Goal: Task Accomplishment & Management: Manage account settings

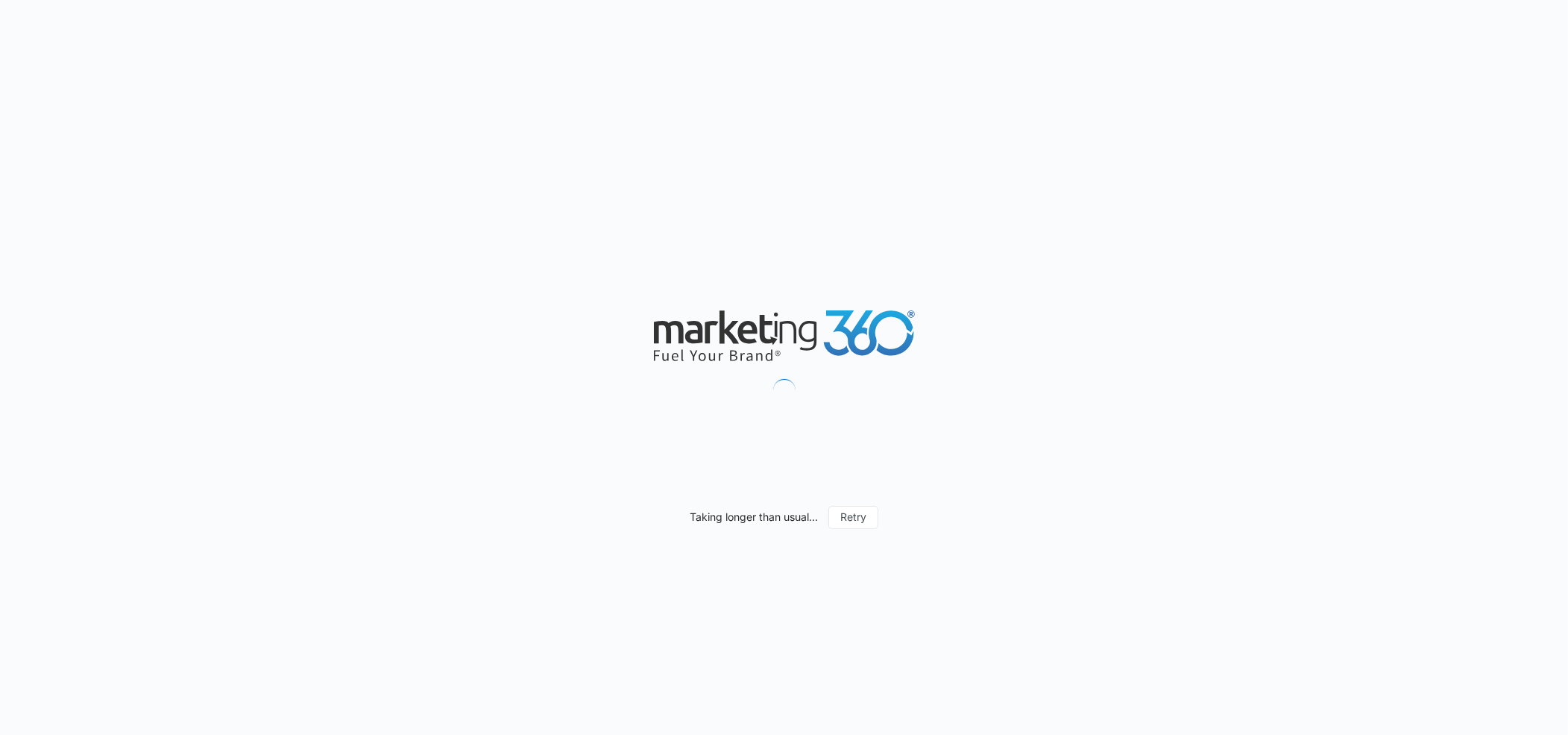
click at [859, 521] on button "Retry" at bounding box center [853, 517] width 50 height 23
click at [851, 521] on button "Retry" at bounding box center [853, 517] width 50 height 23
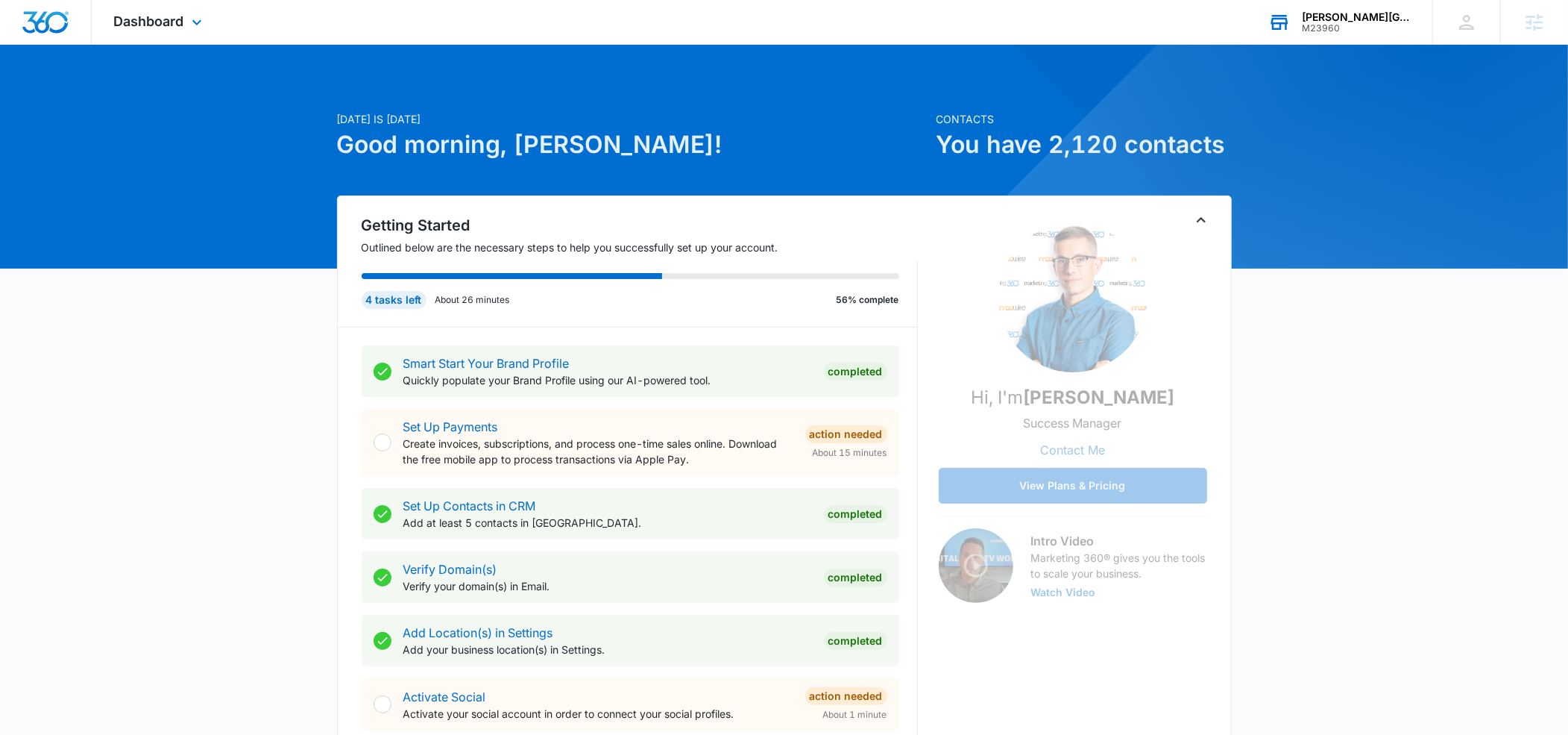
click at [1314, 24] on div "M23960" at bounding box center [1357, 28] width 109 height 11
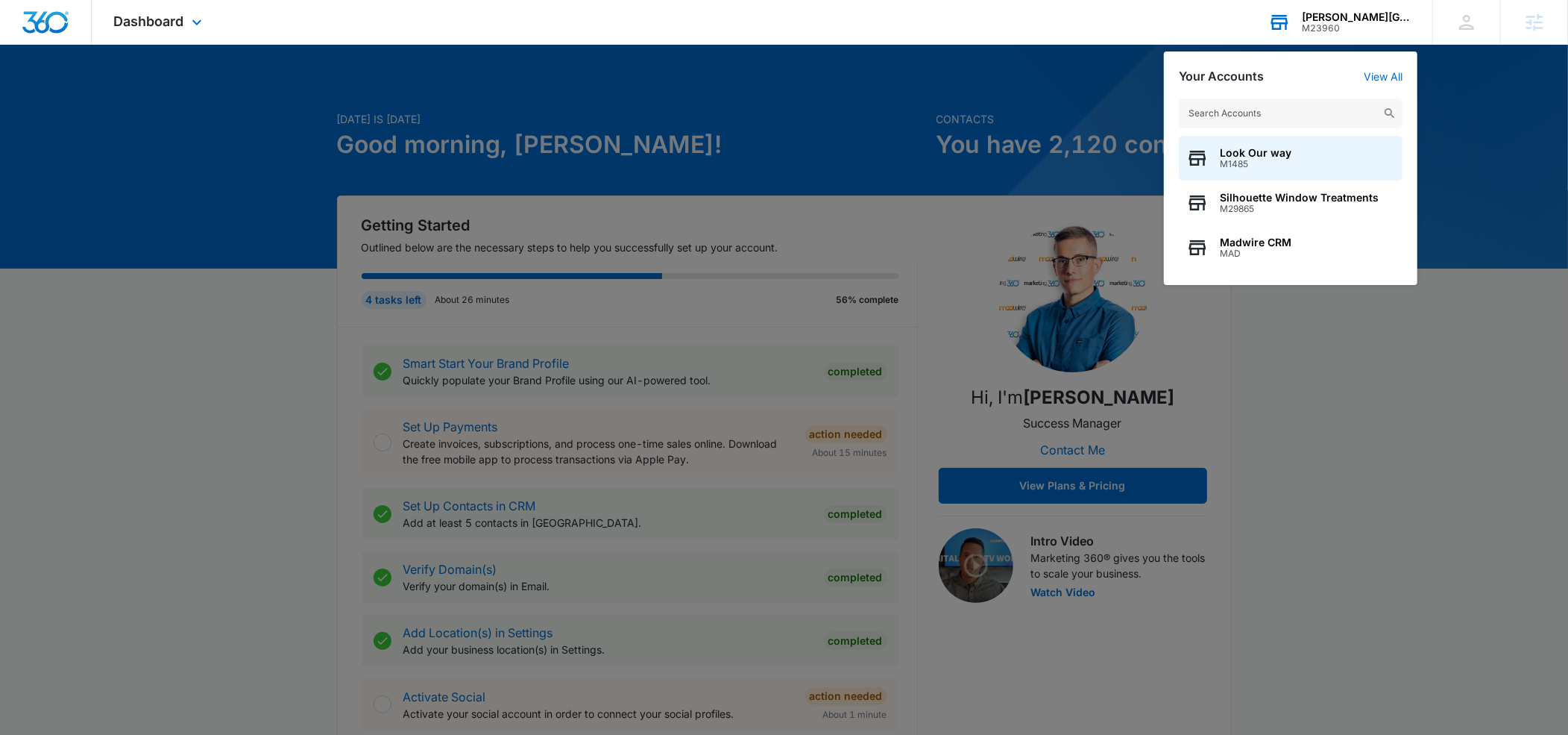
click at [1257, 109] on input "text" at bounding box center [1290, 113] width 223 height 30
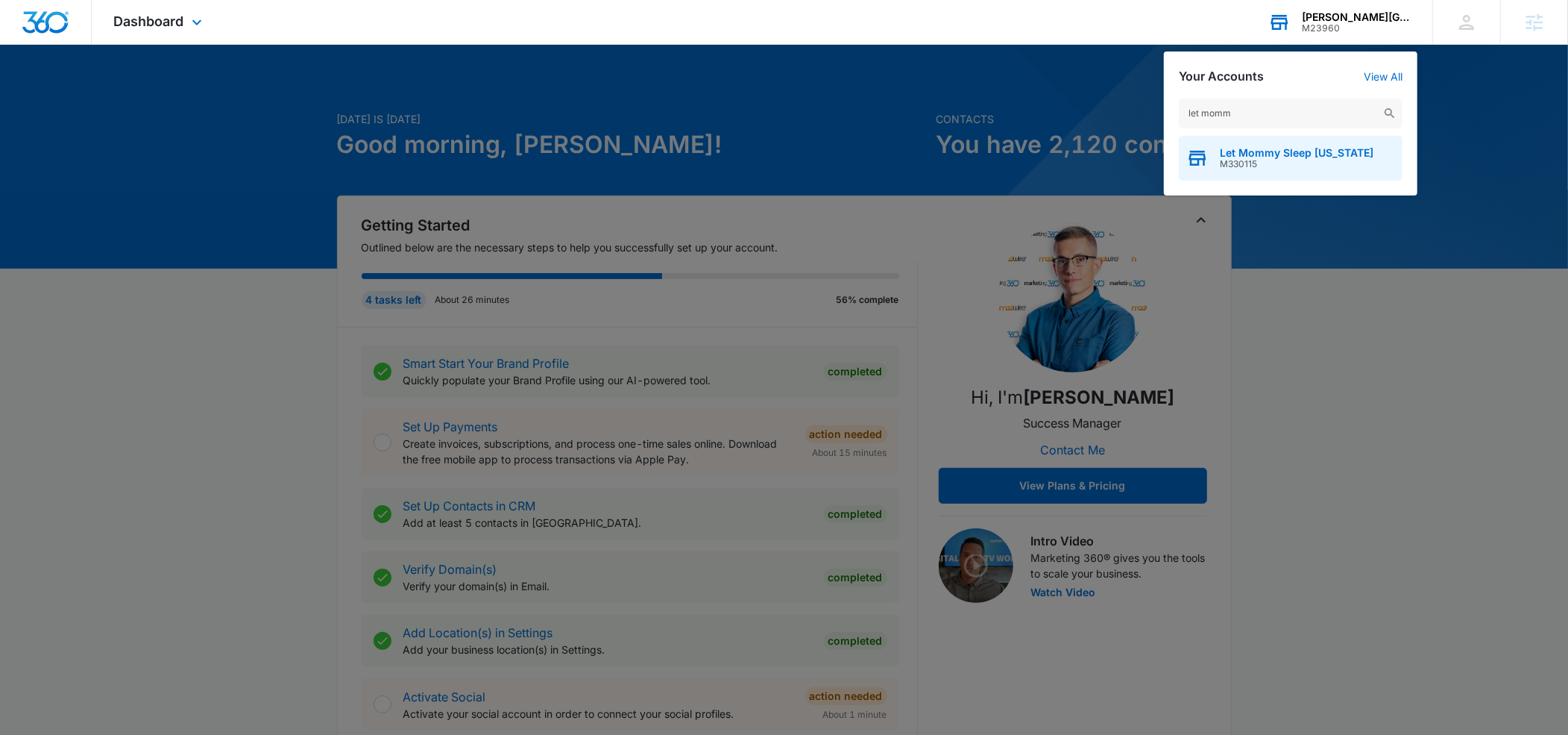
type input "let momm"
click at [1283, 153] on span "Let Mommy Sleep [US_STATE]" at bounding box center [1297, 153] width 153 height 12
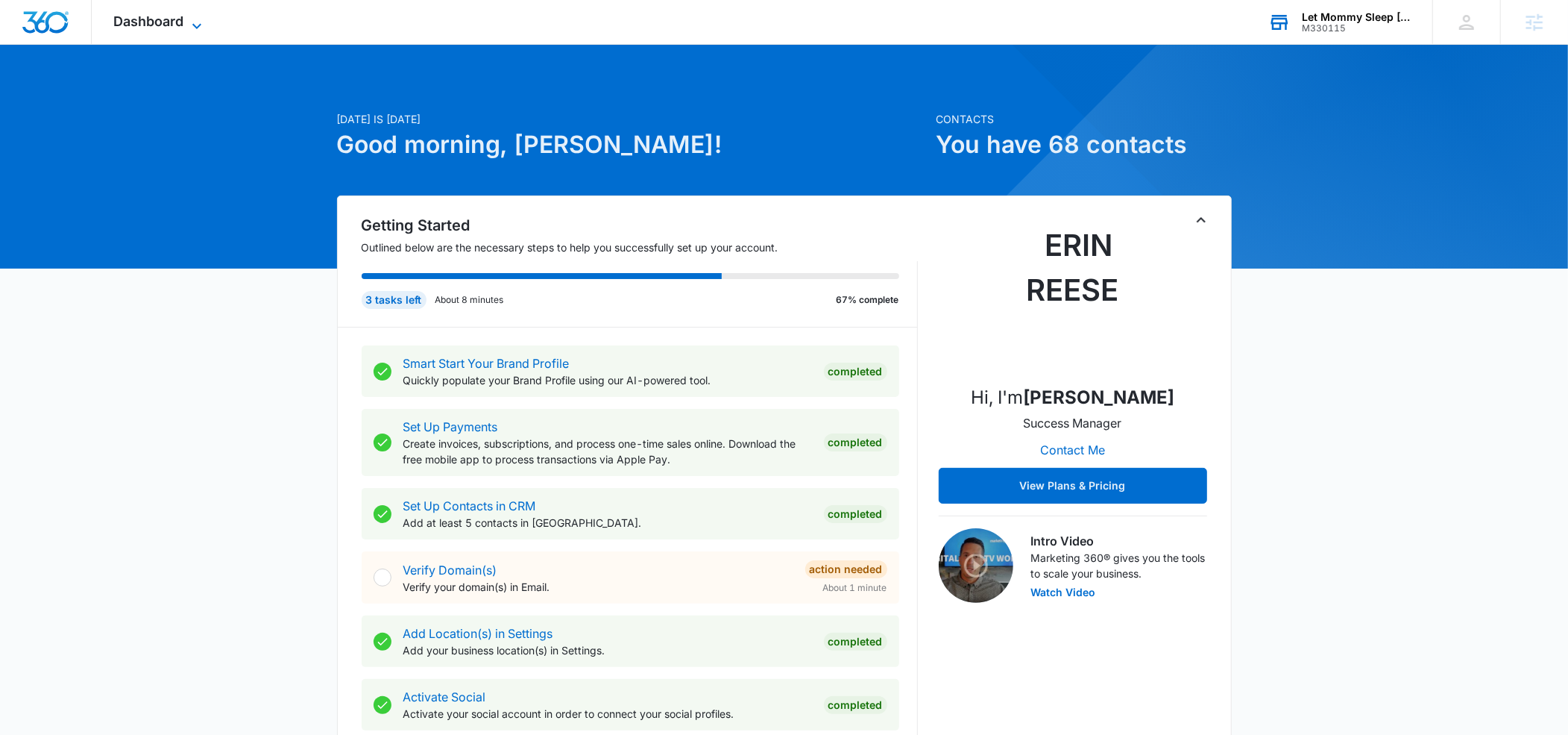
click at [199, 27] on icon at bounding box center [197, 25] width 9 height 5
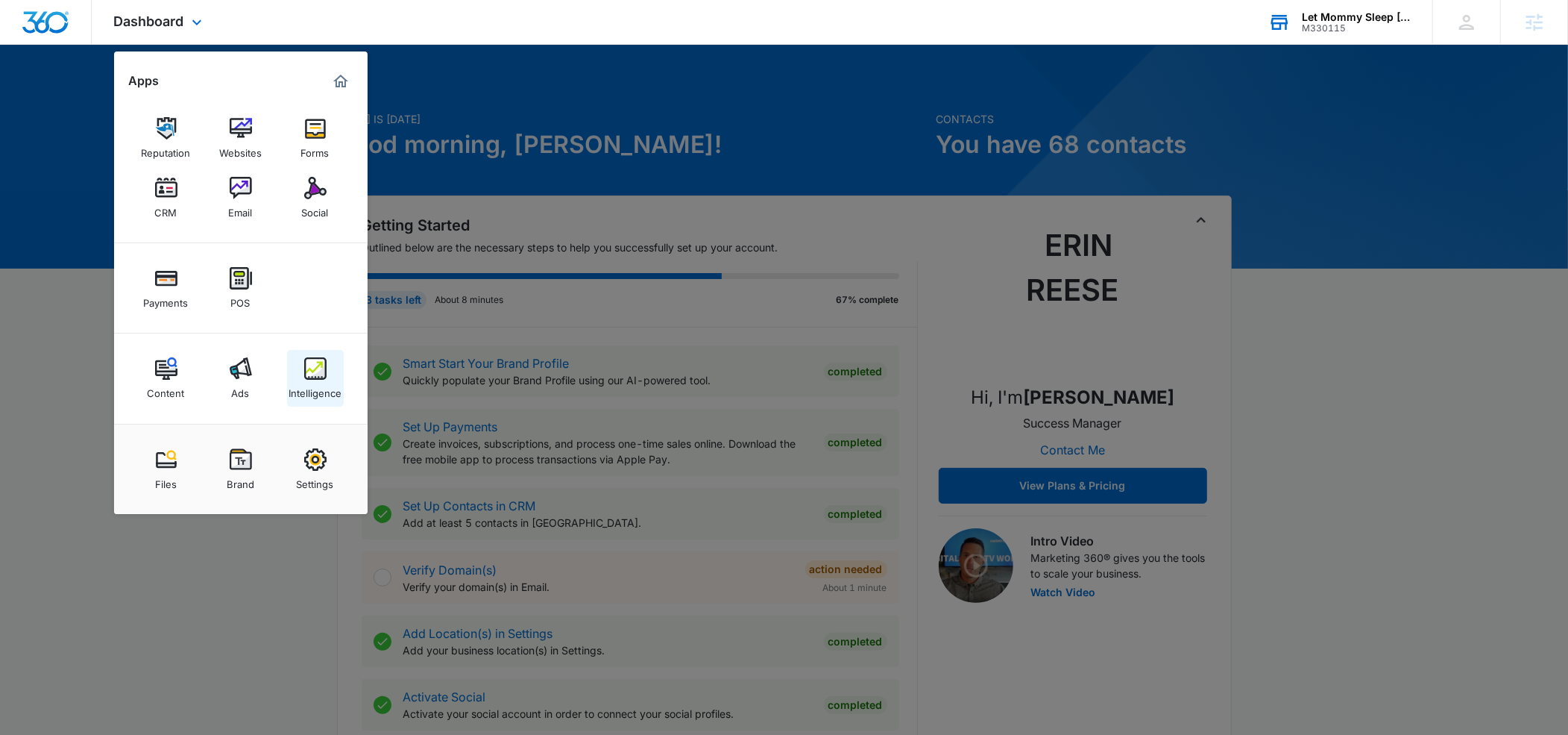
click at [304, 365] on img at bounding box center [315, 368] width 23 height 23
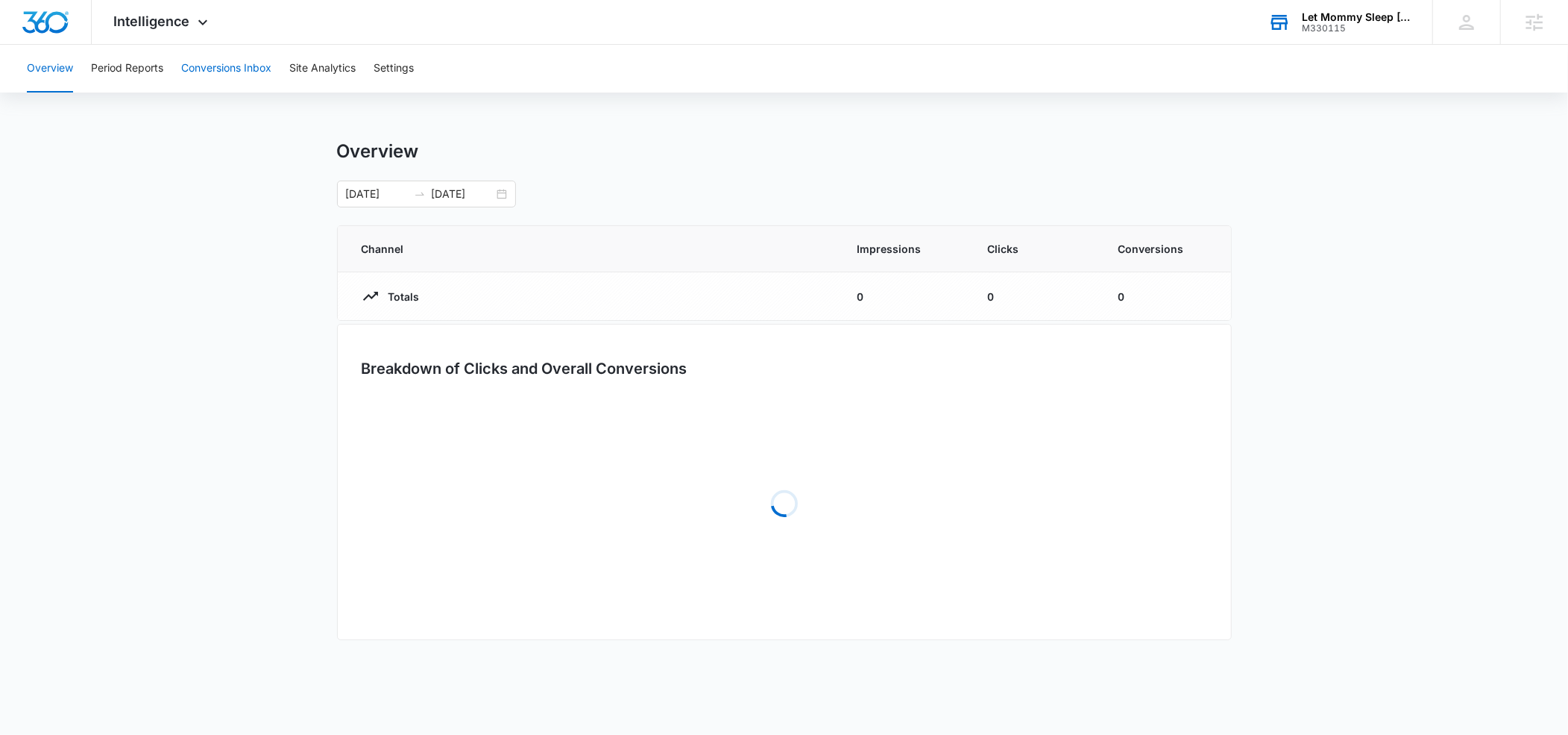
click at [214, 72] on button "Conversions Inbox" at bounding box center [226, 68] width 90 height 48
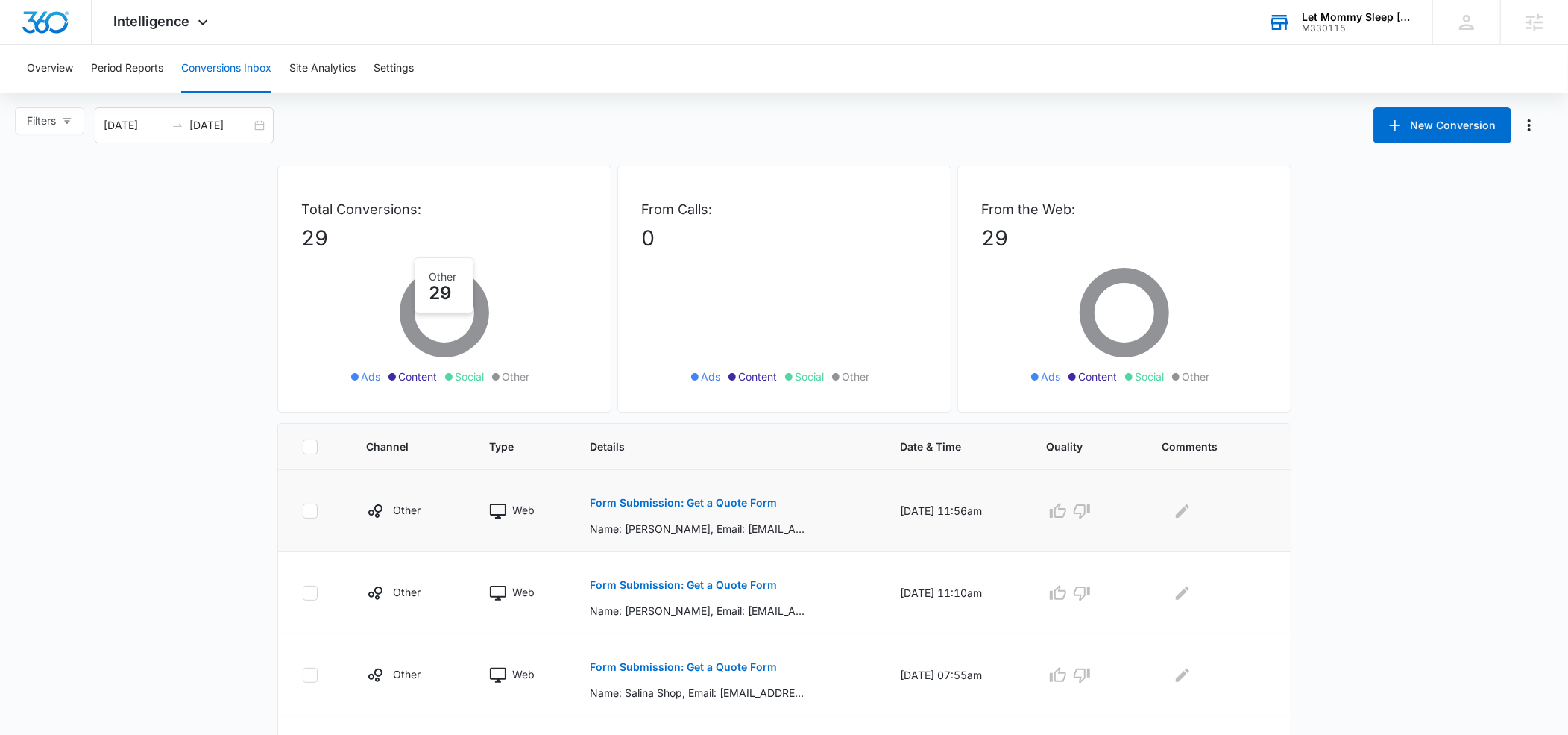
click at [614, 502] on p "Form Submission: Get a Quote Form" at bounding box center [684, 503] width 187 height 11
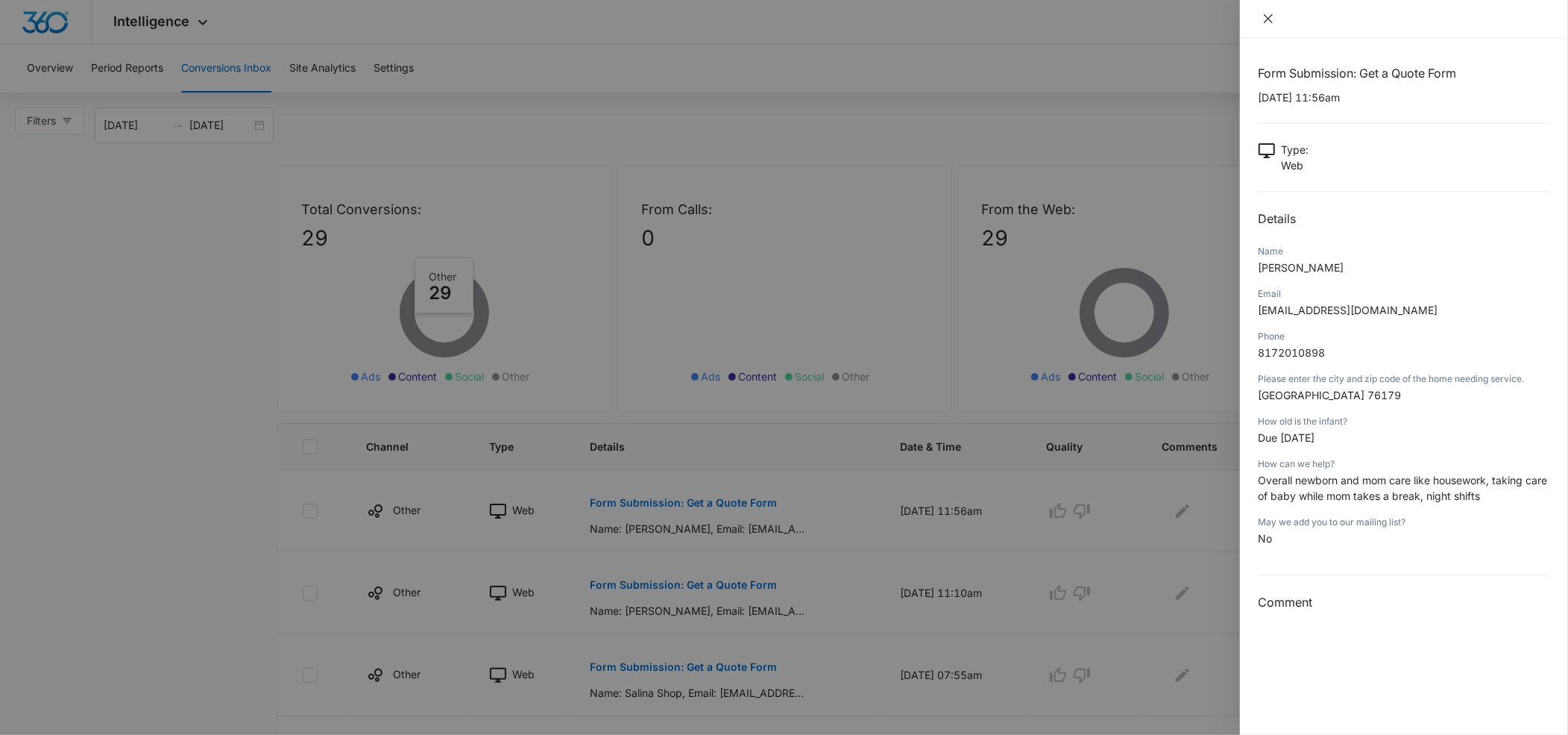
click at [1273, 18] on icon "close" at bounding box center [1268, 19] width 12 height 12
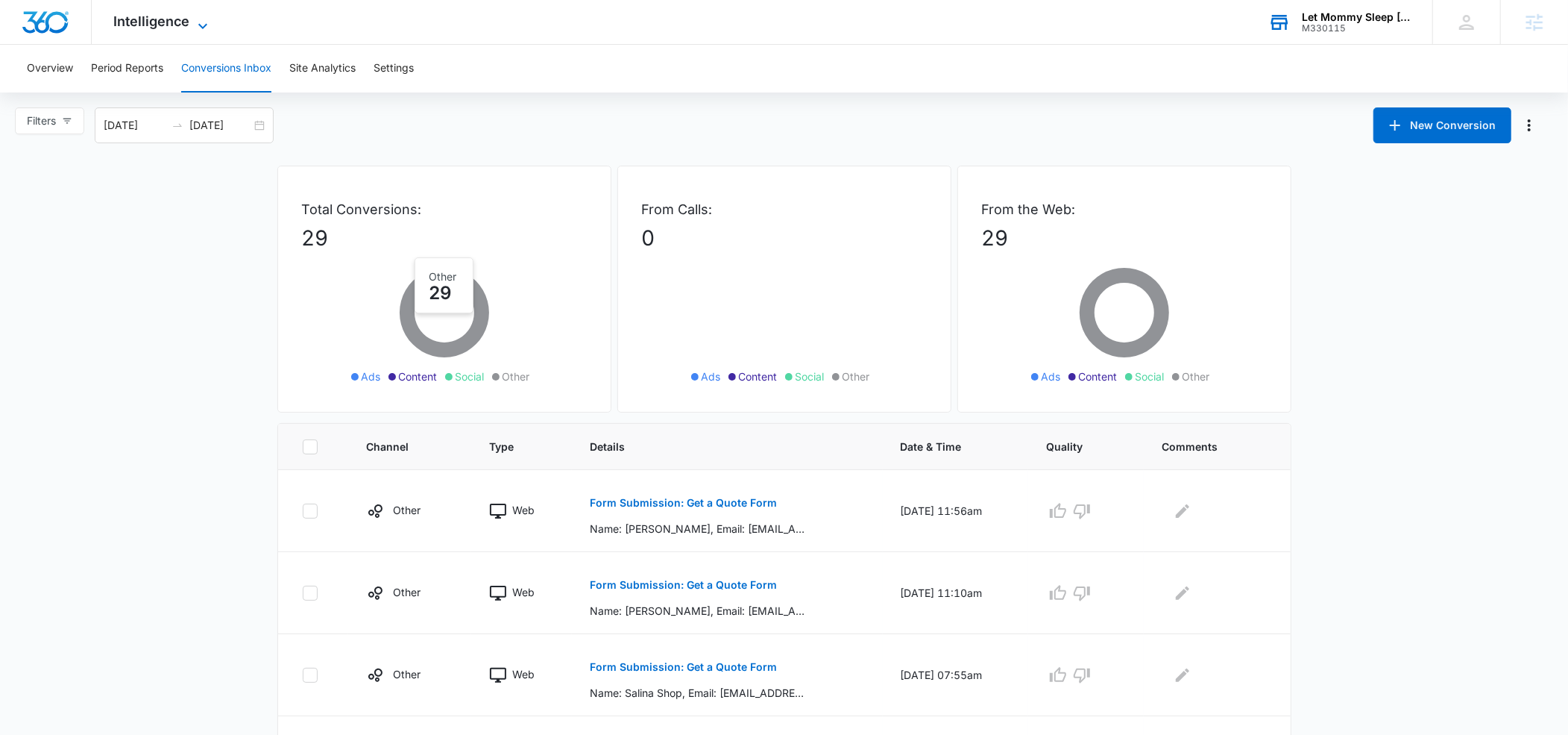
click at [198, 27] on icon at bounding box center [203, 26] width 18 height 18
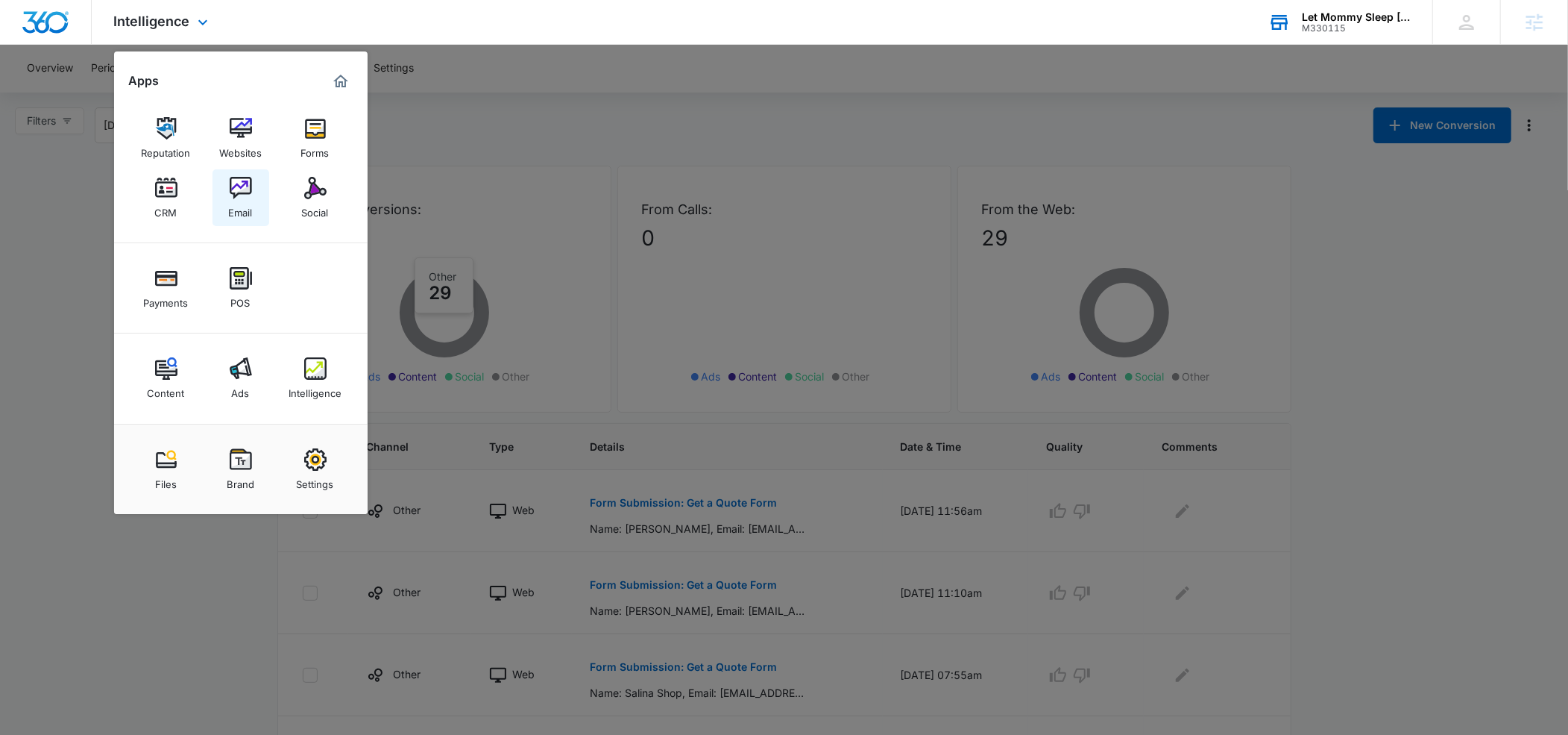
click at [235, 205] on div "Email" at bounding box center [241, 209] width 24 height 20
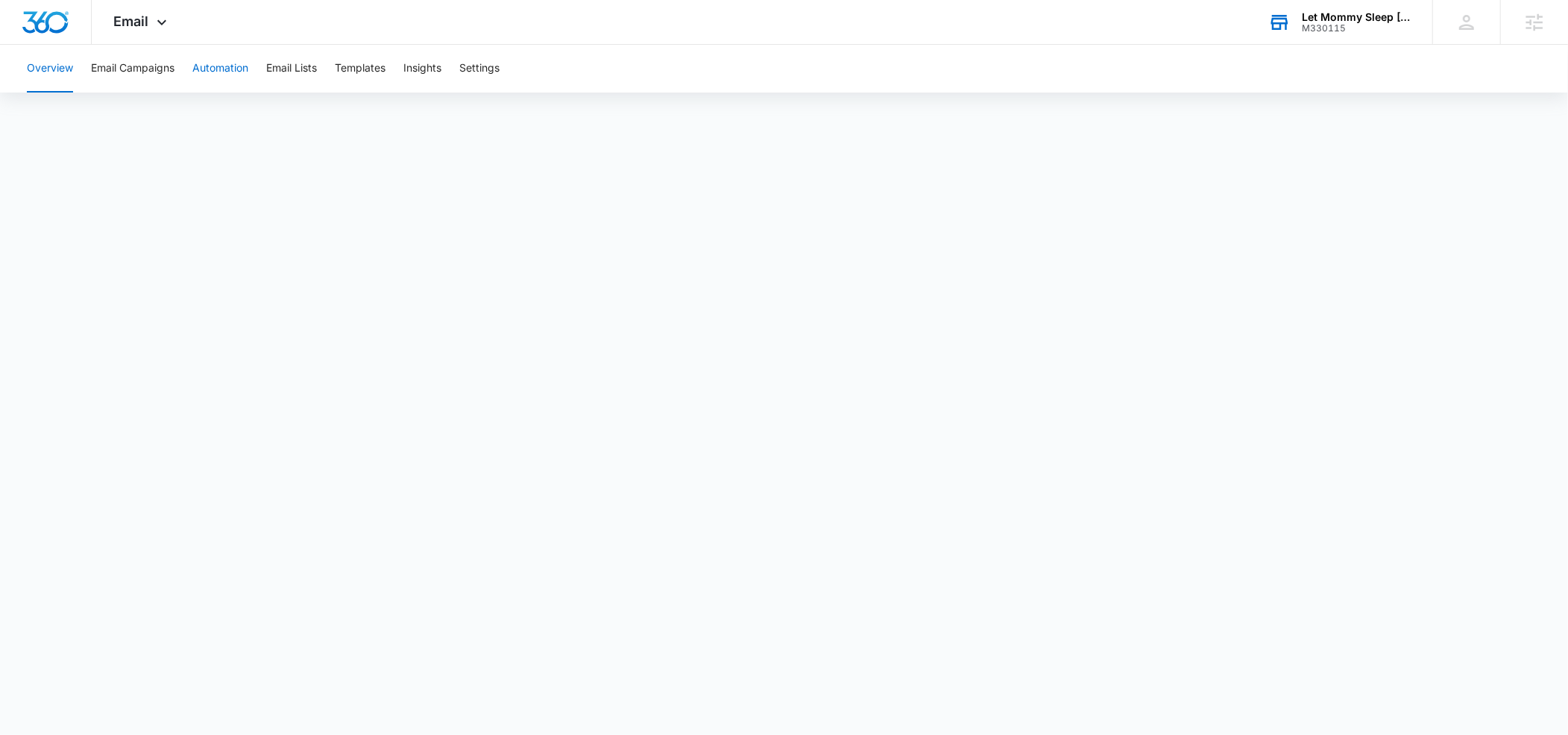
click at [229, 70] on button "Automation" at bounding box center [220, 68] width 56 height 48
click at [161, 32] on div "Email Apps Reputation Websites Forms CRM Email Social Payments POS Content Ads …" at bounding box center [142, 22] width 101 height 44
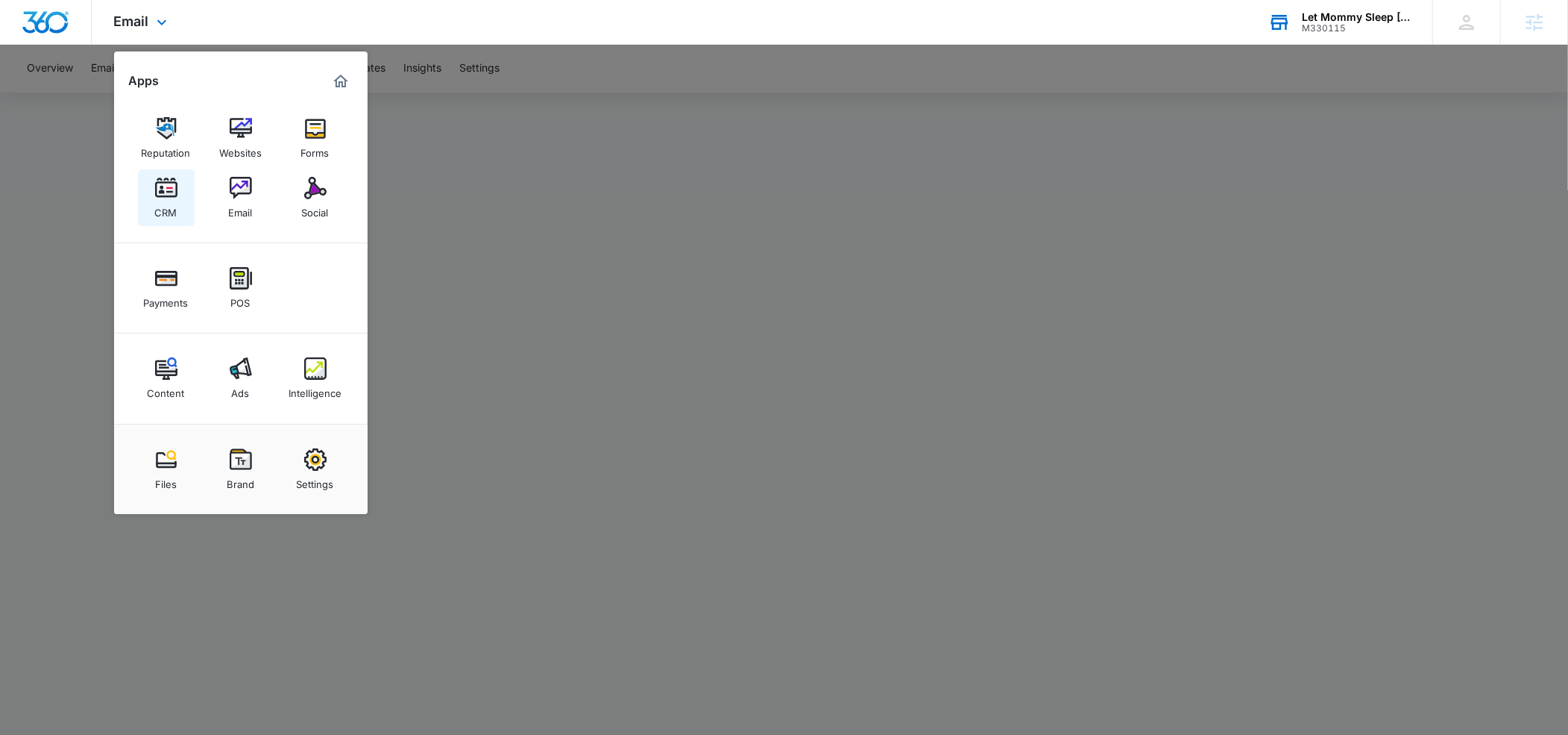
click at [161, 190] on img at bounding box center [166, 188] width 23 height 23
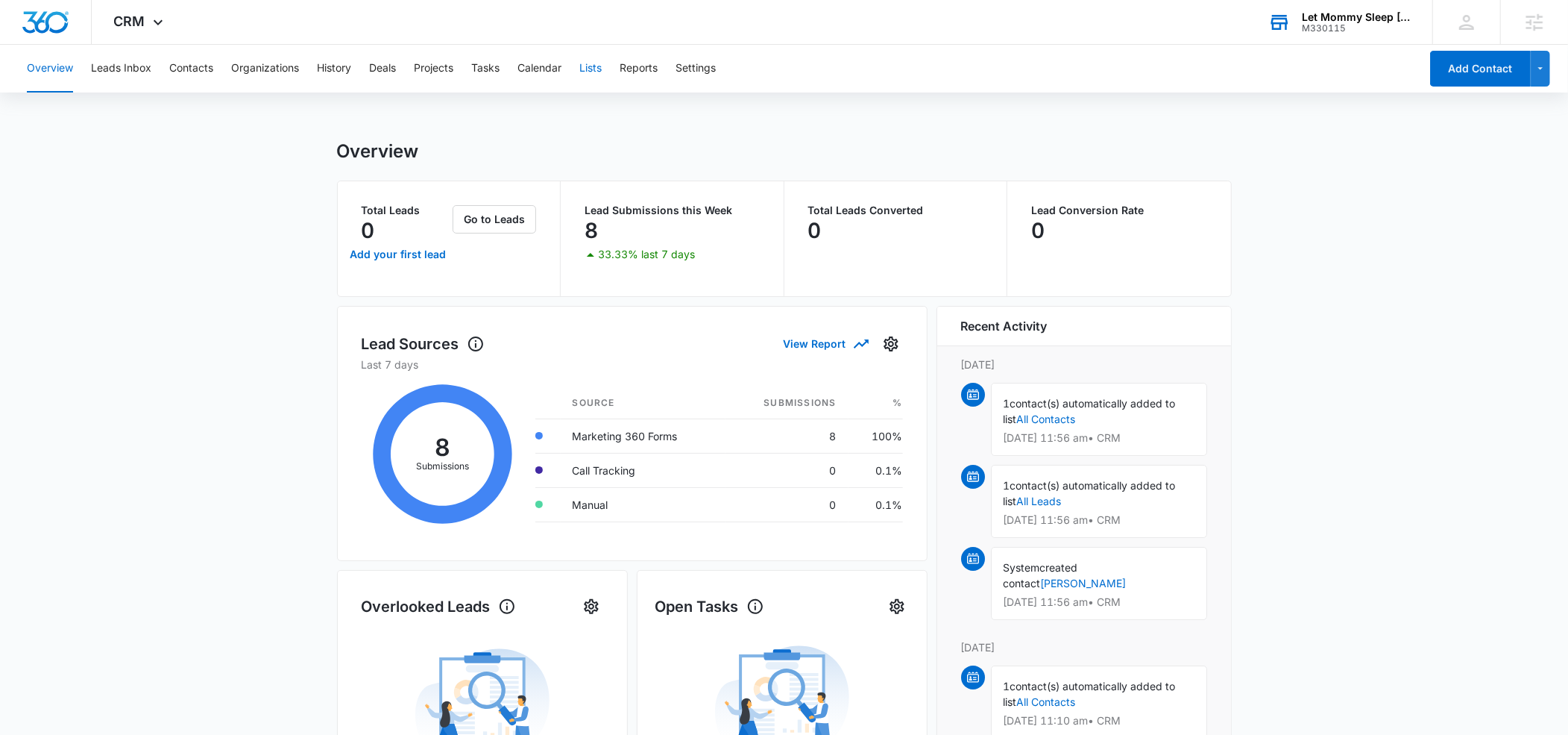
click at [595, 73] on button "Lists" at bounding box center [590, 68] width 23 height 48
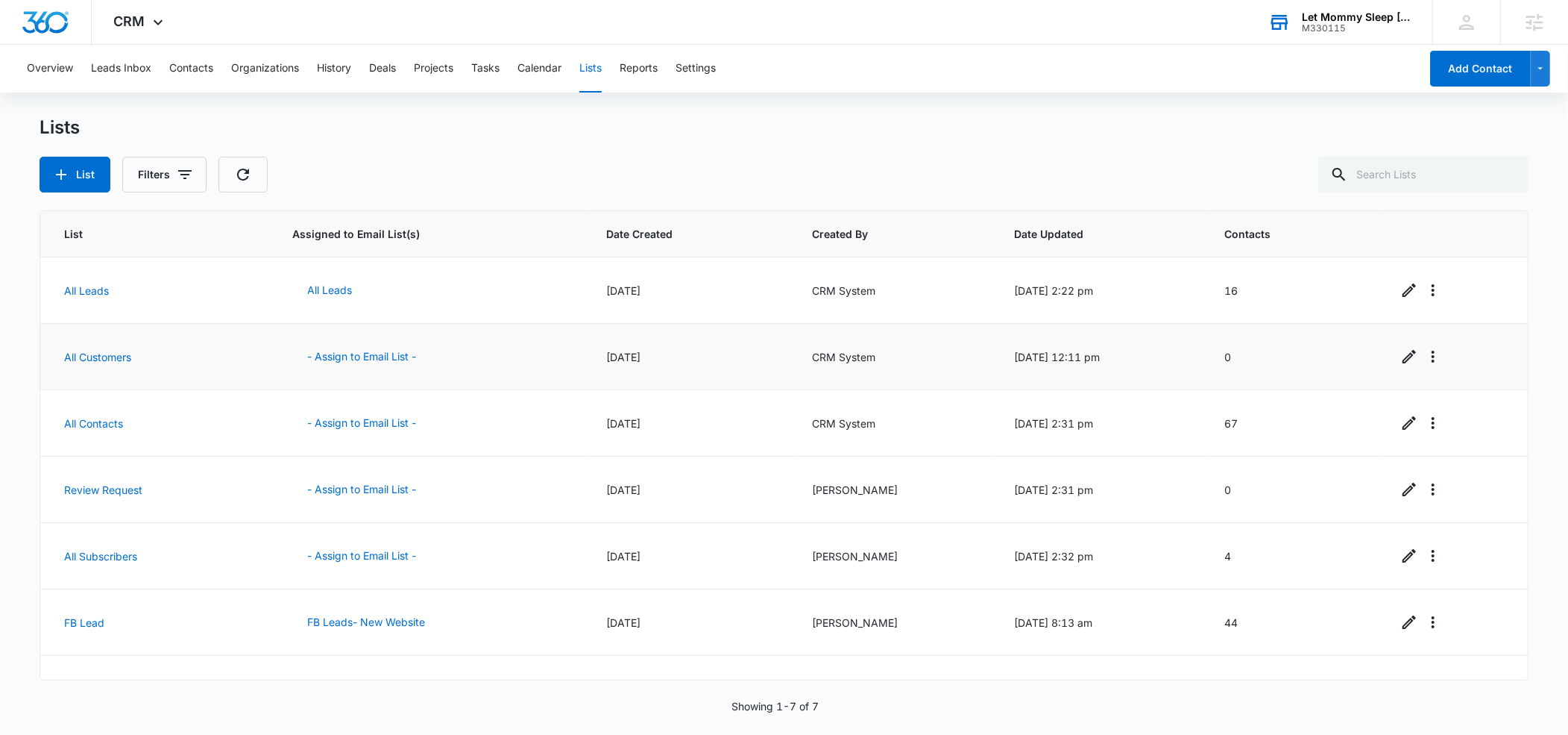
scroll to position [41, 0]
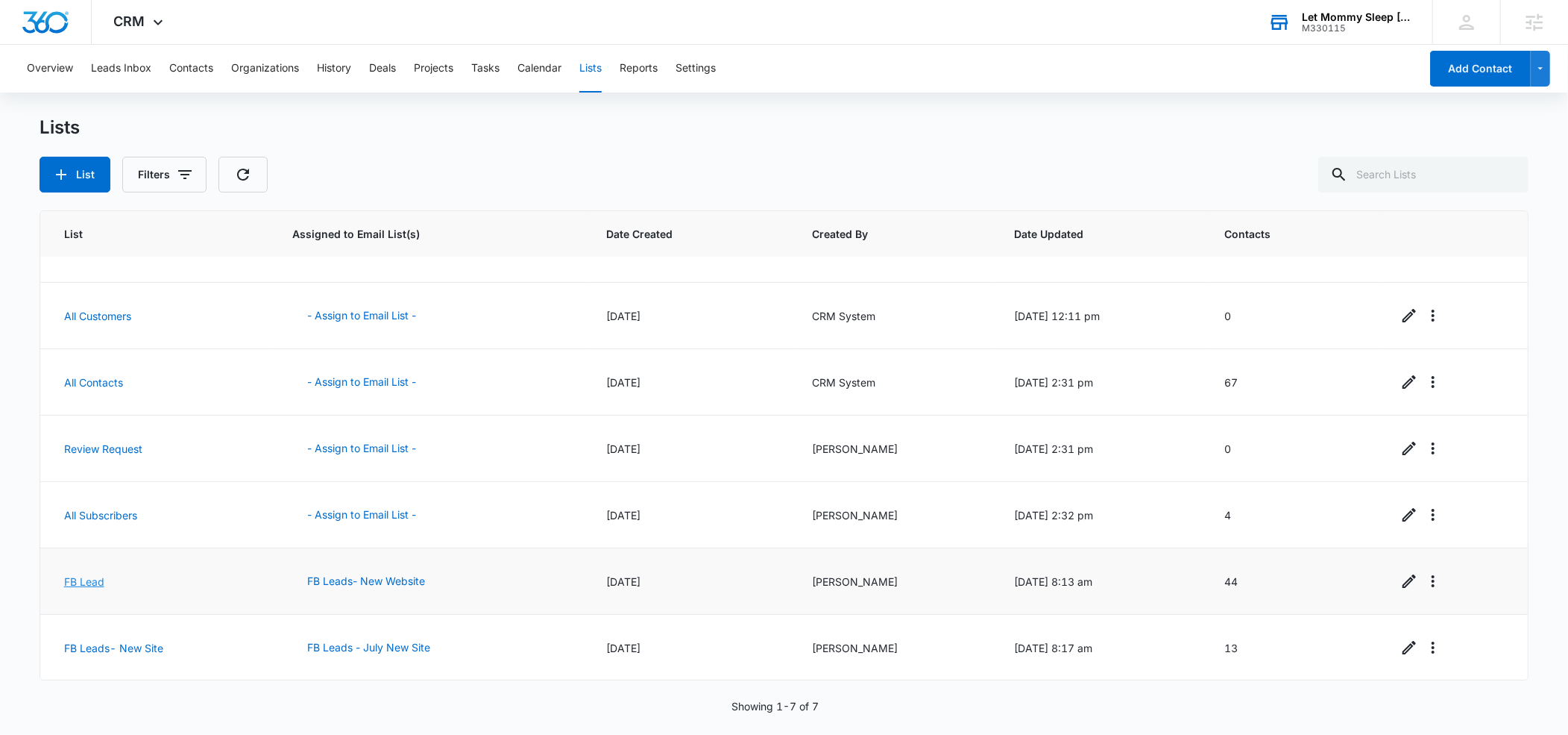
click at [85, 580] on link "FB Lead" at bounding box center [84, 581] width 40 height 13
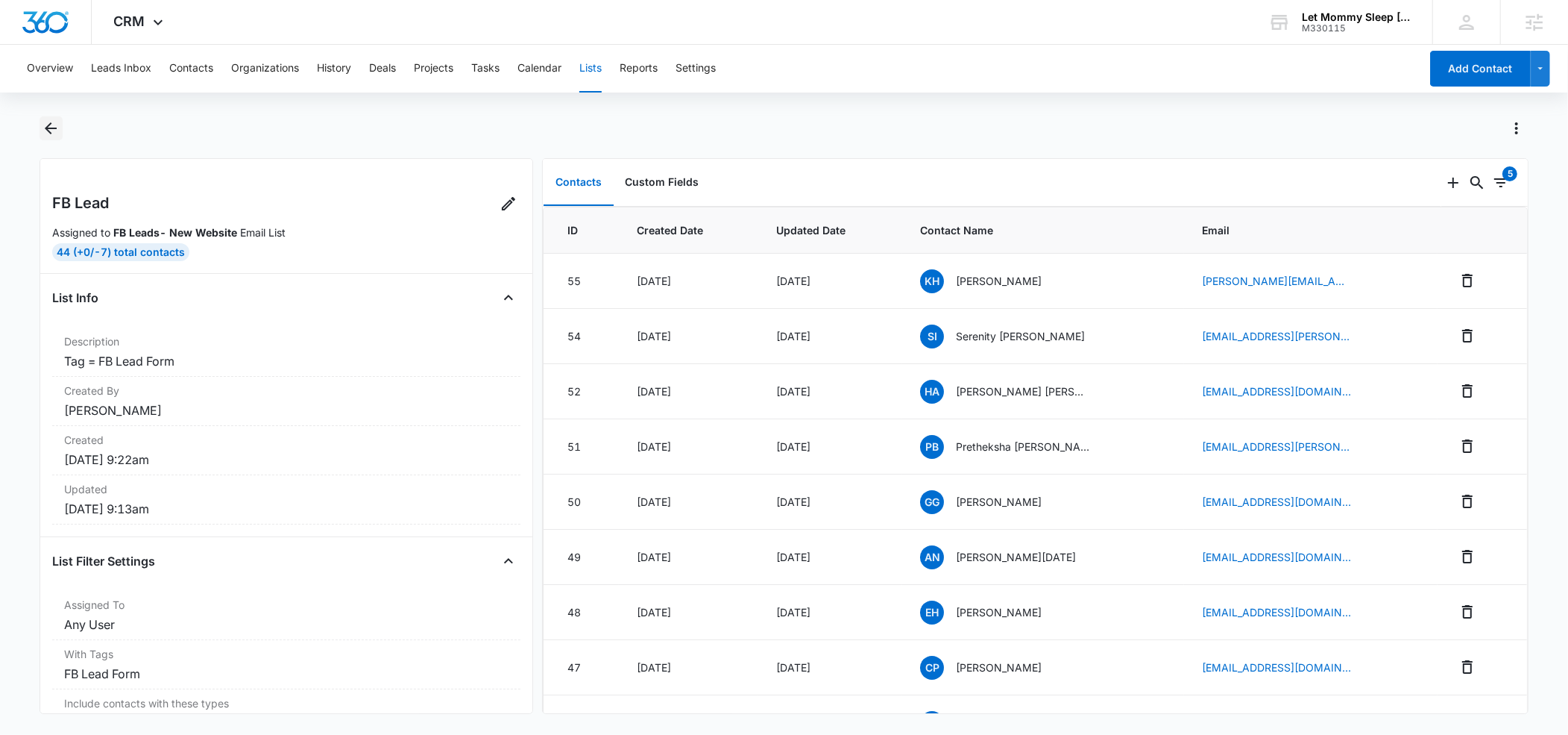
click at [48, 128] on icon "Back" at bounding box center [50, 128] width 12 height 12
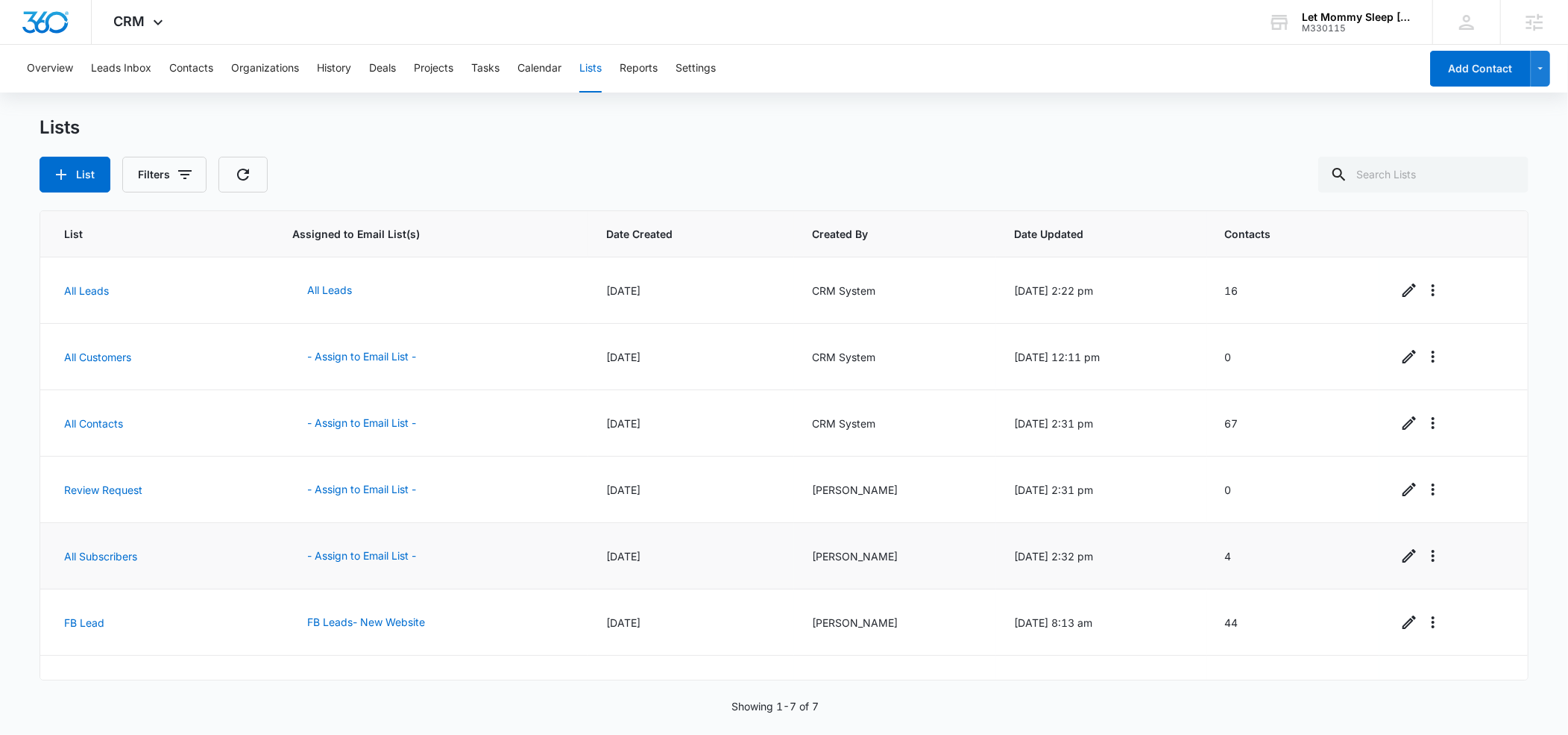
scroll to position [41, 0]
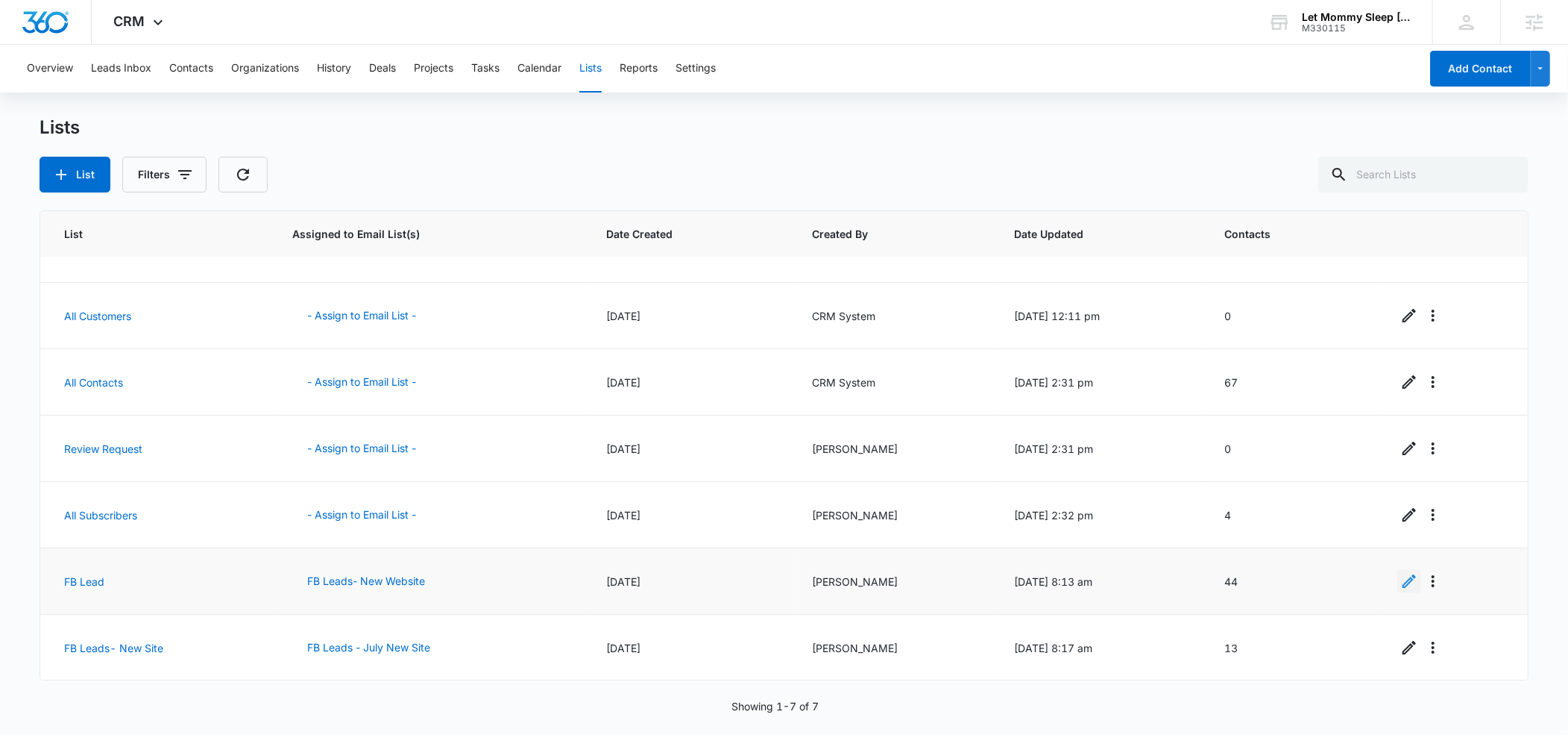
click at [1421, 579] on link "Edit" at bounding box center [1410, 581] width 24 height 24
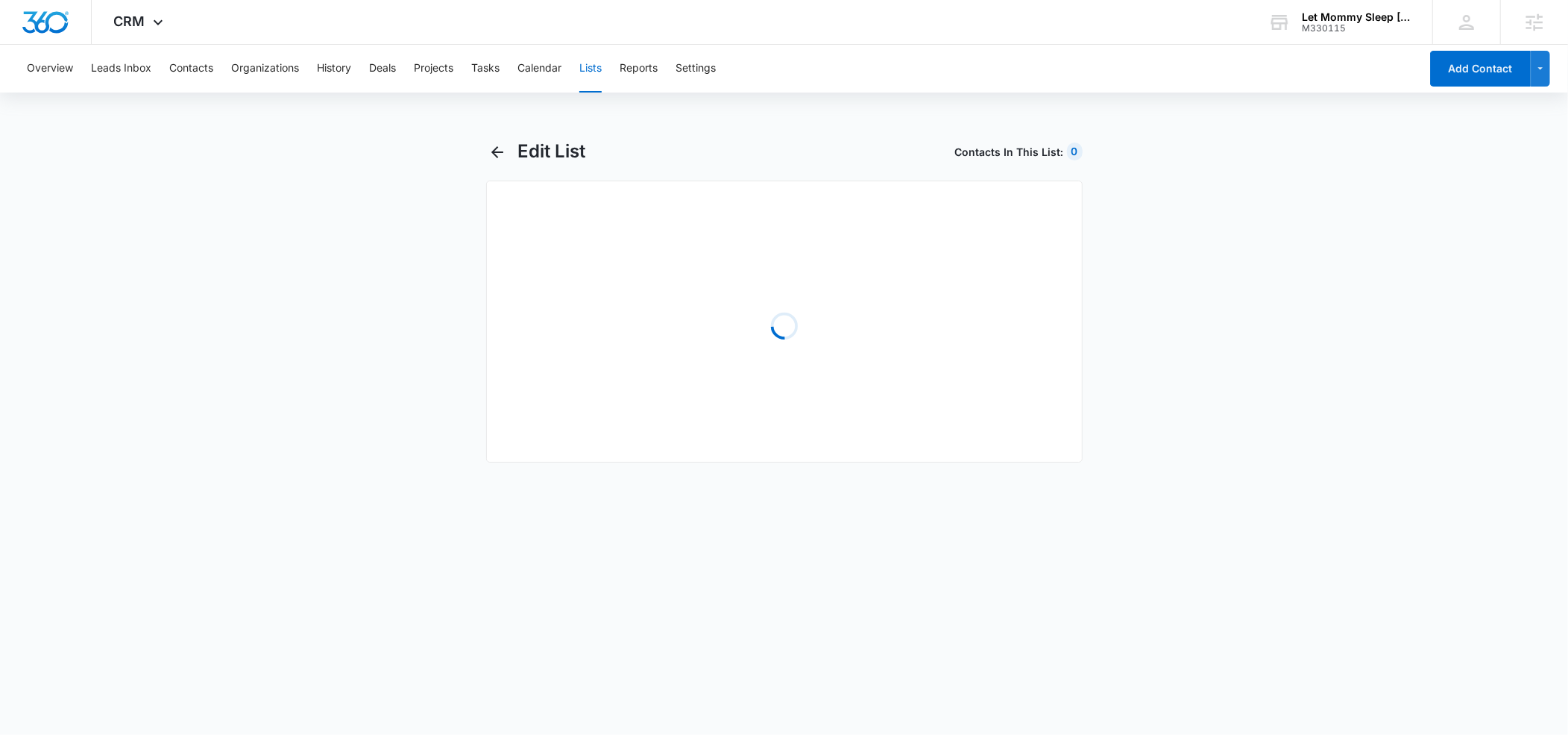
select select "31"
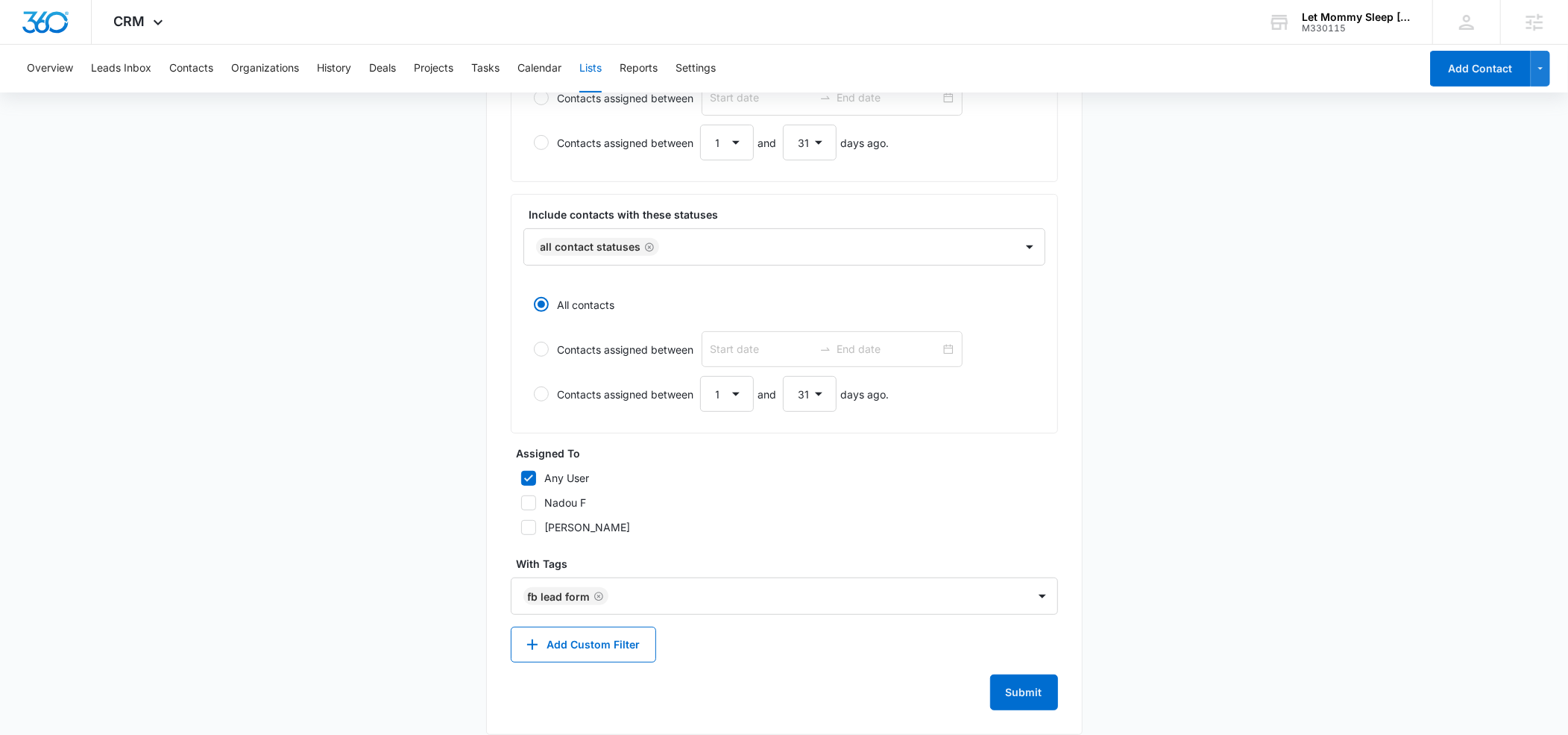
scroll to position [477, 0]
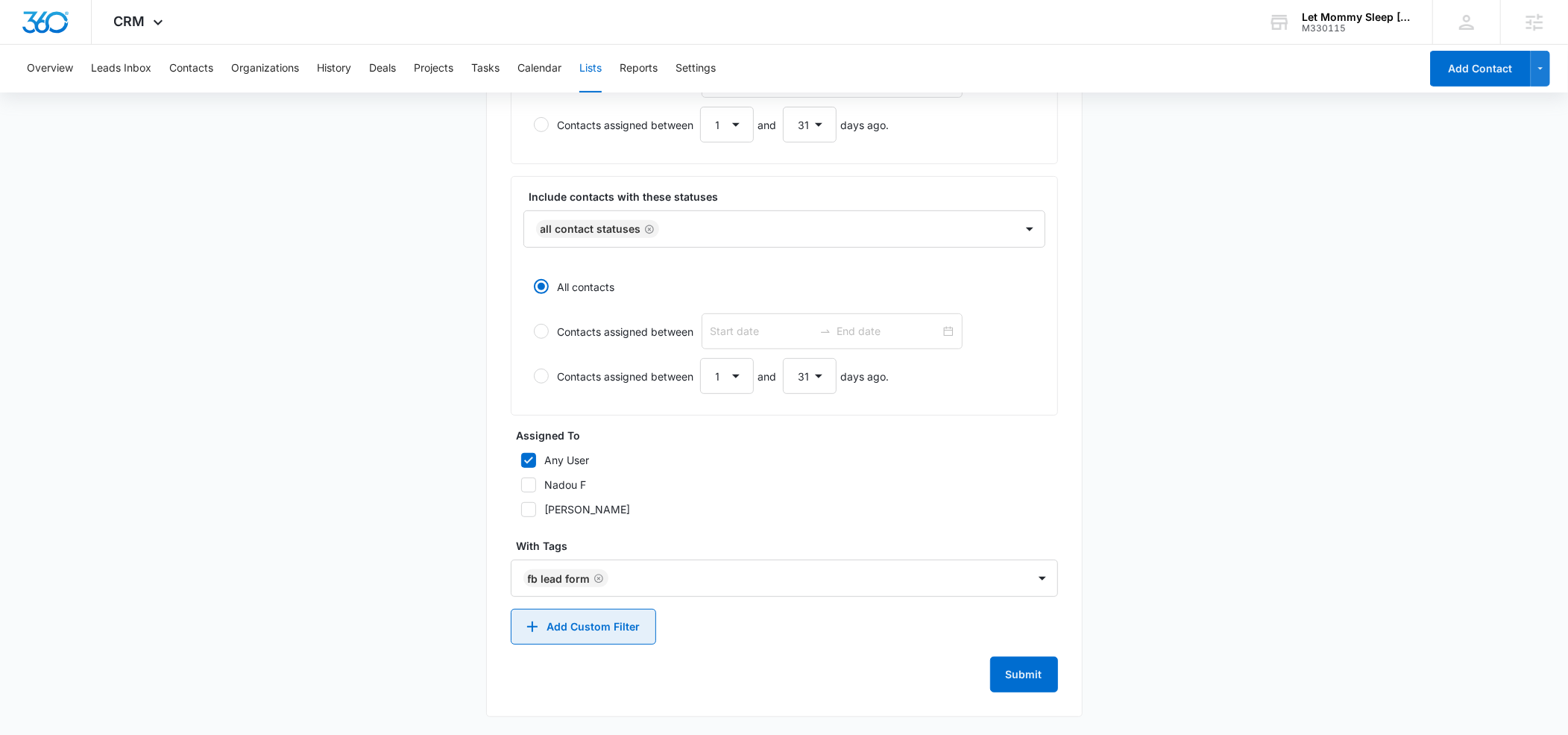
click at [631, 626] on button "Add Custom Filter" at bounding box center [583, 627] width 146 height 35
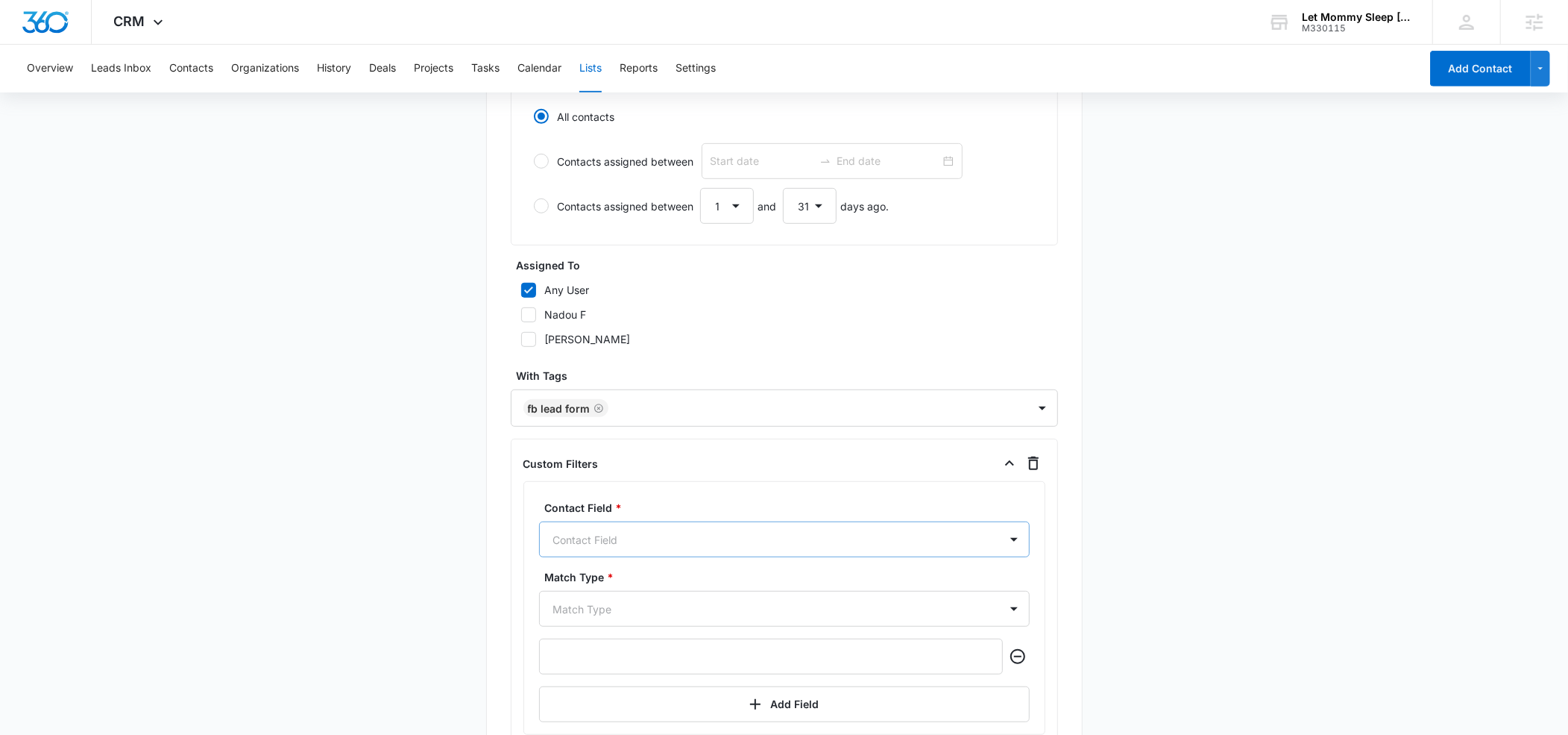
scroll to position [710, 0]
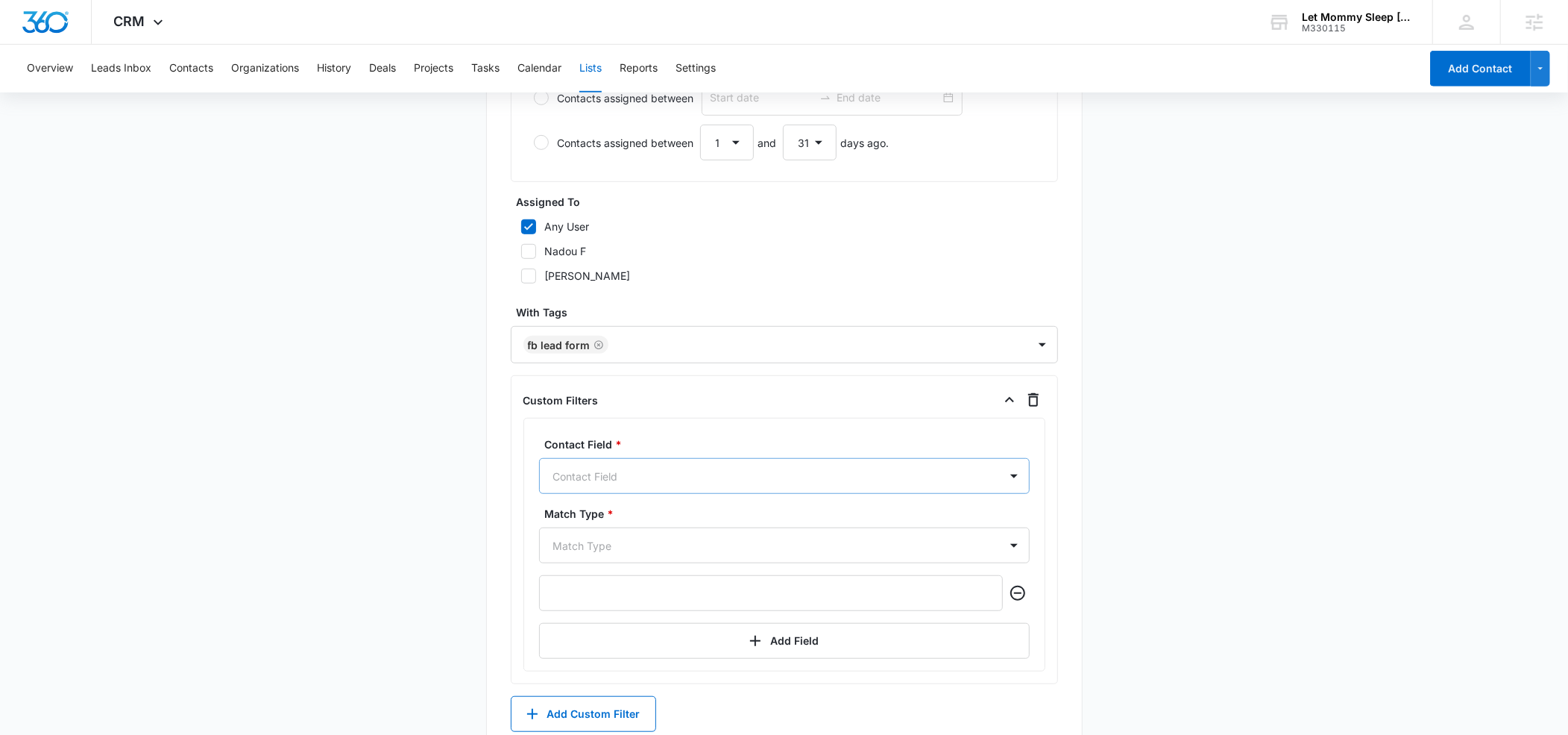
click at [579, 494] on div "Contact Field" at bounding box center [784, 475] width 491 height 35
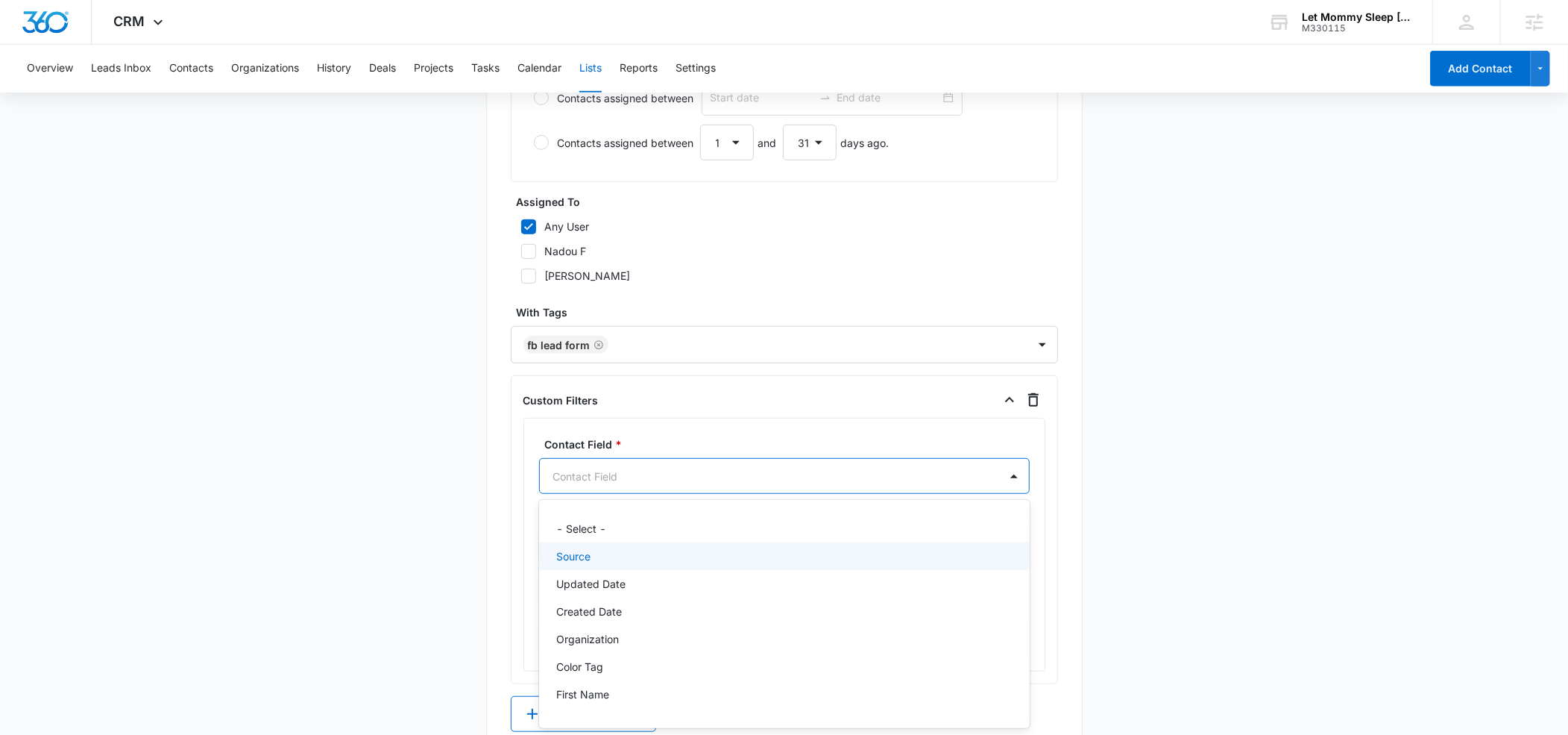
click at [579, 553] on p "Source" at bounding box center [573, 556] width 34 height 16
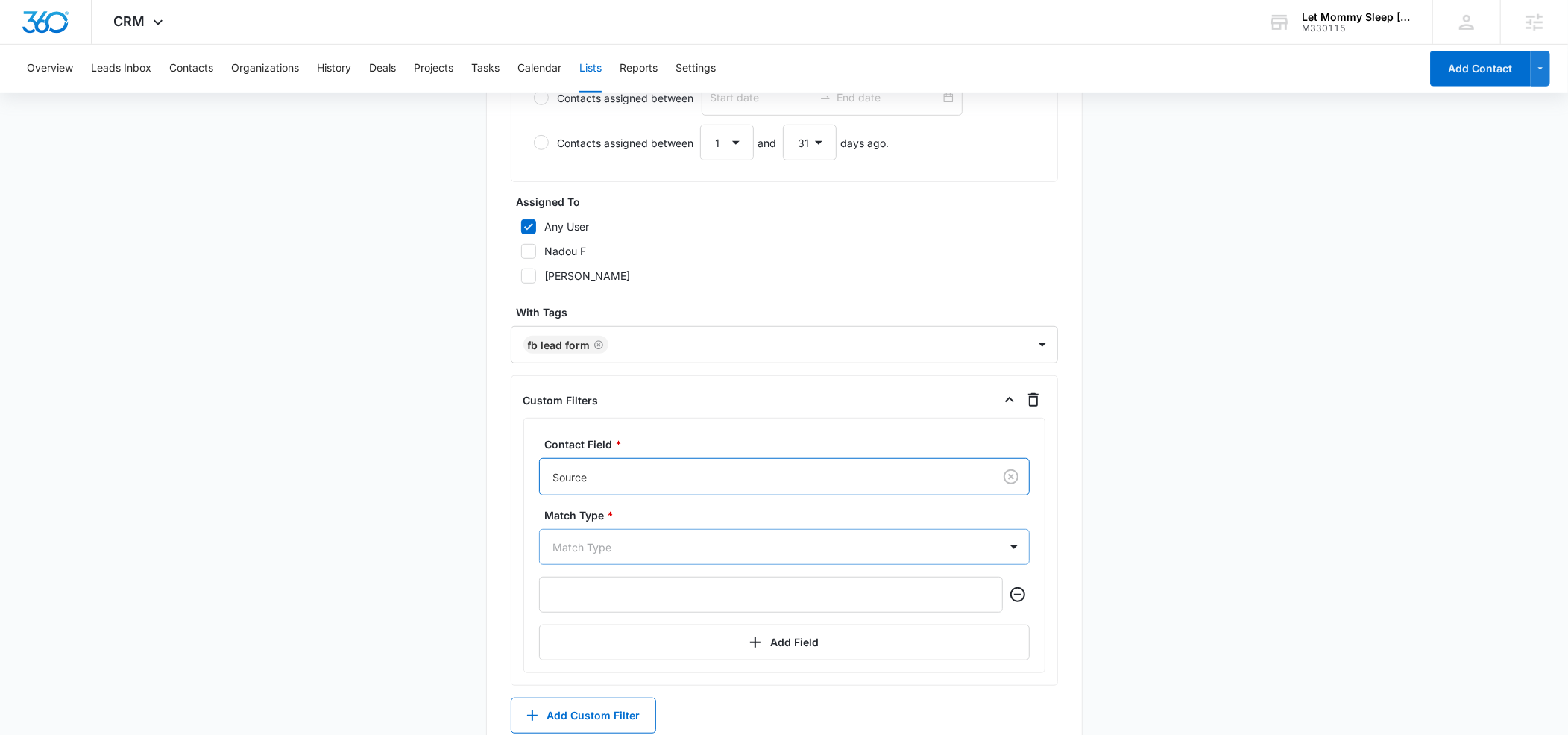
click at [580, 550] on div "Match Type" at bounding box center [784, 546] width 491 height 35
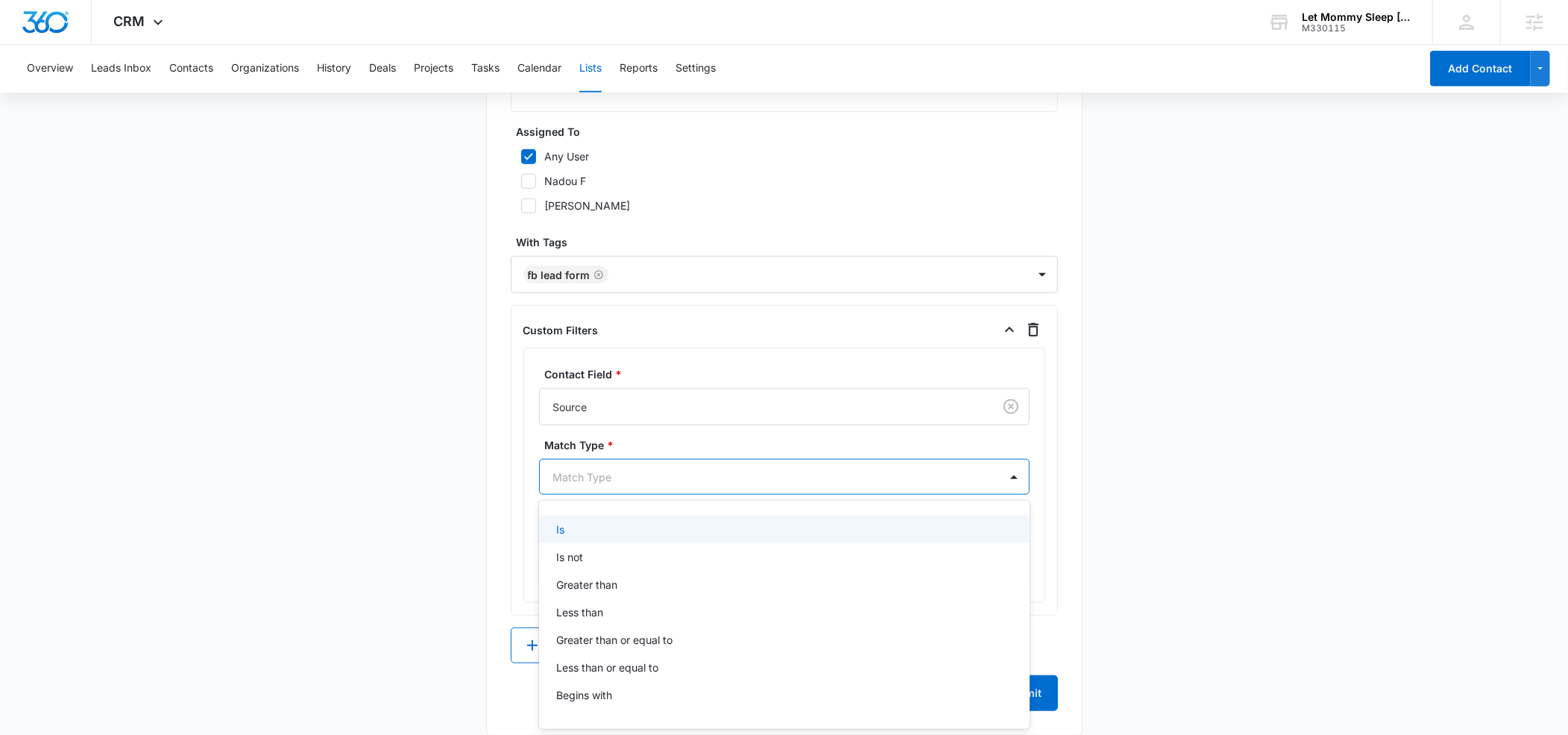
click at [577, 532] on div "Is" at bounding box center [782, 529] width 452 height 16
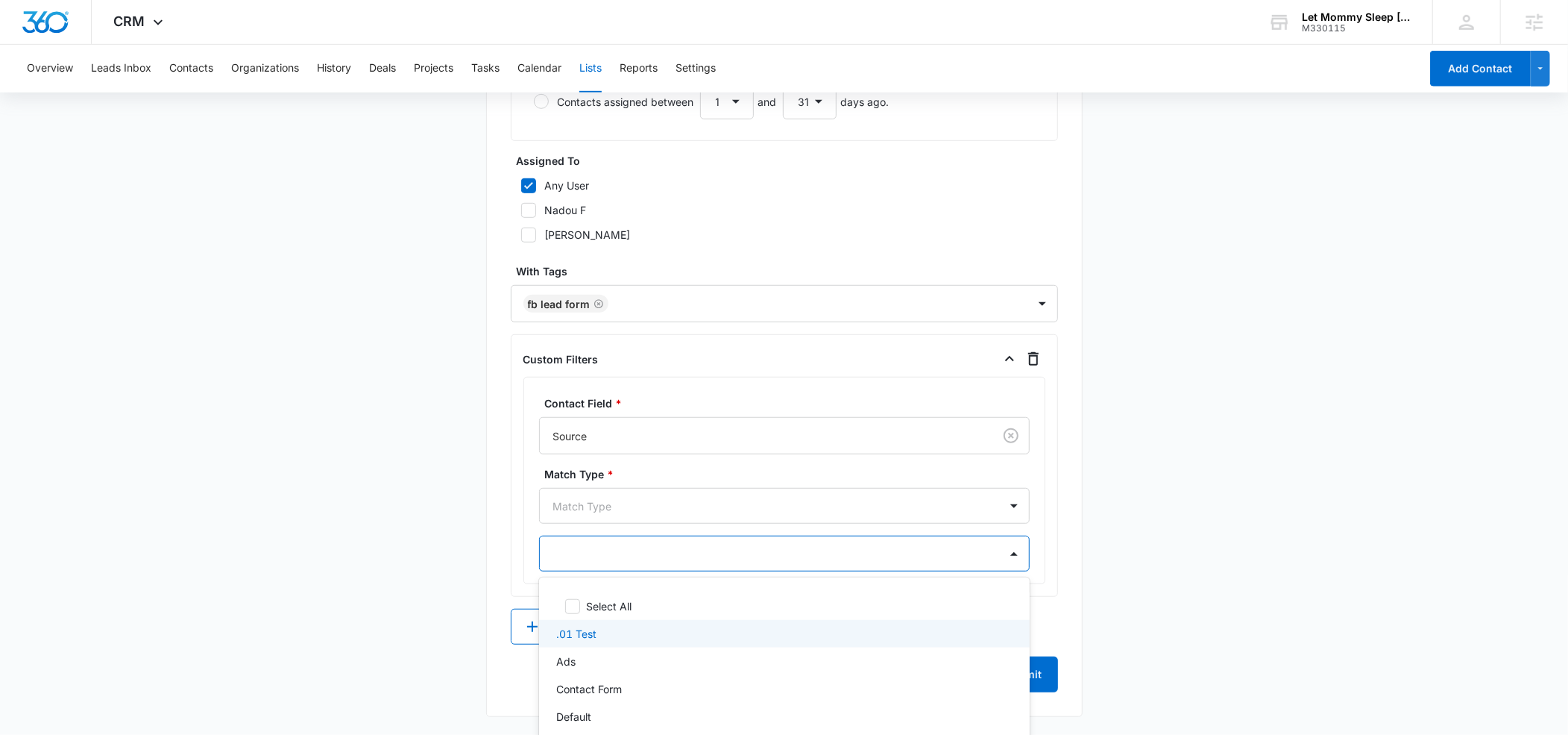
scroll to position [823, 0]
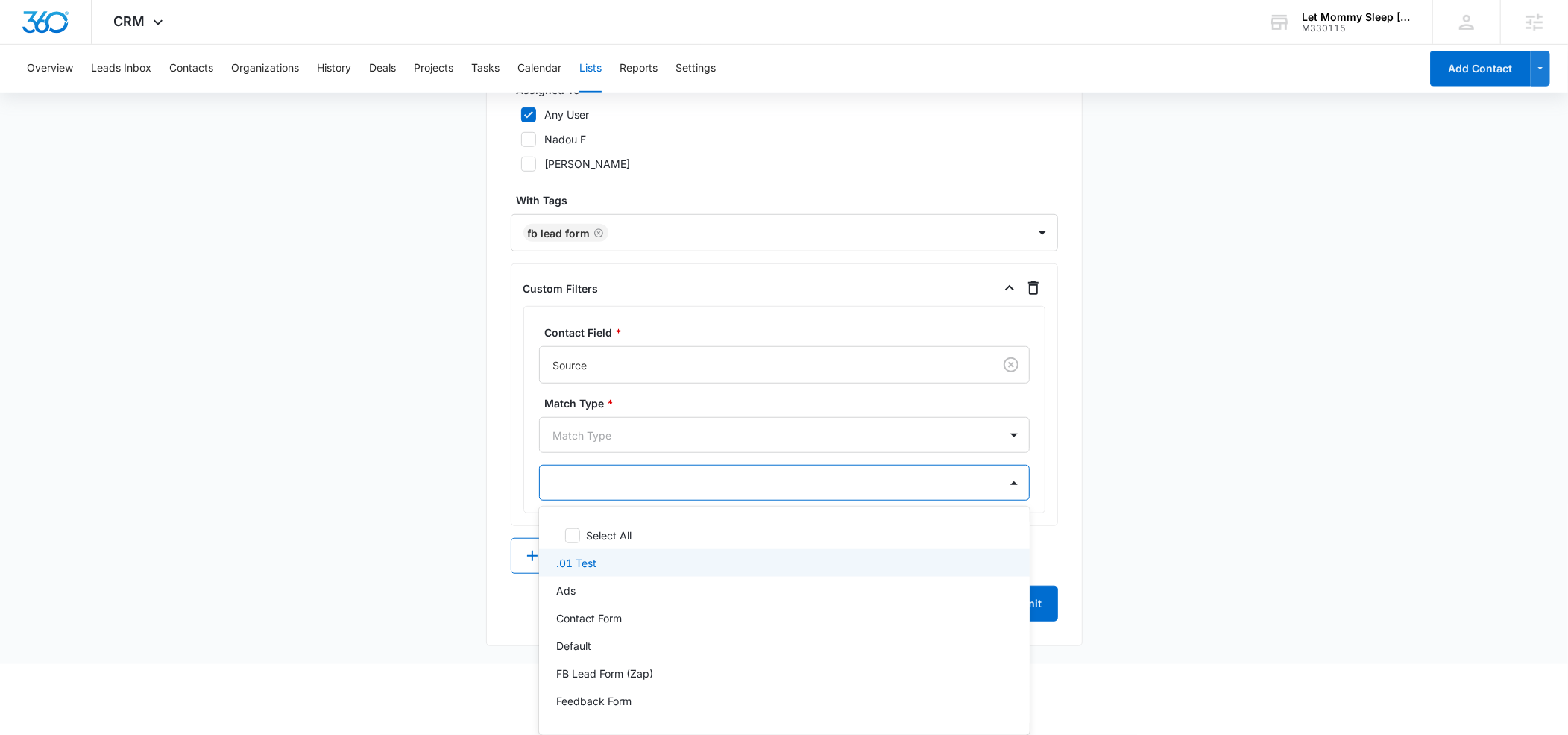
click at [593, 501] on div ".01 Test, 2 of 23. 23 results available. Use Up and Down to choose options, pre…" at bounding box center [784, 482] width 491 height 35
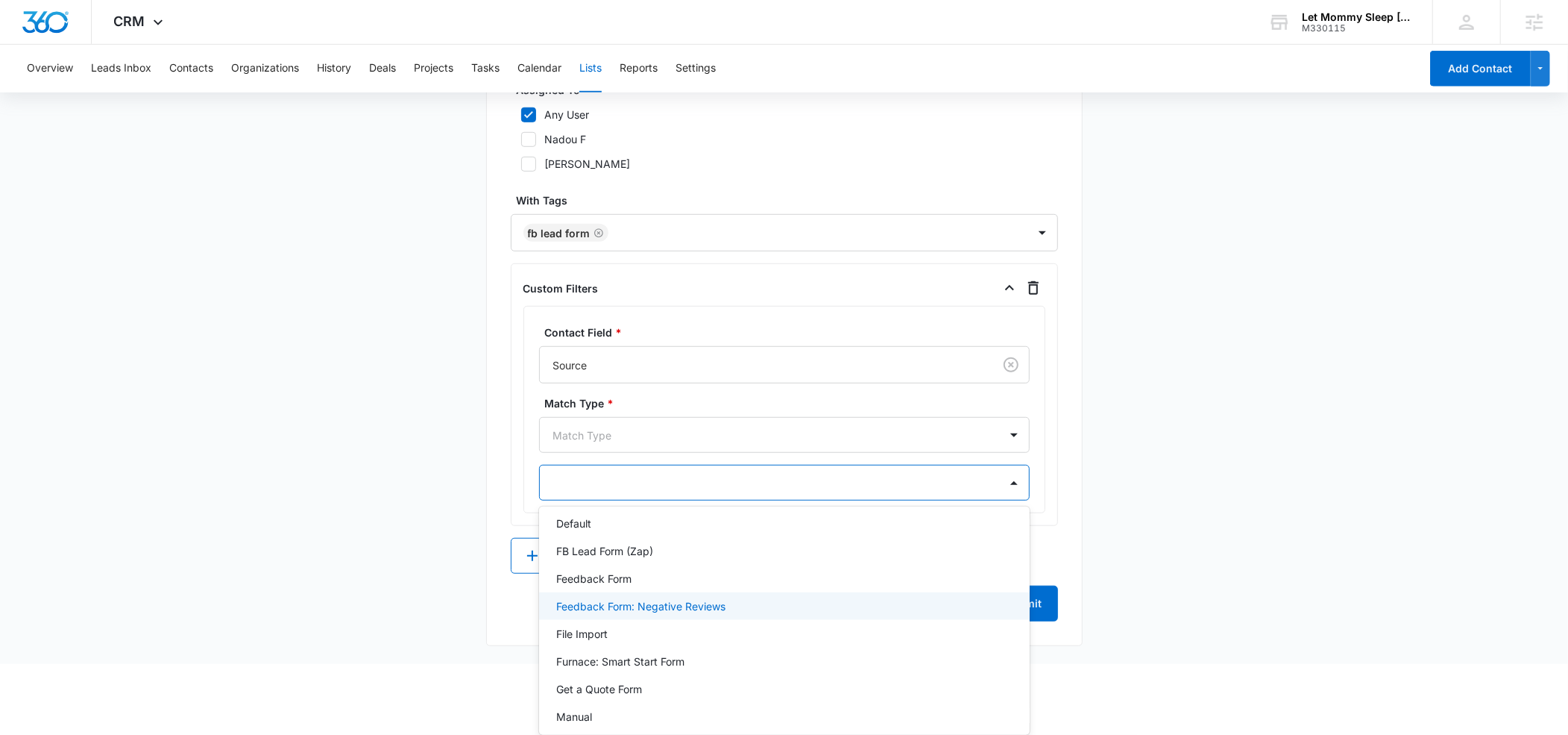
scroll to position [83, 0]
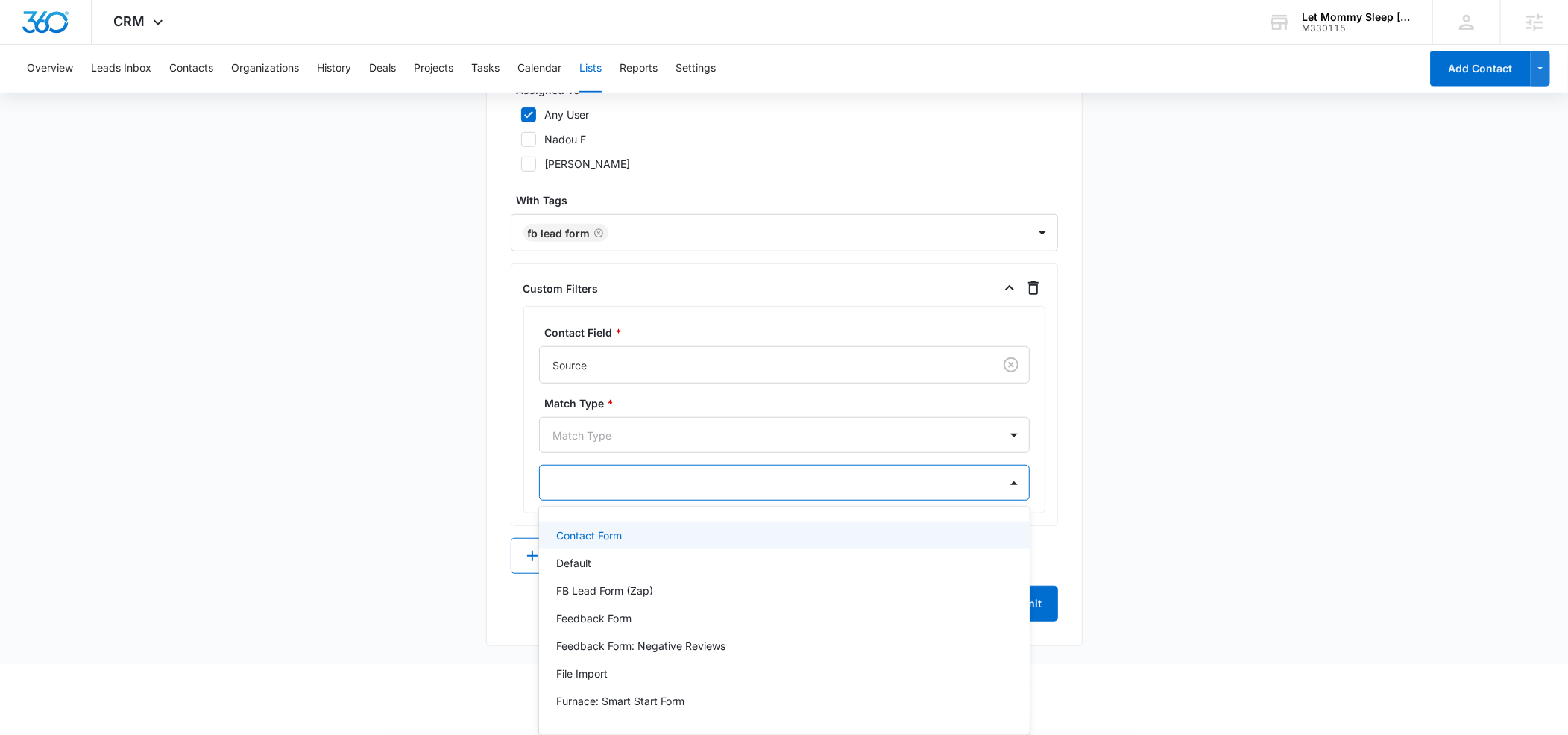
click at [623, 534] on p "Contact Form" at bounding box center [589, 535] width 66 height 16
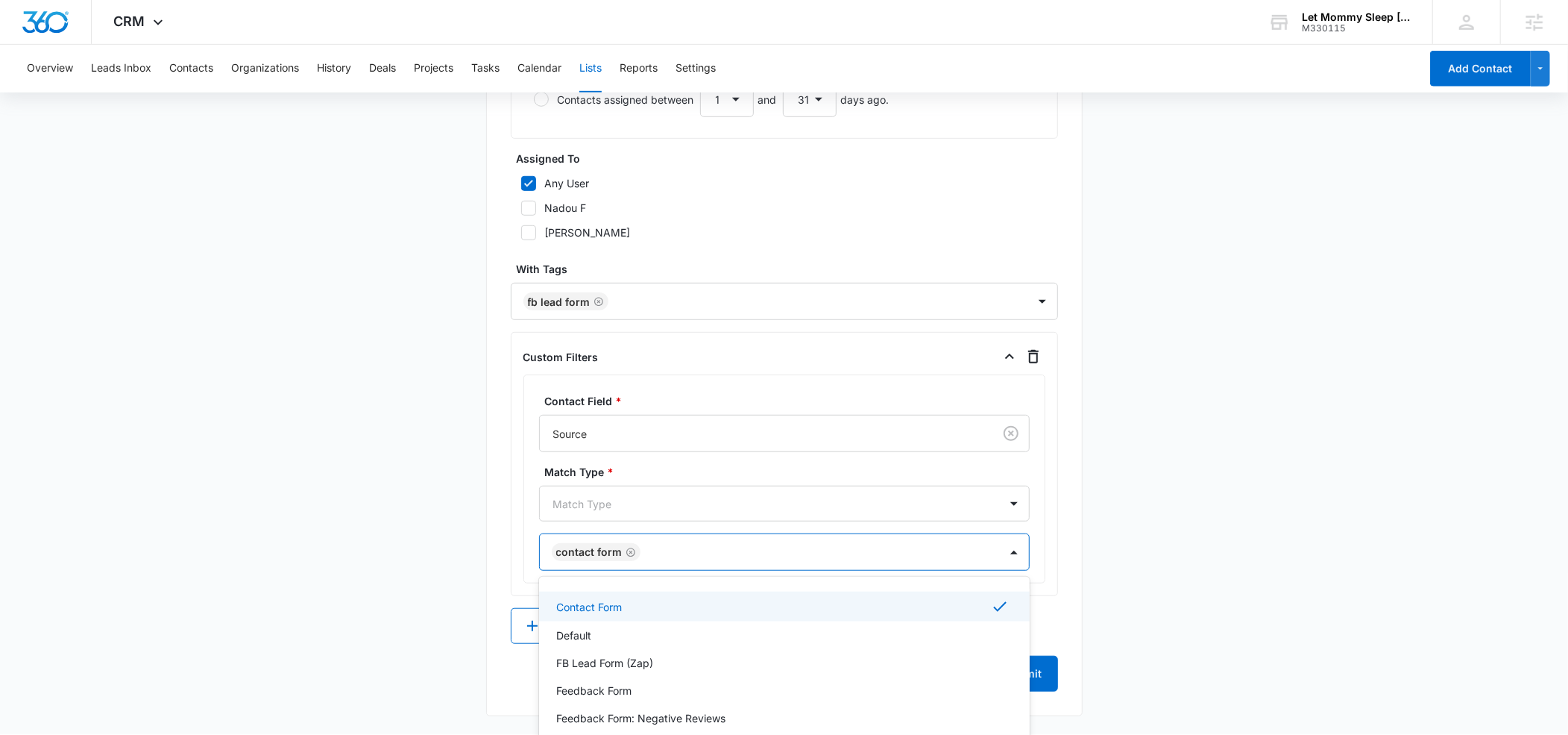
click at [508, 458] on div "List Name * FB Lead Description * Tag = FB Lead Form Include contacts with thes…" at bounding box center [784, 71] width 596 height 1290
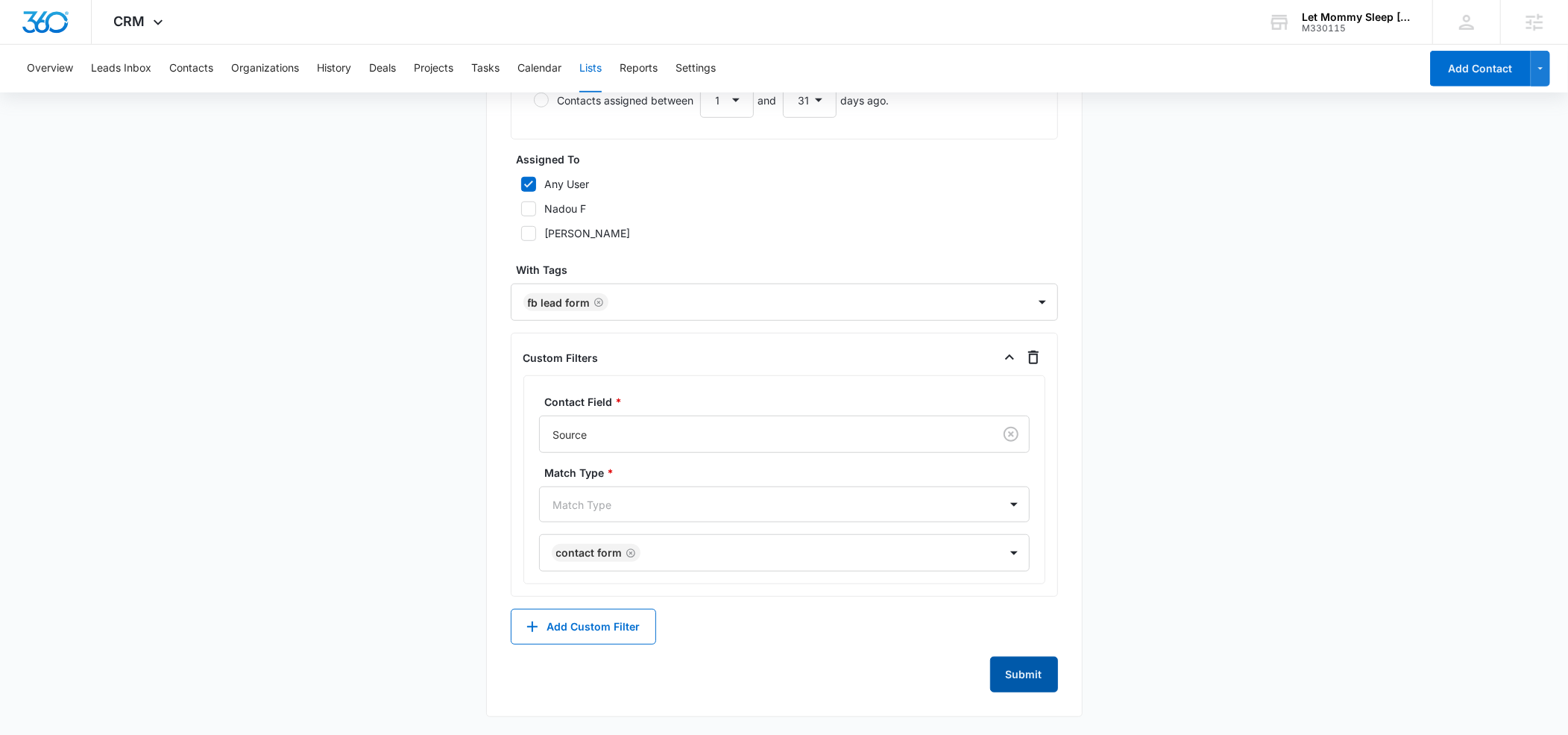
click at [1028, 677] on button "Submit" at bounding box center [1024, 674] width 68 height 35
click at [633, 503] on div at bounding box center [766, 504] width 427 height 19
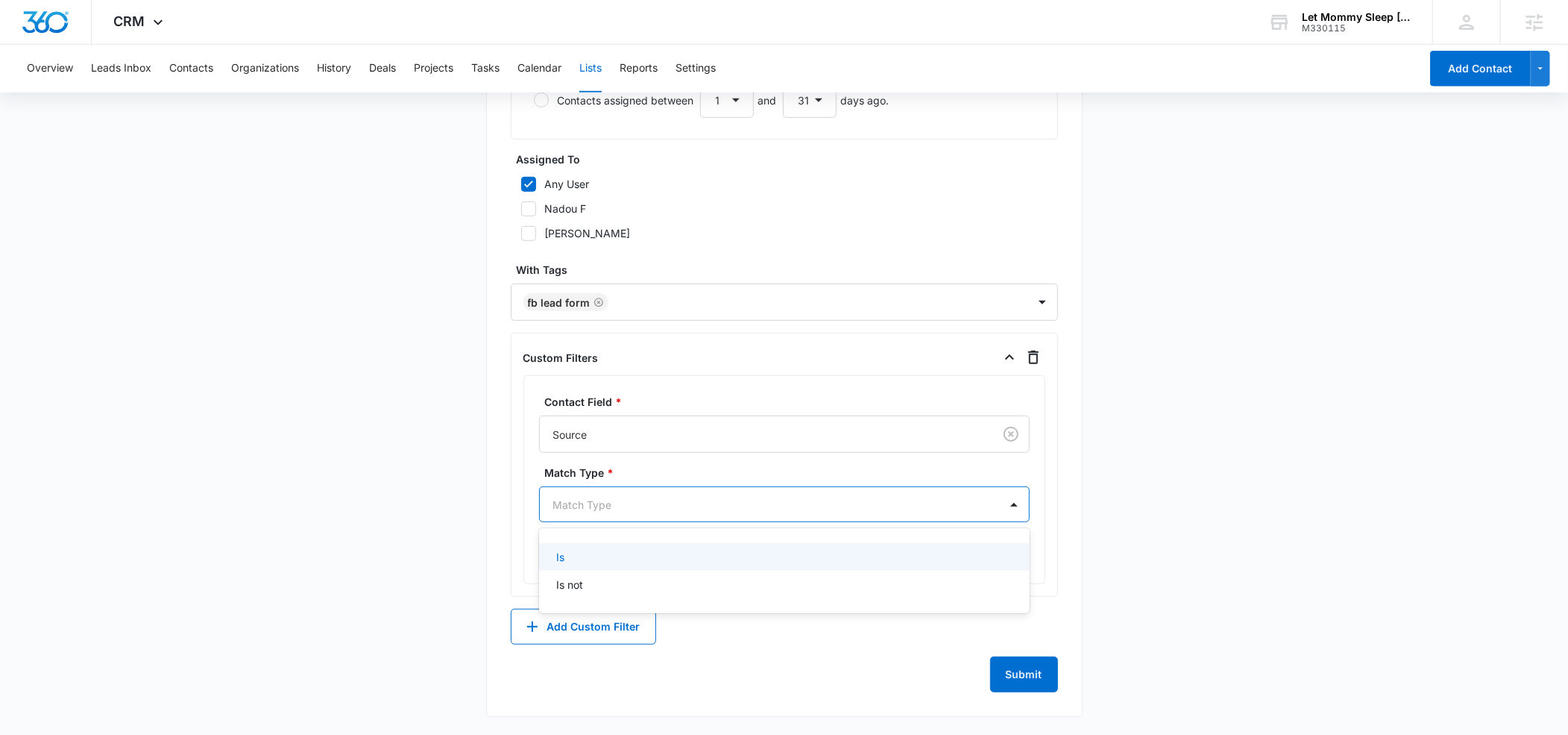
click at [595, 550] on div "Is" at bounding box center [782, 557] width 452 height 16
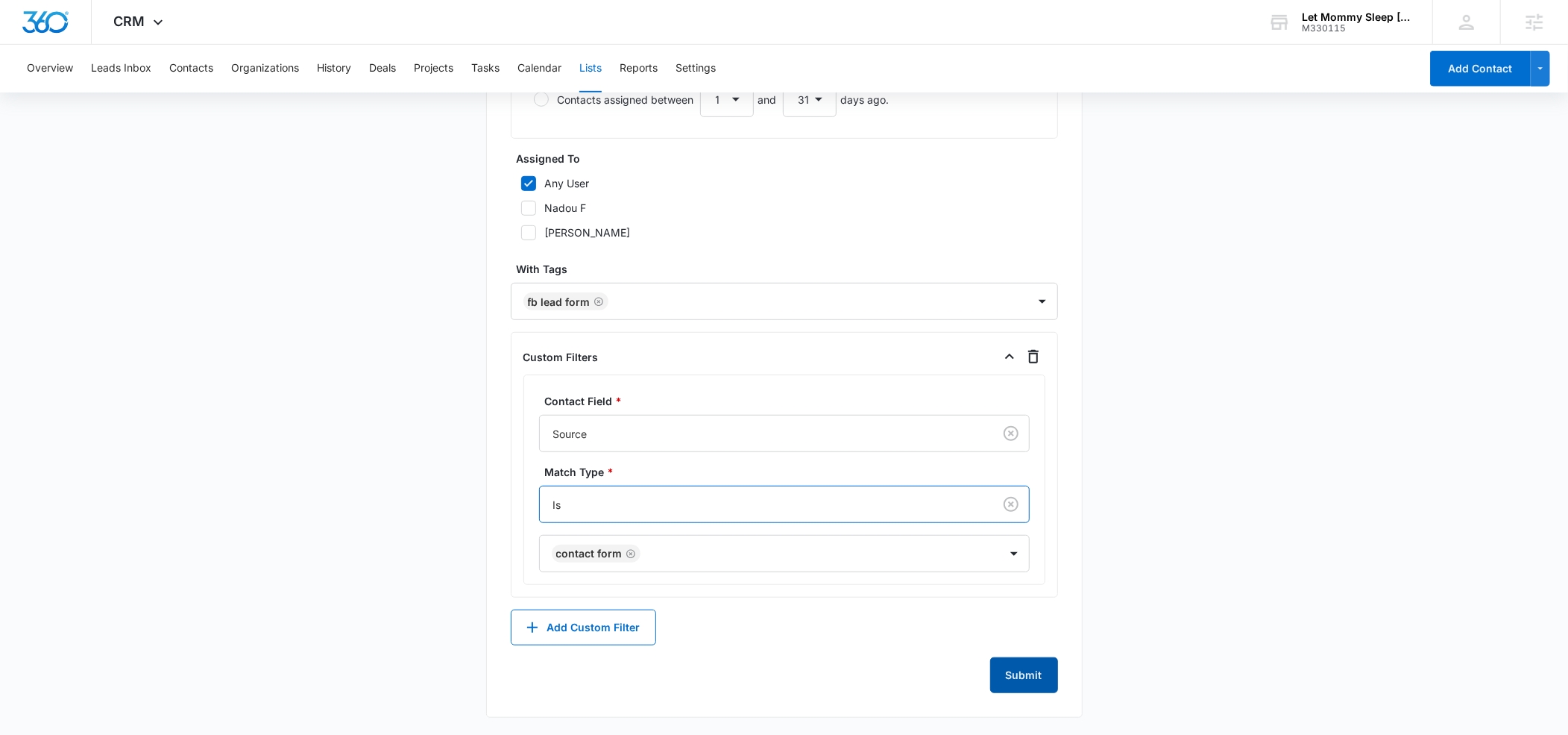
click at [1032, 677] on button "Submit" at bounding box center [1024, 675] width 68 height 35
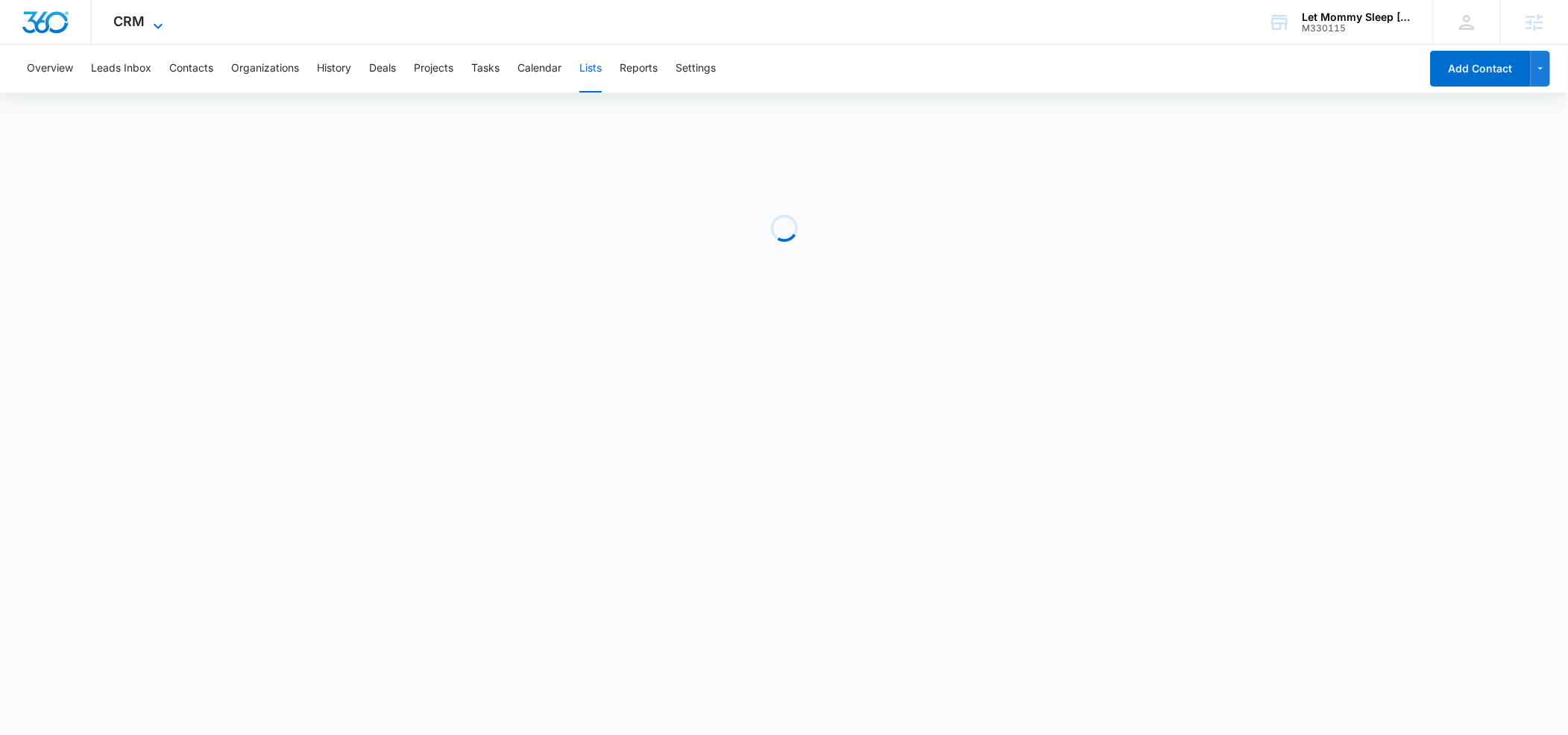
click at [157, 28] on icon at bounding box center [157, 25] width 9 height 5
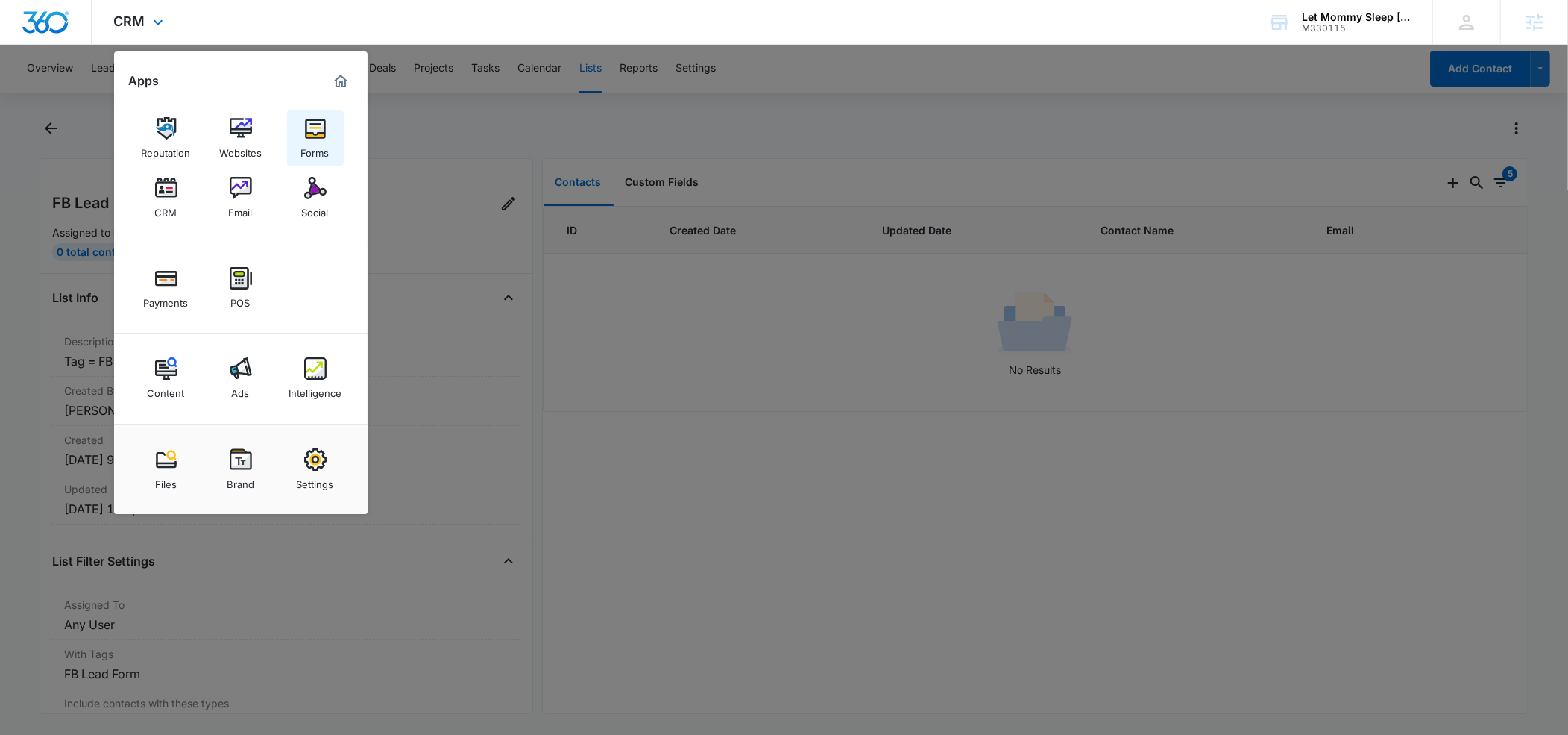
click at [312, 139] on img at bounding box center [315, 128] width 23 height 23
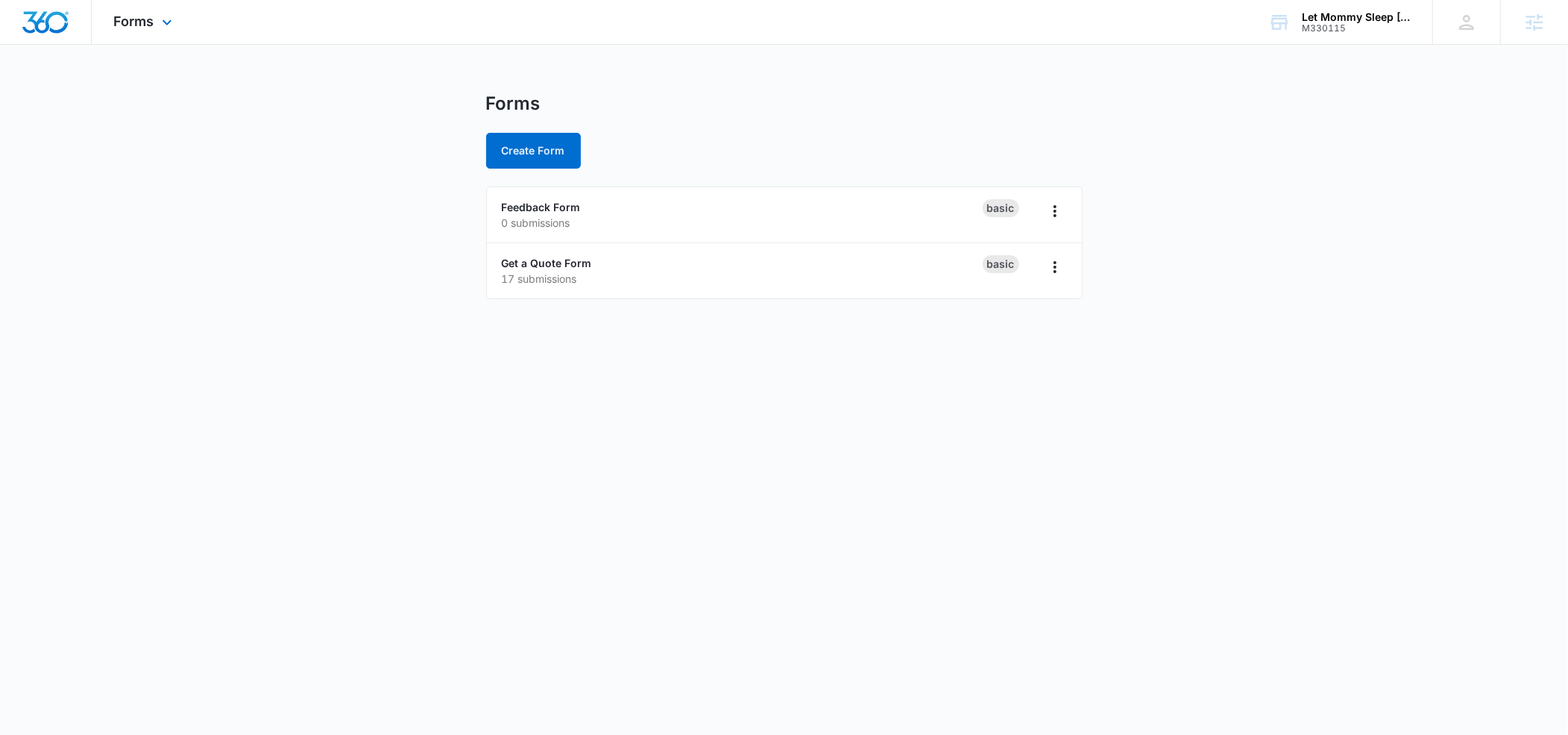
click at [155, 27] on div "Forms Apps Reputation Websites Forms CRM Email Social Payments POS Content Ads …" at bounding box center [145, 22] width 106 height 44
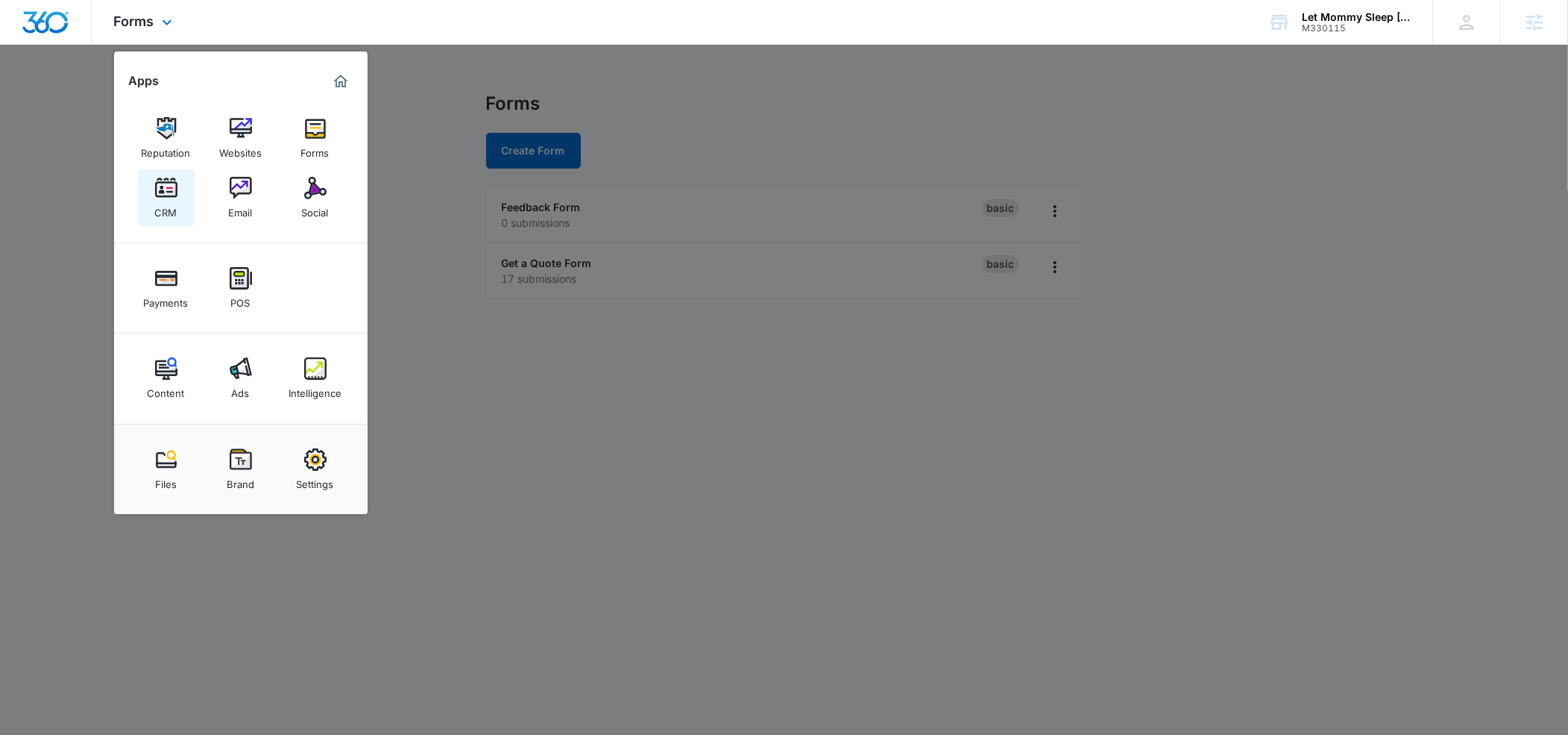
click at [171, 202] on div "CRM" at bounding box center [166, 209] width 23 height 20
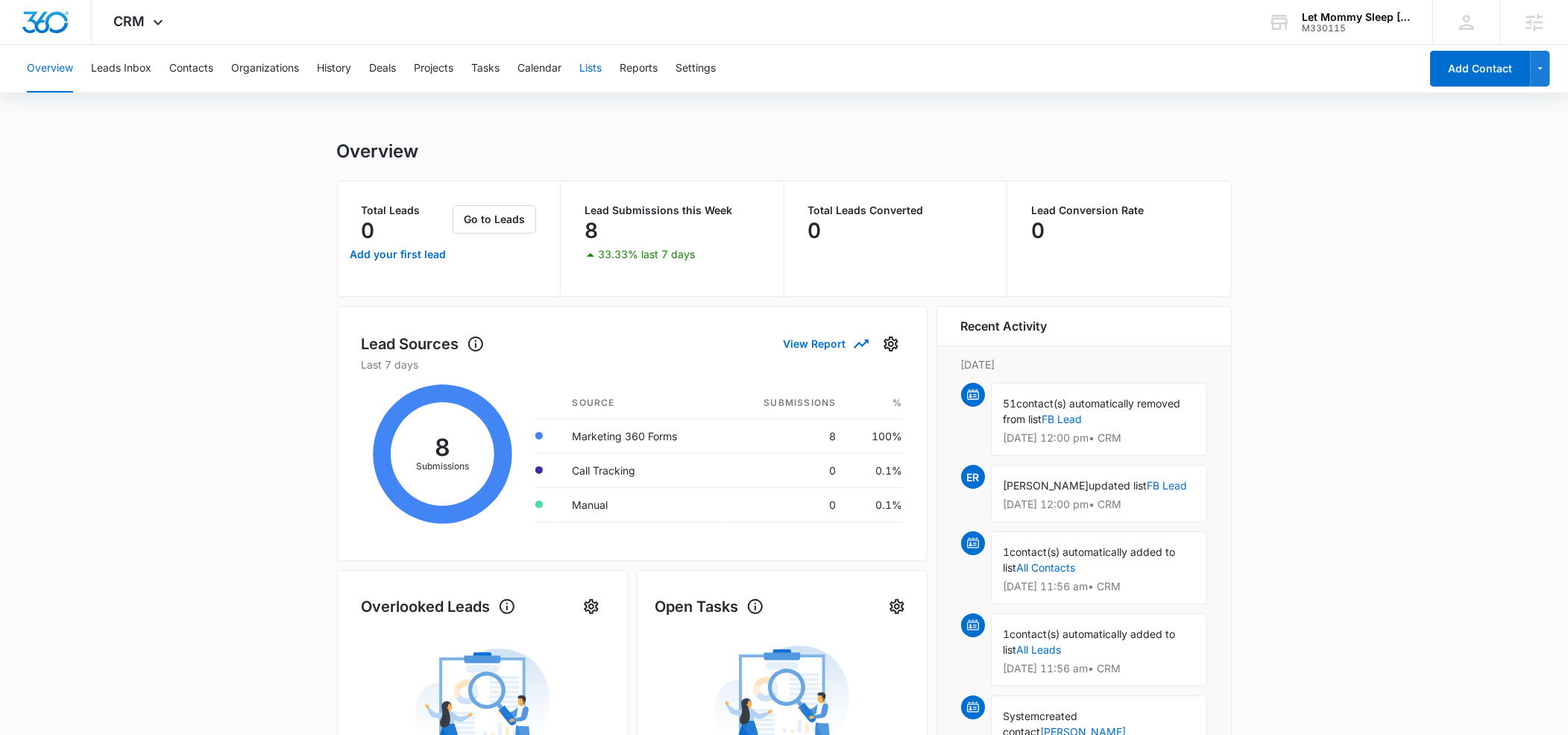
click at [588, 69] on button "Lists" at bounding box center [590, 68] width 23 height 48
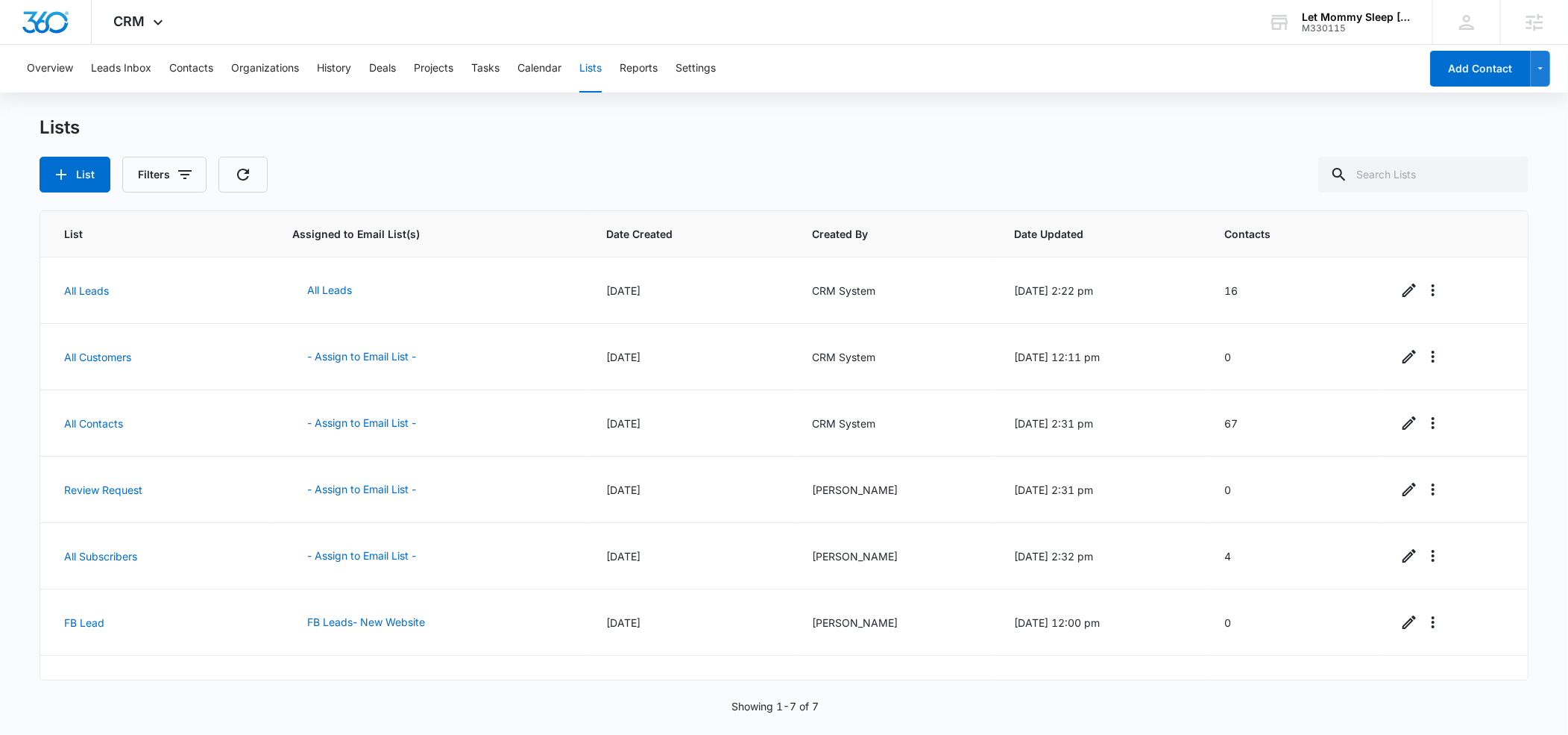
scroll to position [41, 0]
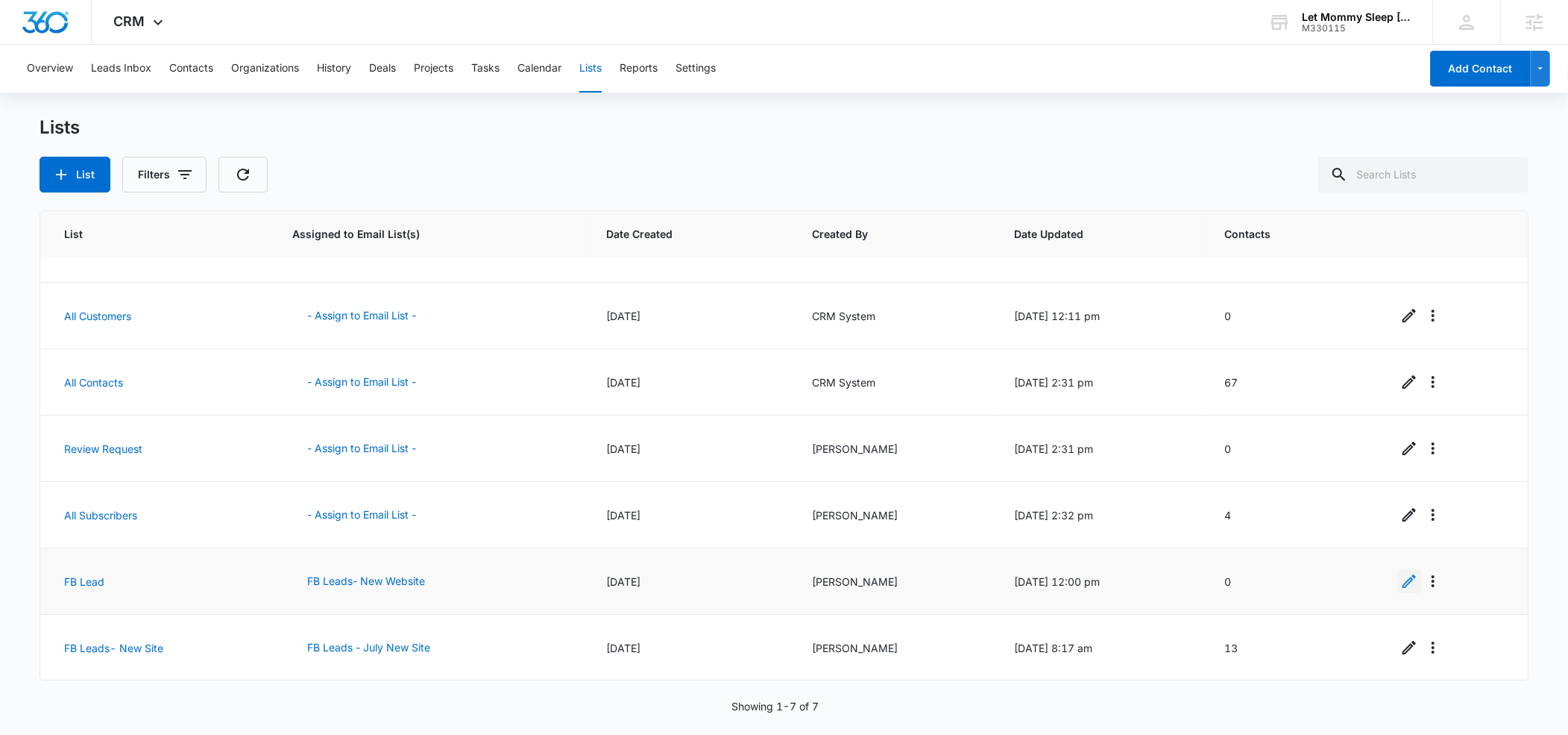
click at [1417, 579] on icon "Edit" at bounding box center [1410, 581] width 18 height 18
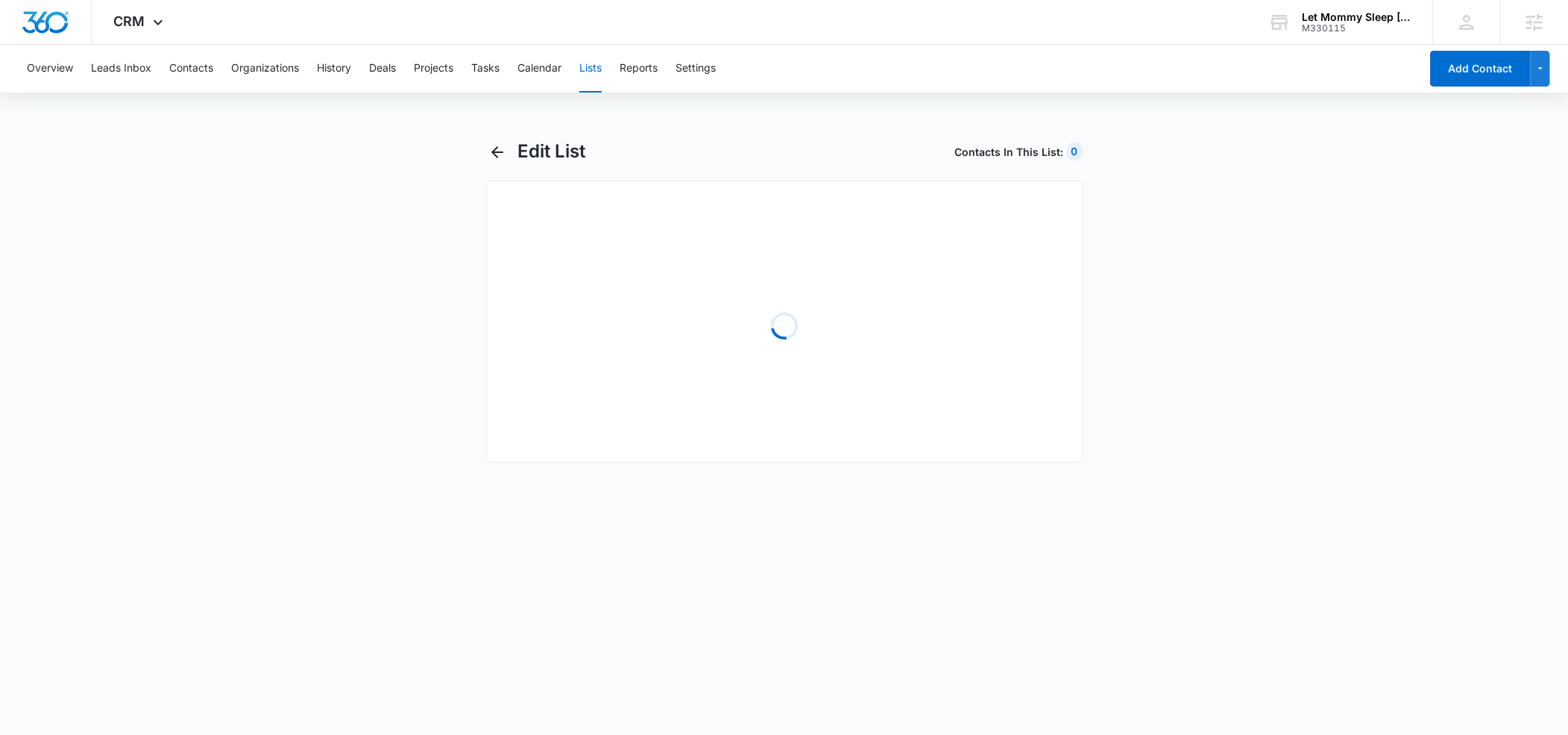
select select "31"
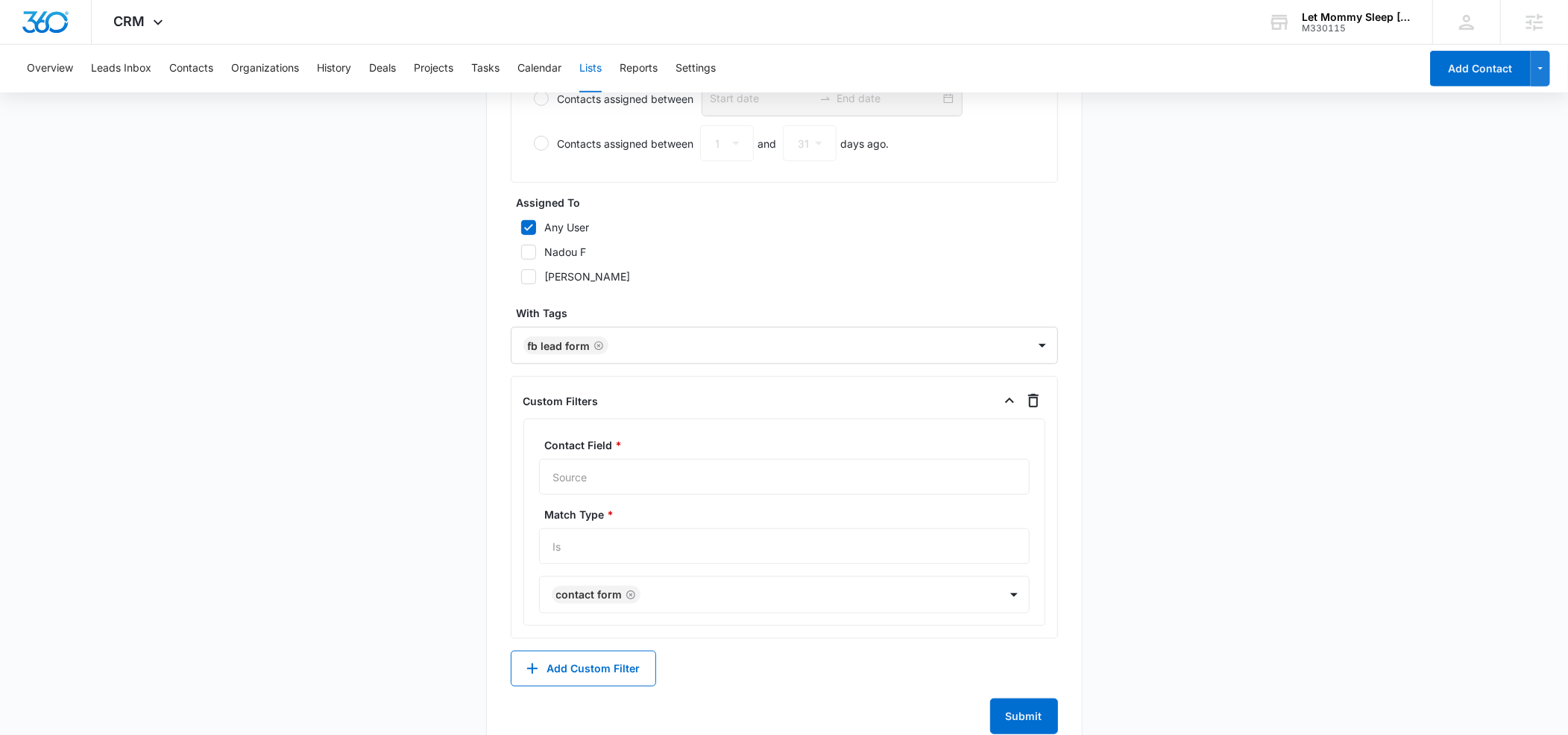
scroll to position [787, 0]
click at [656, 596] on div "Contact Form" at bounding box center [784, 595] width 491 height 37
click at [630, 597] on div "Contact Form" at bounding box center [784, 595] width 491 height 37
click at [1029, 403] on icon "button" at bounding box center [1033, 401] width 11 height 14
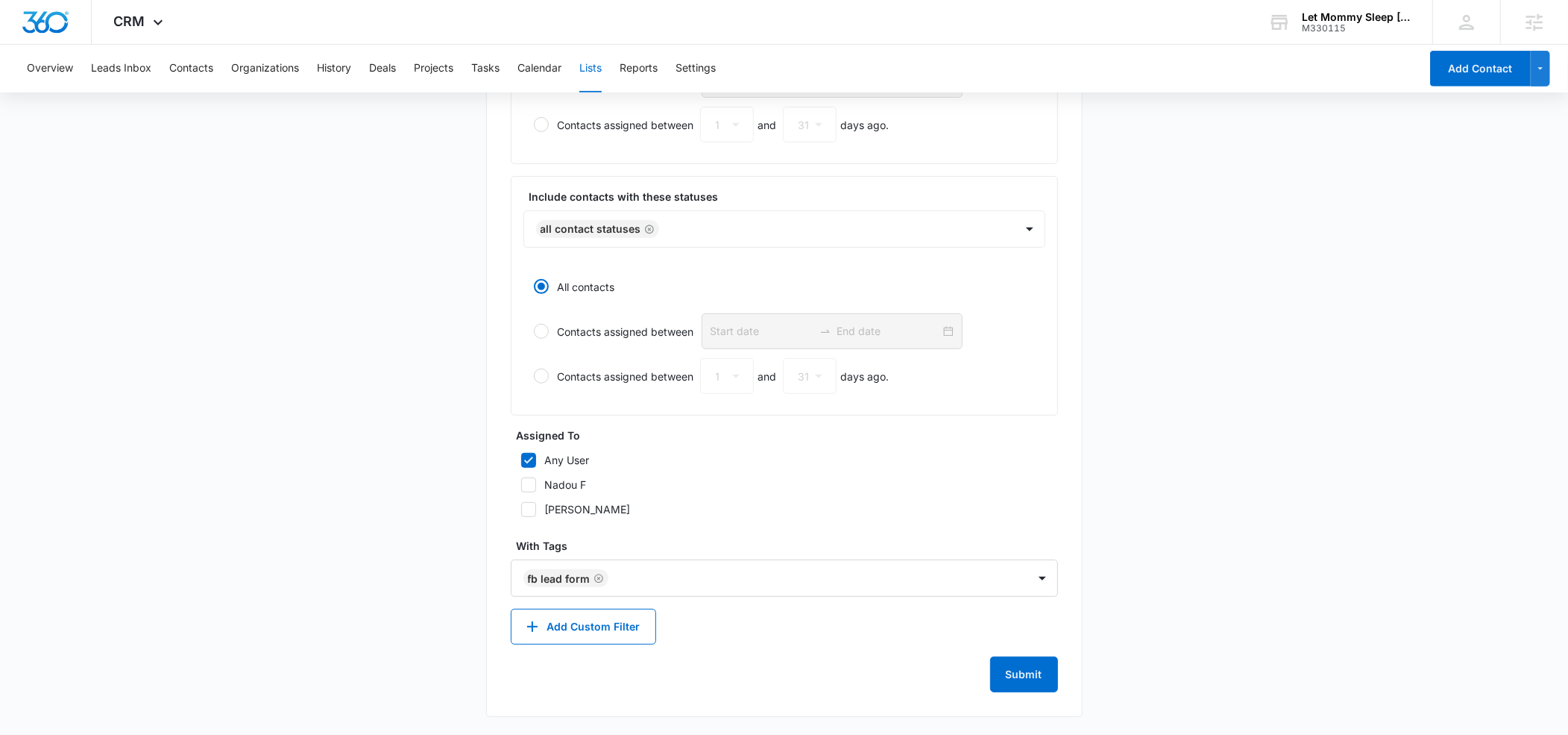
scroll to position [555, 0]
click at [629, 621] on button "Add Custom Filter" at bounding box center [583, 627] width 146 height 35
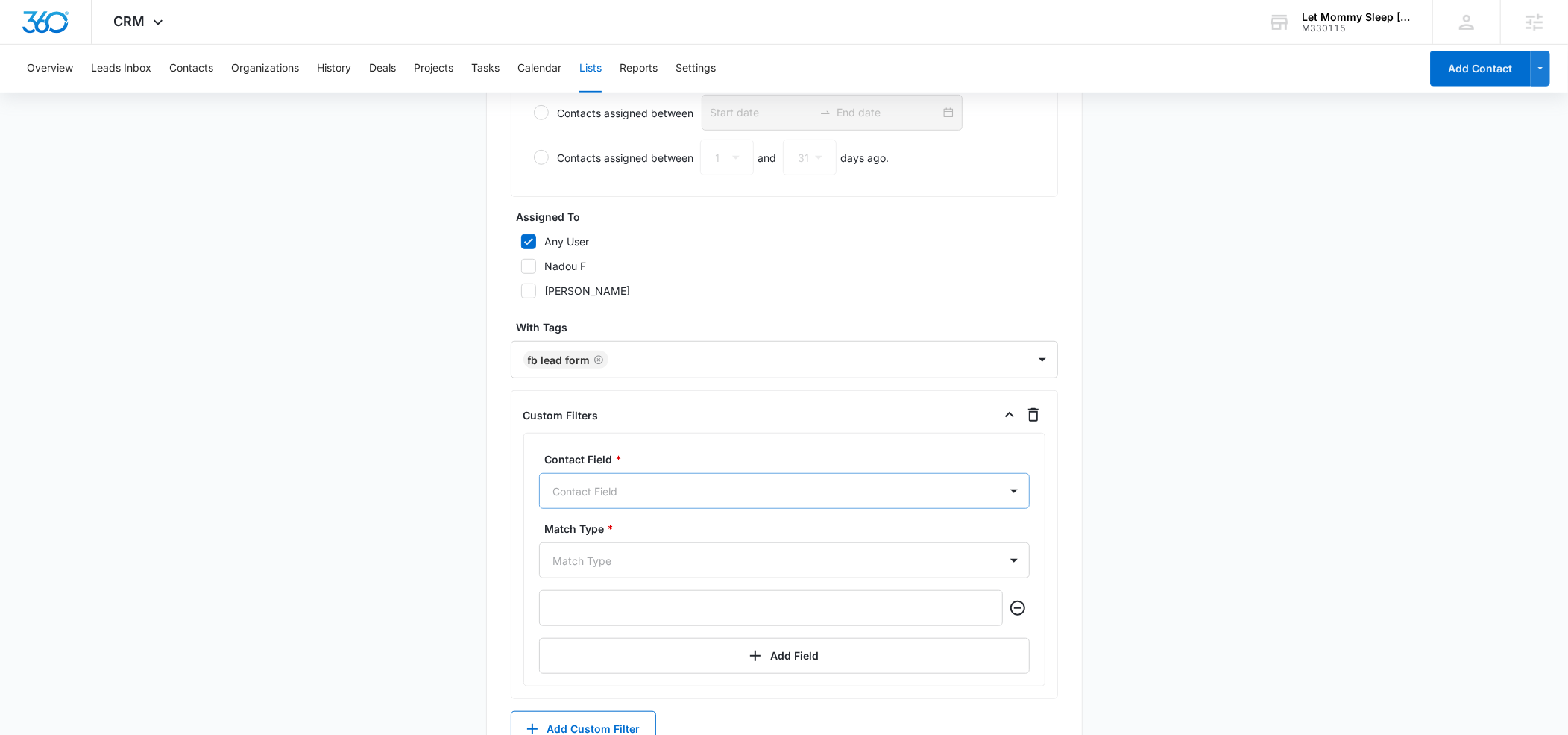
click at [612, 494] on div "Contact Field" at bounding box center [784, 491] width 491 height 35
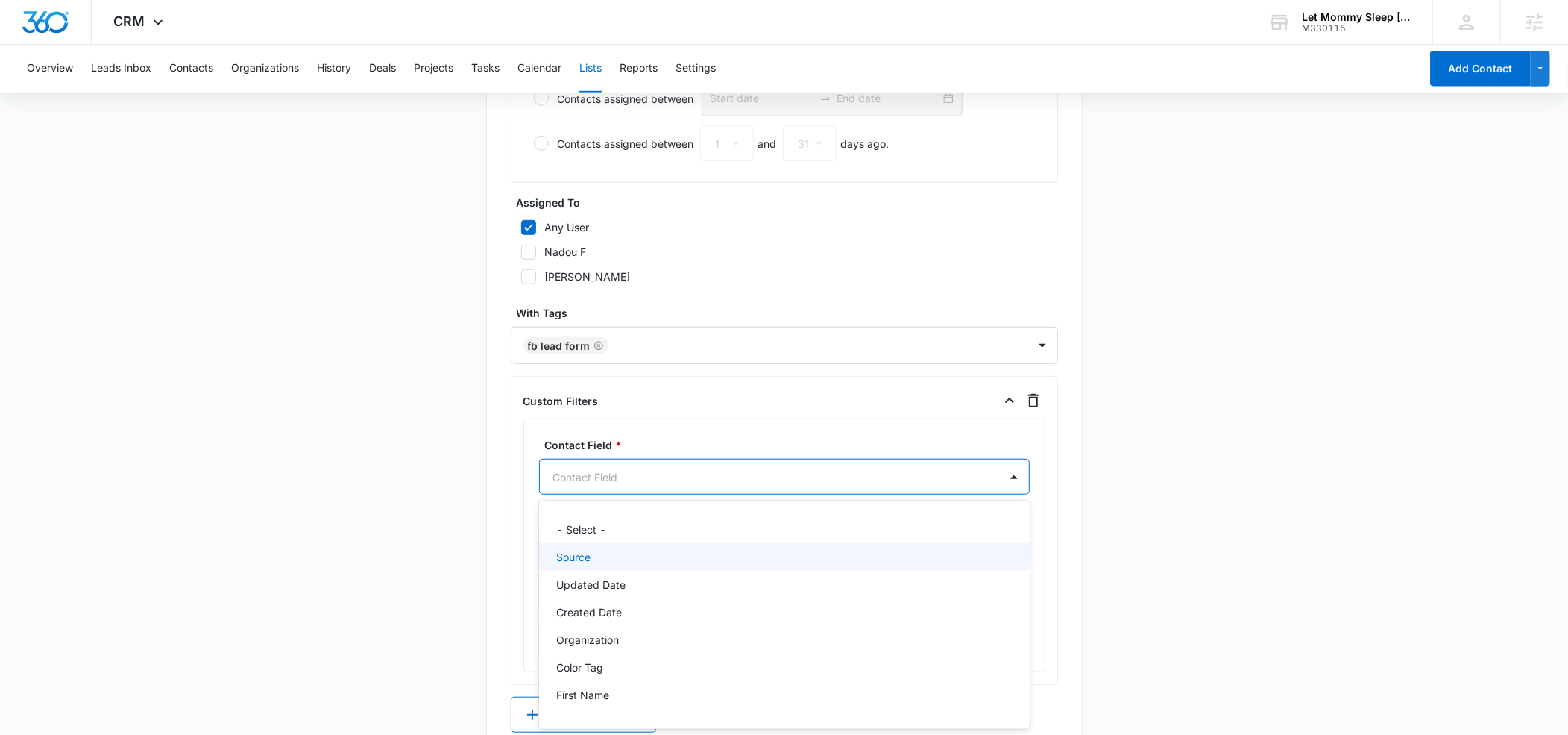
click at [598, 554] on div "Source" at bounding box center [782, 557] width 452 height 16
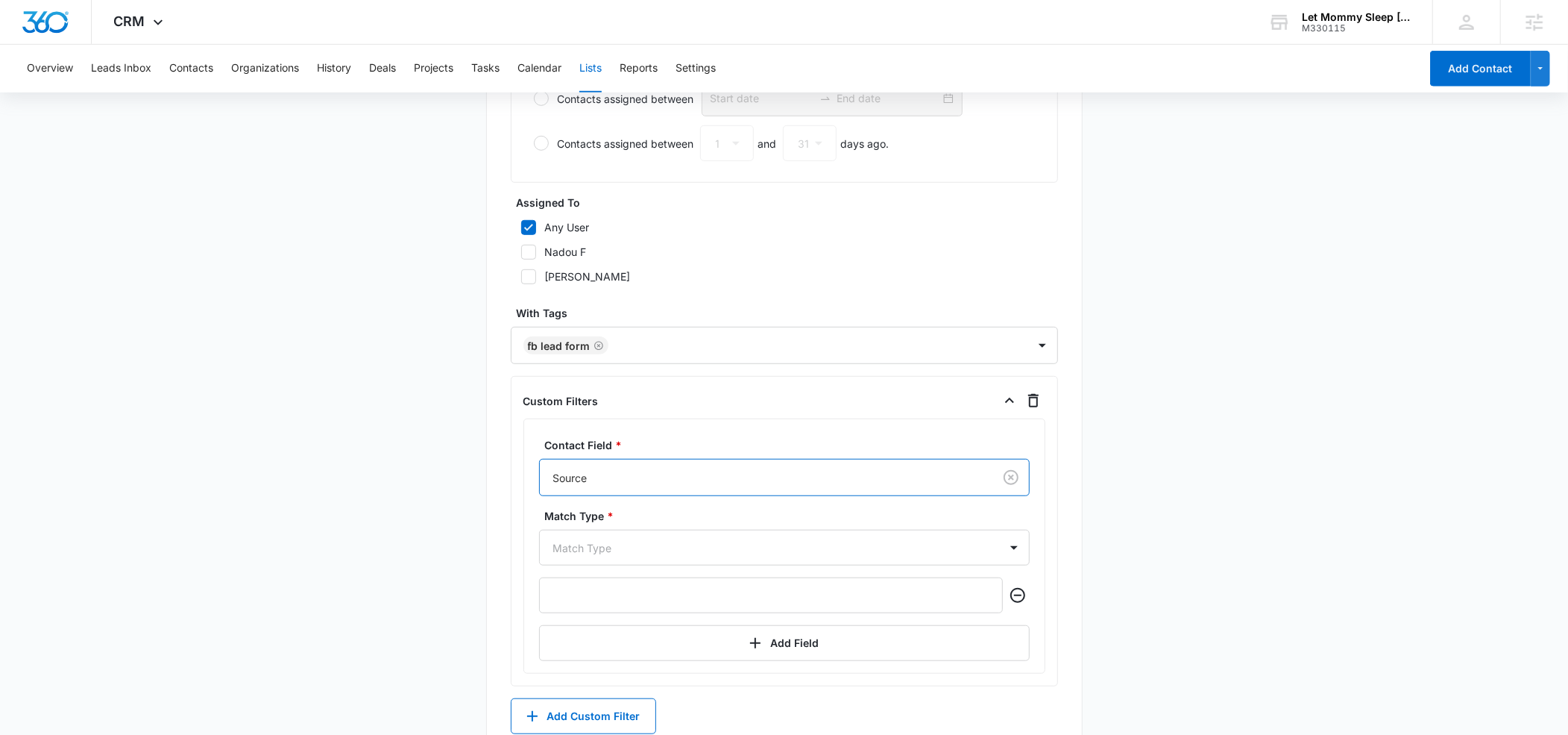
scroll to position [859, 0]
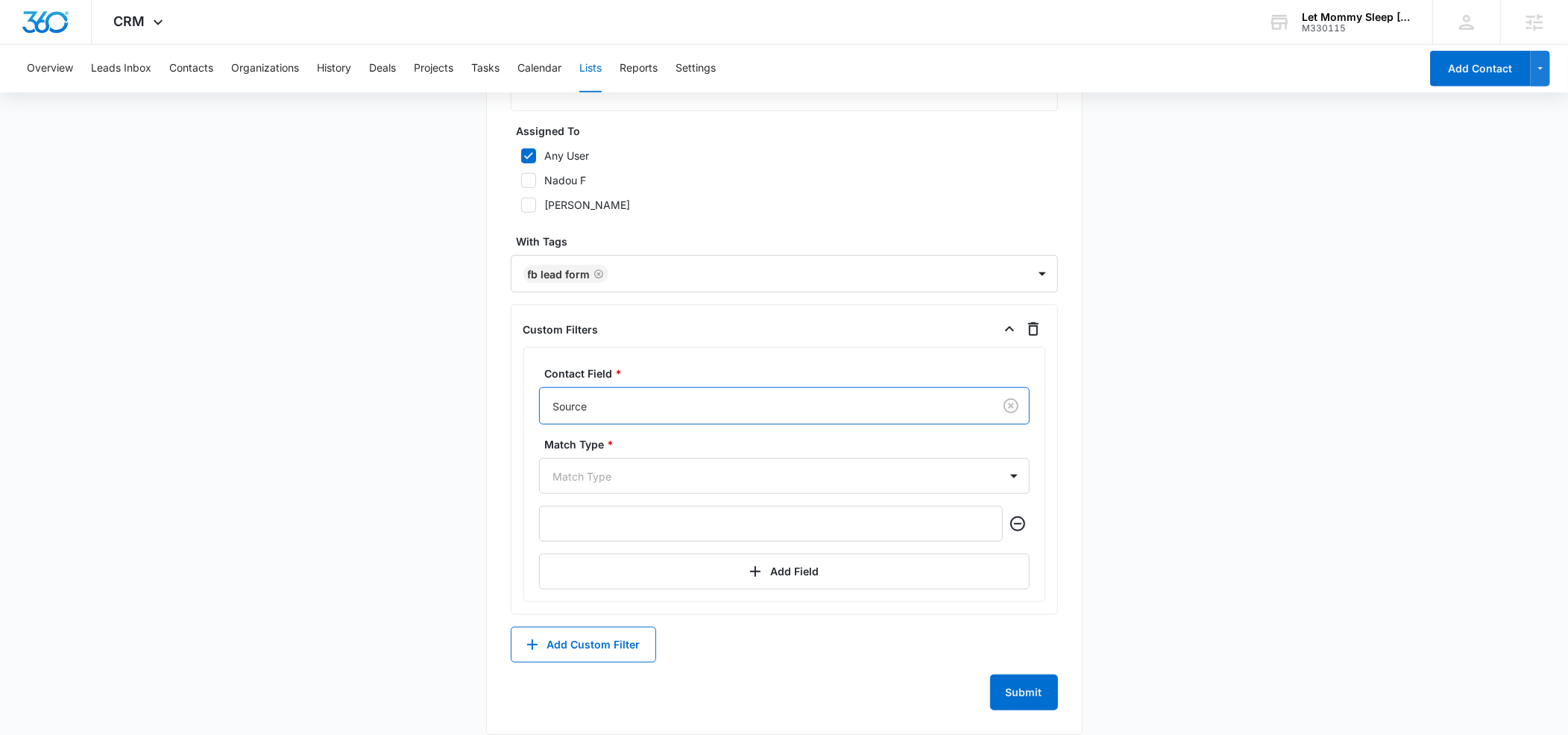
click at [598, 494] on div "Match Type" at bounding box center [784, 475] width 491 height 35
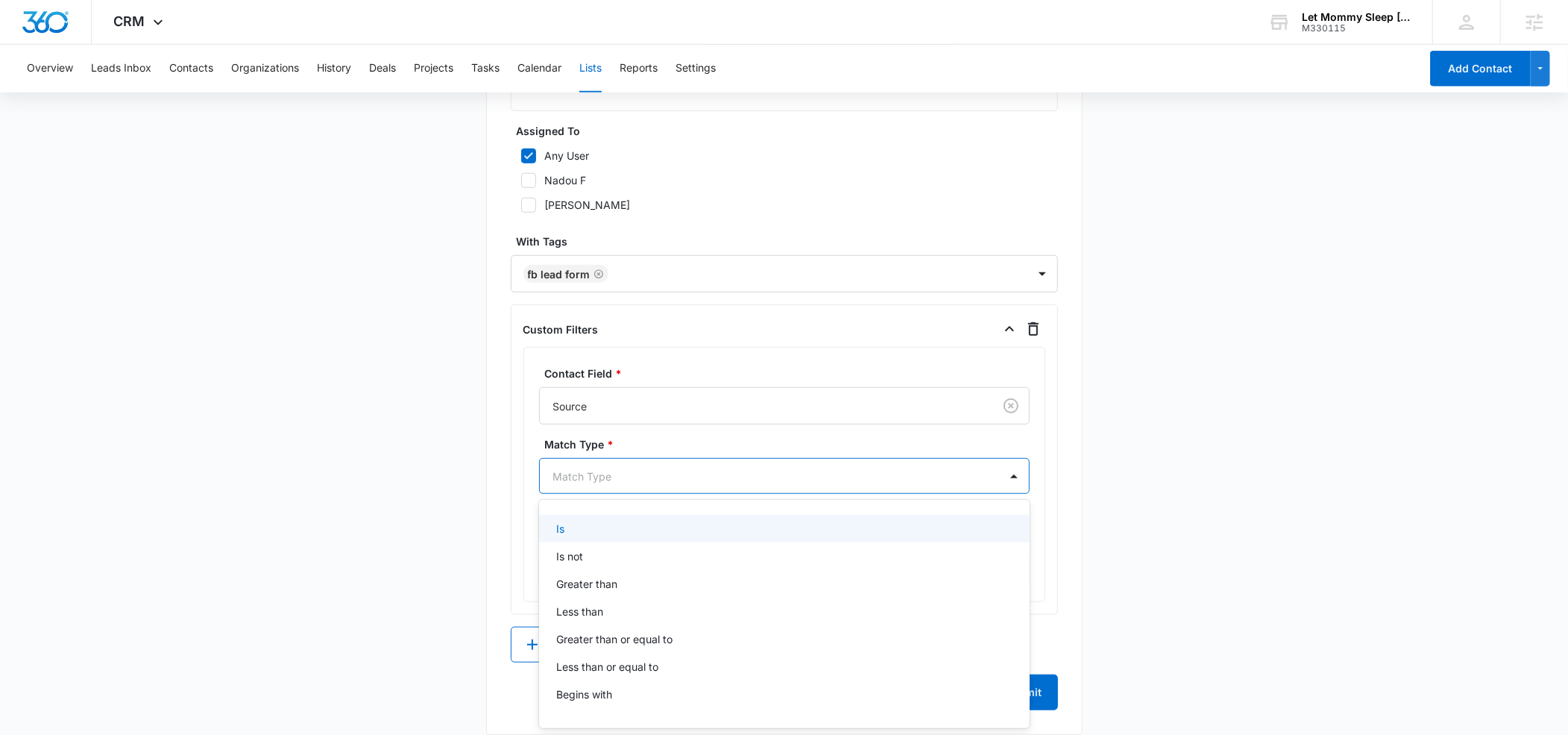
click at [588, 527] on div "Is" at bounding box center [782, 528] width 452 height 16
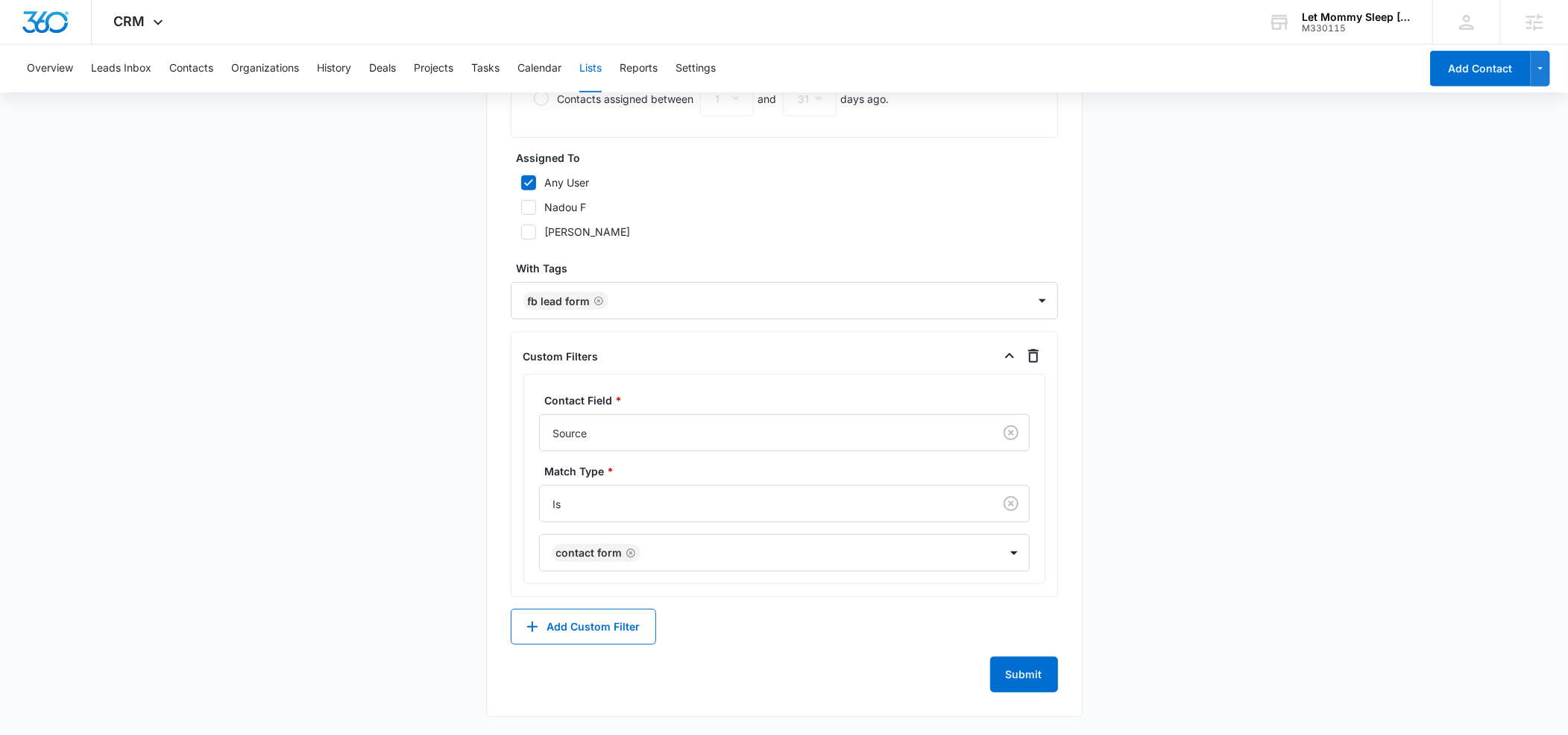
scroll to position [832, 0]
click at [600, 532] on div "Contact Field * Source Match Type * Is Contact Form" at bounding box center [784, 482] width 491 height 179
click at [798, 550] on div "Contact Form" at bounding box center [784, 553] width 491 height 37
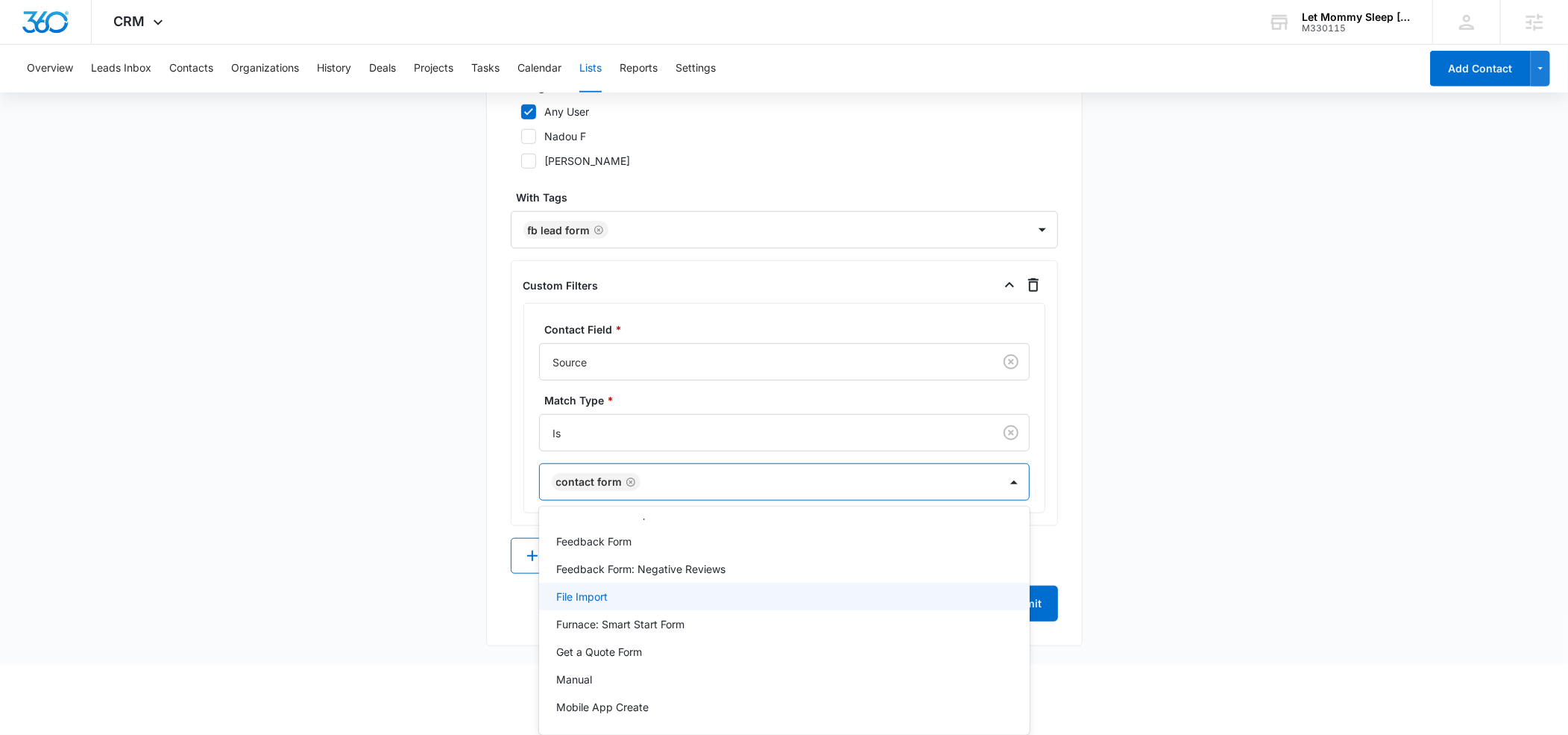
scroll to position [170, 0]
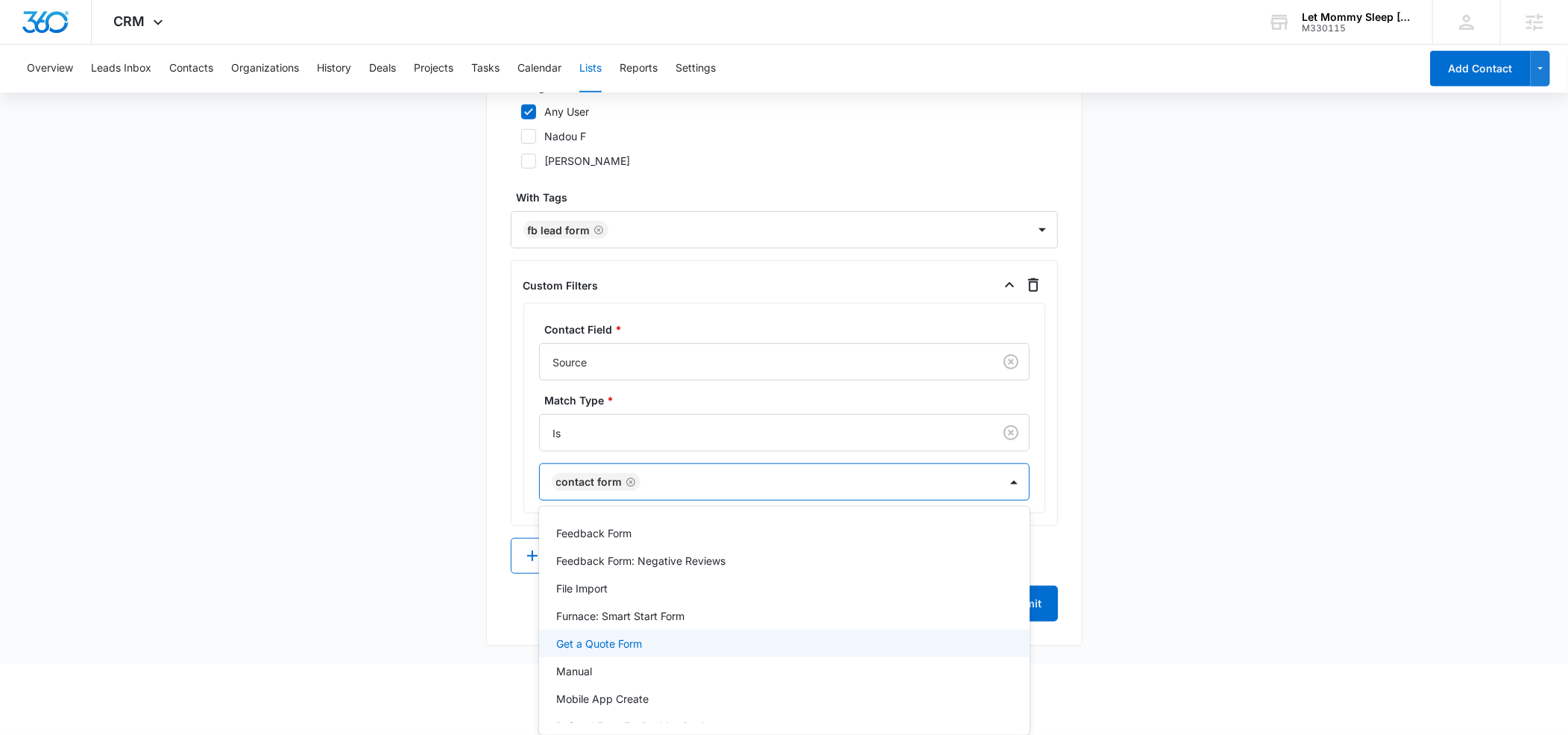
click at [649, 636] on div "Get a Quote Form" at bounding box center [782, 643] width 452 height 16
click at [629, 482] on icon "Remove Contact Form" at bounding box center [631, 481] width 9 height 9
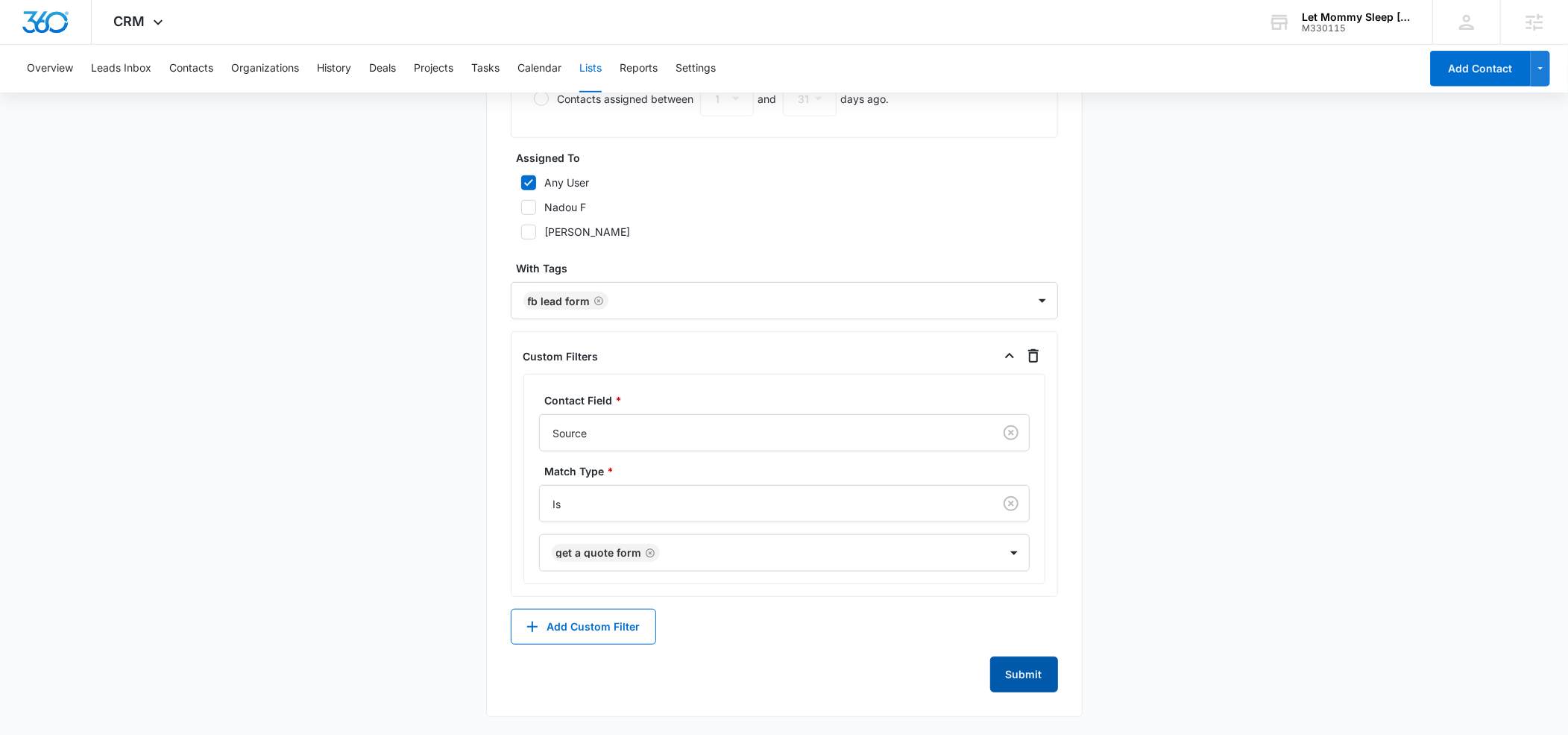
click at [1028, 676] on button "Submit" at bounding box center [1024, 674] width 68 height 35
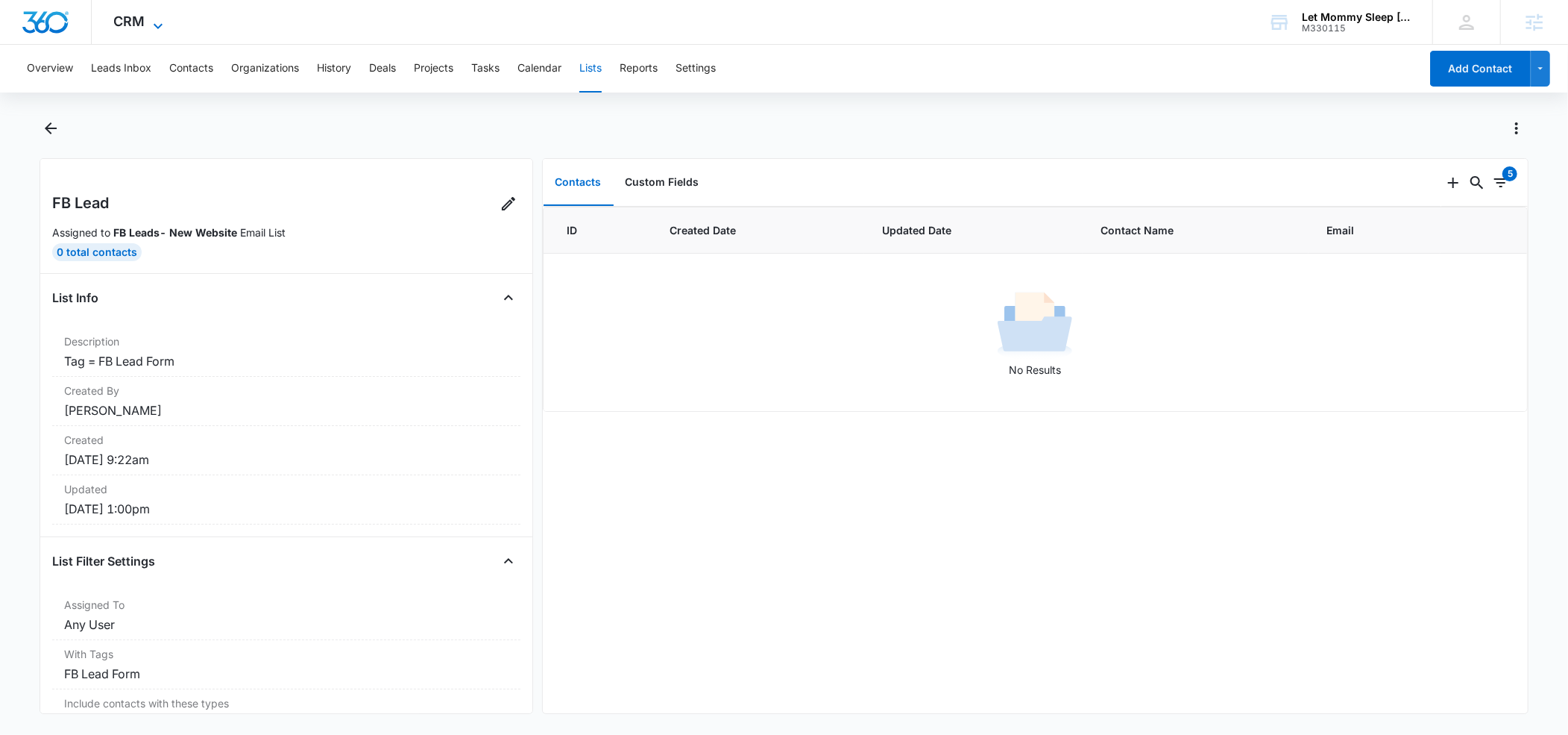
click at [159, 27] on icon at bounding box center [158, 26] width 18 height 18
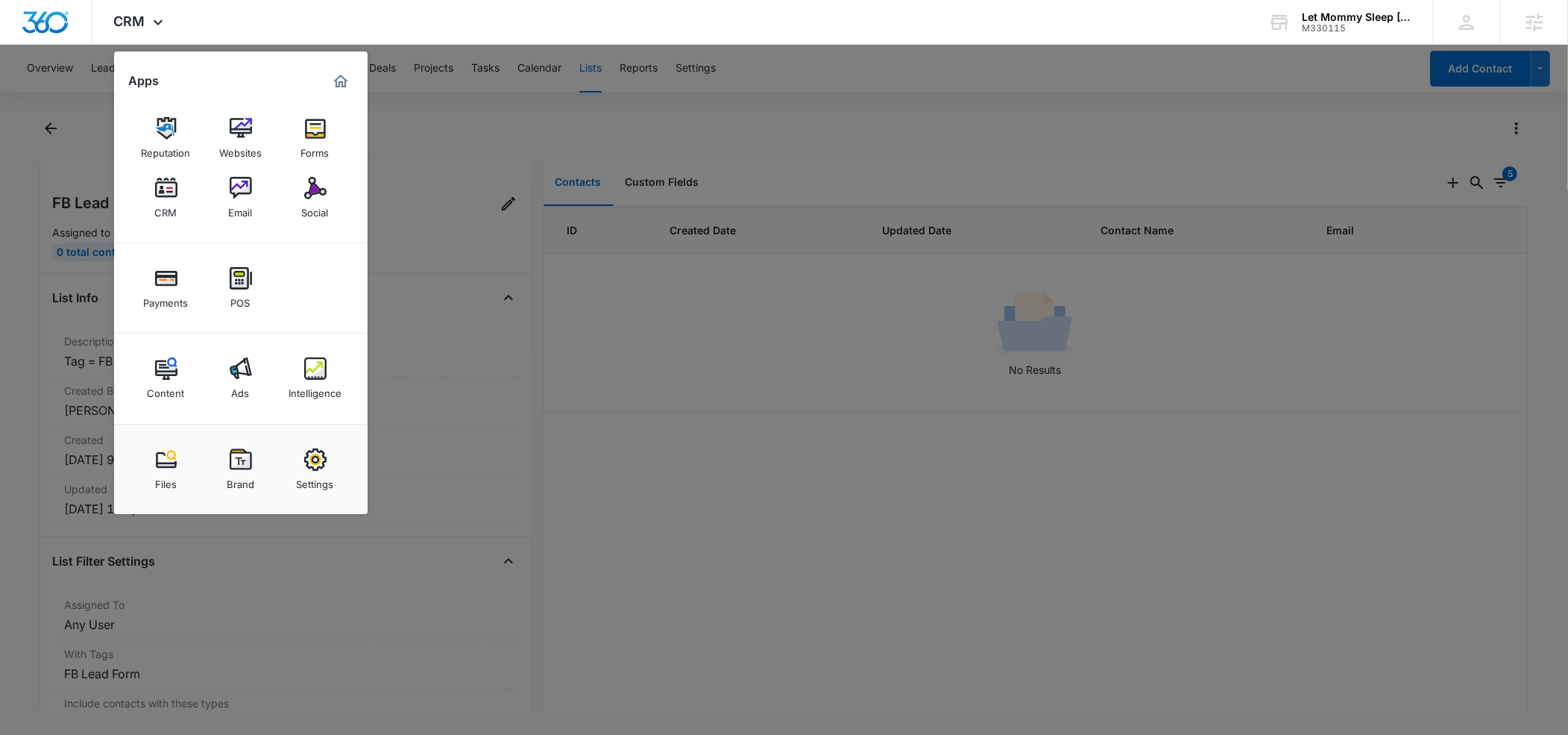
click at [54, 131] on div at bounding box center [784, 367] width 1568 height 735
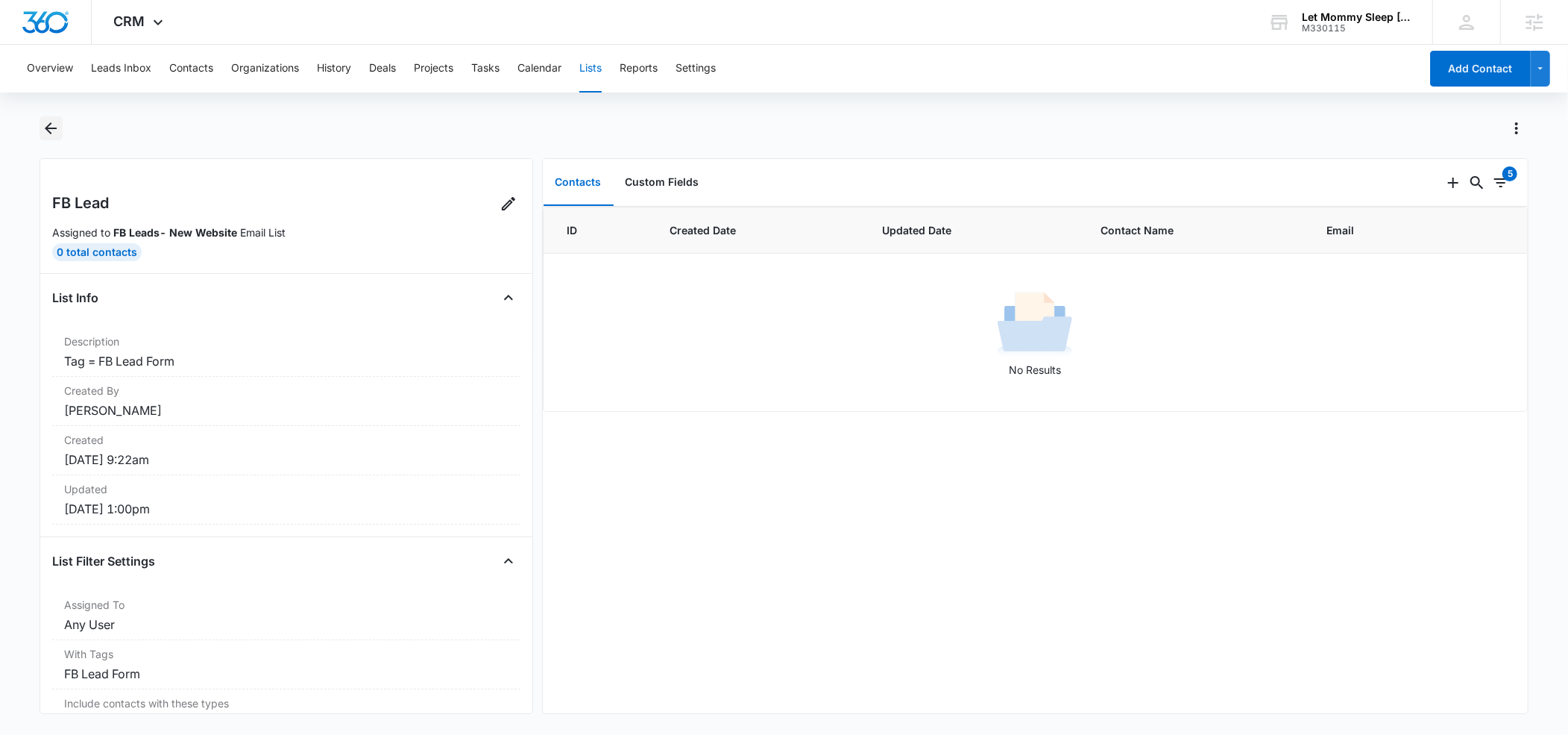
click at [56, 131] on icon "Back" at bounding box center [50, 128] width 18 height 18
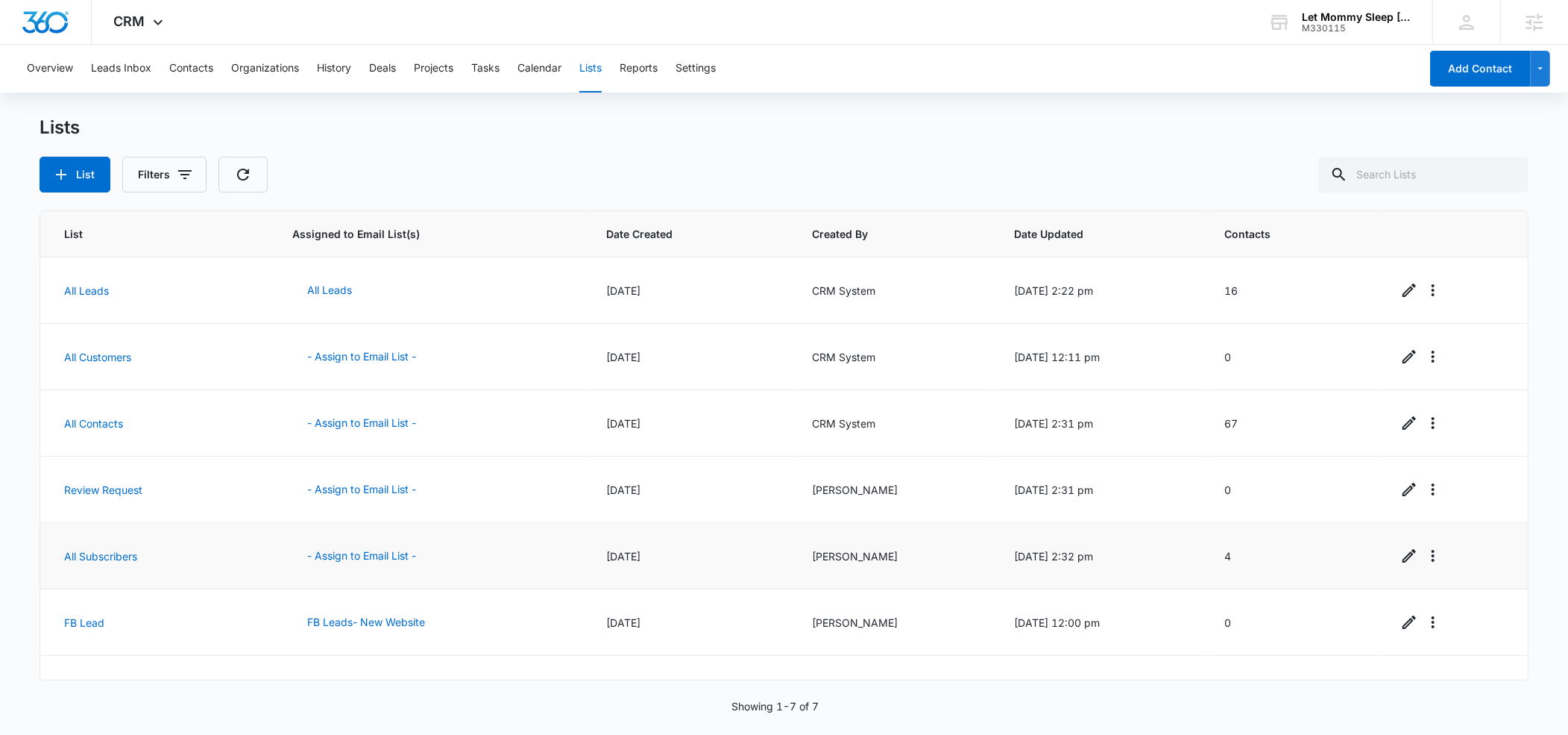
scroll to position [41, 0]
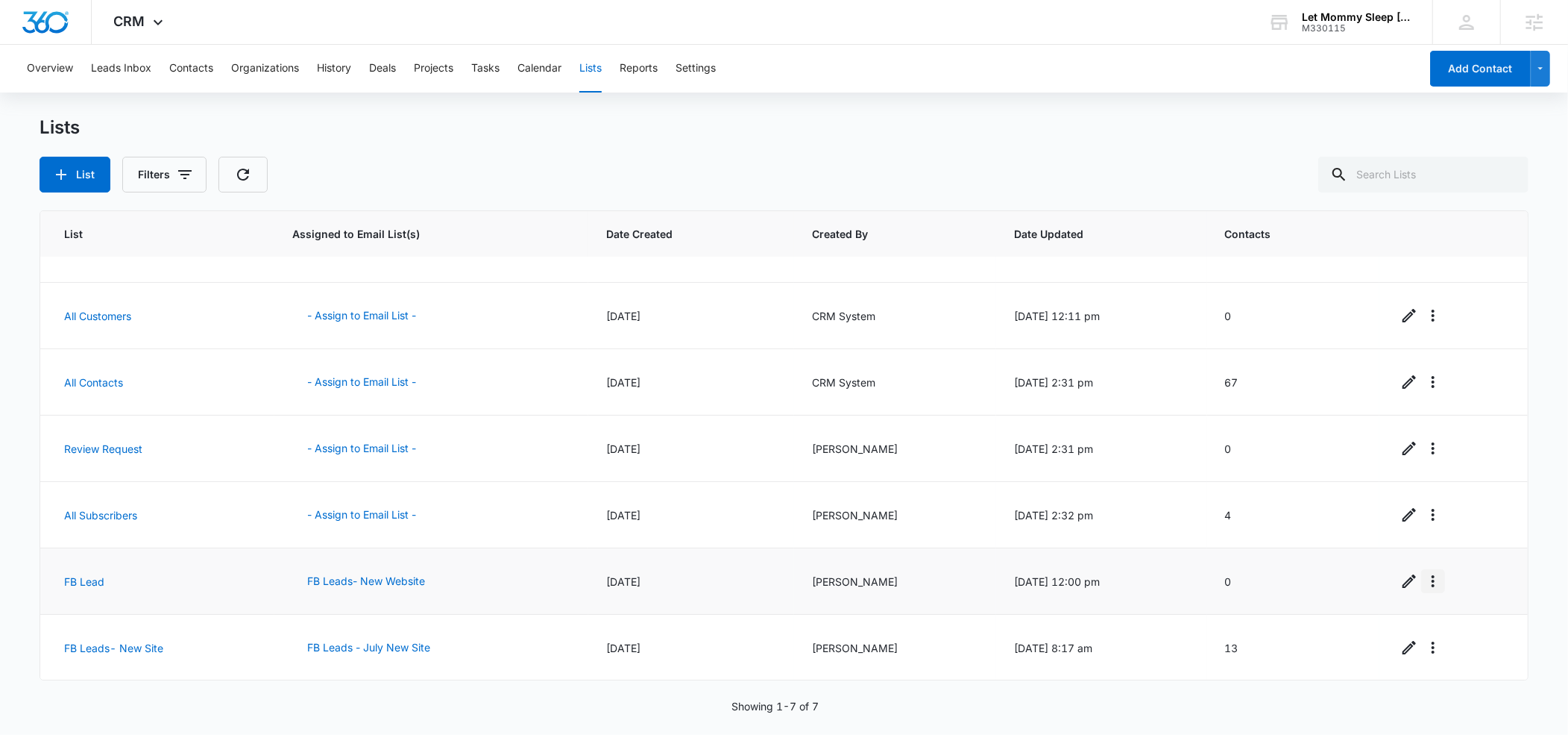
click at [1435, 584] on icon "Overflow Menu" at bounding box center [1432, 581] width 3 height 12
click at [1467, 619] on div "Refresh List" at bounding box center [1477, 623] width 66 height 11
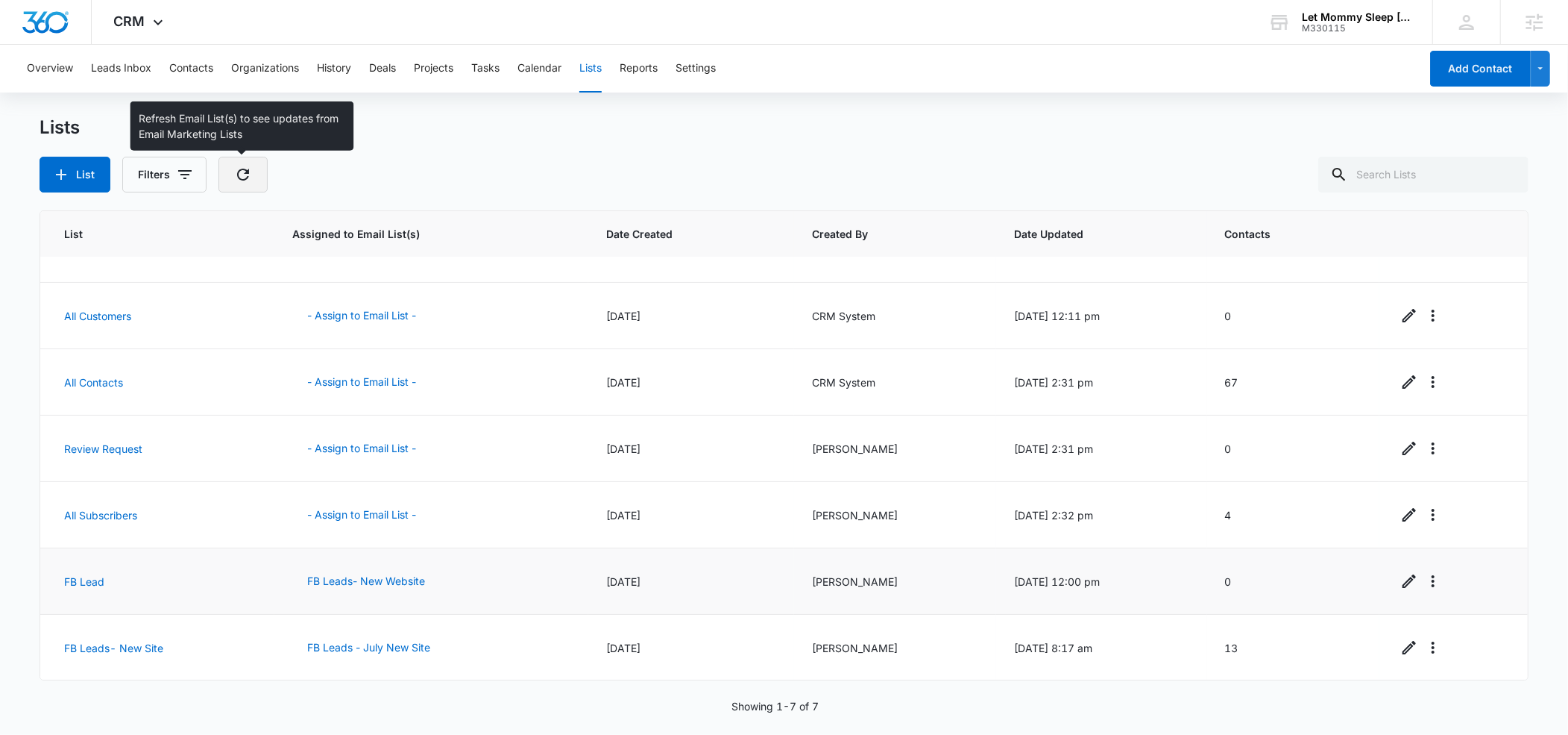
click at [239, 176] on icon "button" at bounding box center [243, 174] width 18 height 18
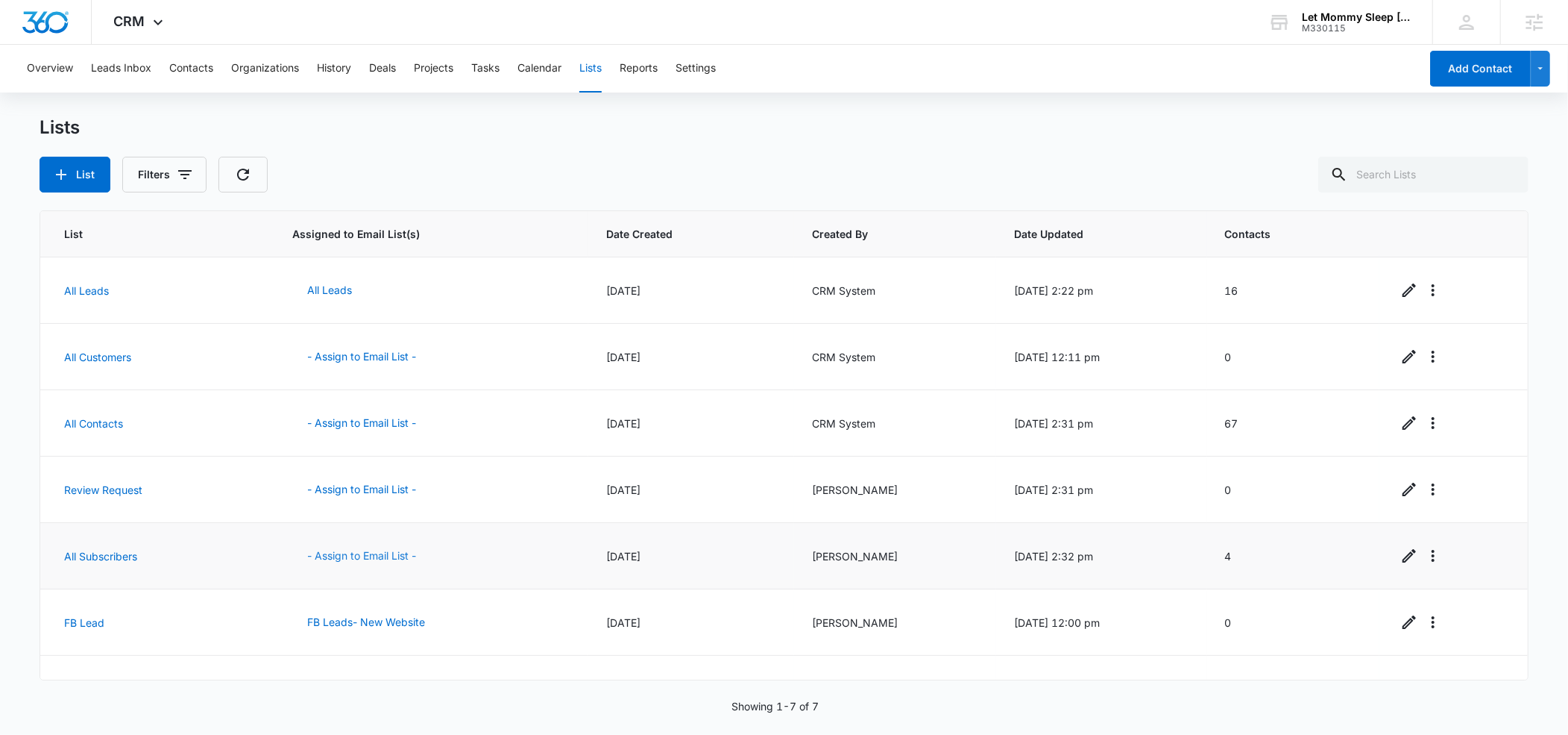
scroll to position [41, 0]
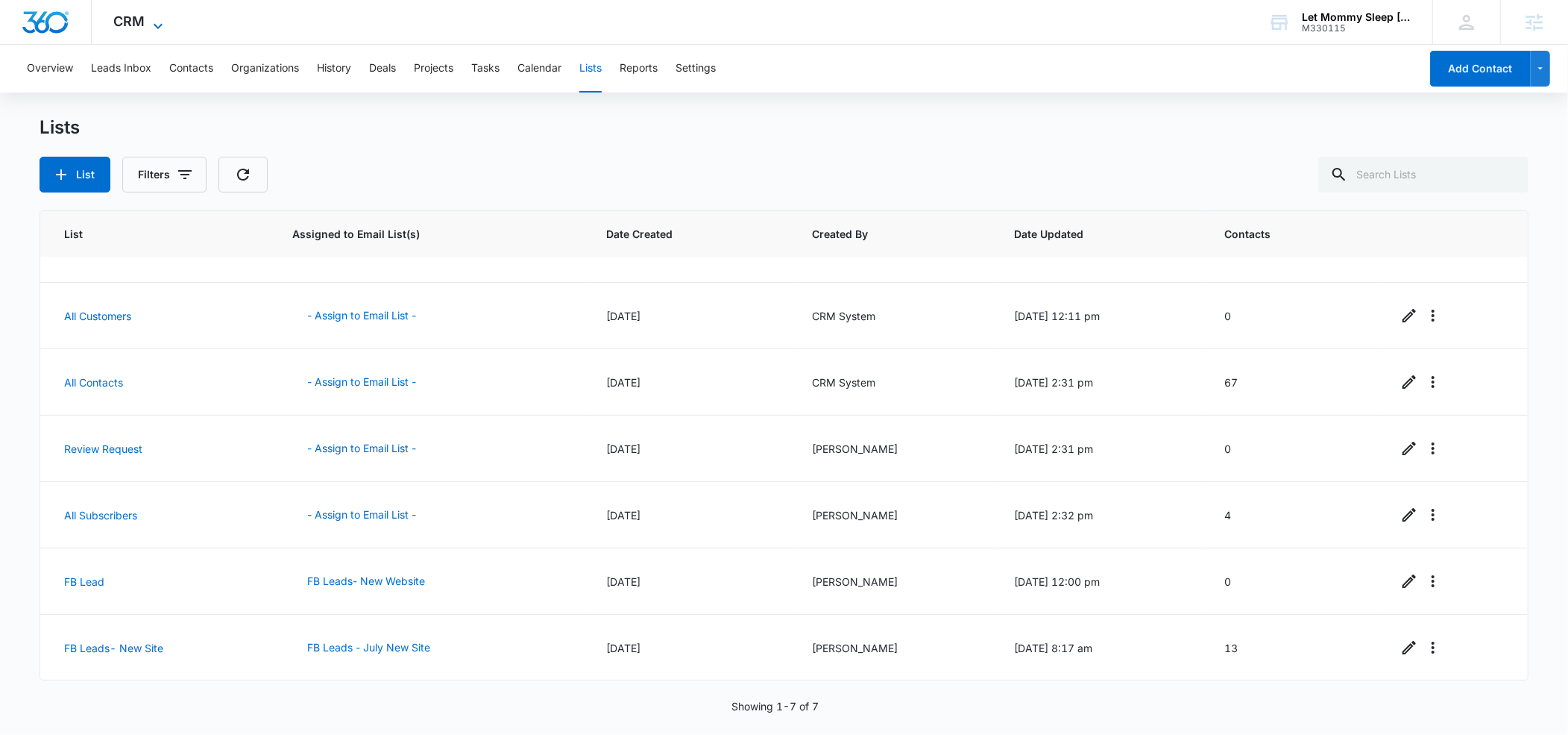
click at [153, 24] on icon at bounding box center [157, 25] width 9 height 5
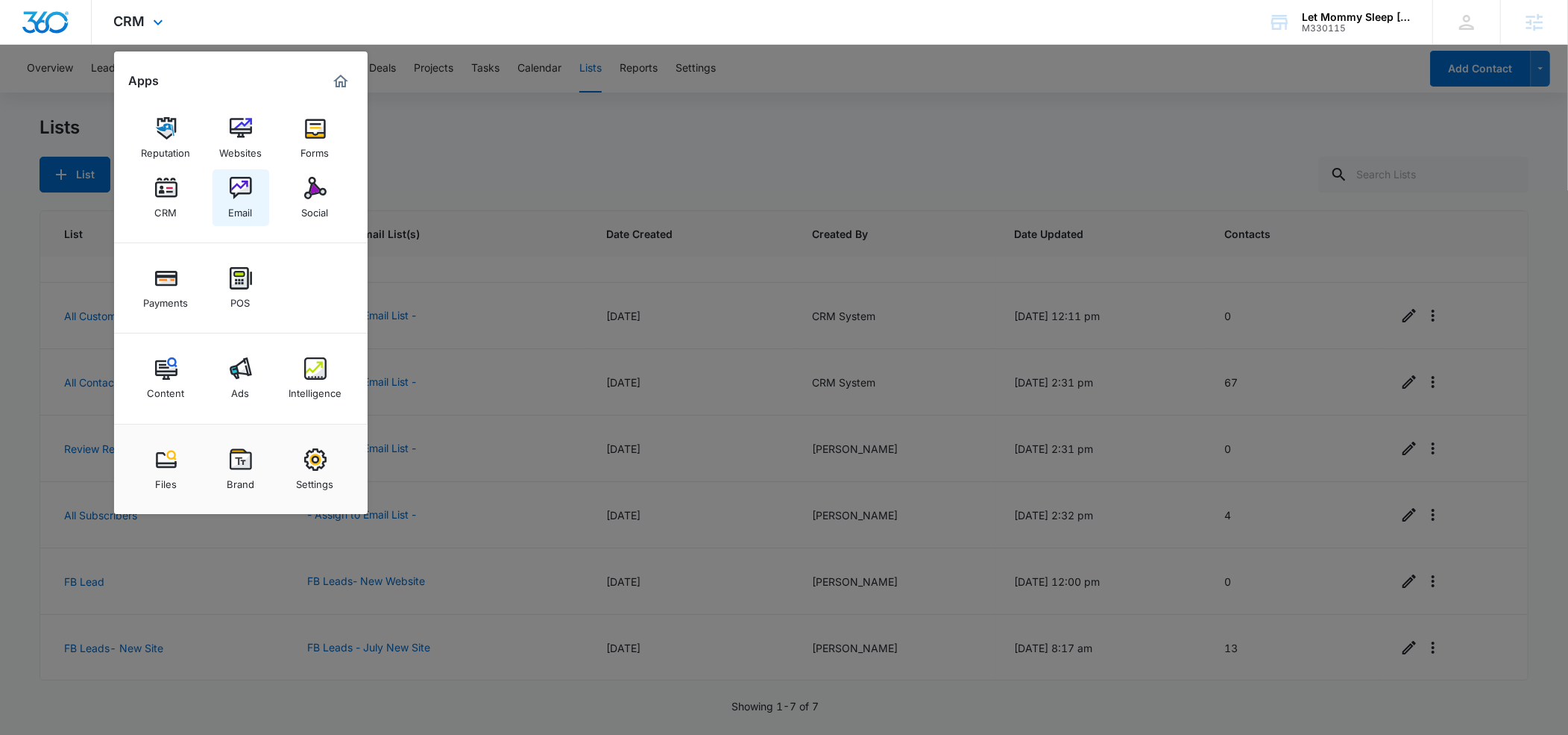
click at [233, 208] on div "Email" at bounding box center [241, 209] width 24 height 20
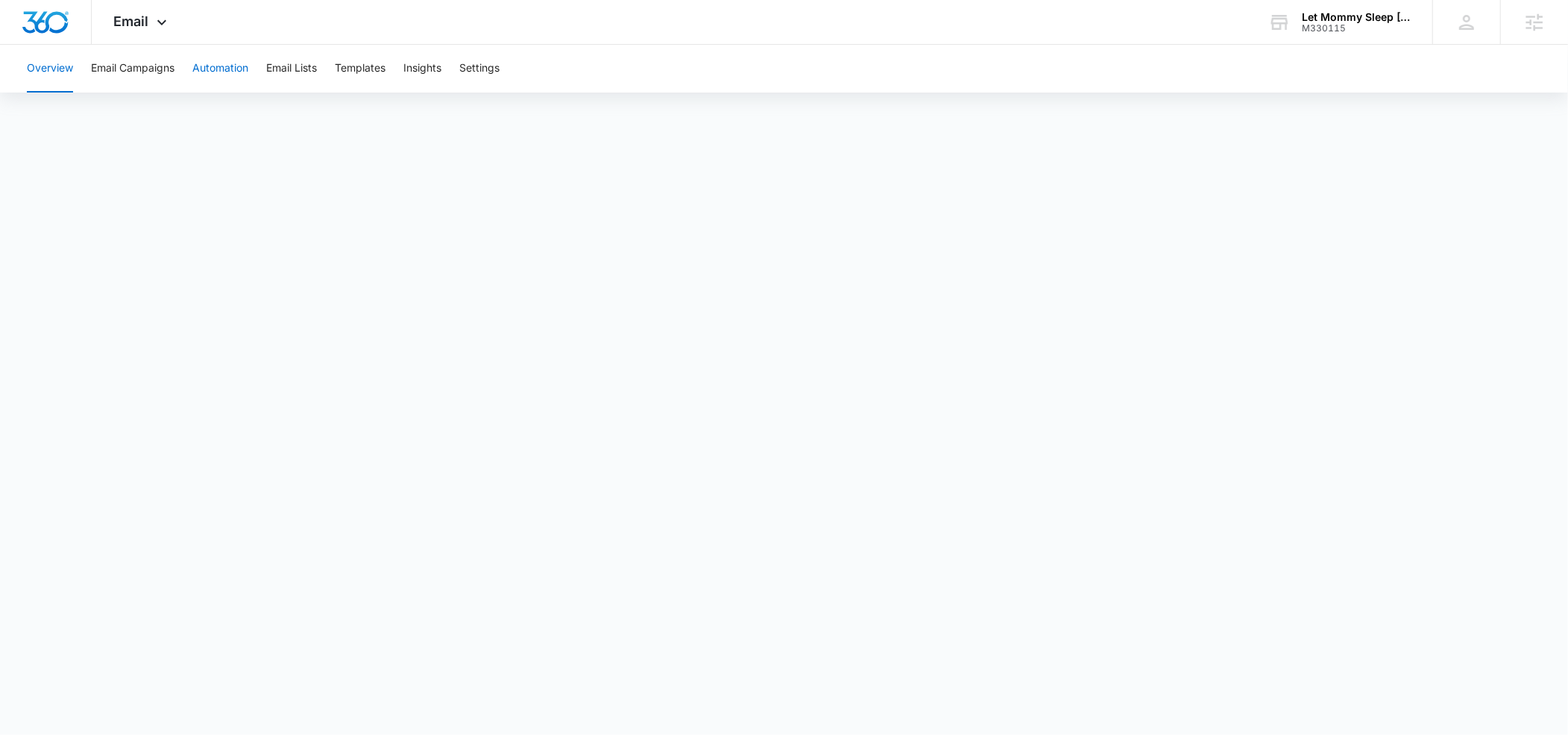
click at [229, 69] on button "Automation" at bounding box center [220, 68] width 56 height 48
click at [160, 29] on icon at bounding box center [161, 26] width 18 height 18
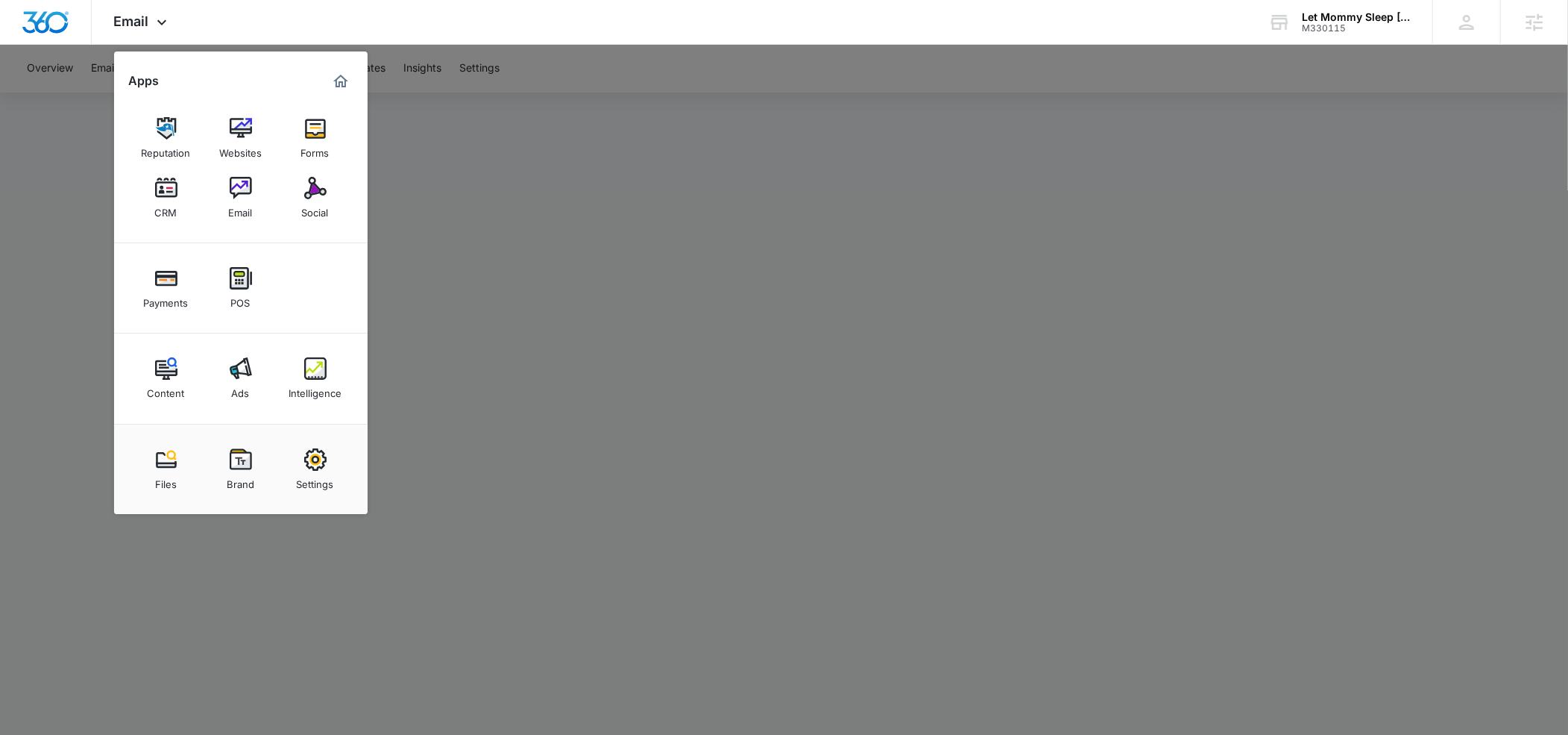
click at [538, 119] on div at bounding box center [784, 367] width 1568 height 735
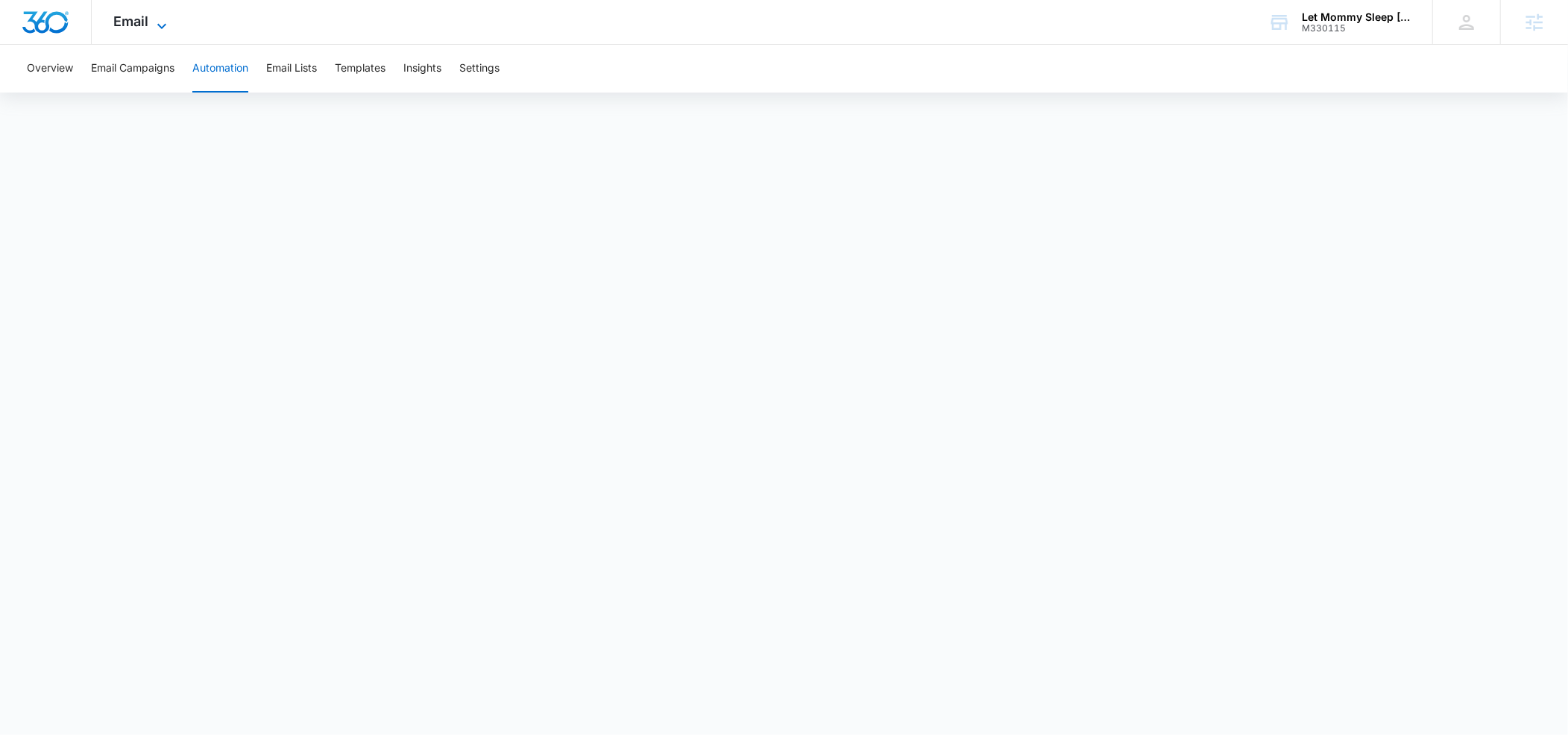
click at [162, 23] on icon at bounding box center [161, 26] width 18 height 18
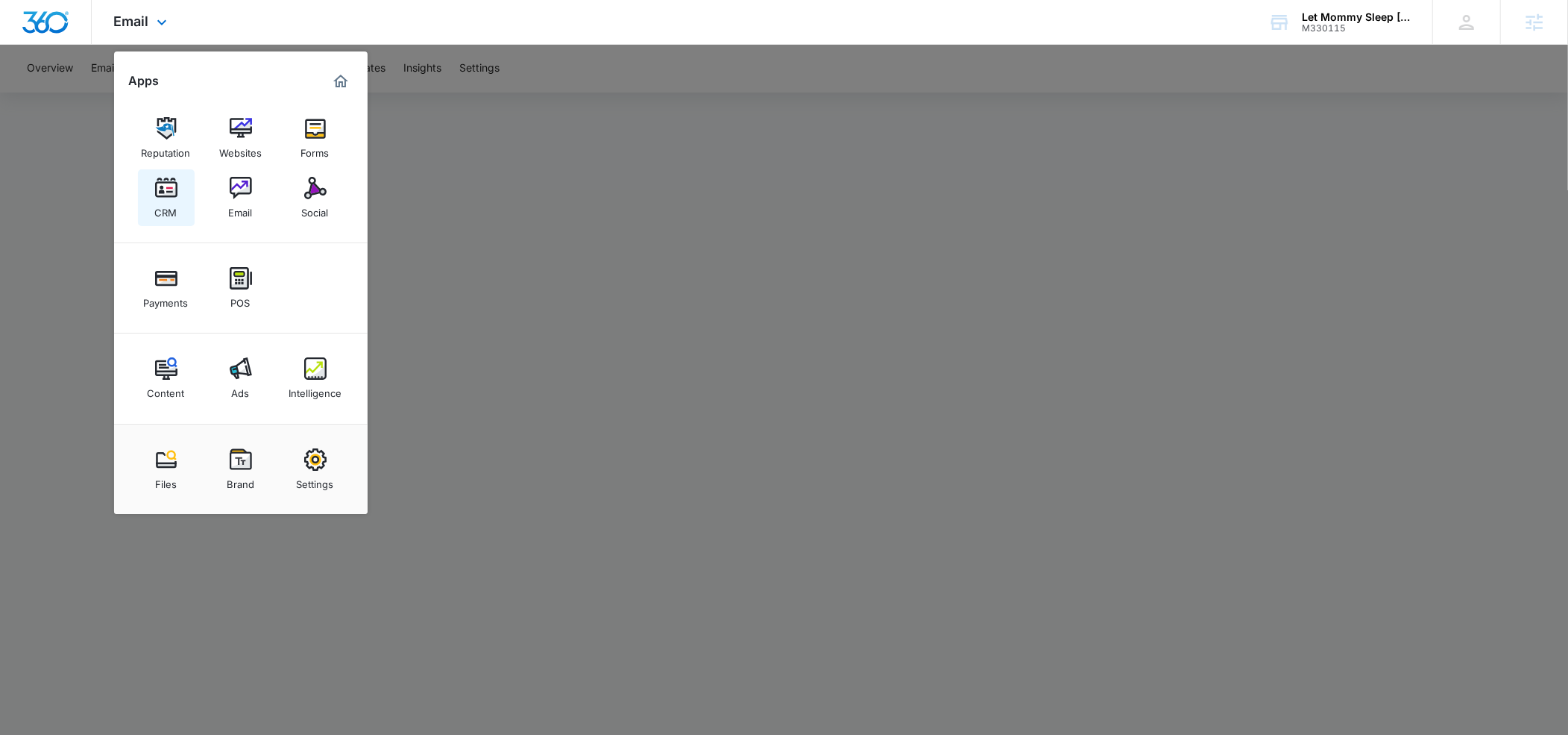
click at [165, 182] on img at bounding box center [166, 188] width 23 height 23
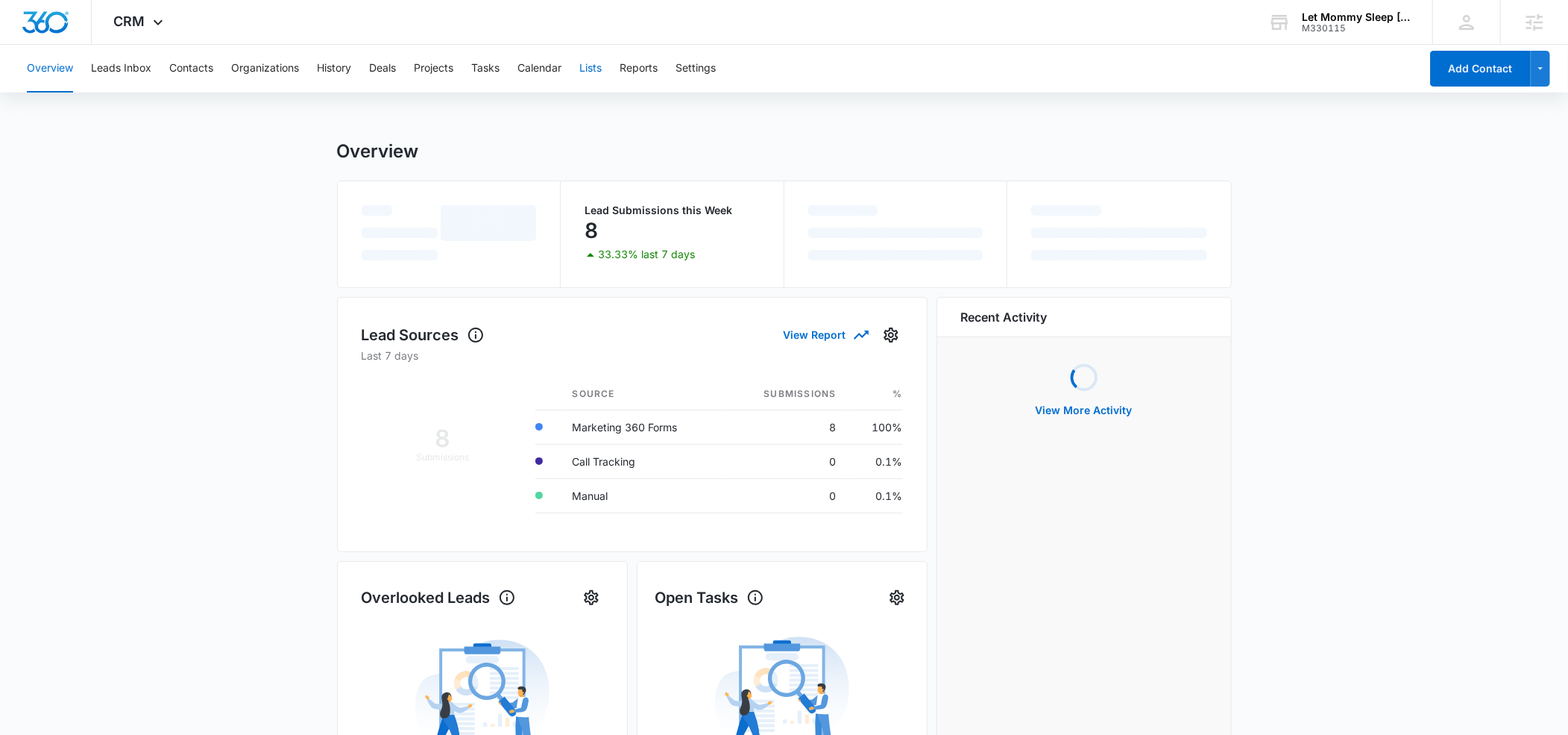
click at [602, 69] on button "Lists" at bounding box center [590, 68] width 23 height 48
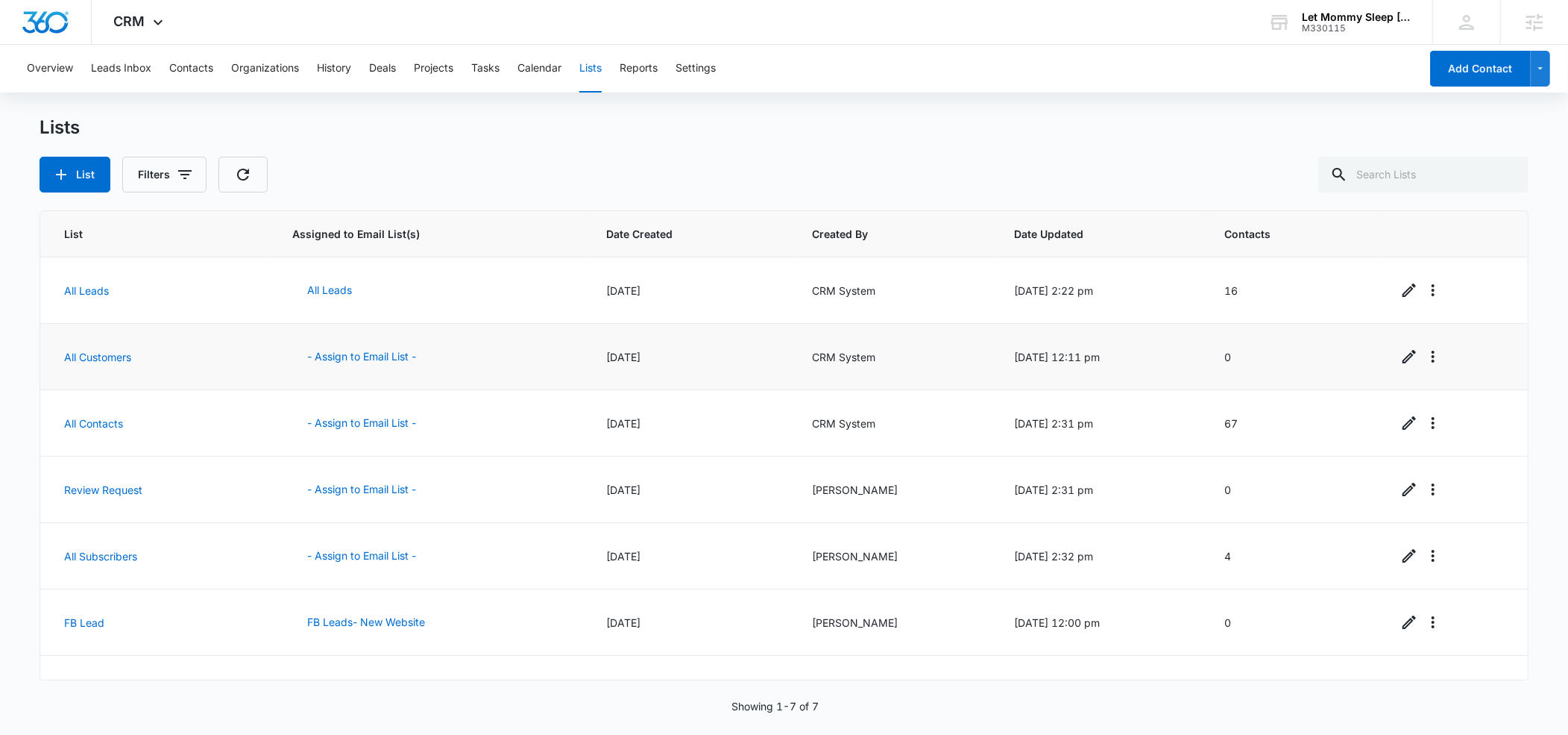
scroll to position [41, 0]
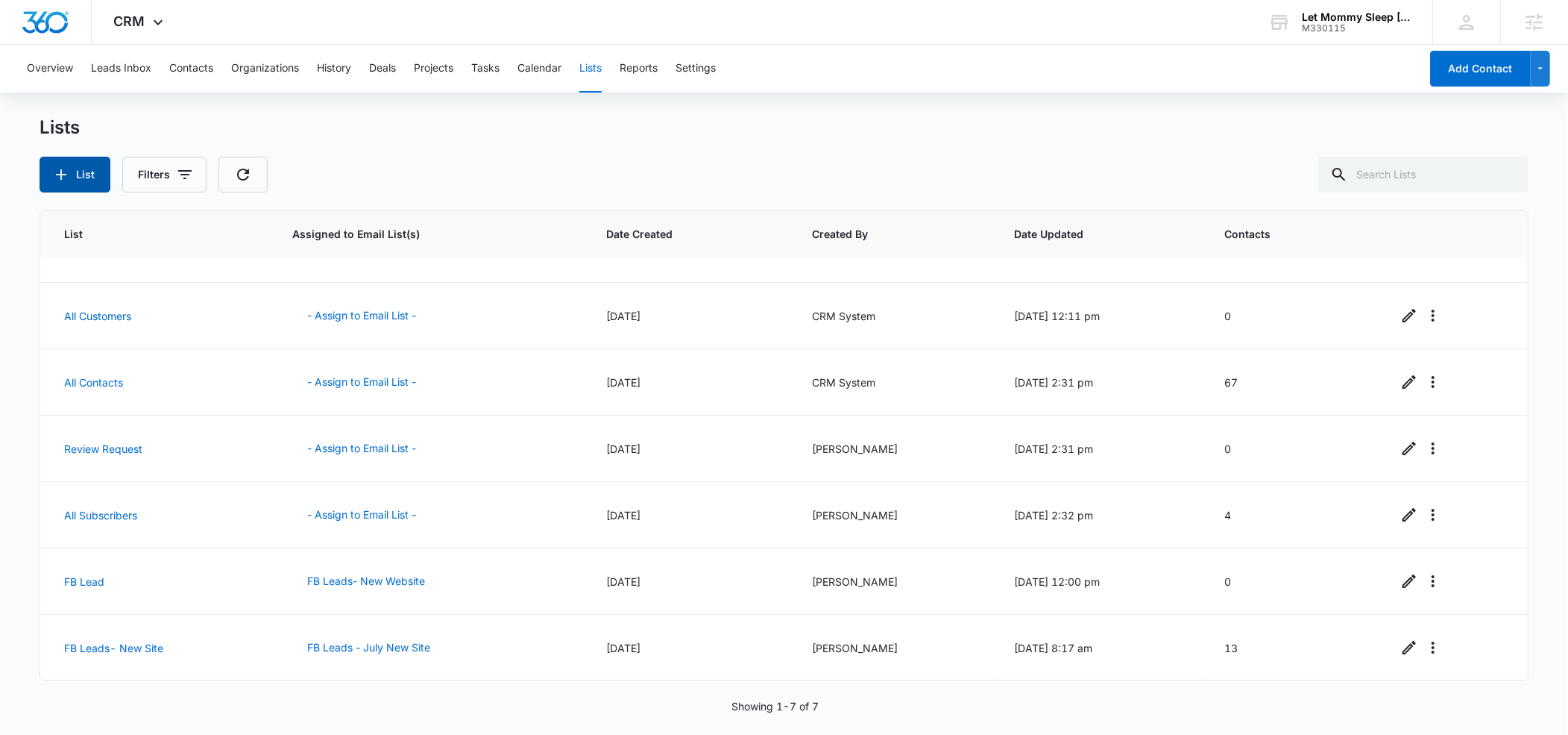
click at [79, 178] on button "List" at bounding box center [75, 174] width 71 height 35
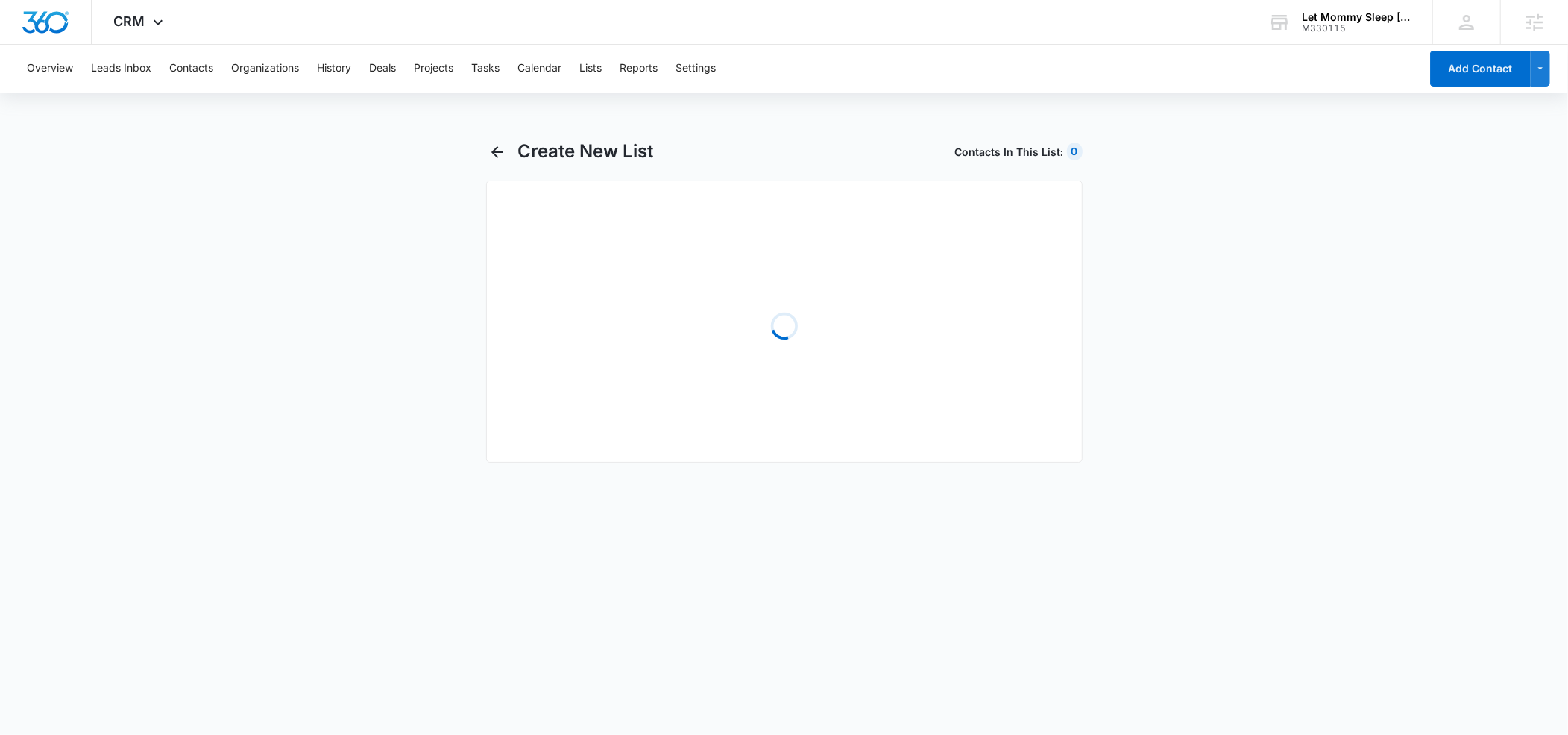
select select "31"
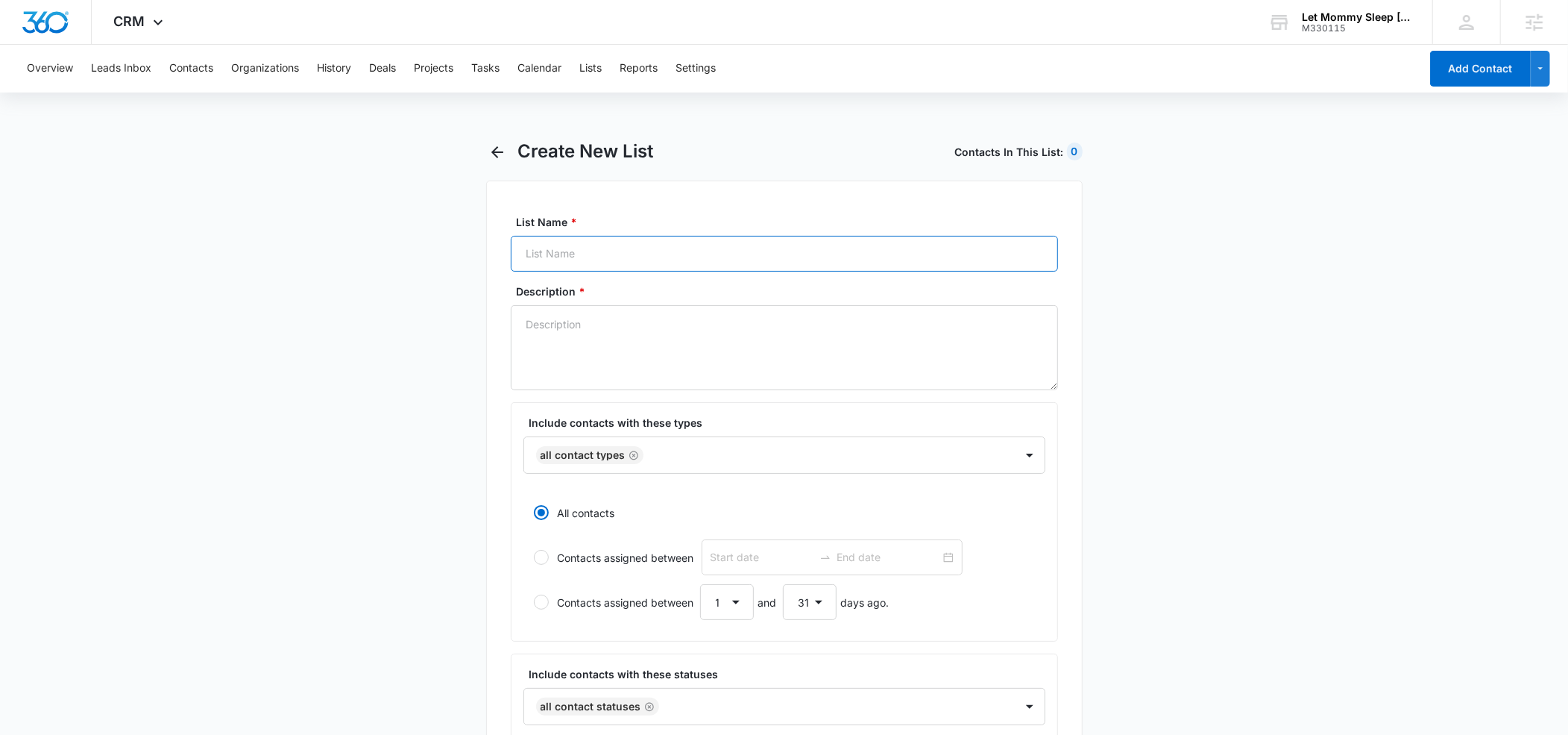
click at [565, 246] on input "List Name *" at bounding box center [784, 254] width 547 height 35
type input "New Website"
click at [547, 321] on textarea "Description *" at bounding box center [784, 347] width 547 height 85
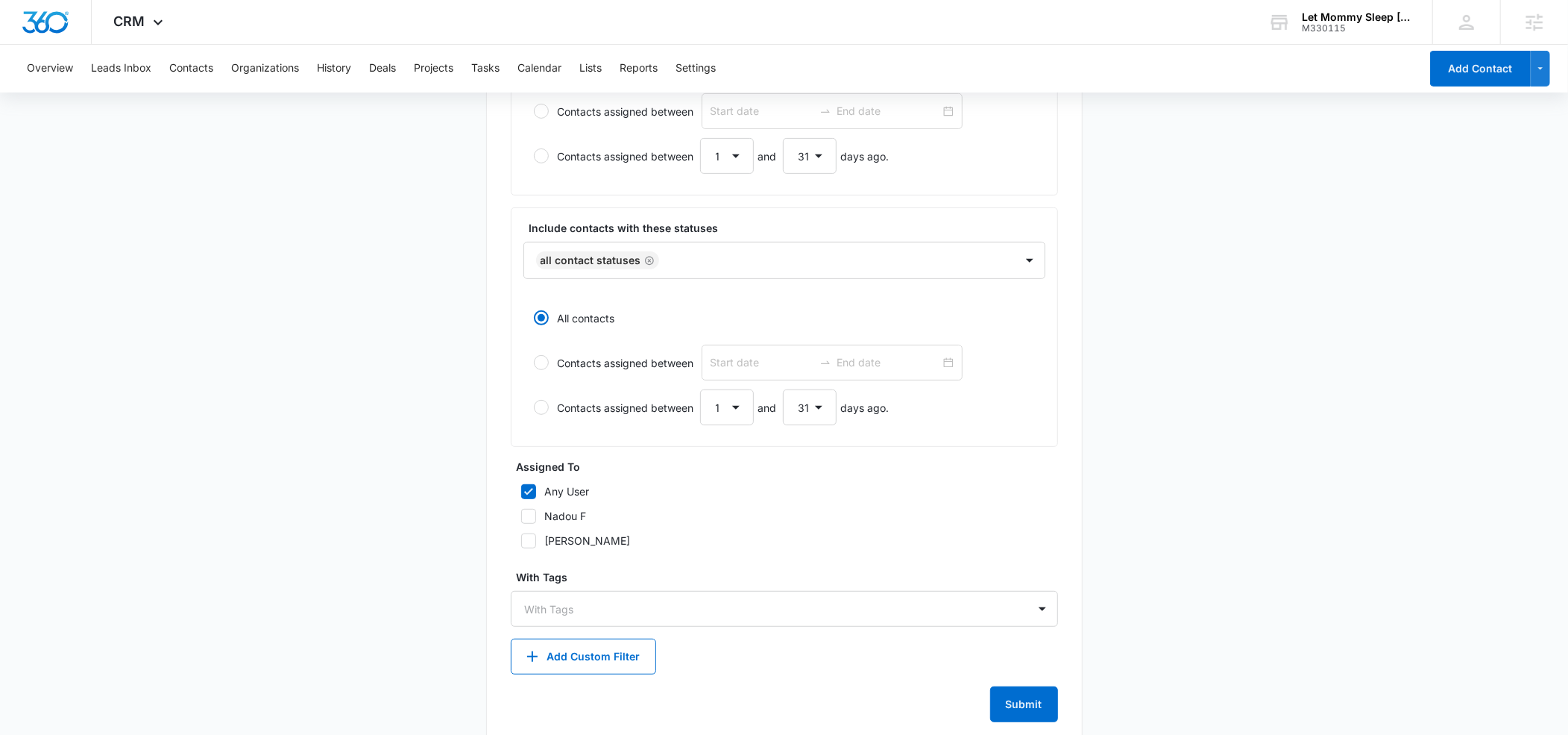
scroll to position [475, 0]
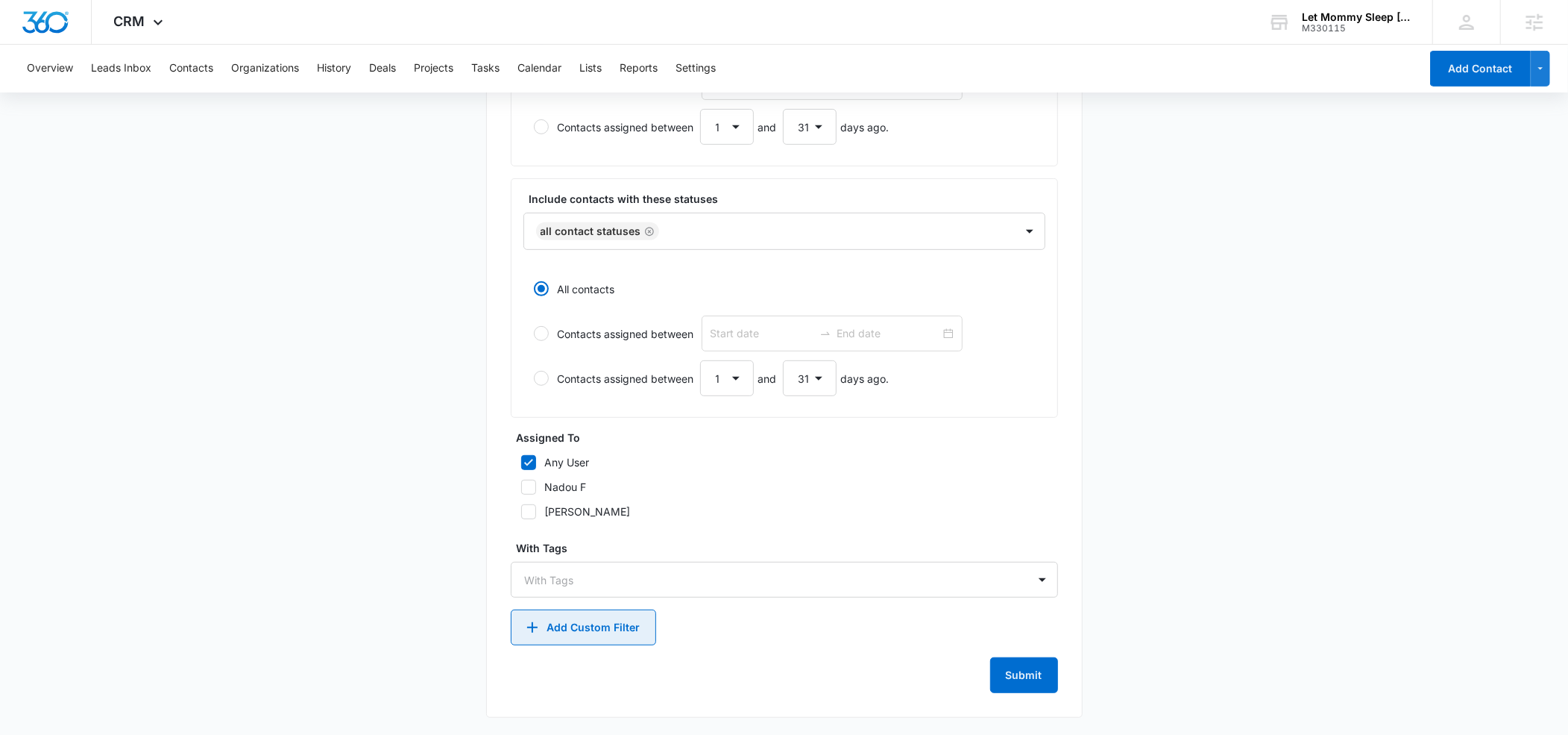
type textarea "get quote form"
click at [599, 631] on button "Add Custom Filter" at bounding box center [583, 627] width 146 height 35
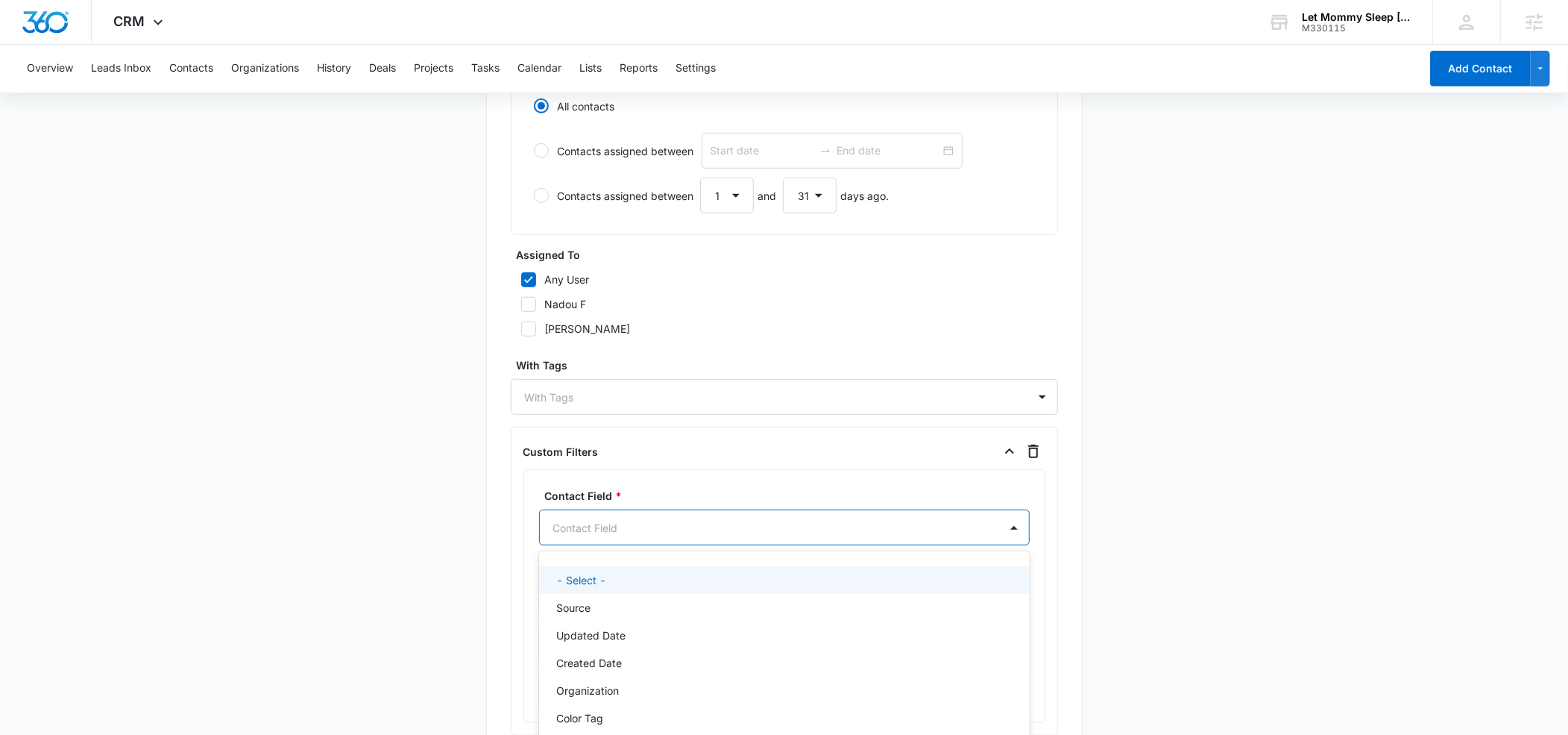
scroll to position [709, 0]
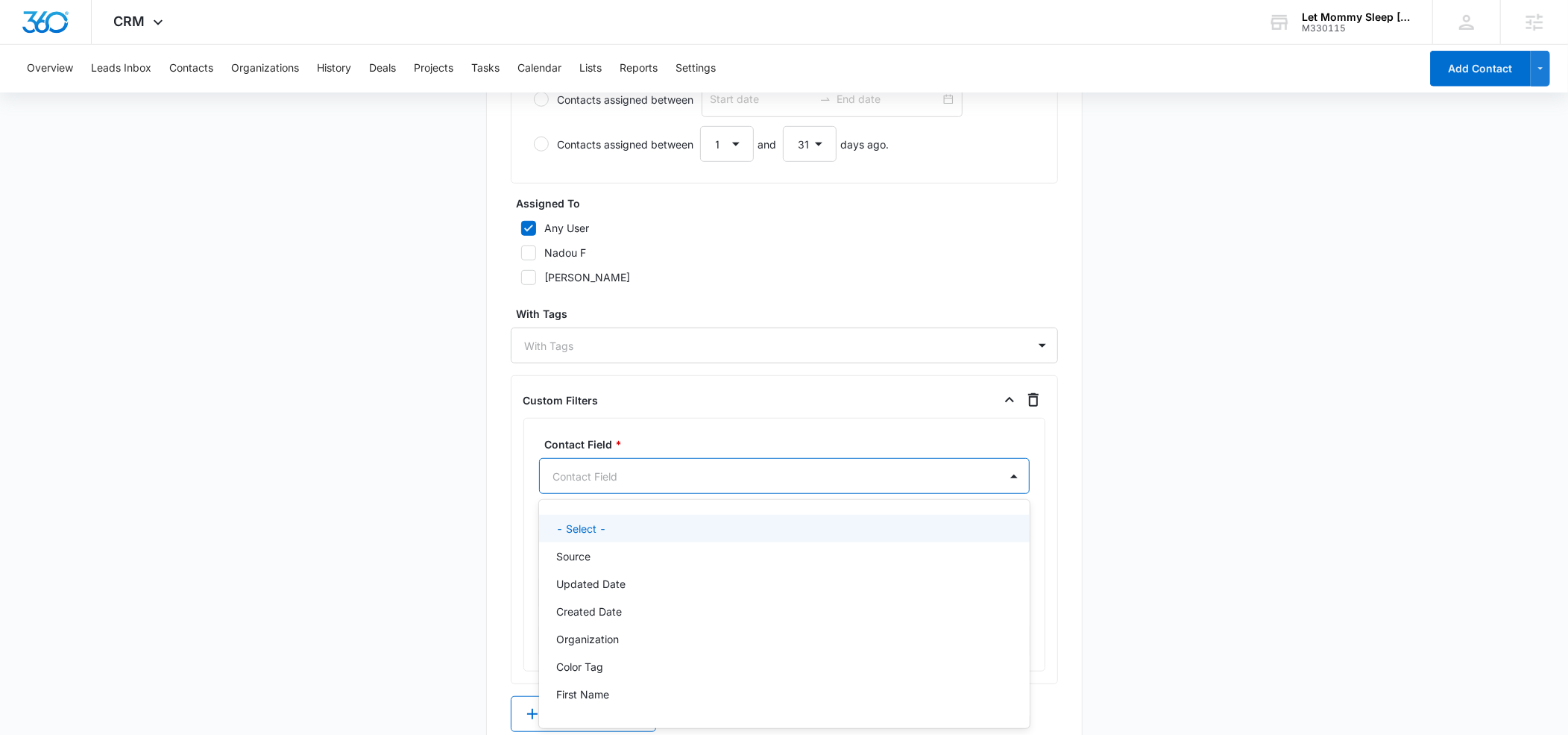
click at [582, 494] on div "- Select -, 1 of 29. 29 results available. Use Up and Down to choose options, p…" at bounding box center [784, 475] width 491 height 35
click at [573, 557] on p "Source" at bounding box center [573, 556] width 34 height 16
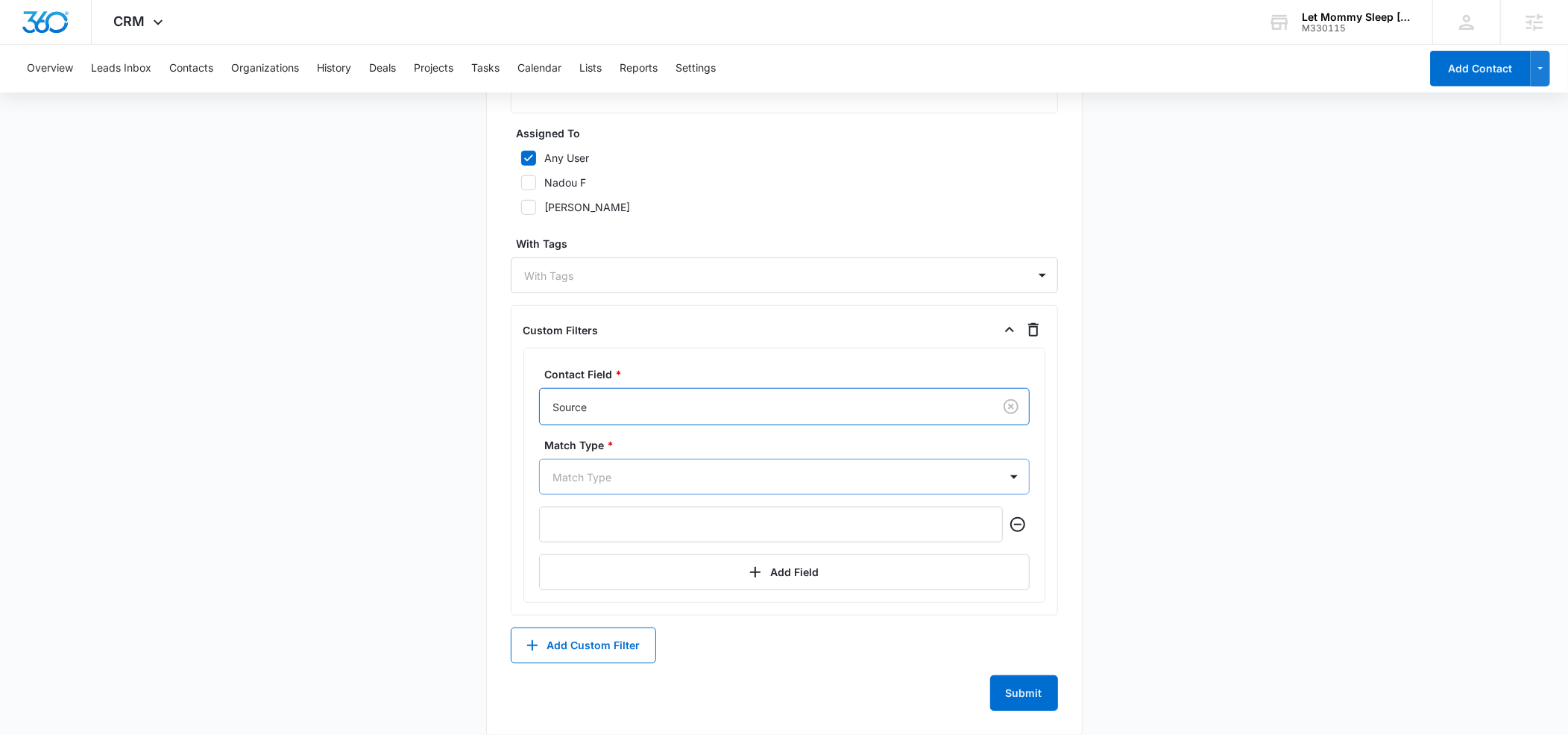
click at [572, 495] on div "Match Type" at bounding box center [784, 476] width 491 height 35
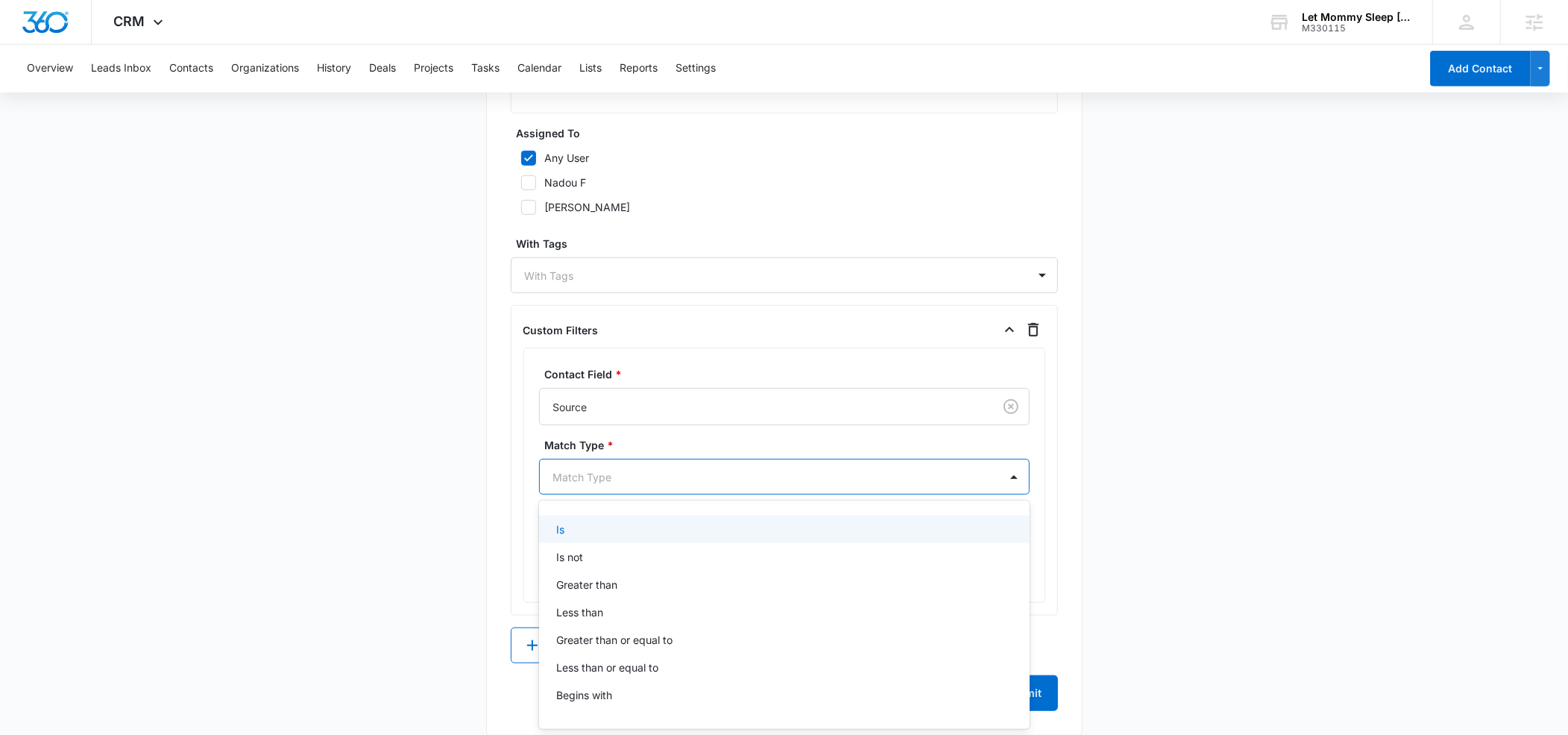
click at [571, 531] on div "Is" at bounding box center [782, 529] width 452 height 16
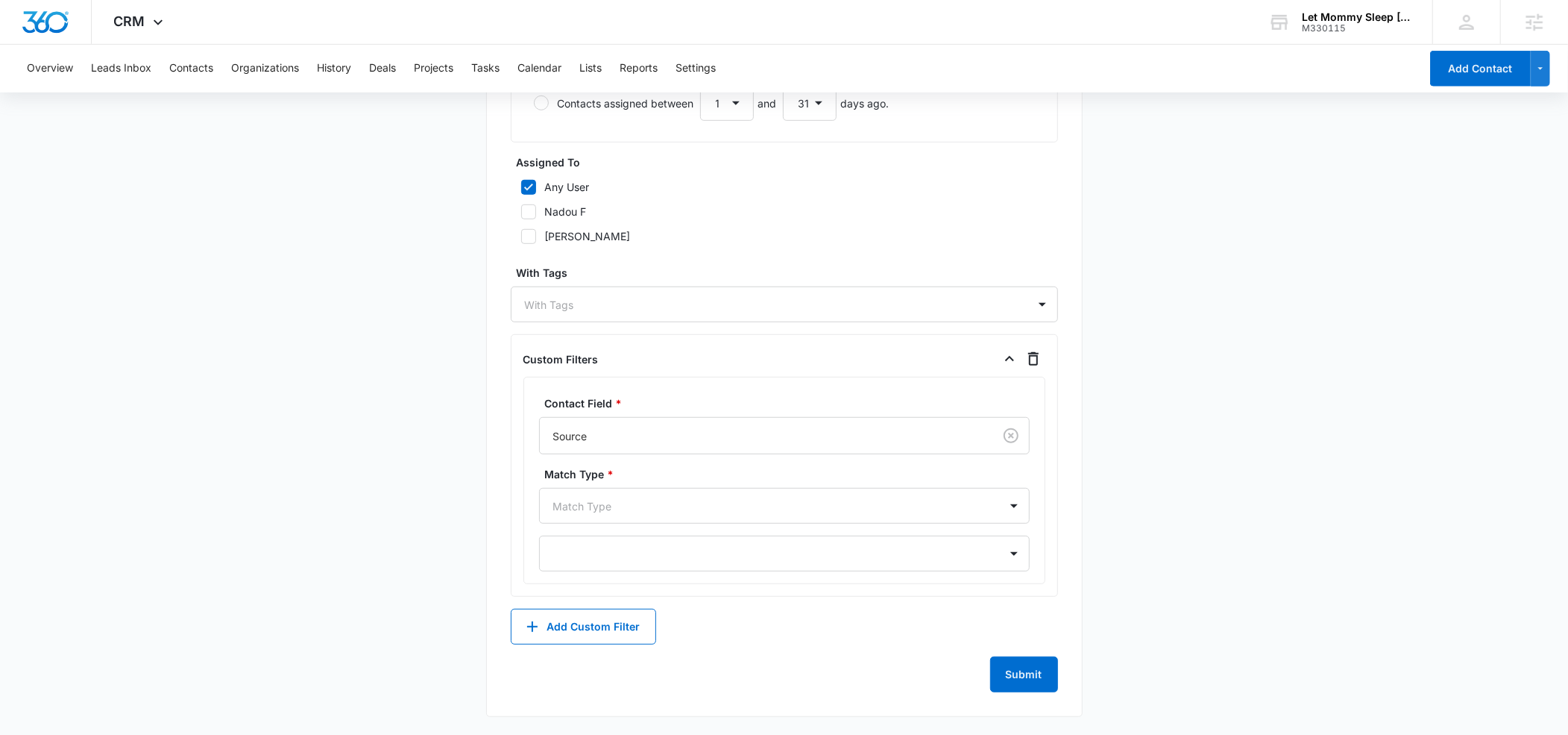
scroll to position [751, 0]
click at [589, 512] on div at bounding box center [766, 506] width 427 height 19
click at [581, 557] on div "Is" at bounding box center [782, 558] width 452 height 16
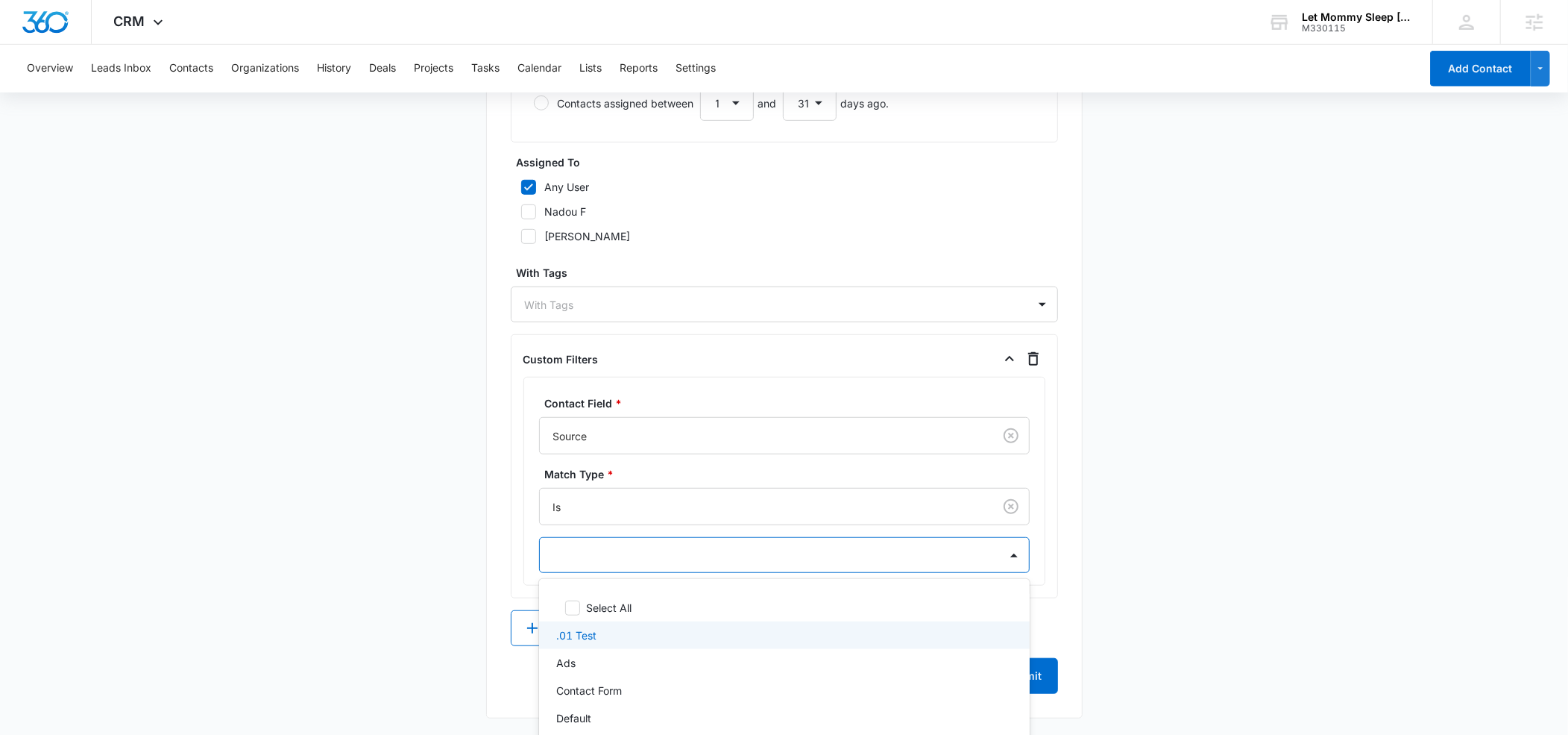
click at [581, 550] on div ".01 Test, 2 of 23. 23 results available. Use Up and Down to choose options, pre…" at bounding box center [784, 555] width 491 height 35
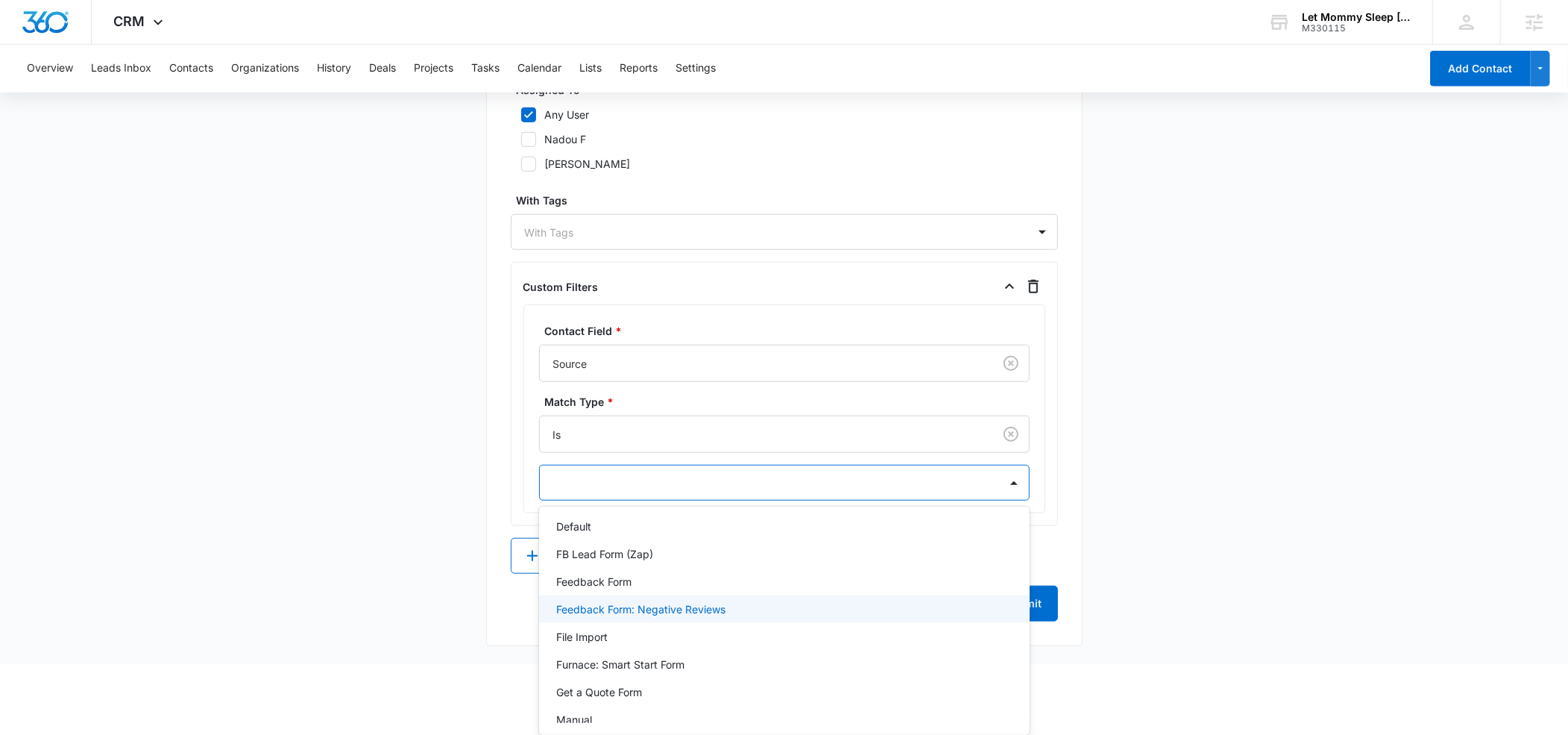
scroll to position [121, 0]
click at [598, 689] on p "Get a Quote Form" at bounding box center [599, 691] width 86 height 16
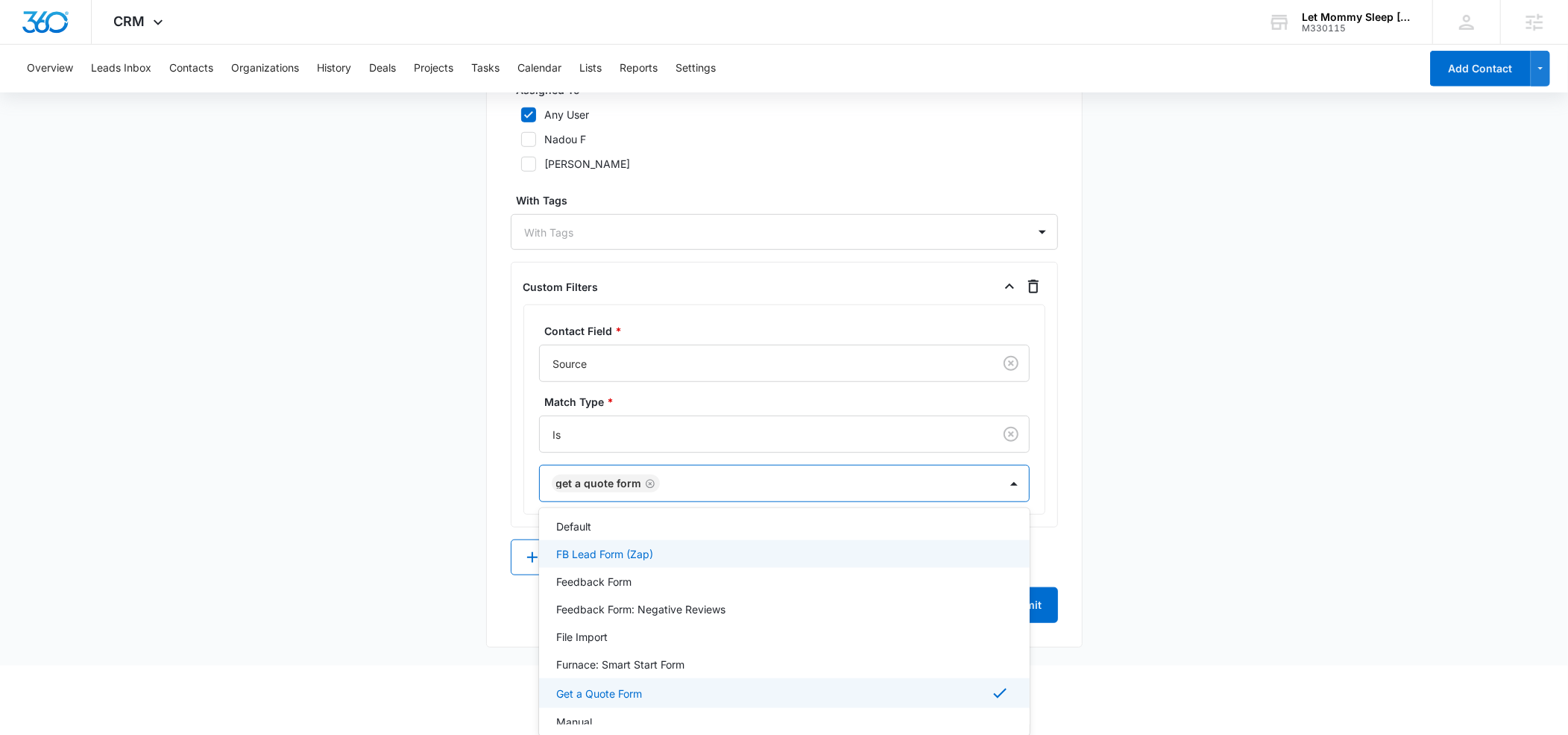
click at [513, 424] on div "Custom Filters Contact Field * Source Match Type * Is option Get a Quote Form, …" at bounding box center [784, 395] width 547 height 266
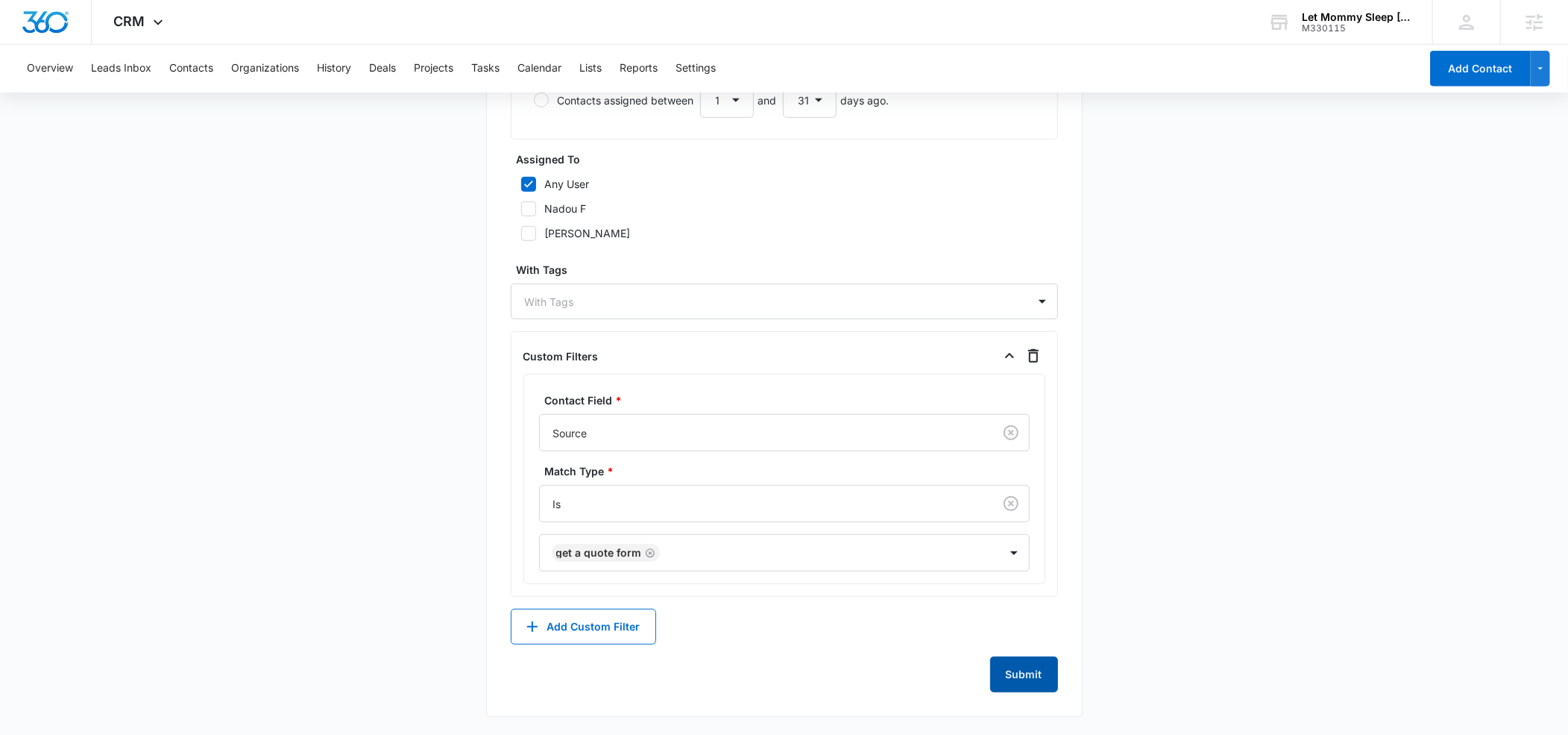
click at [1040, 671] on button "Submit" at bounding box center [1024, 674] width 68 height 35
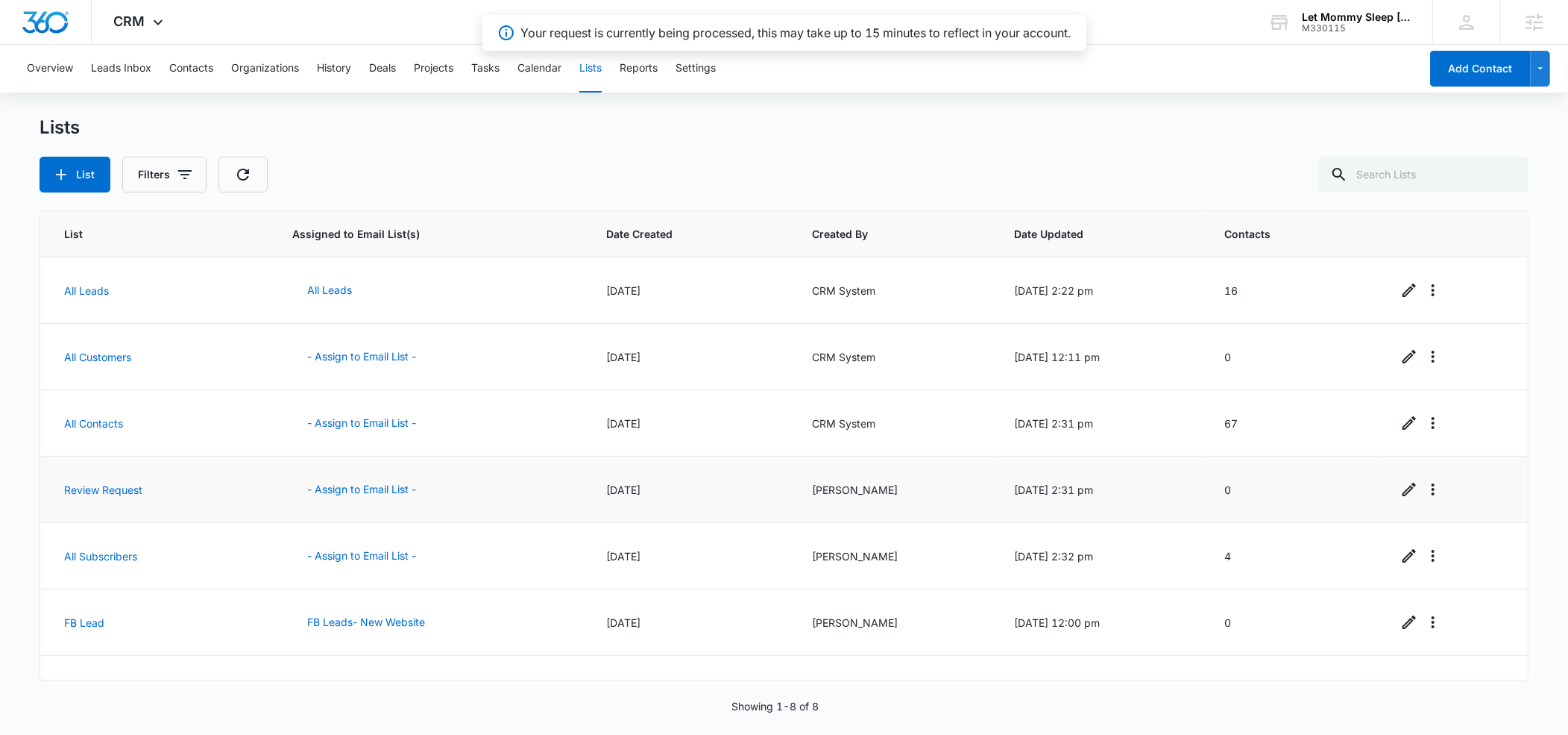
scroll to position [107, 0]
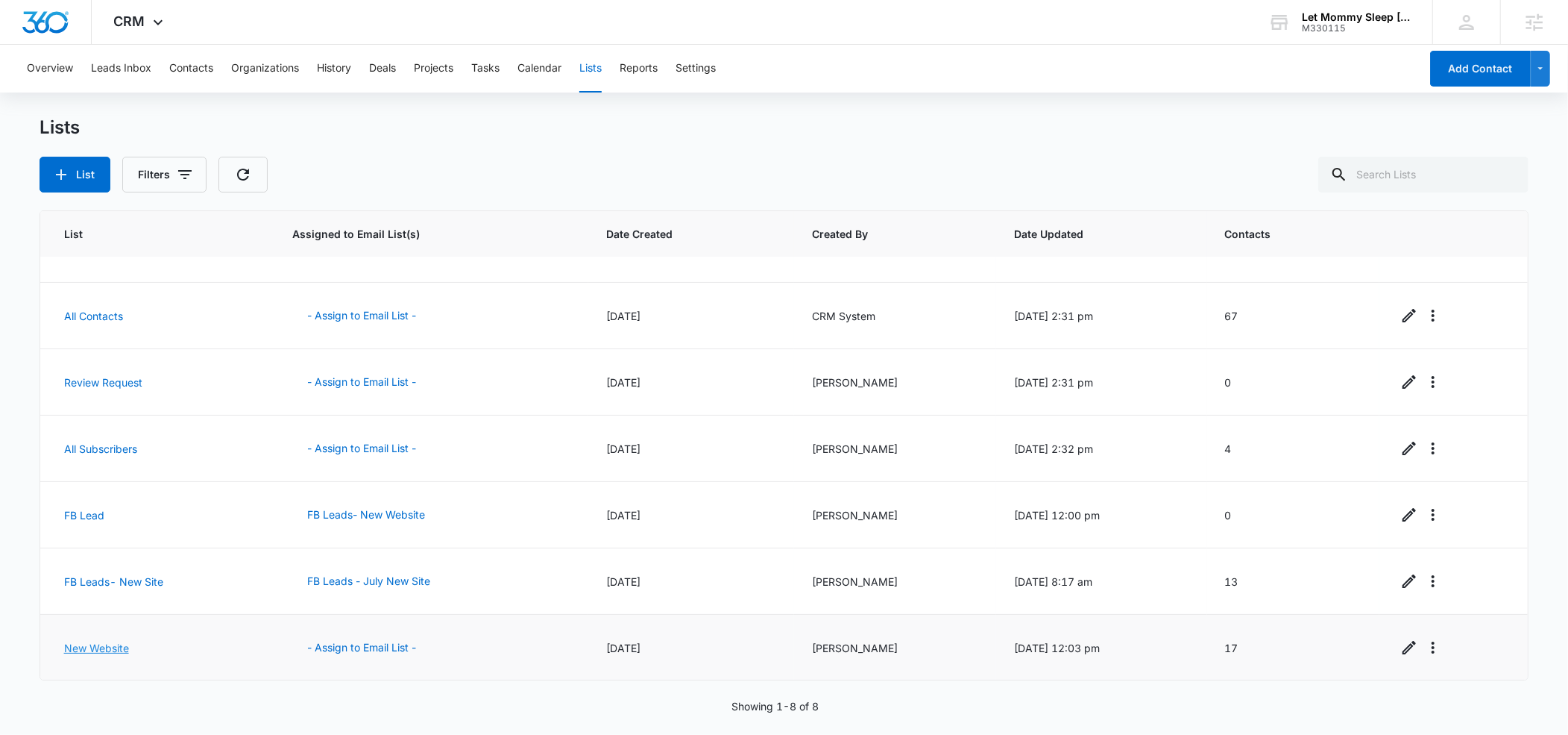
click at [107, 642] on link "New Website" at bounding box center [96, 647] width 65 height 13
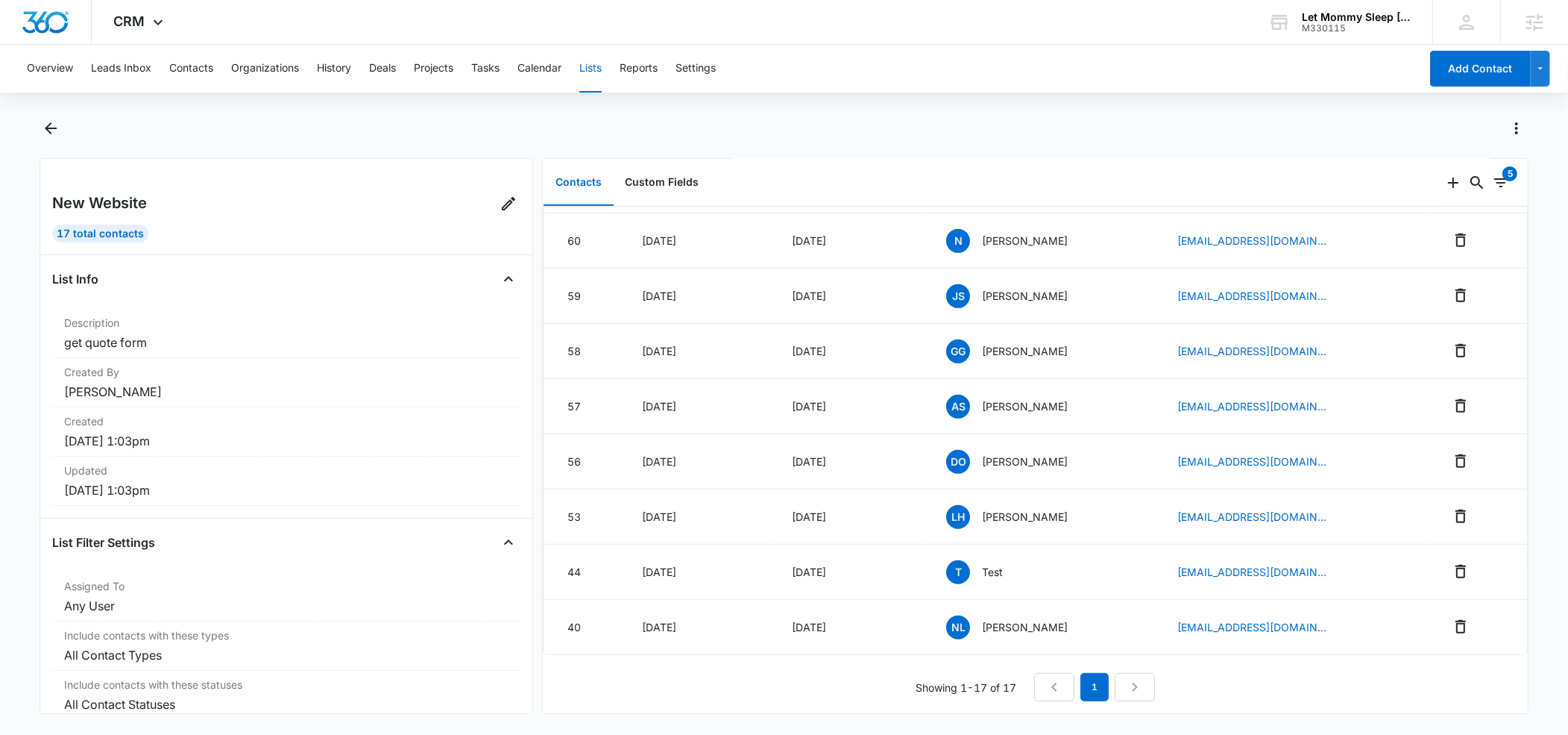
scroll to position [557, 0]
click at [1466, 626] on icon "Remove" at bounding box center [1461, 627] width 11 height 14
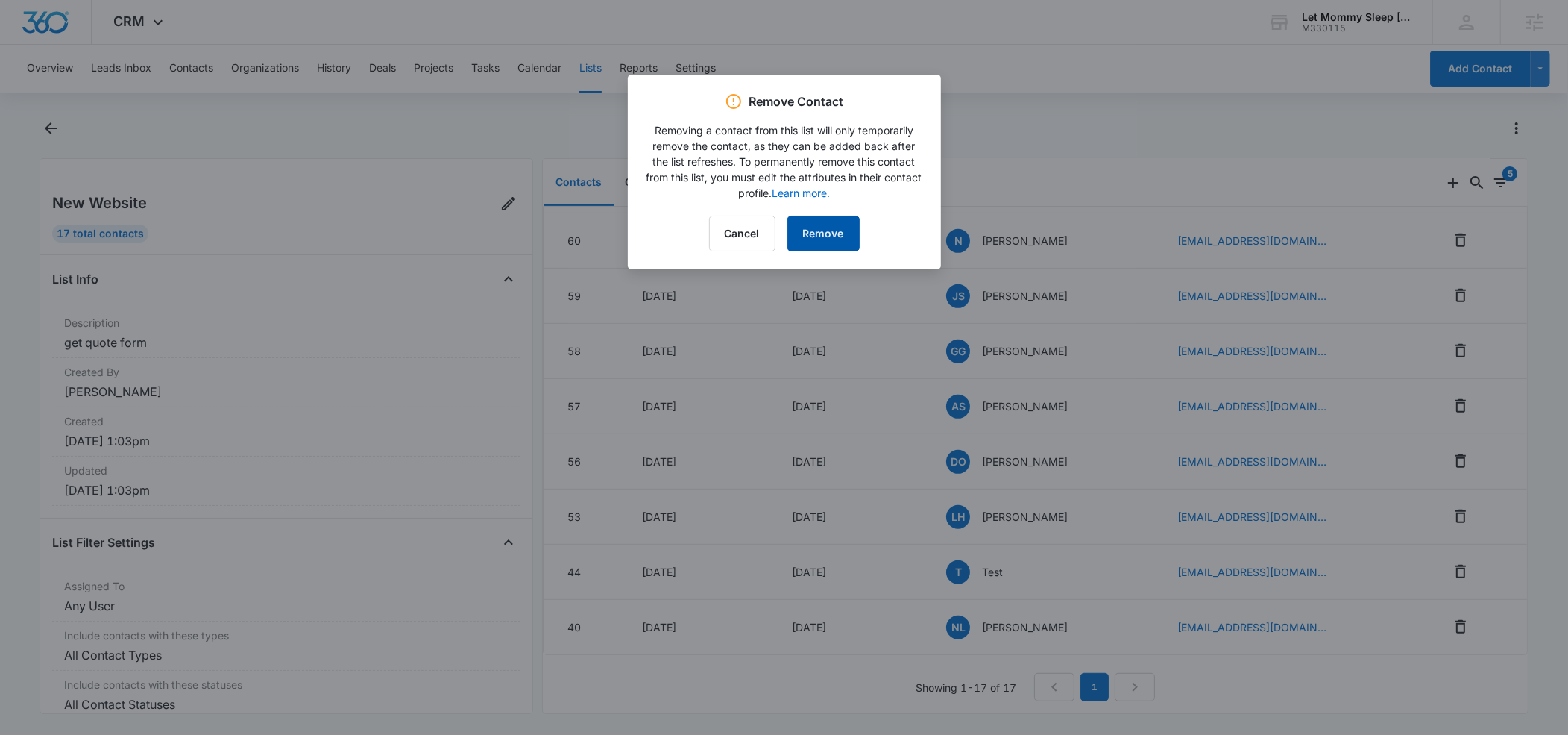
click at [807, 233] on button "Remove" at bounding box center [824, 233] width 73 height 35
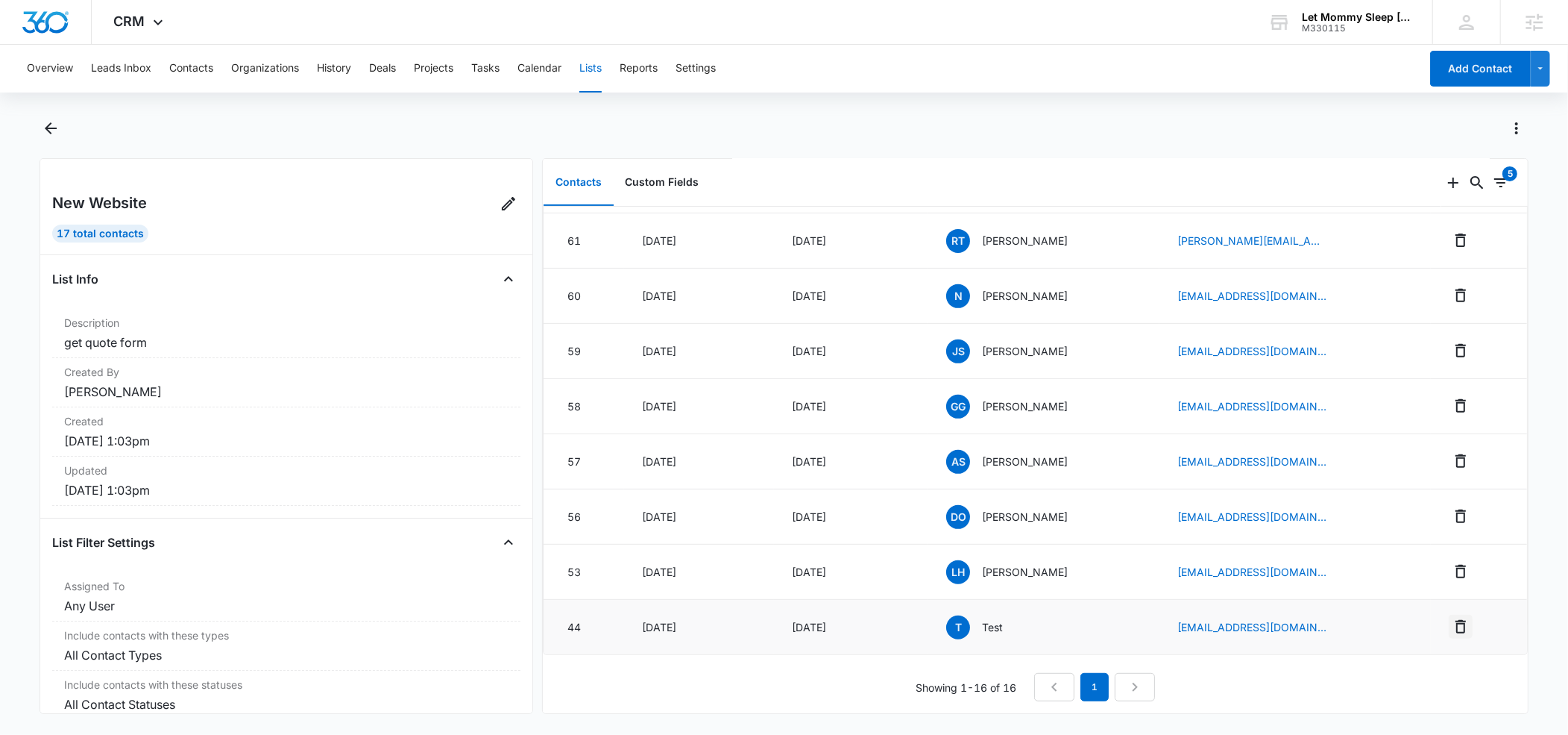
click at [1463, 626] on icon "Remove" at bounding box center [1461, 627] width 18 height 18
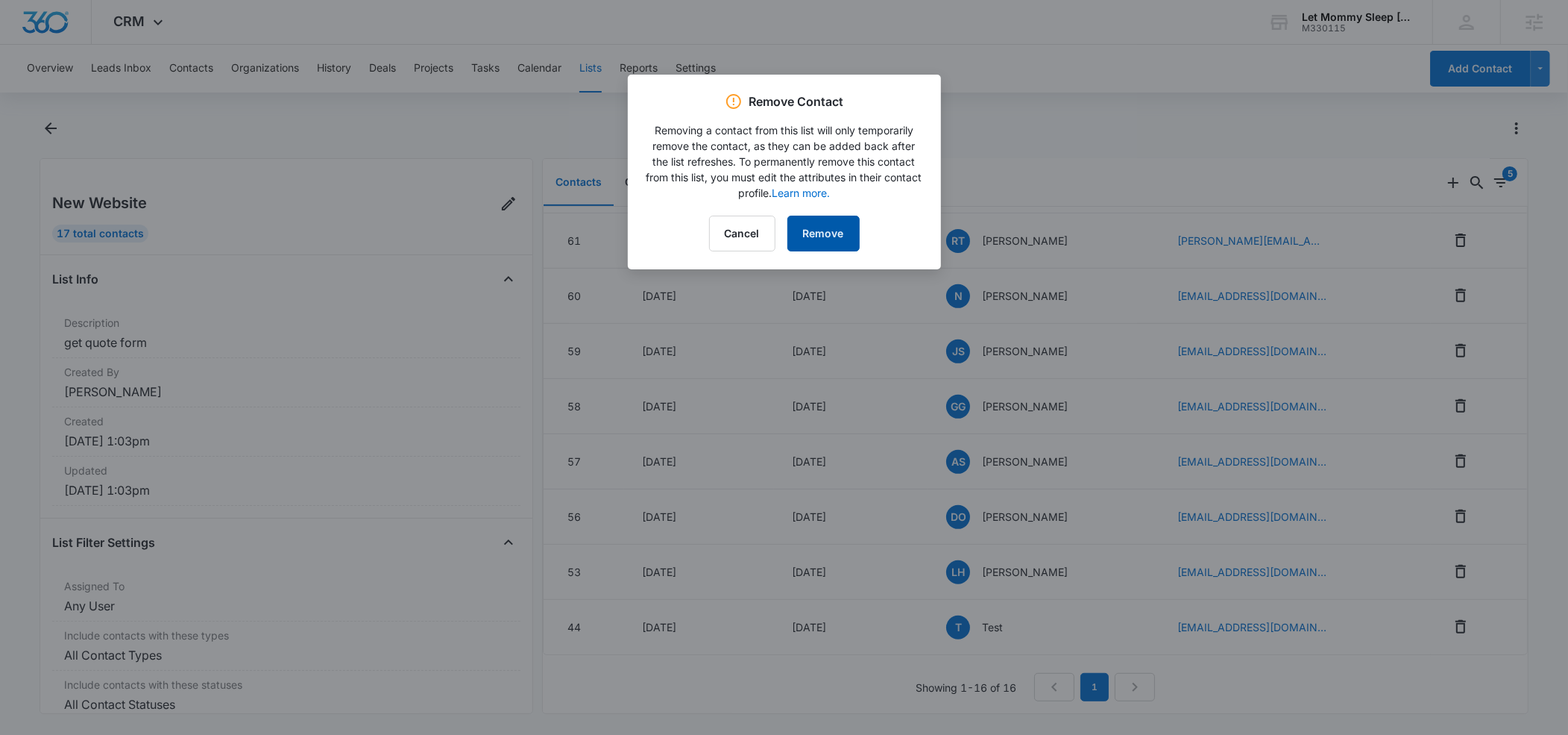
click at [815, 230] on button "Remove" at bounding box center [824, 233] width 73 height 35
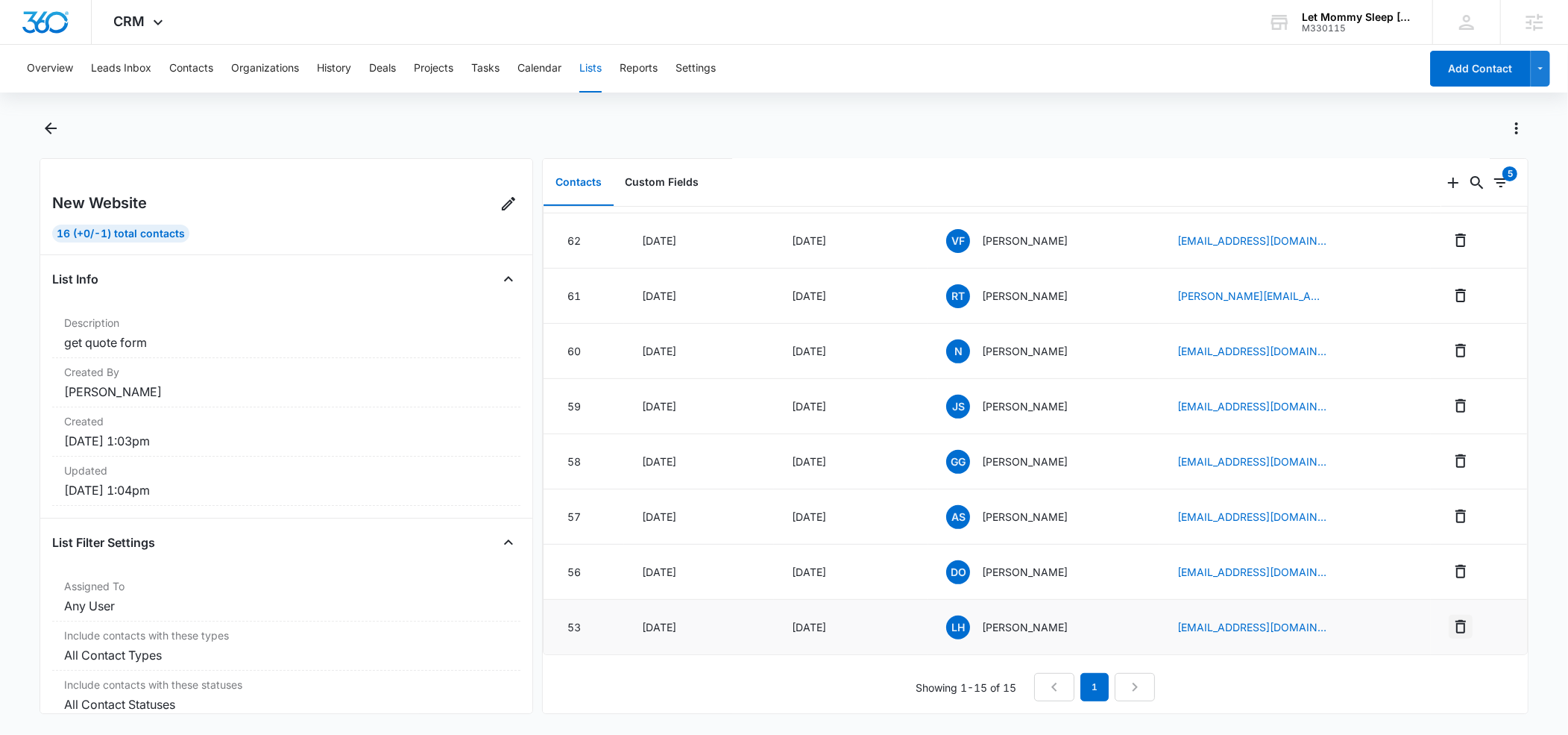
click at [1468, 626] on icon "Remove" at bounding box center [1461, 627] width 18 height 18
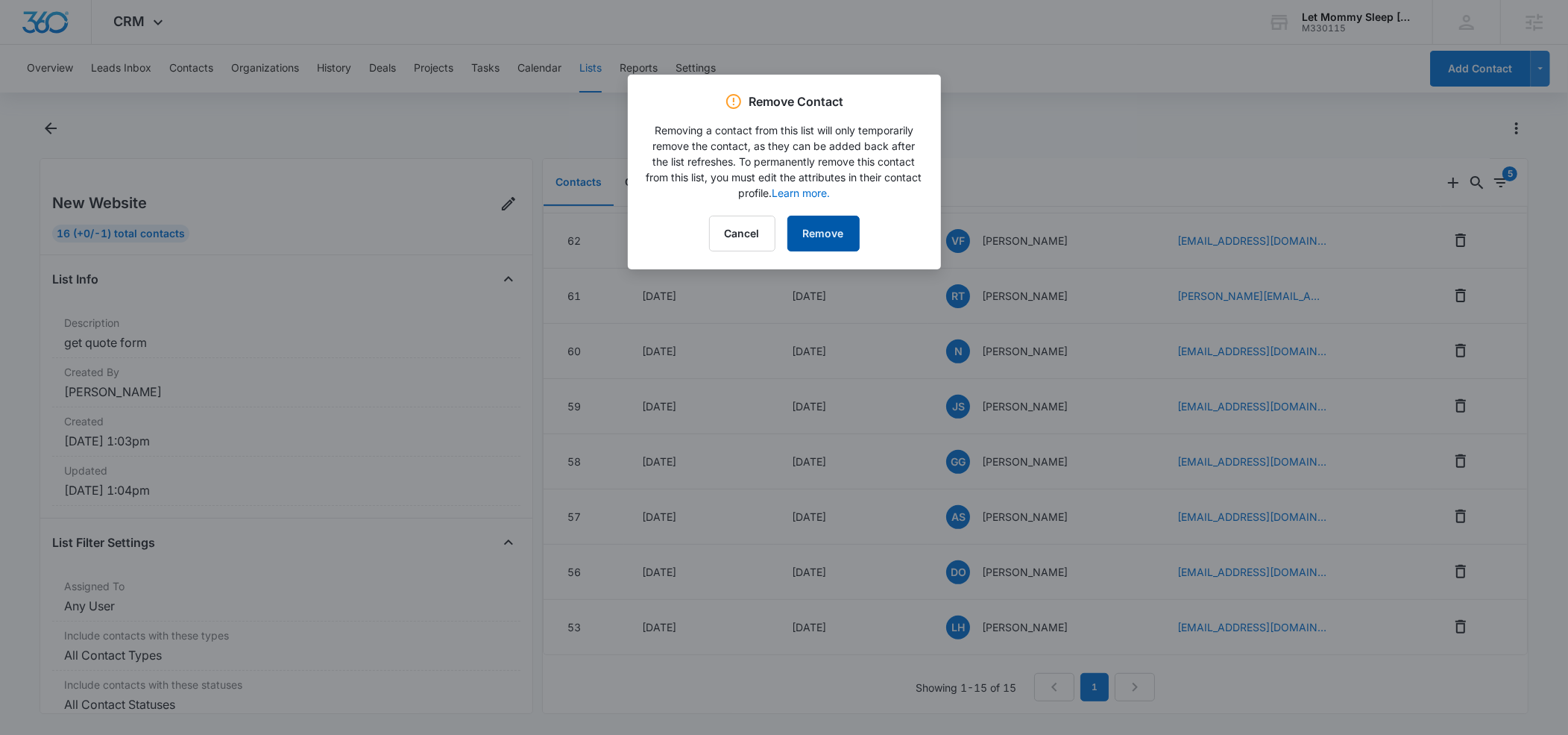
click at [838, 231] on button "Remove" at bounding box center [824, 233] width 73 height 35
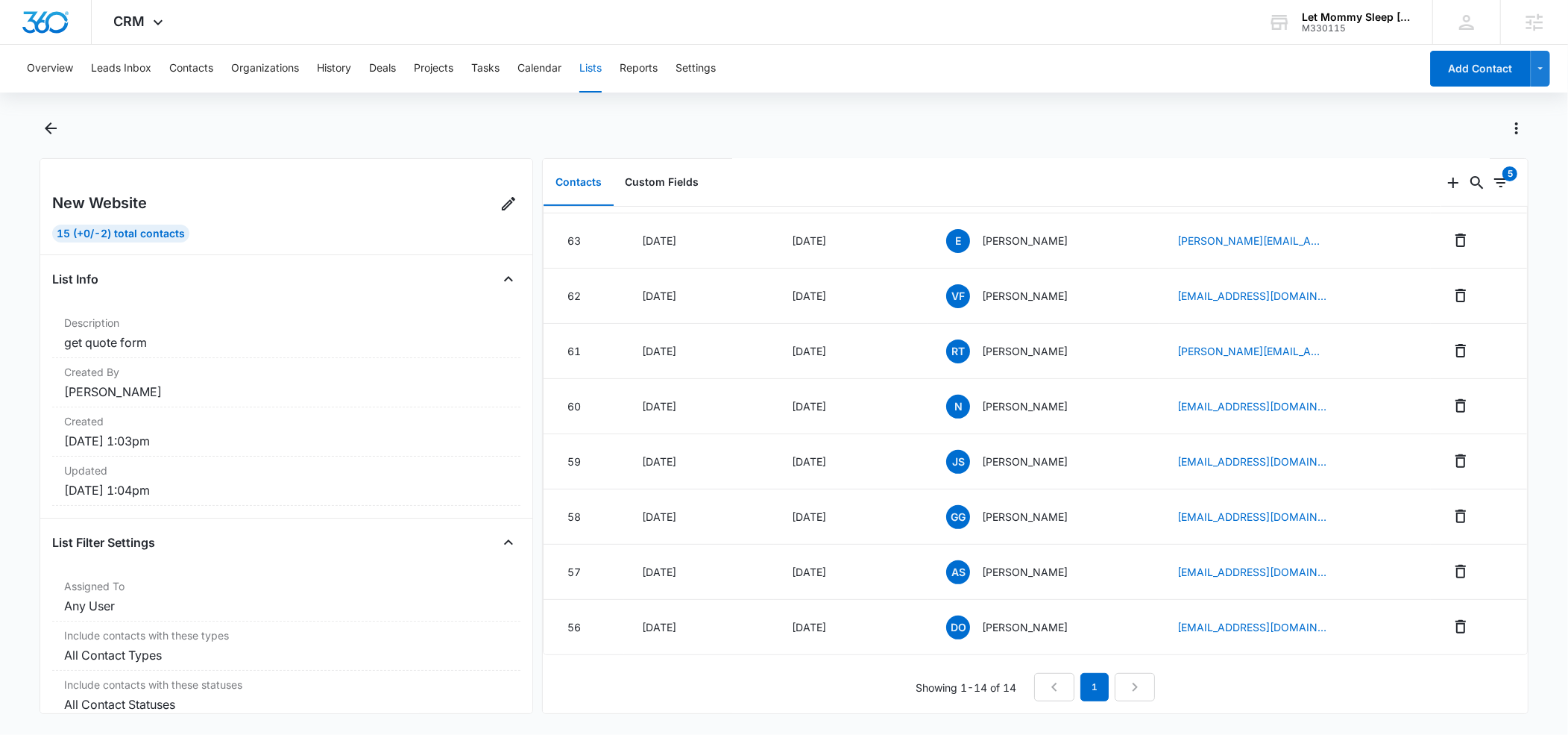
scroll to position [389, 0]
click at [1469, 232] on icon "Remove" at bounding box center [1461, 240] width 18 height 18
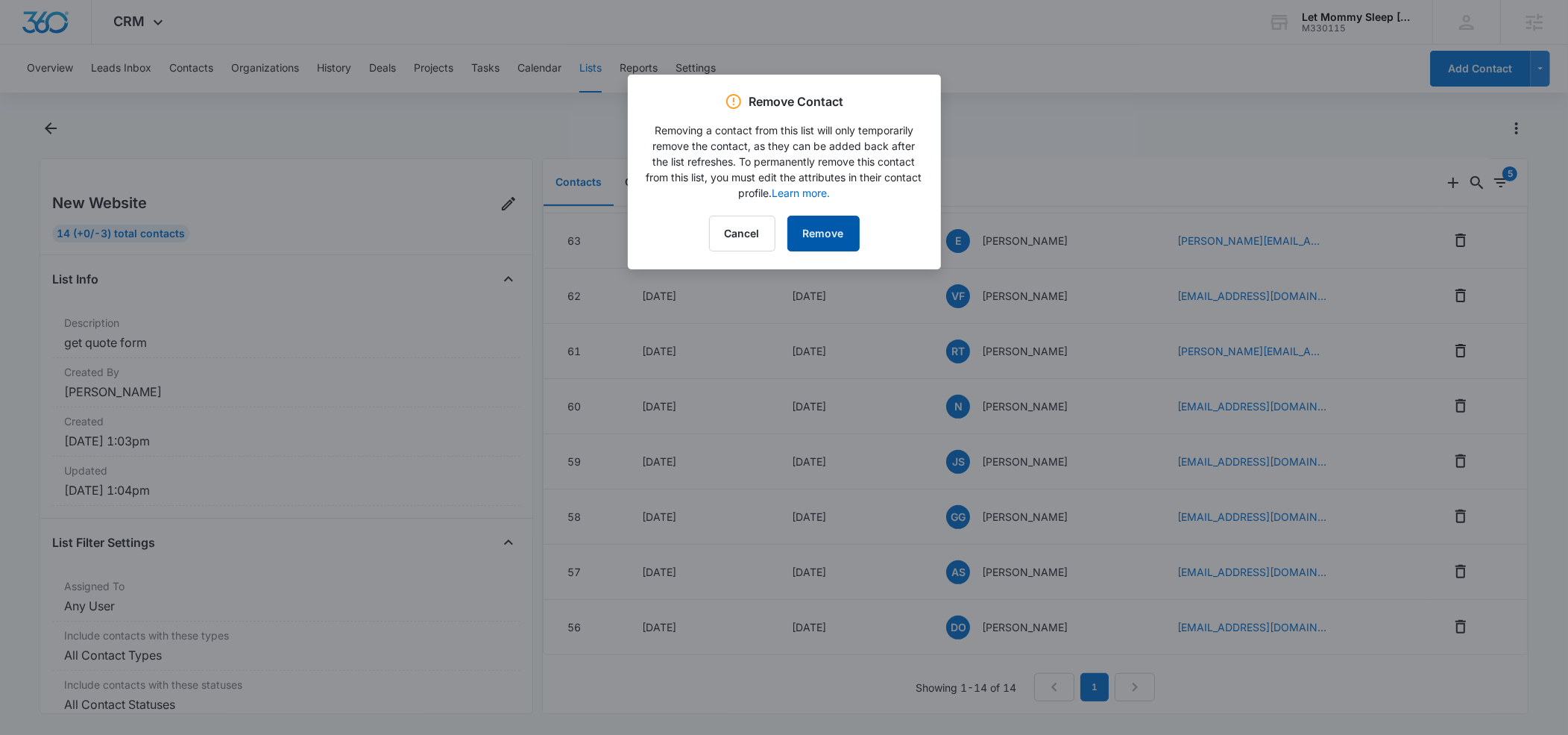
click at [829, 239] on button "Remove" at bounding box center [824, 233] width 73 height 35
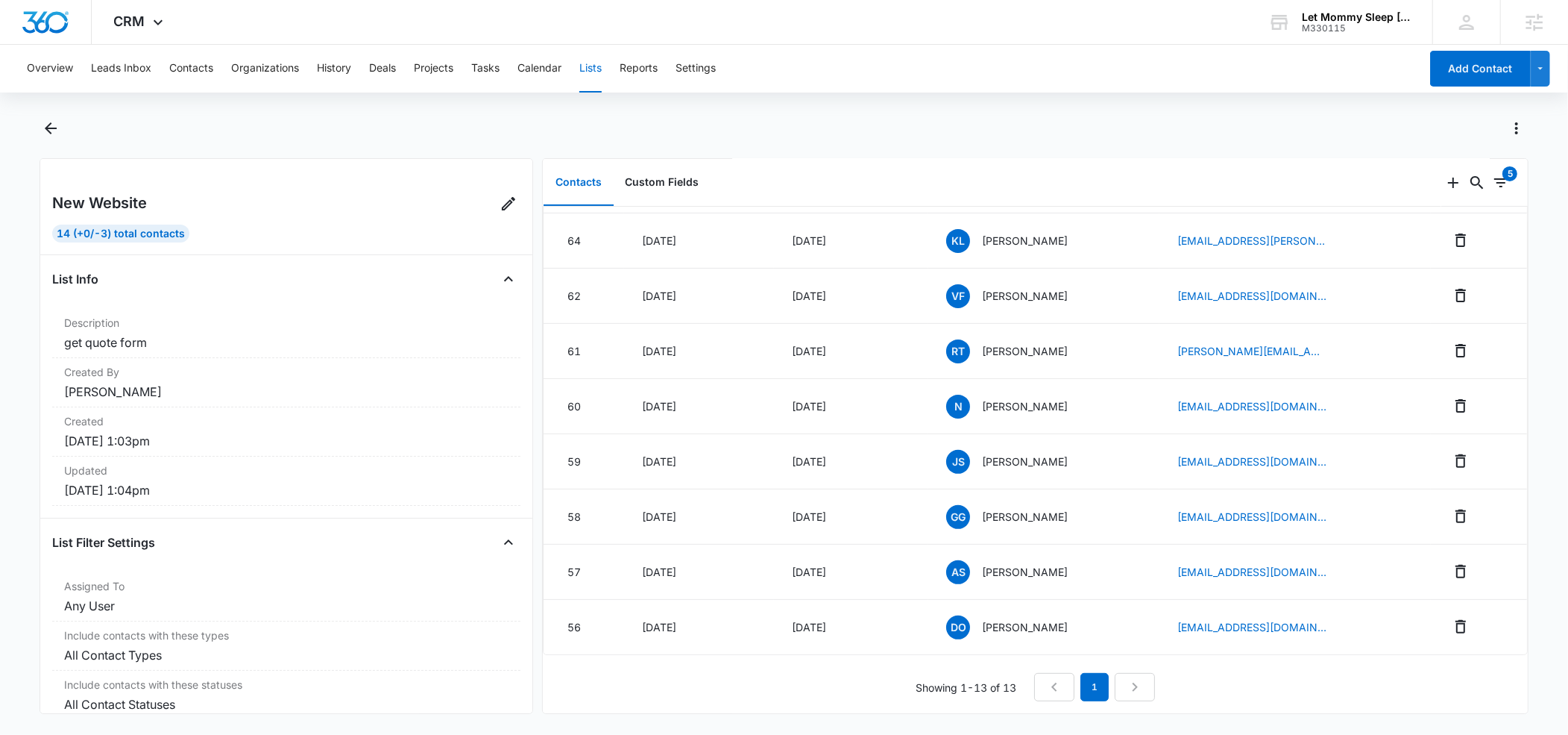
scroll to position [332, 0]
click at [1460, 399] on icon "Remove" at bounding box center [1461, 406] width 11 height 14
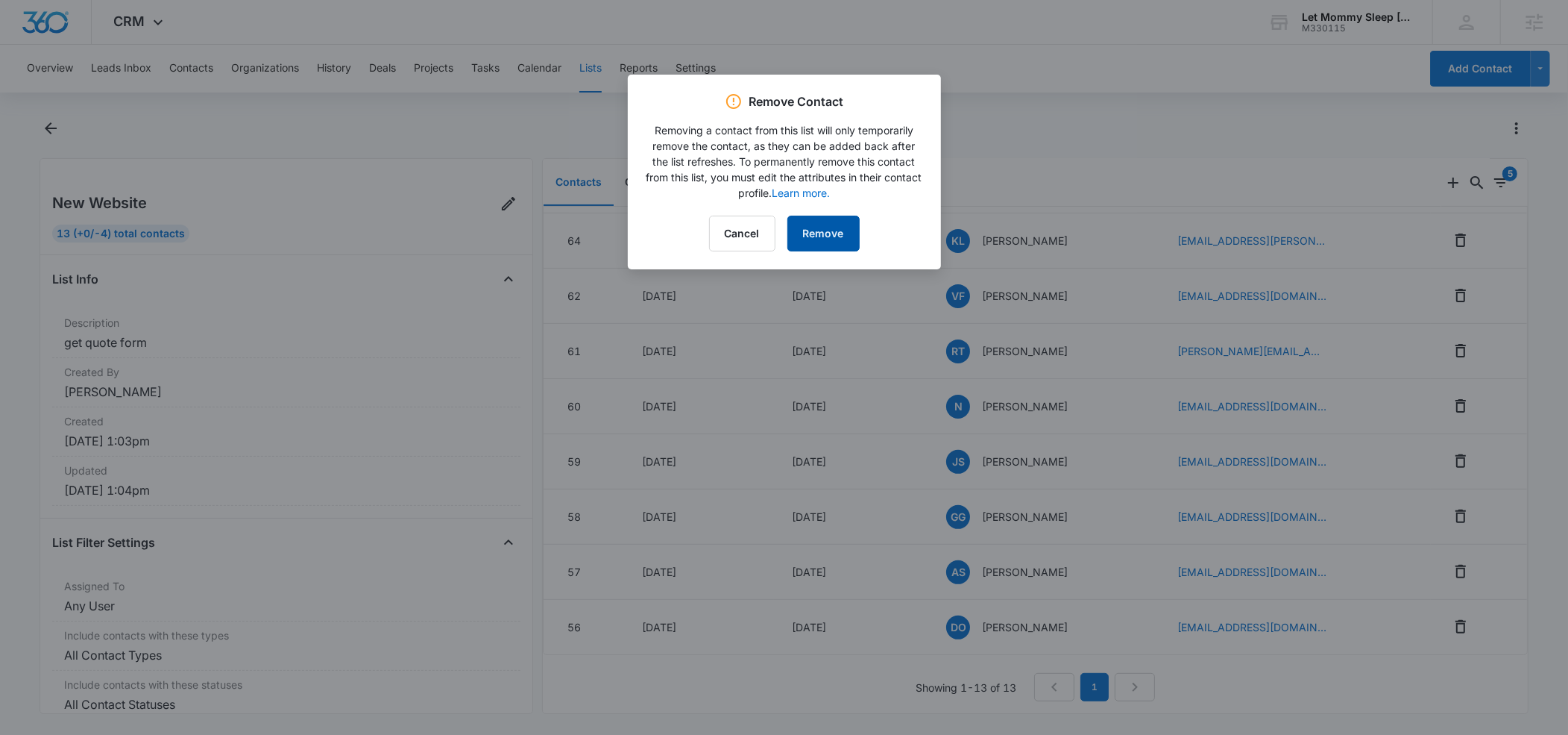
click at [810, 238] on button "Remove" at bounding box center [824, 233] width 73 height 35
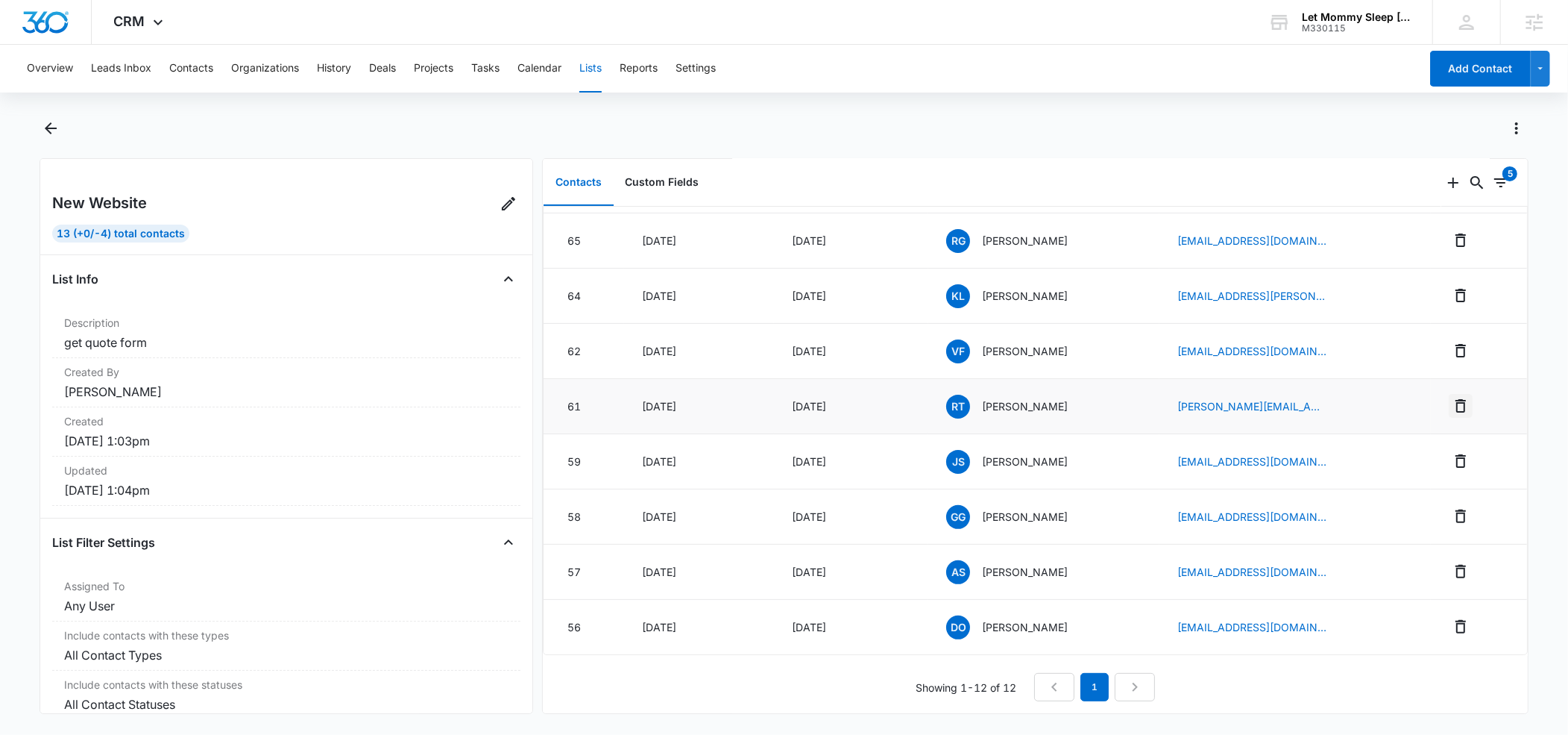
click at [1466, 402] on icon "Remove" at bounding box center [1461, 406] width 11 height 14
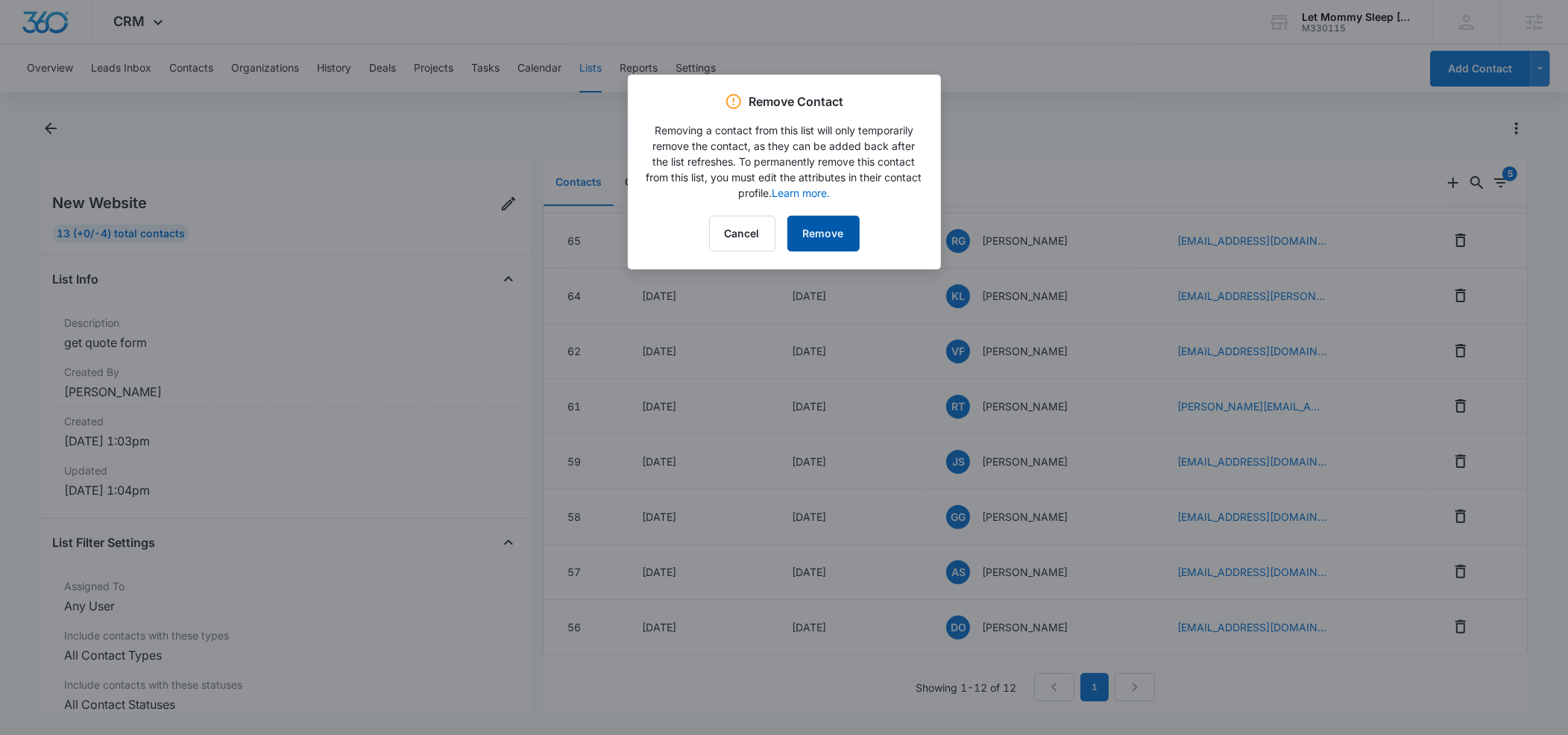
click at [817, 223] on button "Remove" at bounding box center [824, 233] width 73 height 35
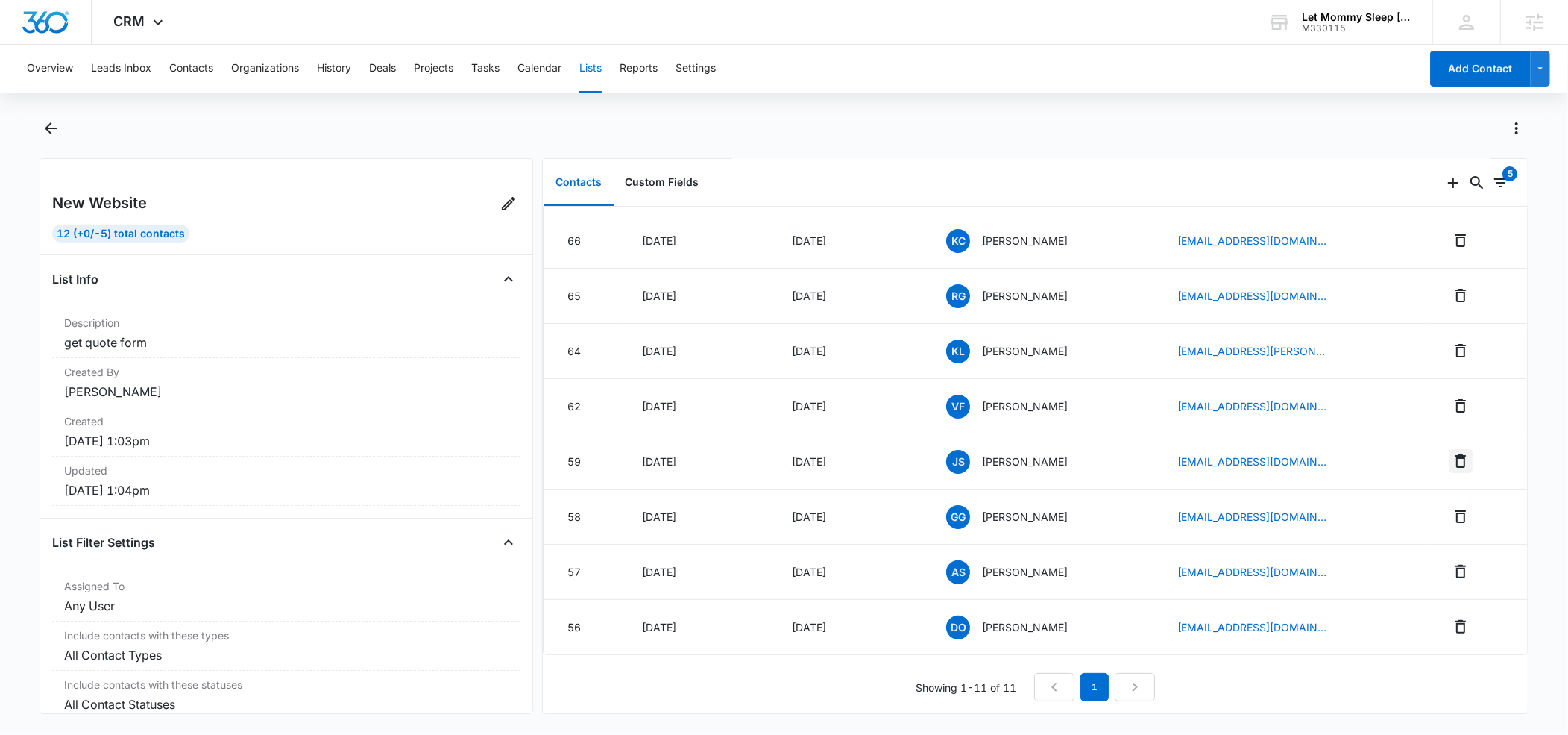
click at [1463, 455] on icon "Remove" at bounding box center [1461, 461] width 11 height 14
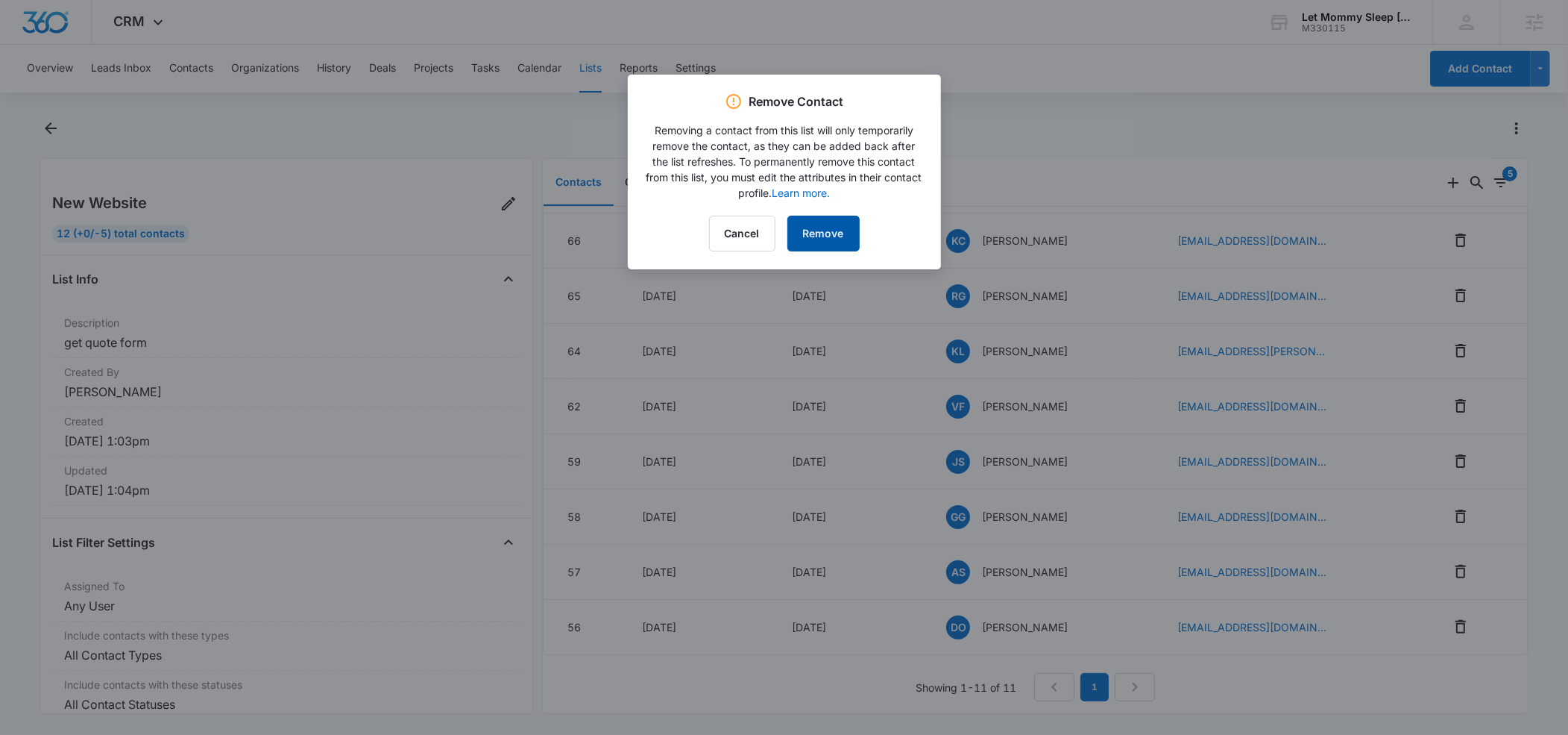
click at [809, 226] on button "Remove" at bounding box center [824, 233] width 73 height 35
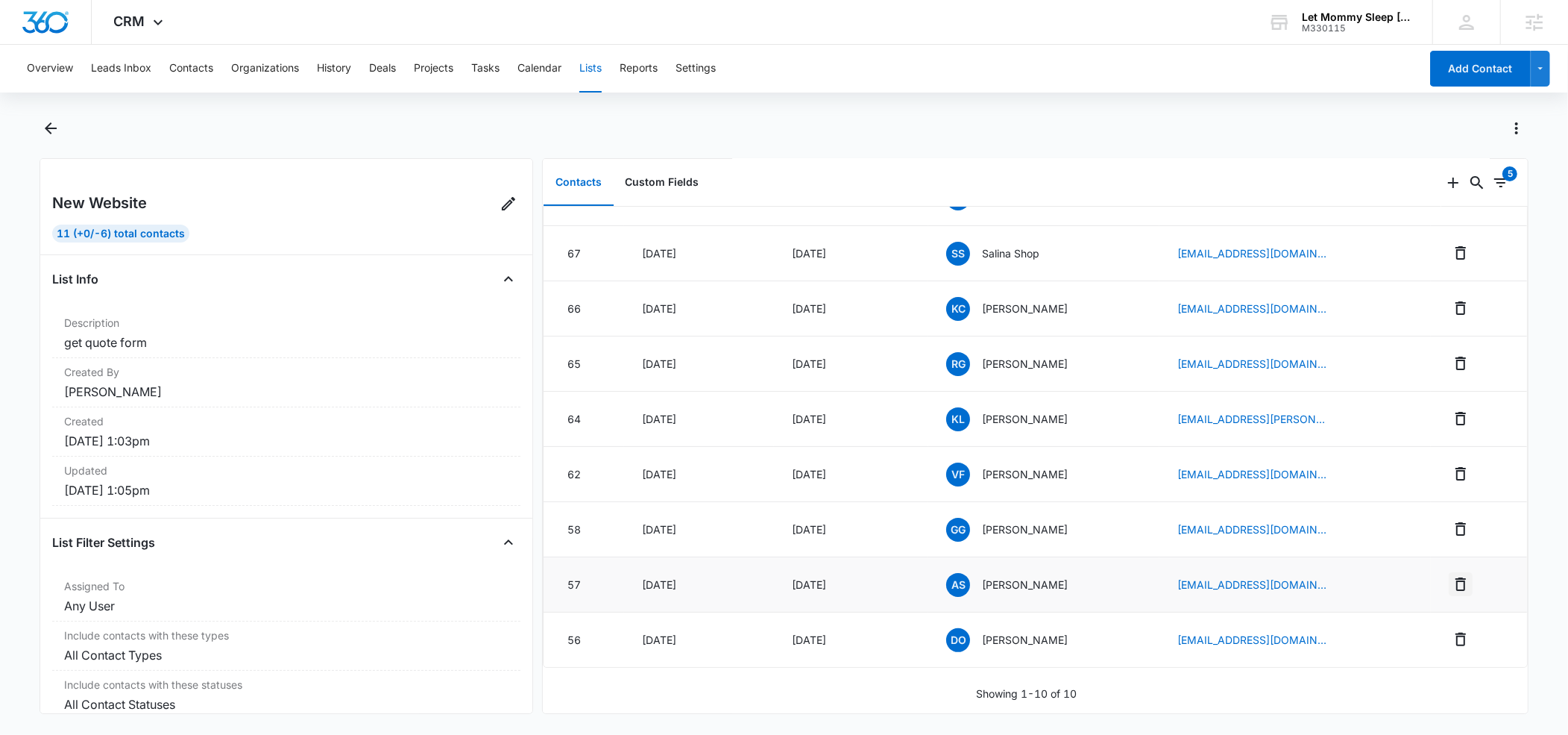
click at [1461, 578] on icon "Remove" at bounding box center [1461, 584] width 11 height 14
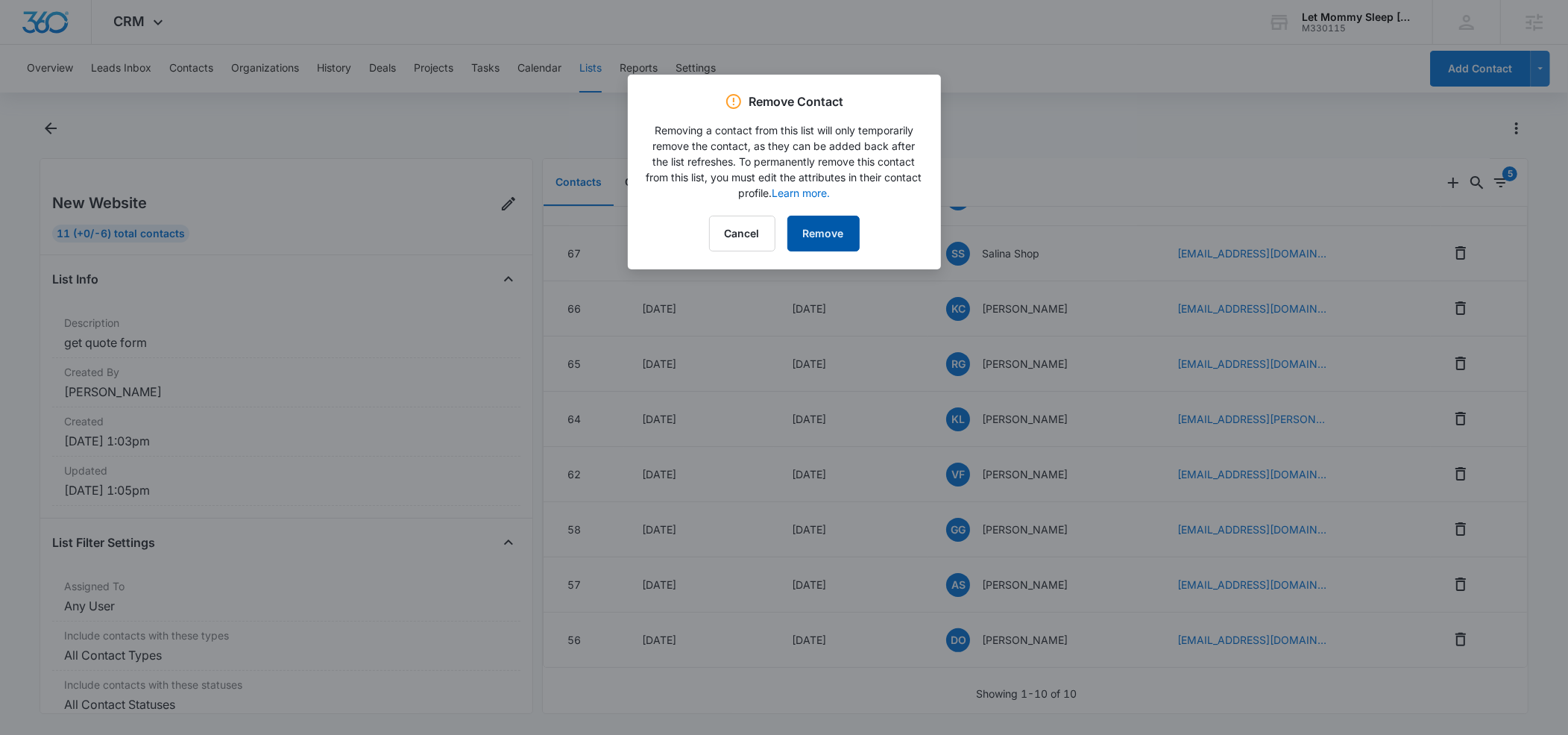
click at [824, 225] on button "Remove" at bounding box center [824, 233] width 73 height 35
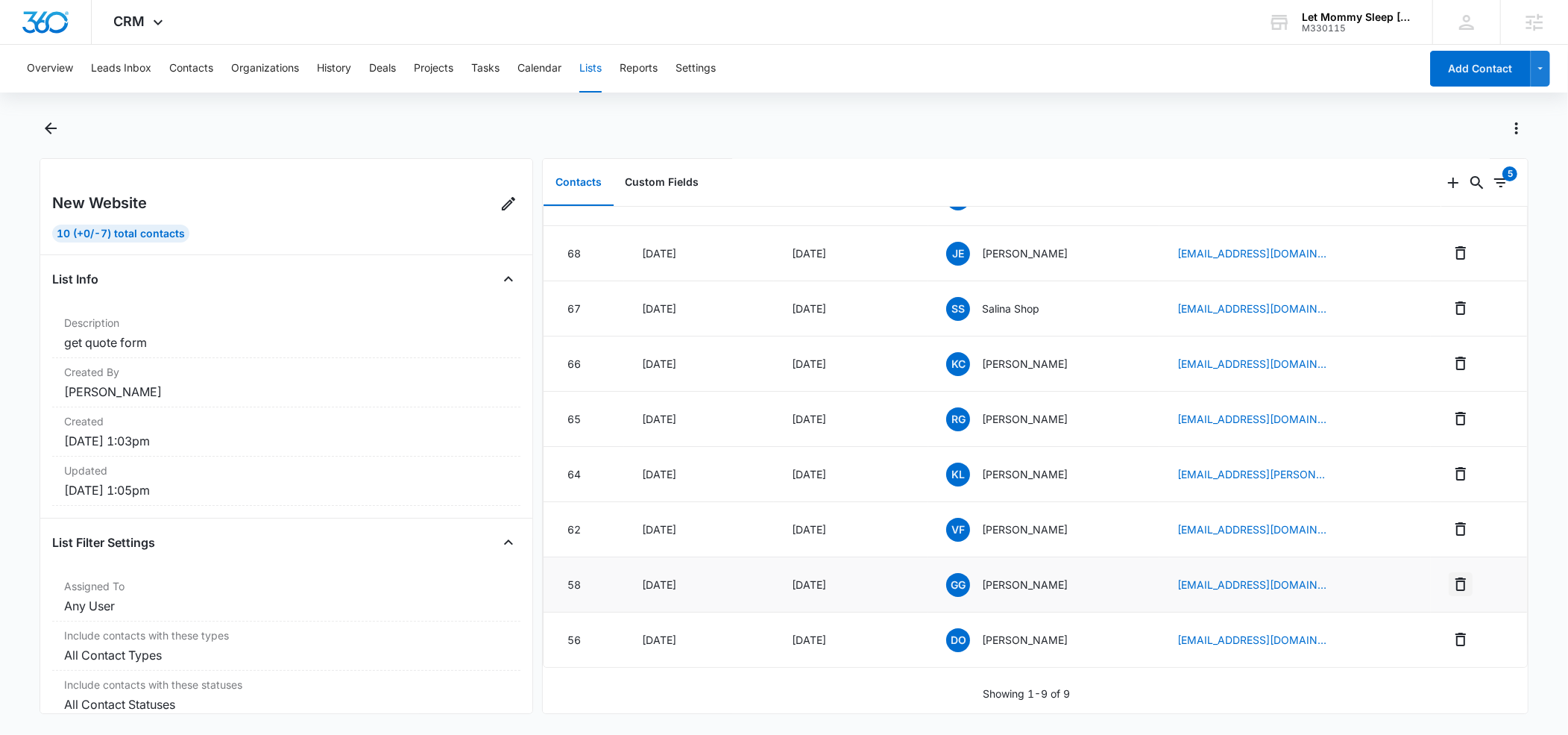
click at [1464, 580] on icon "Remove" at bounding box center [1461, 584] width 11 height 14
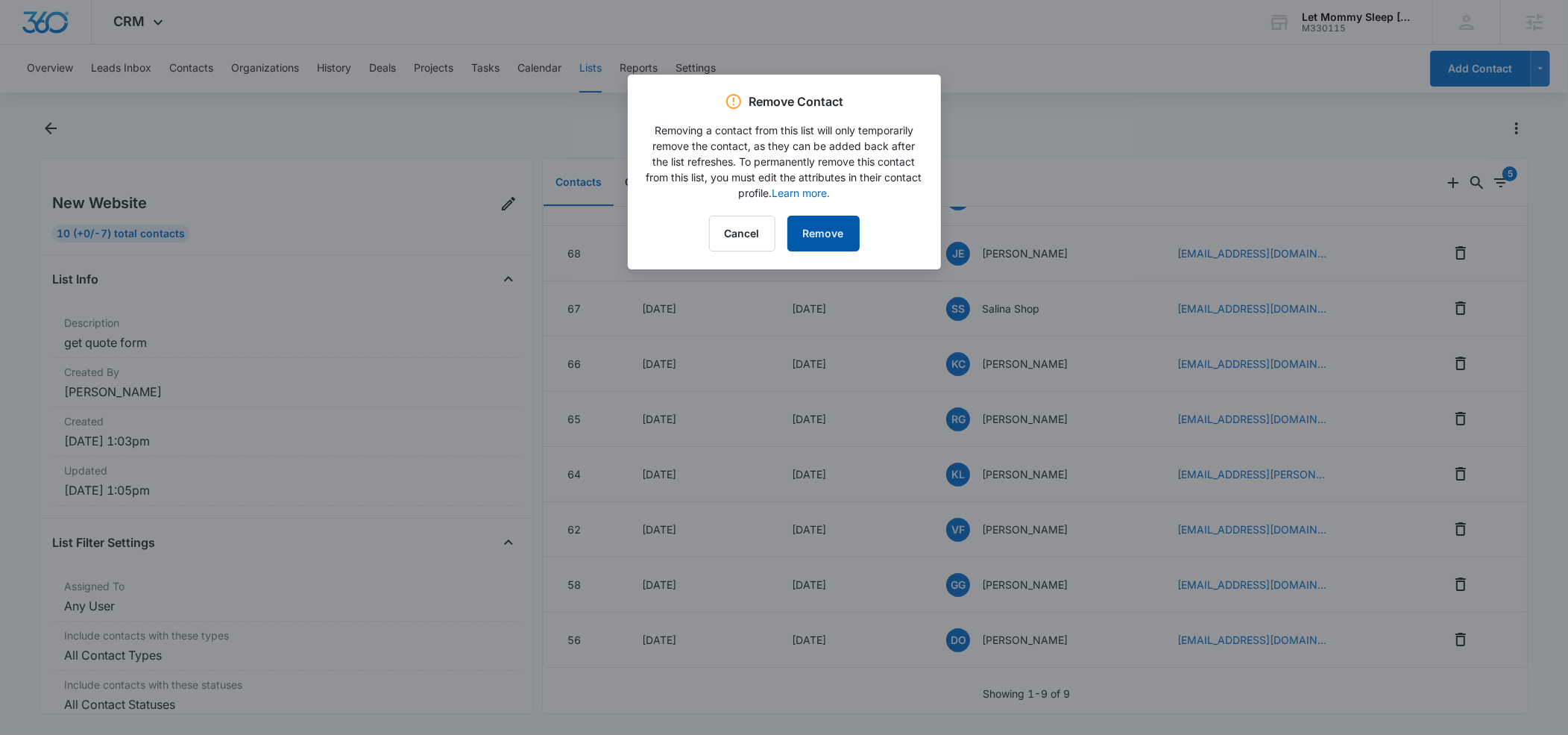
click at [822, 238] on button "Remove" at bounding box center [824, 233] width 73 height 35
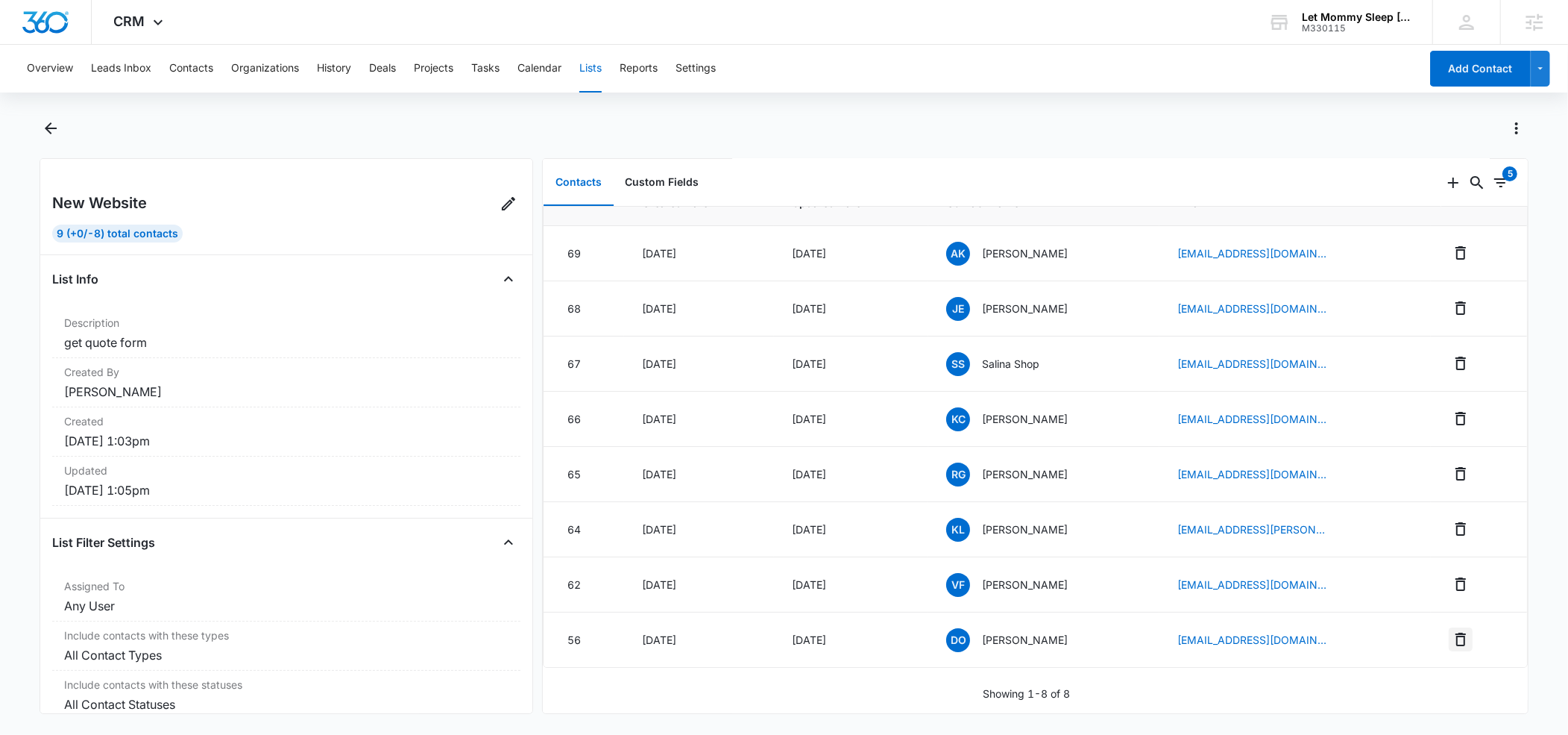
click at [1464, 641] on icon "Remove" at bounding box center [1461, 640] width 18 height 18
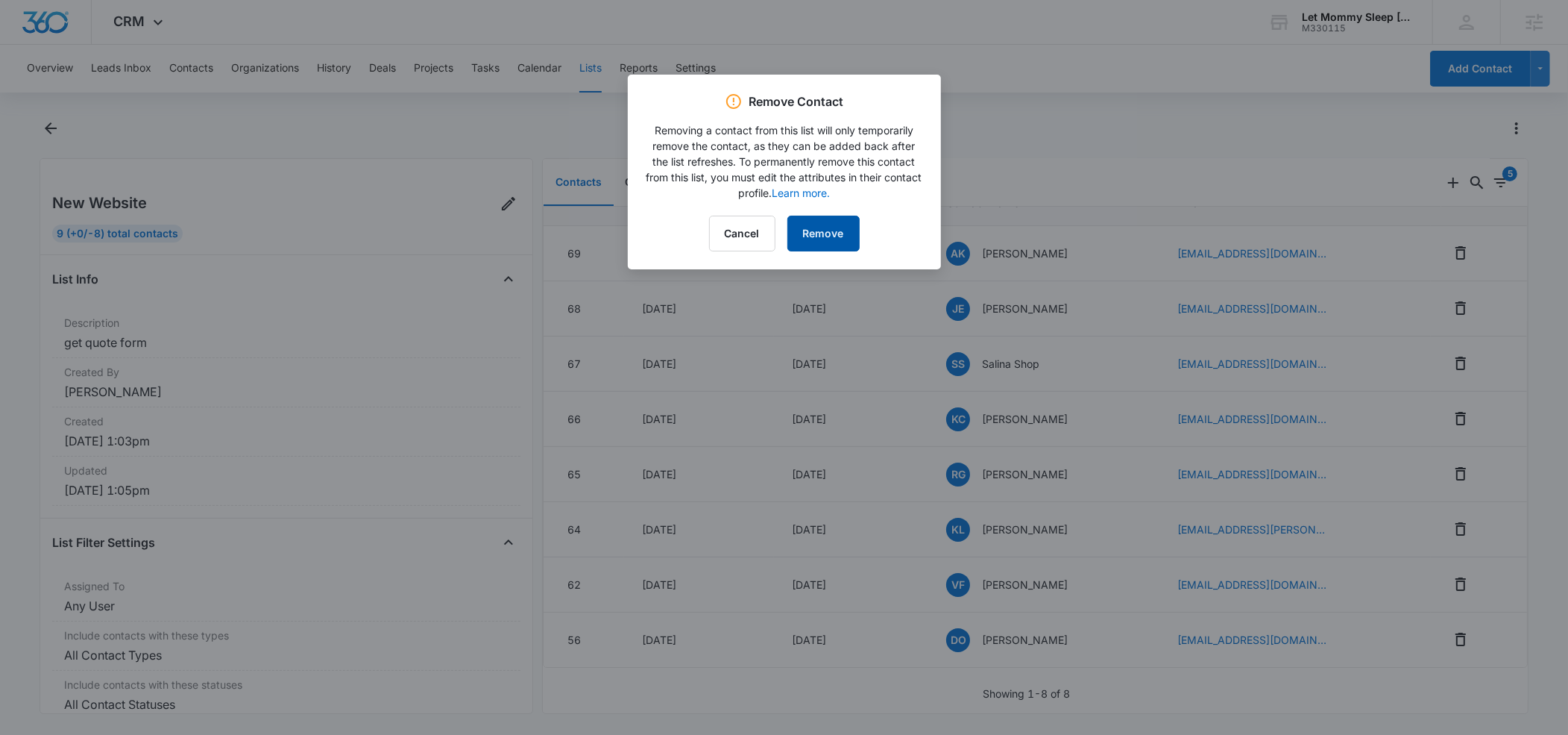
click at [846, 236] on button "Remove" at bounding box center [824, 233] width 73 height 35
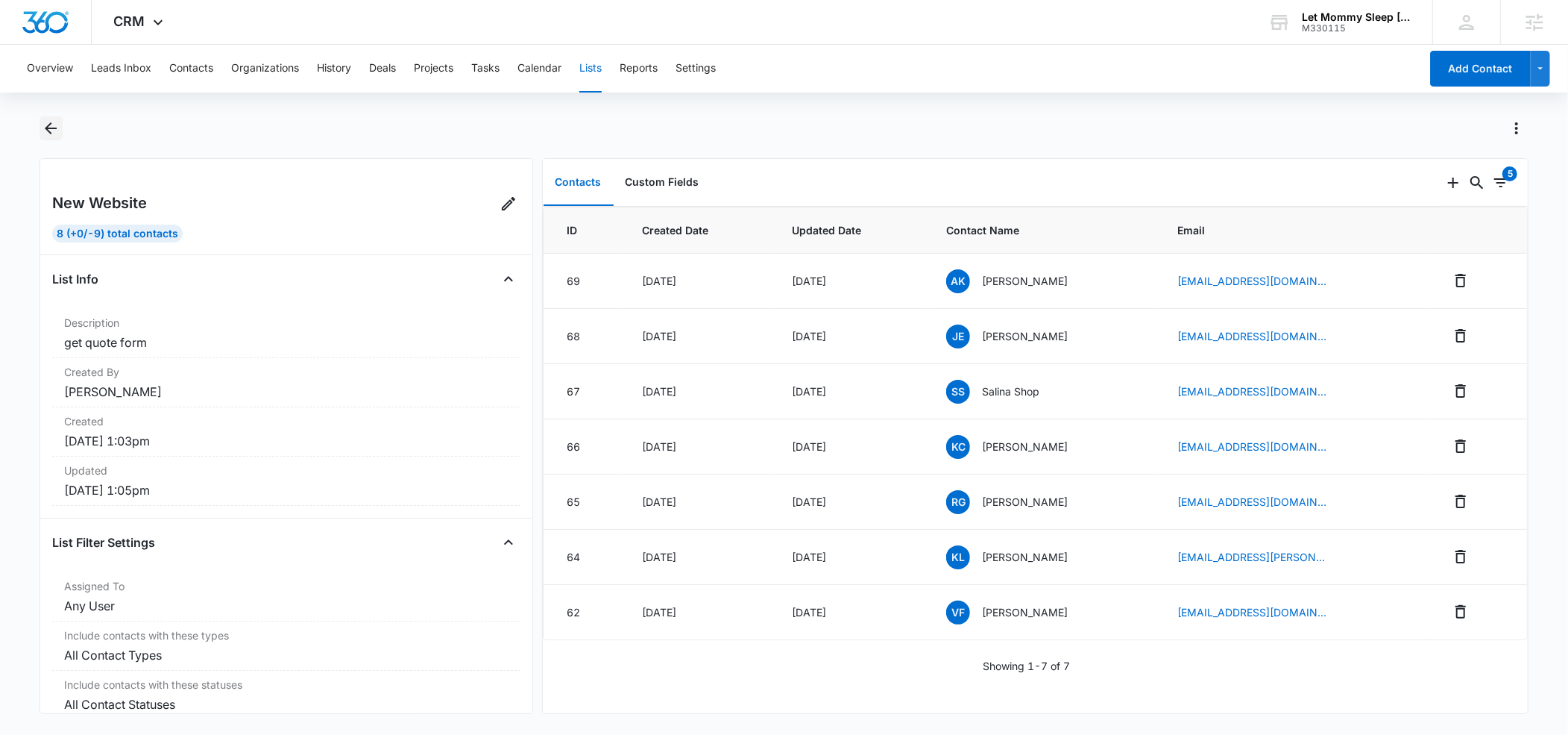
click at [54, 122] on icon "Back" at bounding box center [50, 128] width 18 height 18
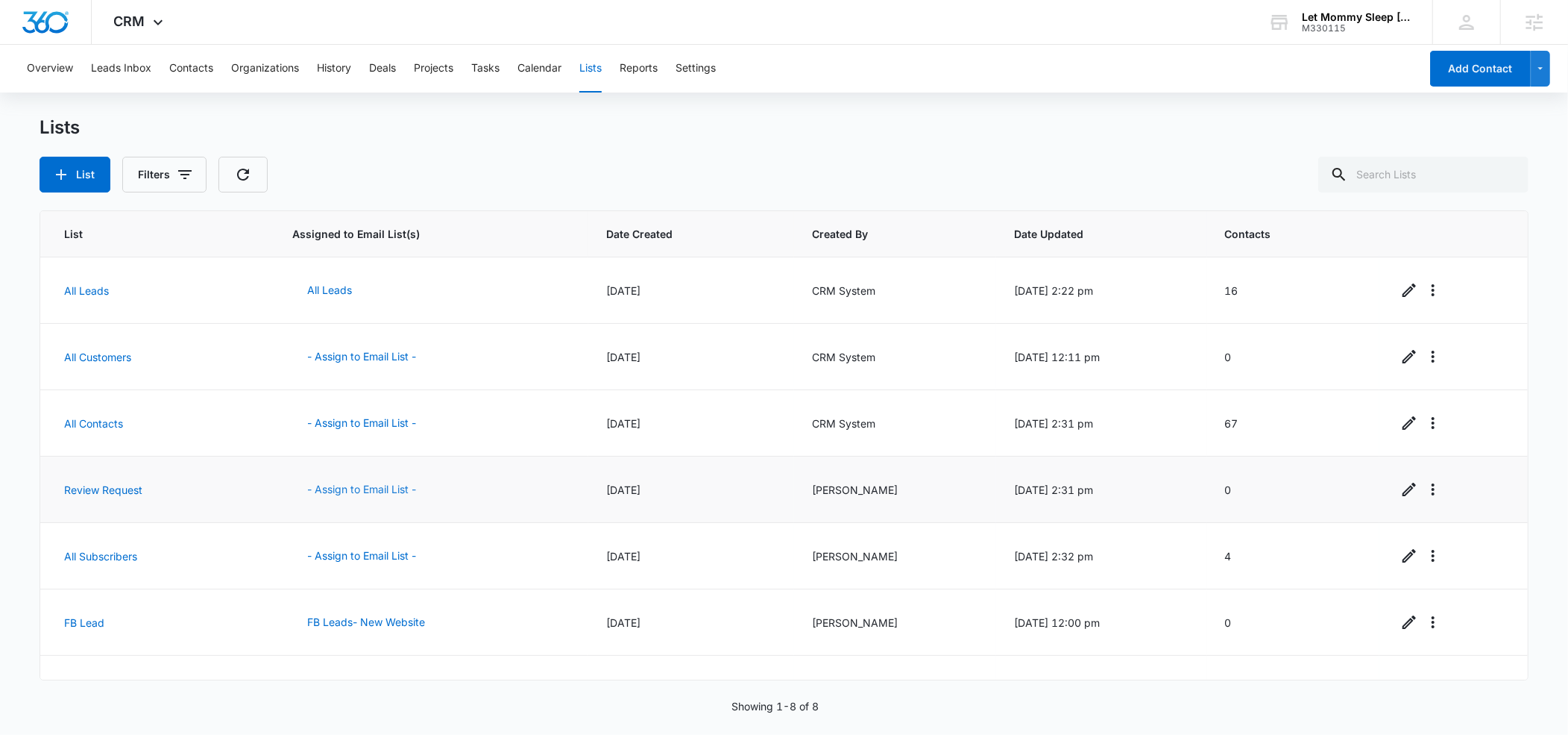
scroll to position [107, 0]
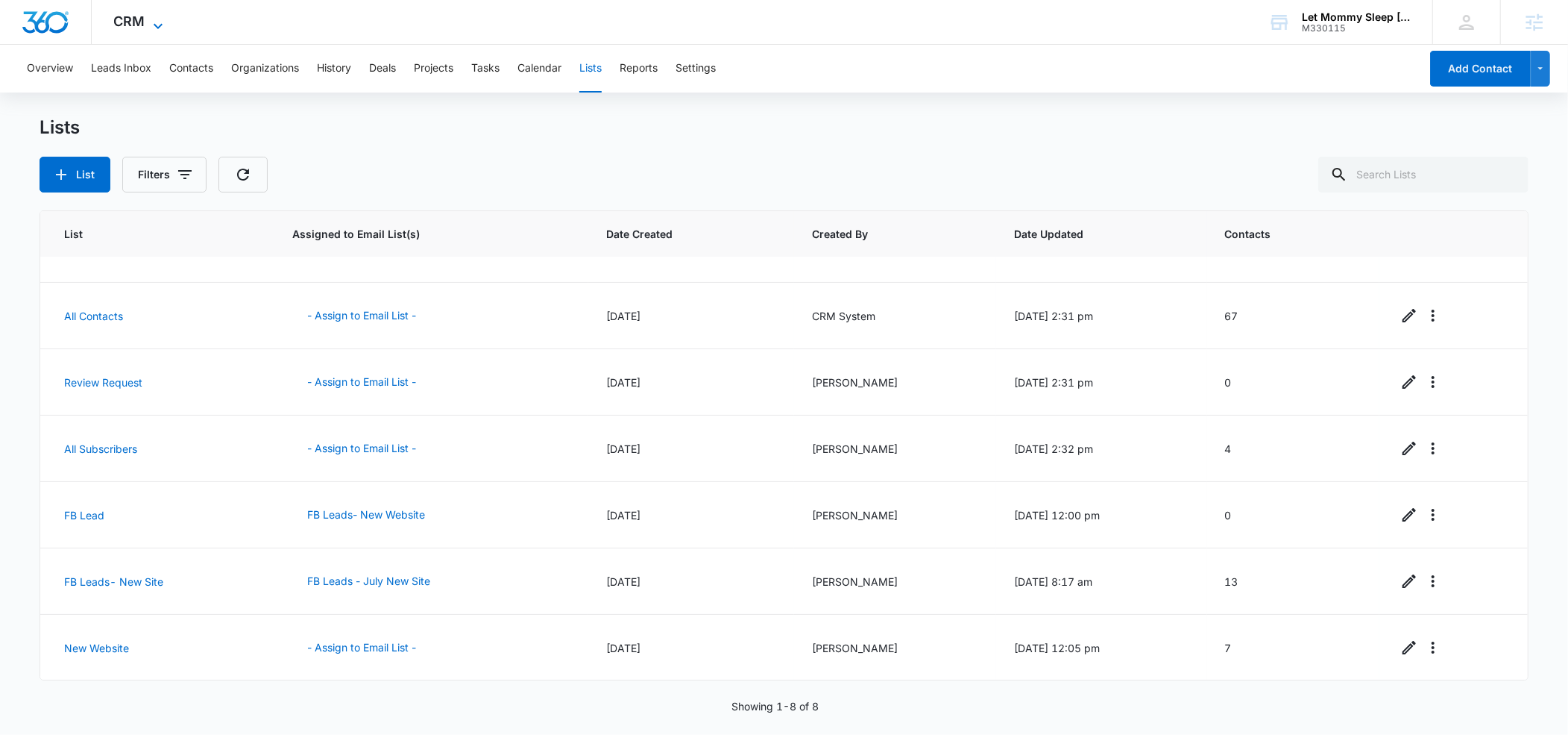
click at [154, 30] on icon at bounding box center [158, 26] width 18 height 18
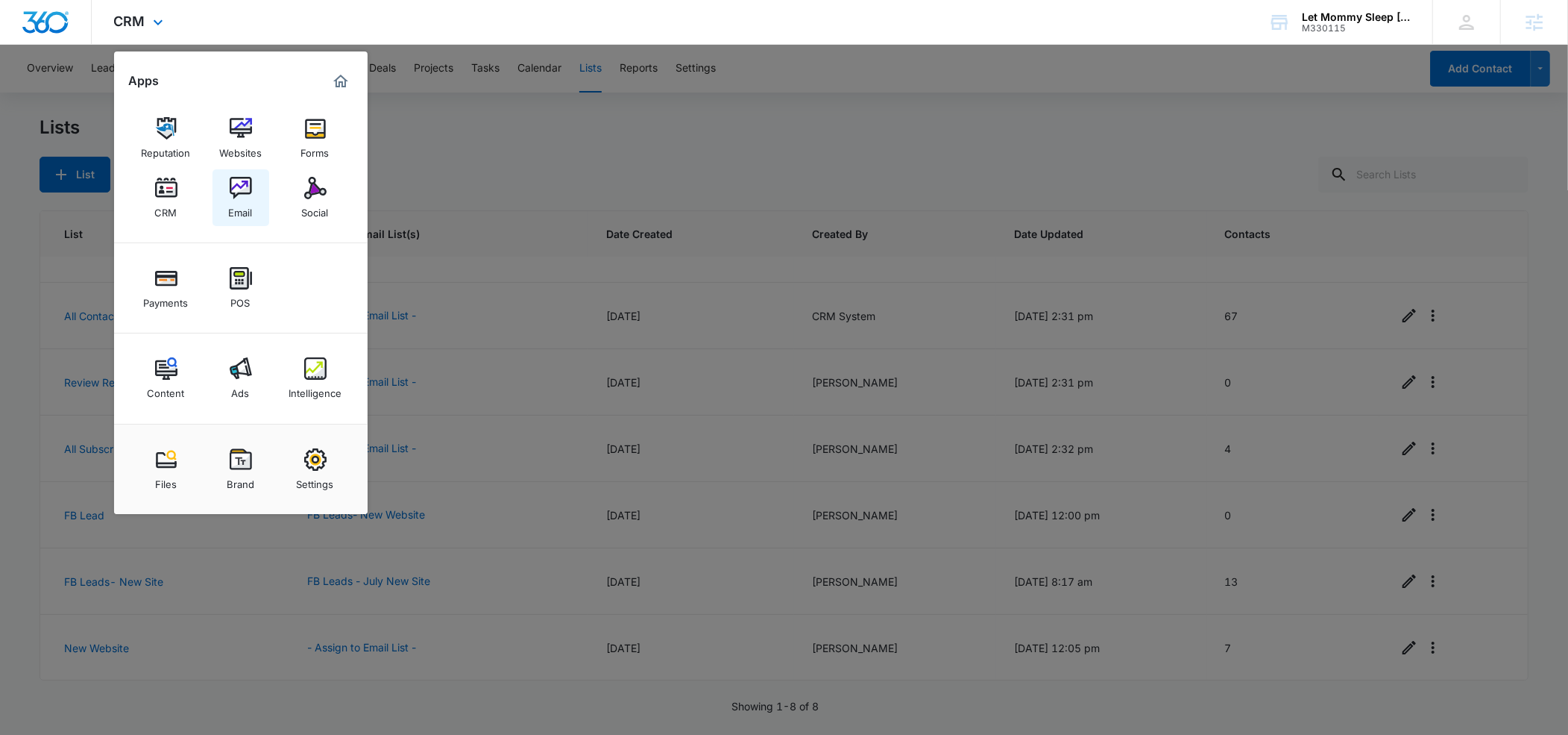
click at [249, 202] on div "Email" at bounding box center [241, 209] width 24 height 20
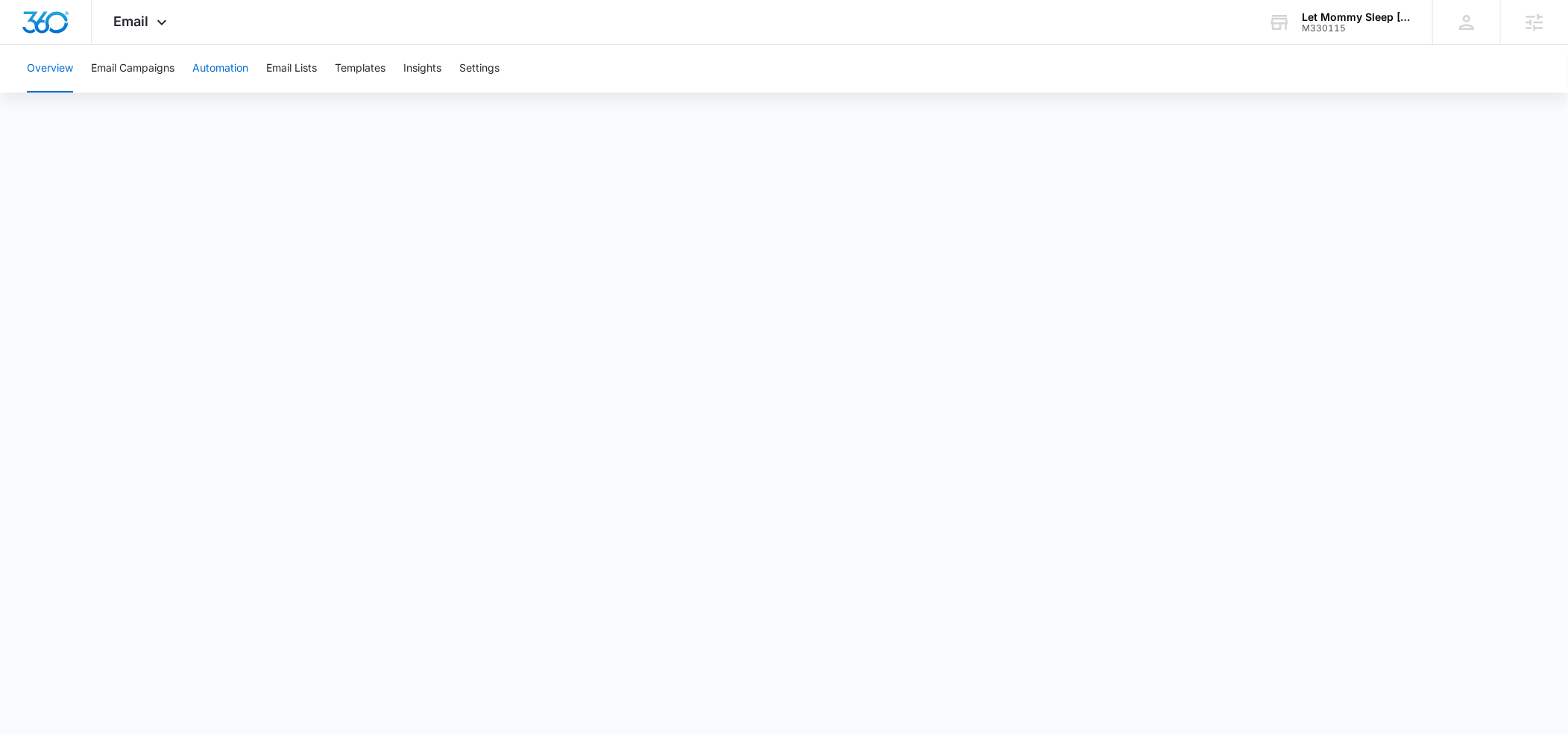
click at [220, 71] on button "Automation" at bounding box center [220, 68] width 56 height 48
click at [158, 73] on button "Email Campaigns" at bounding box center [132, 68] width 84 height 48
click at [234, 71] on button "Automation" at bounding box center [220, 68] width 56 height 48
click at [163, 20] on icon at bounding box center [161, 26] width 18 height 18
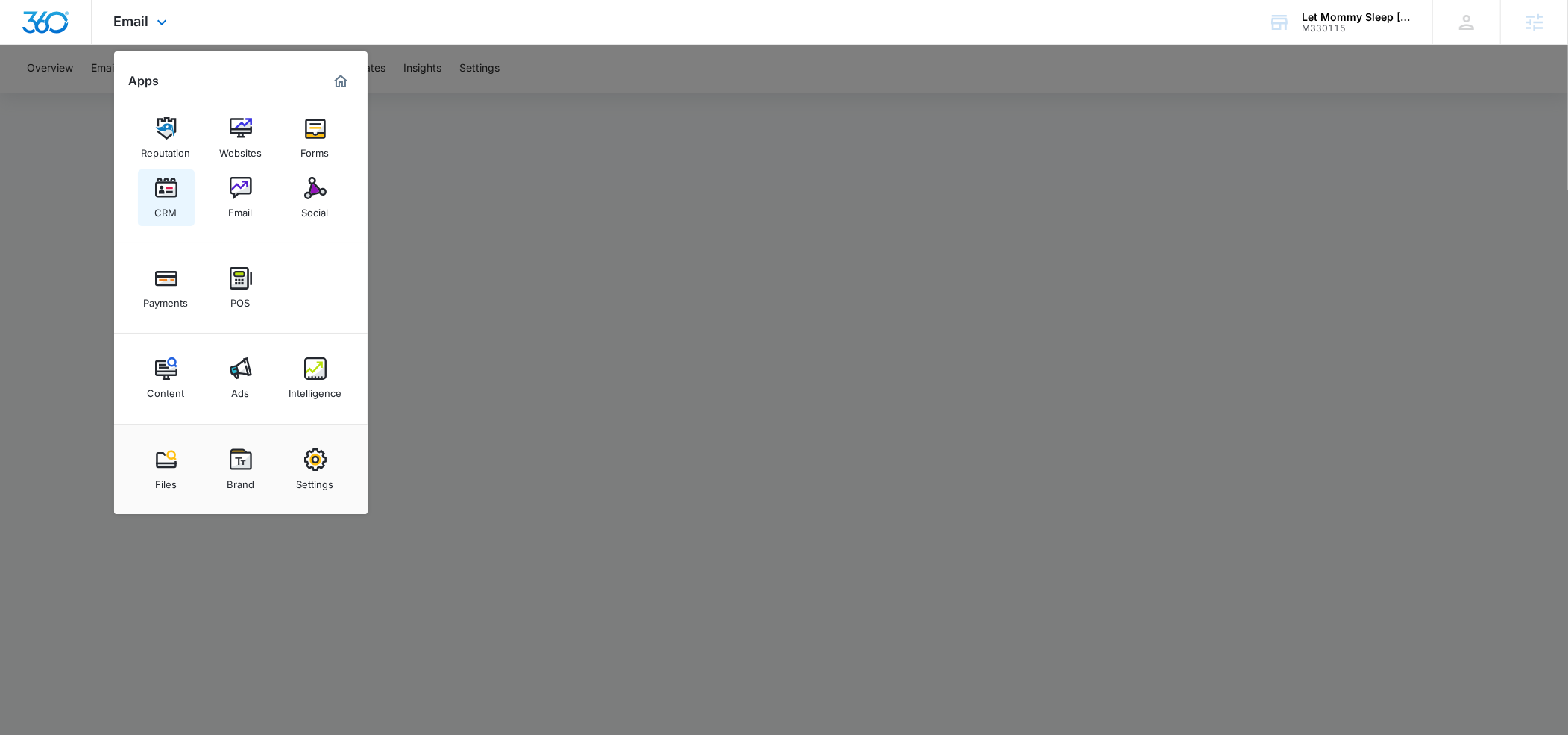
click at [177, 198] on img at bounding box center [166, 188] width 23 height 23
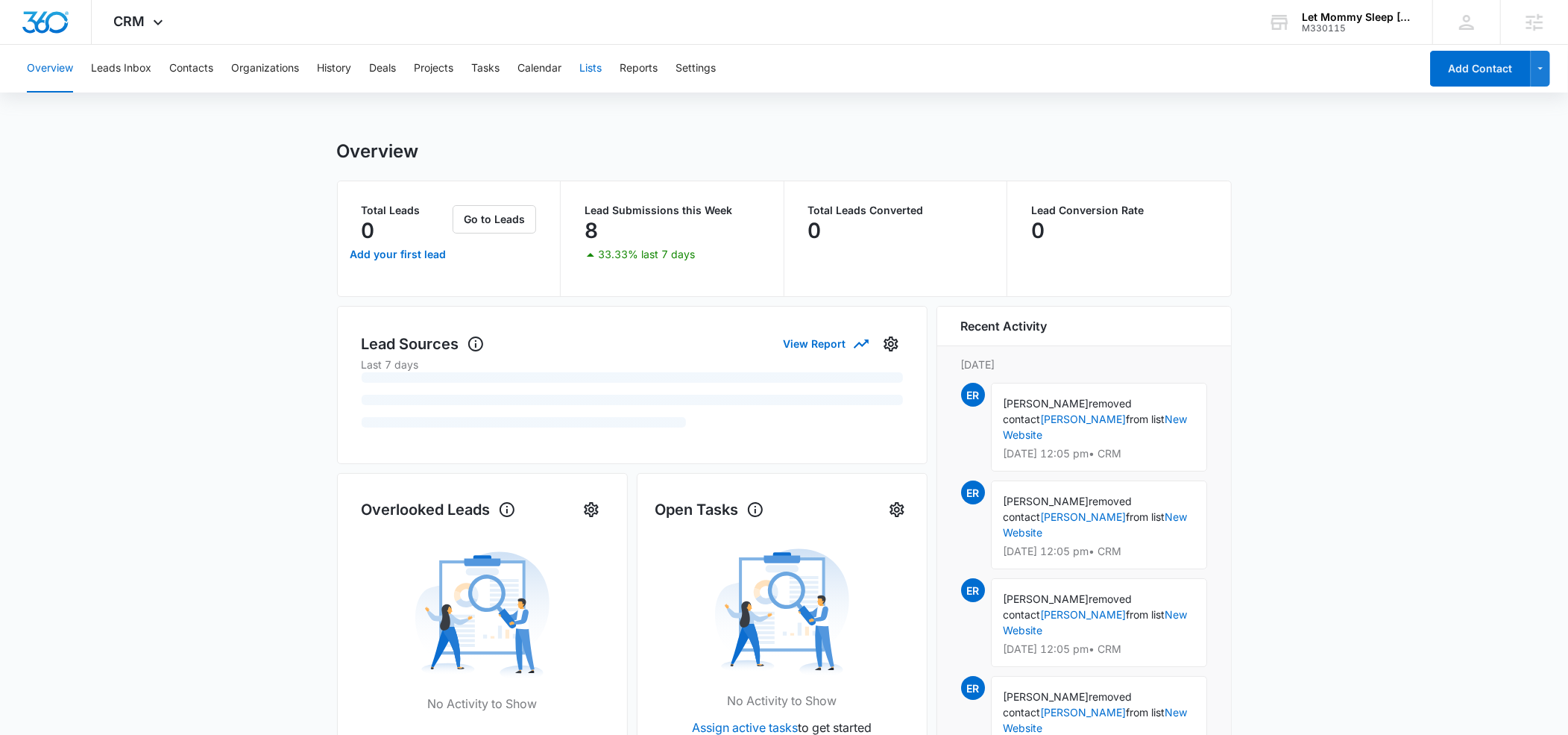
click at [593, 69] on button "Lists" at bounding box center [590, 68] width 23 height 48
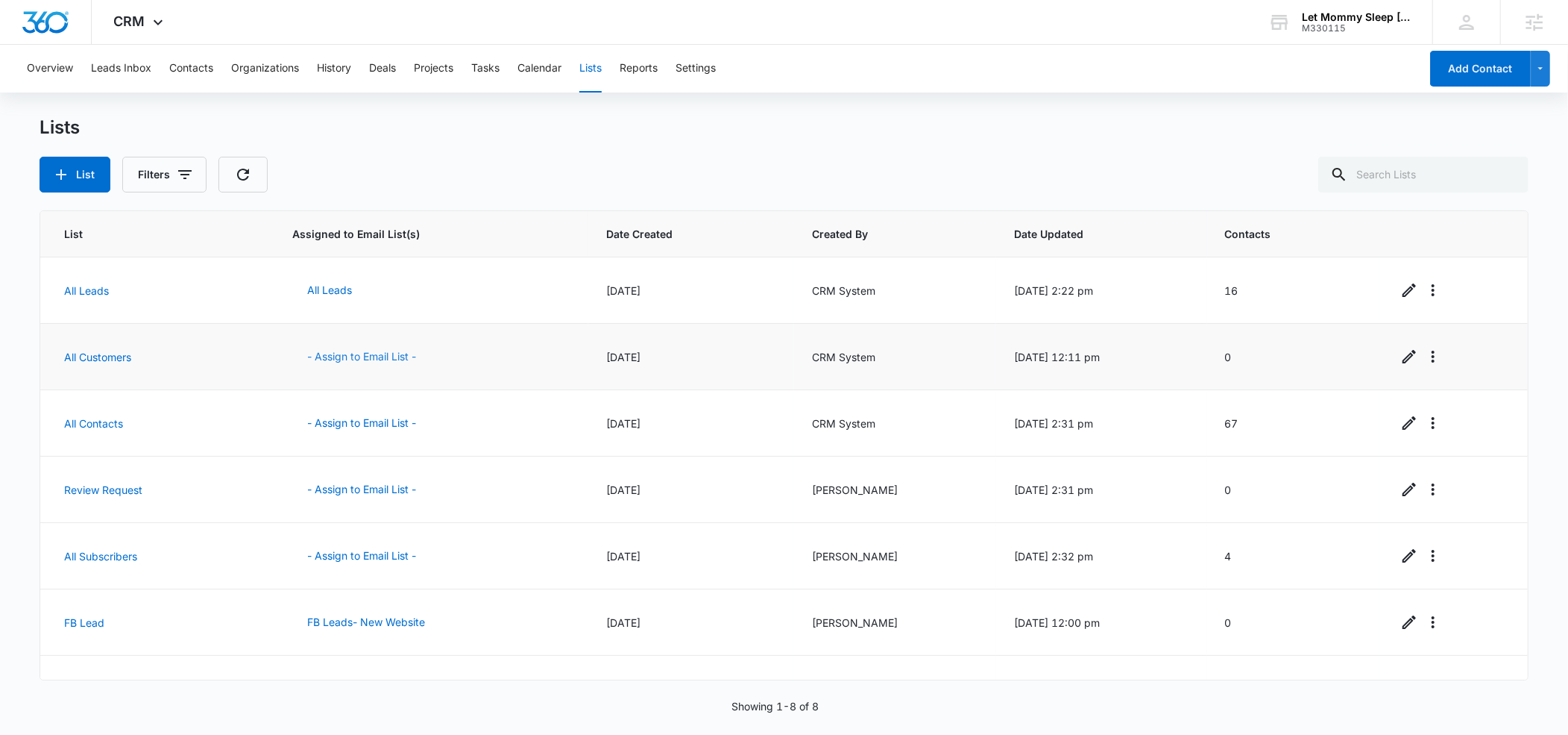
scroll to position [107, 0]
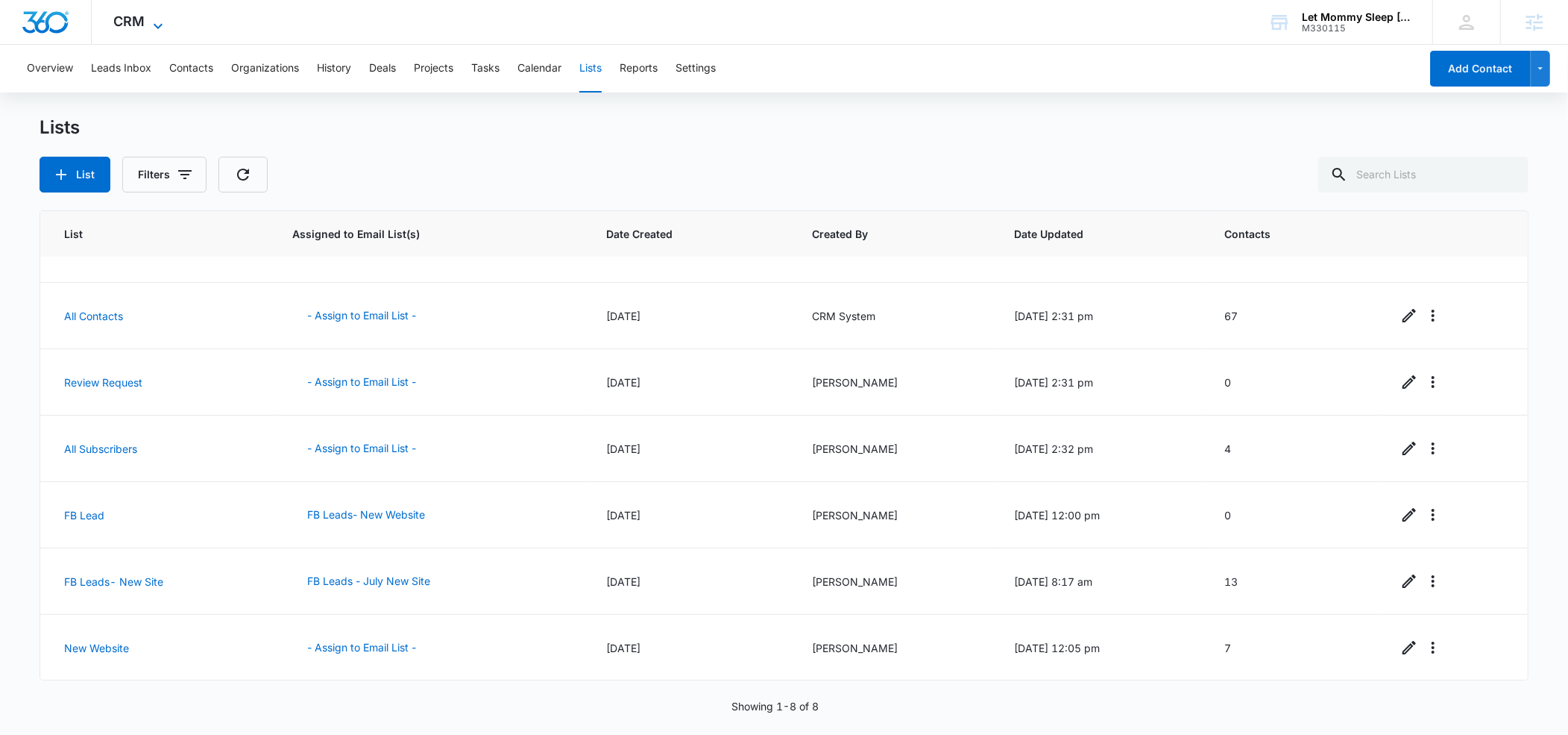
click at [161, 22] on icon at bounding box center [158, 26] width 18 height 18
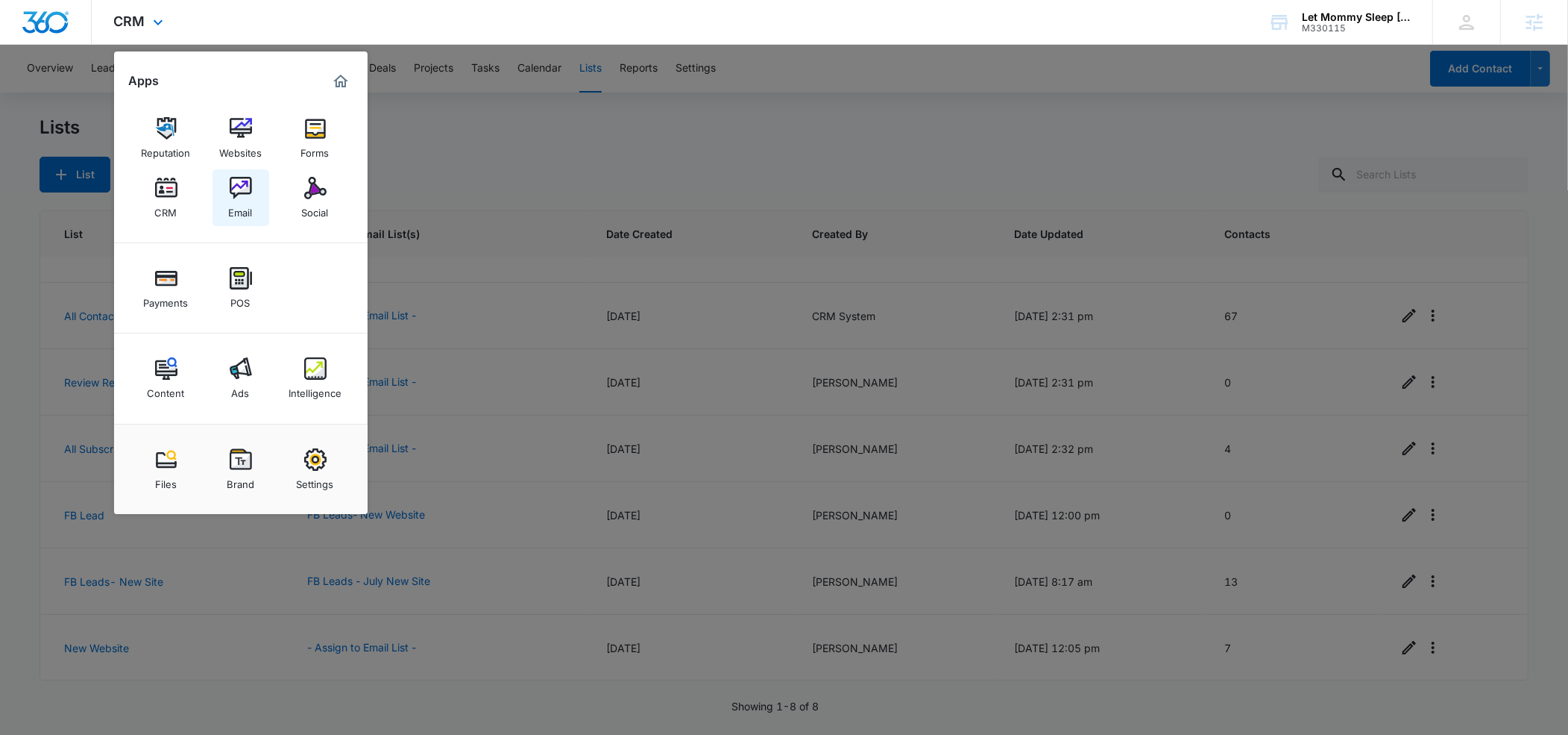
click at [249, 205] on div "Email" at bounding box center [241, 209] width 24 height 20
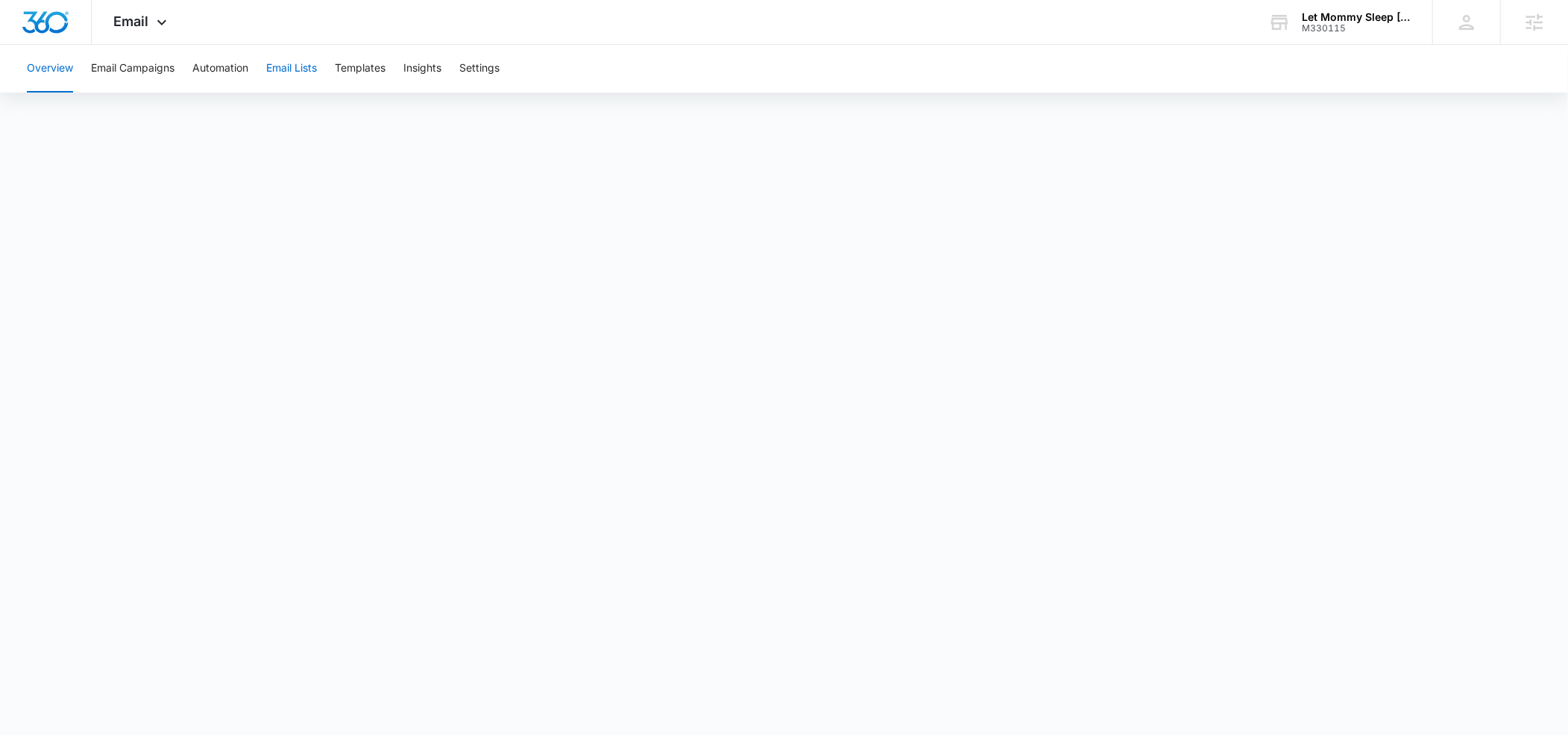
click at [298, 72] on button "Email Lists" at bounding box center [292, 68] width 51 height 48
click at [234, 73] on button "Automation" at bounding box center [220, 68] width 56 height 48
click at [292, 63] on button "Email Lists" at bounding box center [292, 68] width 51 height 48
click at [226, 68] on button "Automation" at bounding box center [220, 68] width 56 height 48
click at [165, 26] on icon at bounding box center [161, 26] width 18 height 18
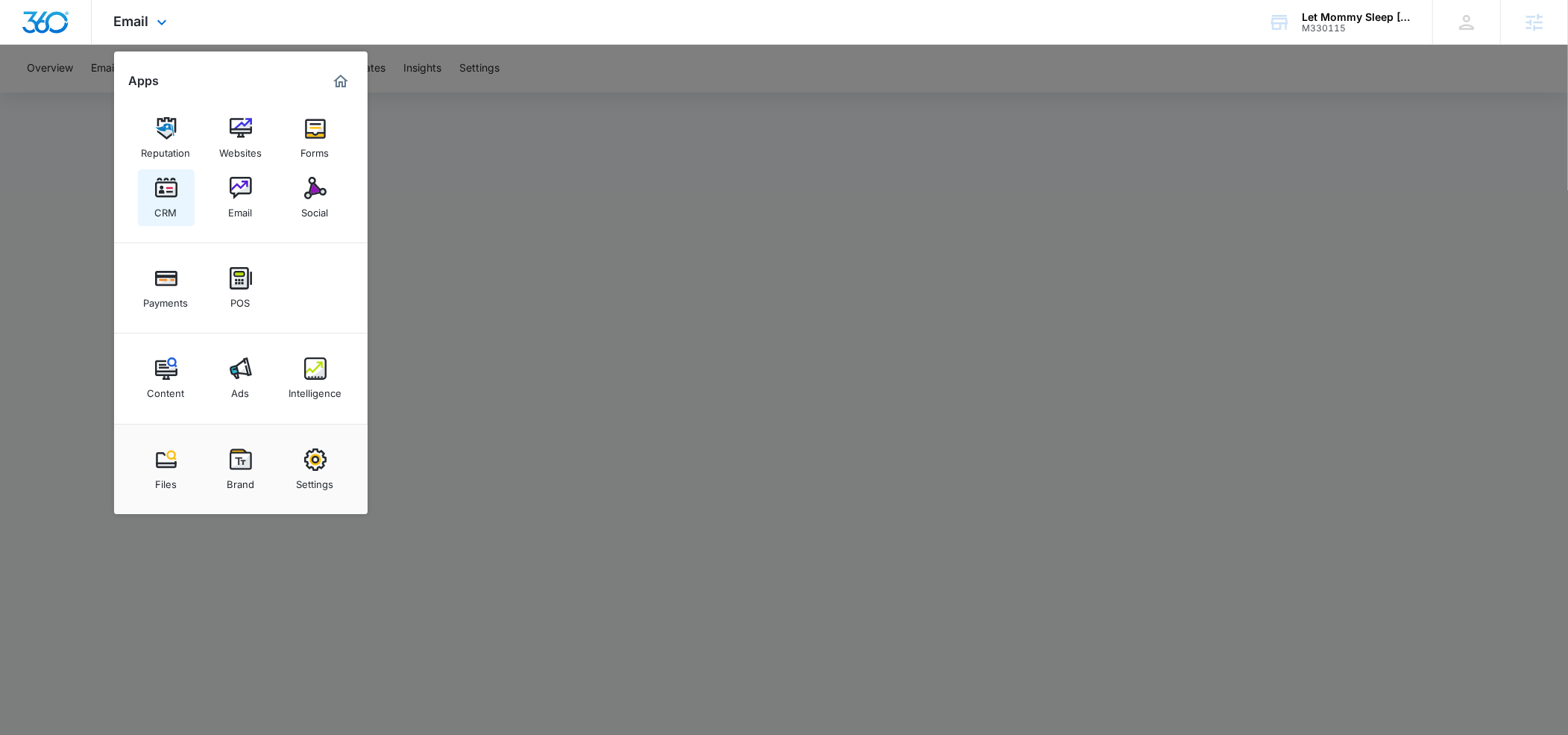
click at [176, 200] on div "CRM" at bounding box center [166, 209] width 23 height 20
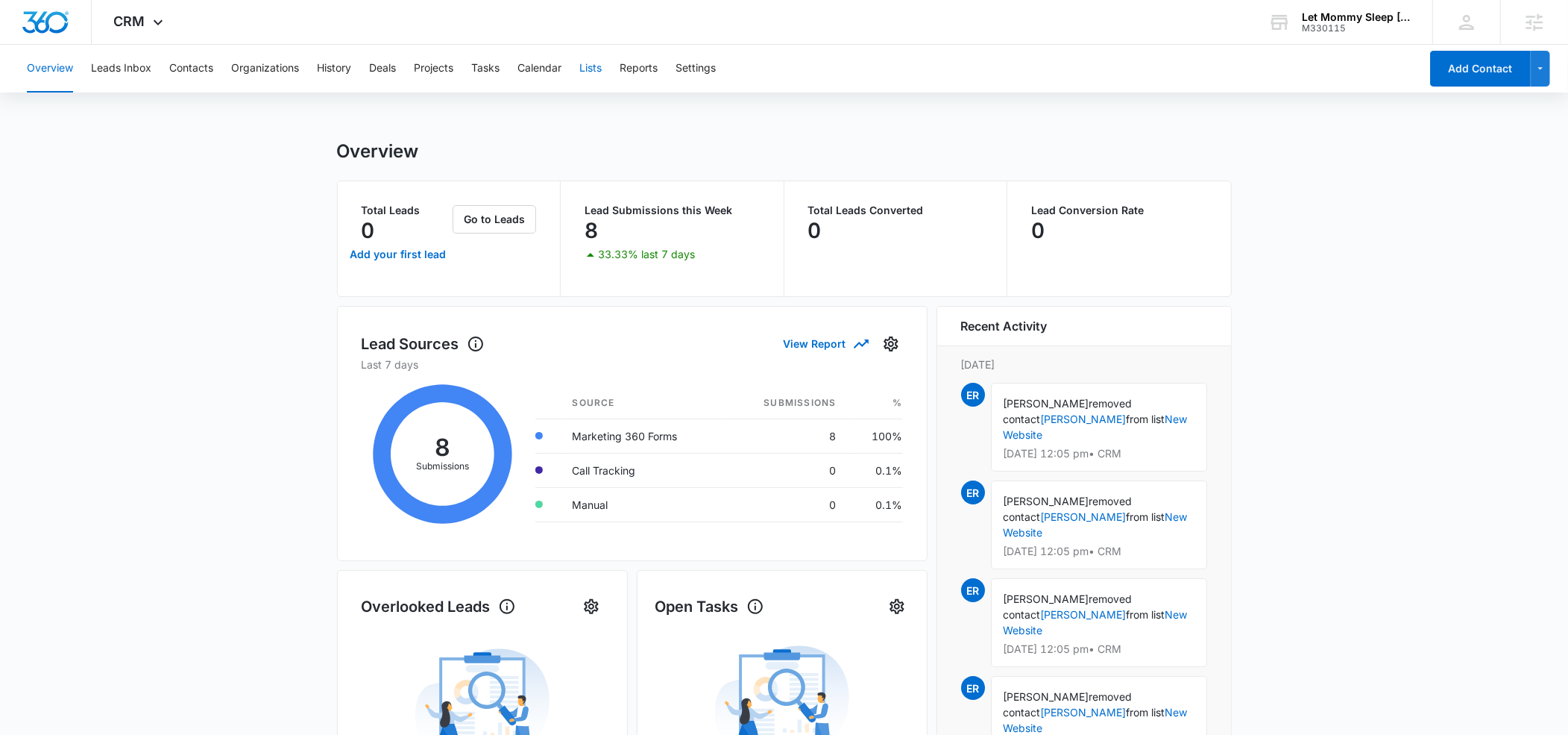
click at [602, 70] on button "Lists" at bounding box center [590, 68] width 23 height 48
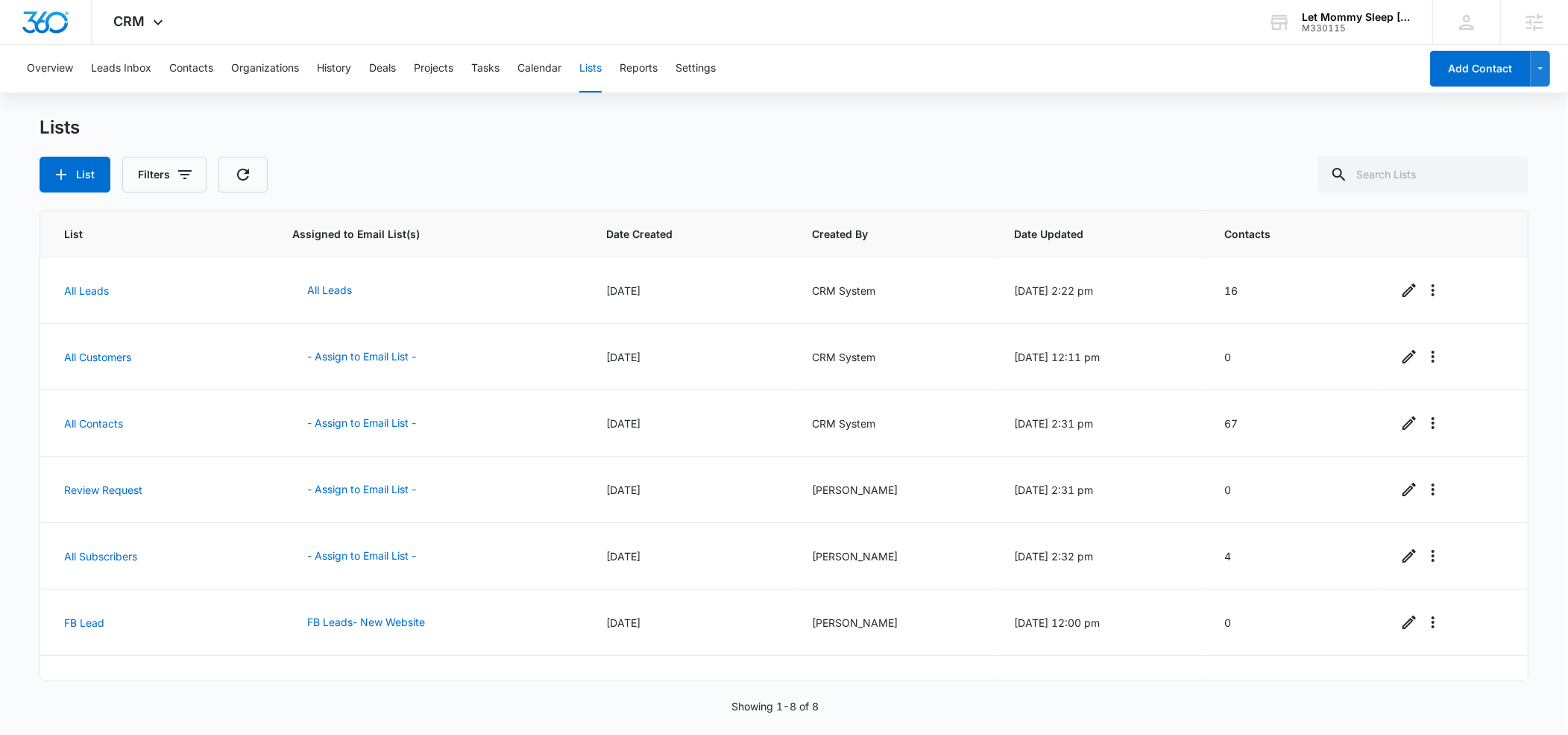
scroll to position [107, 0]
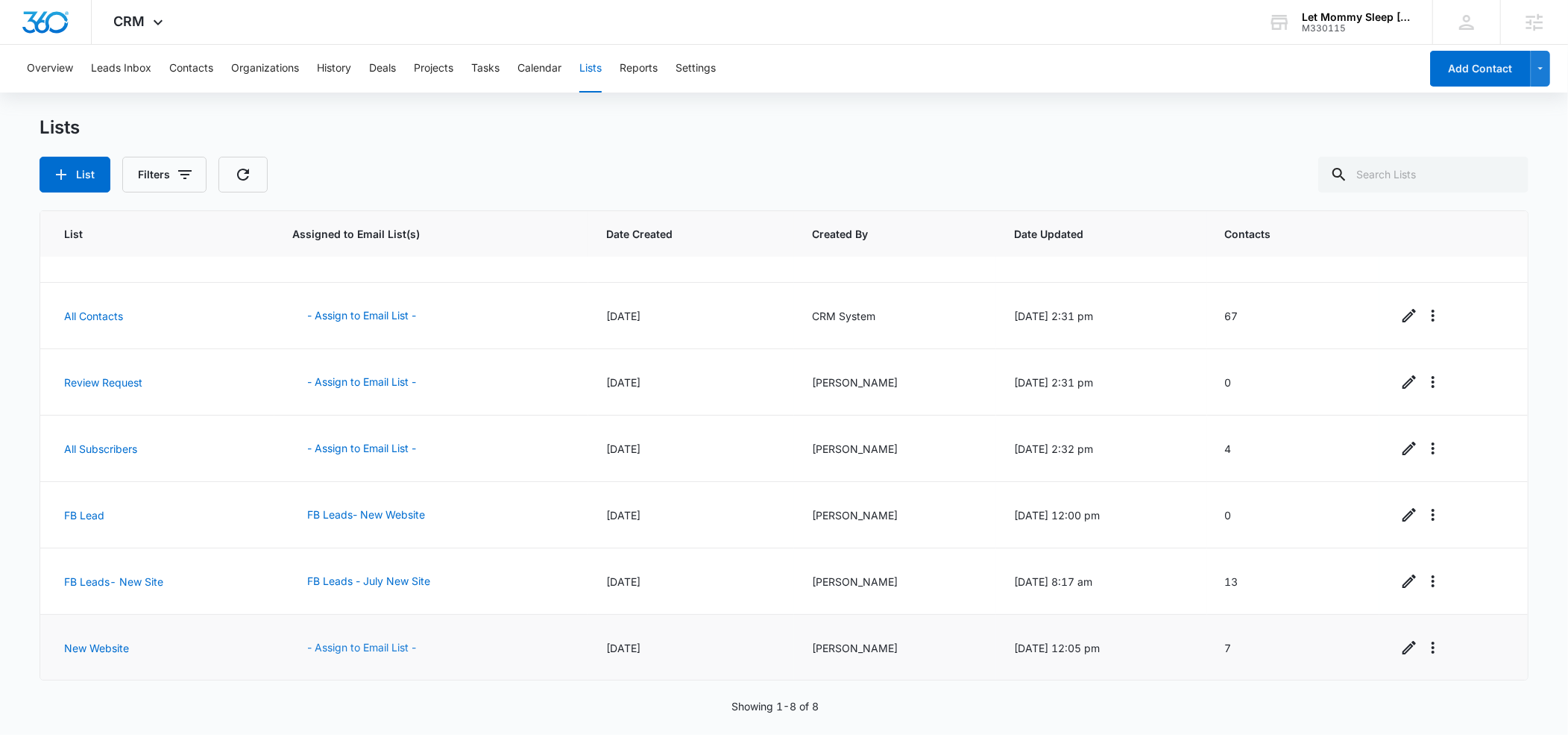
click at [386, 646] on button "- Assign to Email List -" at bounding box center [361, 647] width 139 height 35
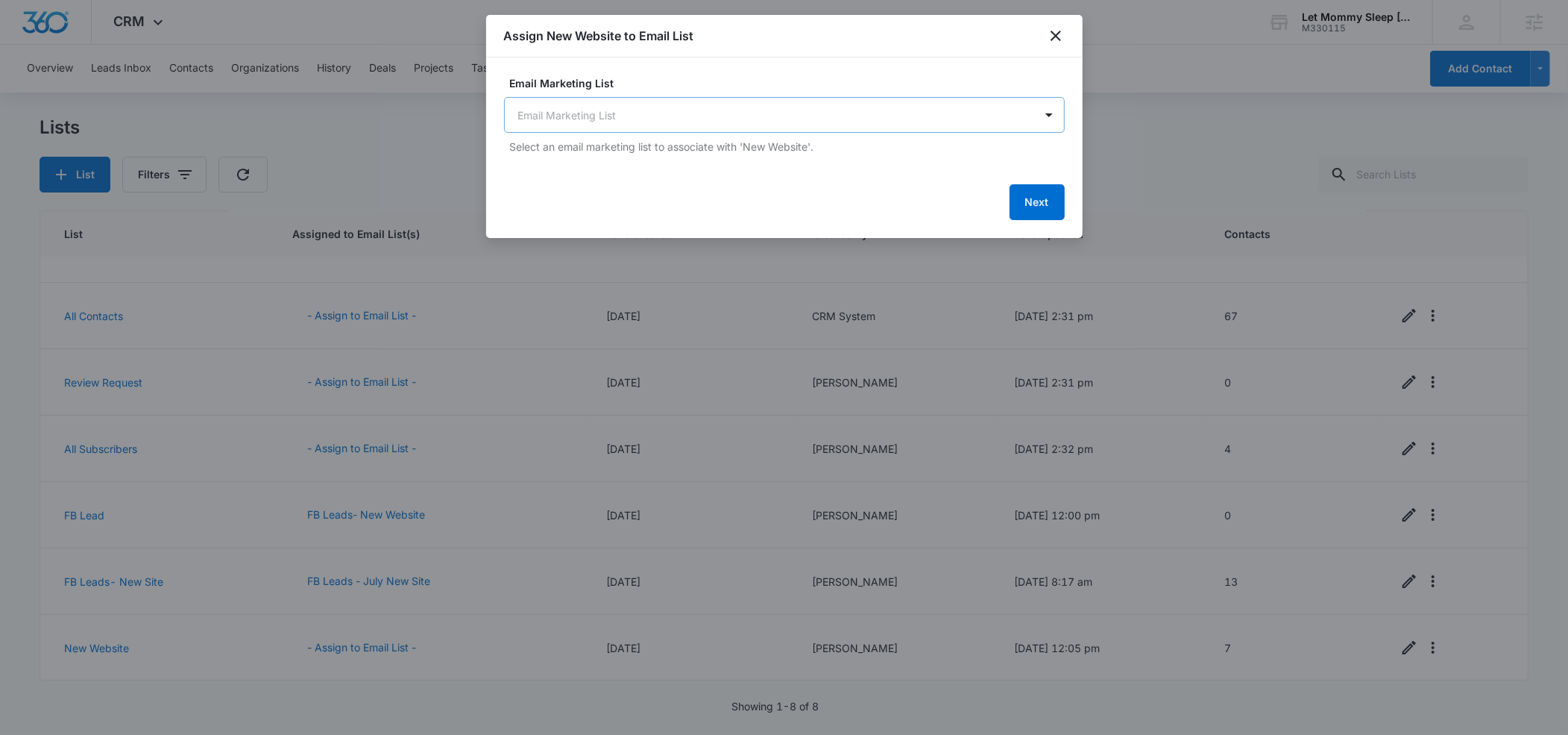
click at [608, 126] on body "CRM Apps Reputation Websites Forms CRM Email Social Payments POS Content Ads In…" at bounding box center [784, 367] width 1568 height 735
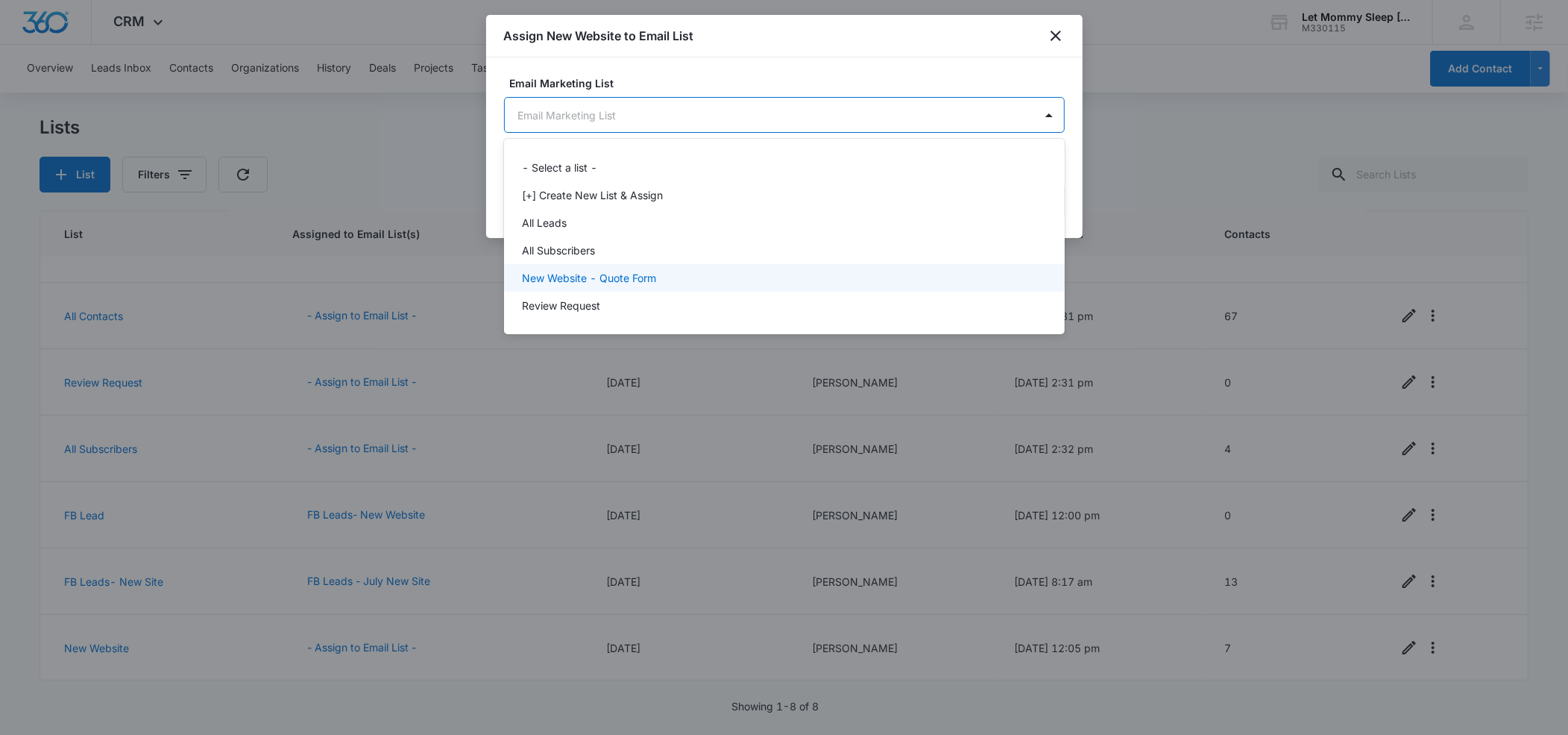
click at [592, 272] on p "New Website - Quote Form" at bounding box center [589, 277] width 134 height 16
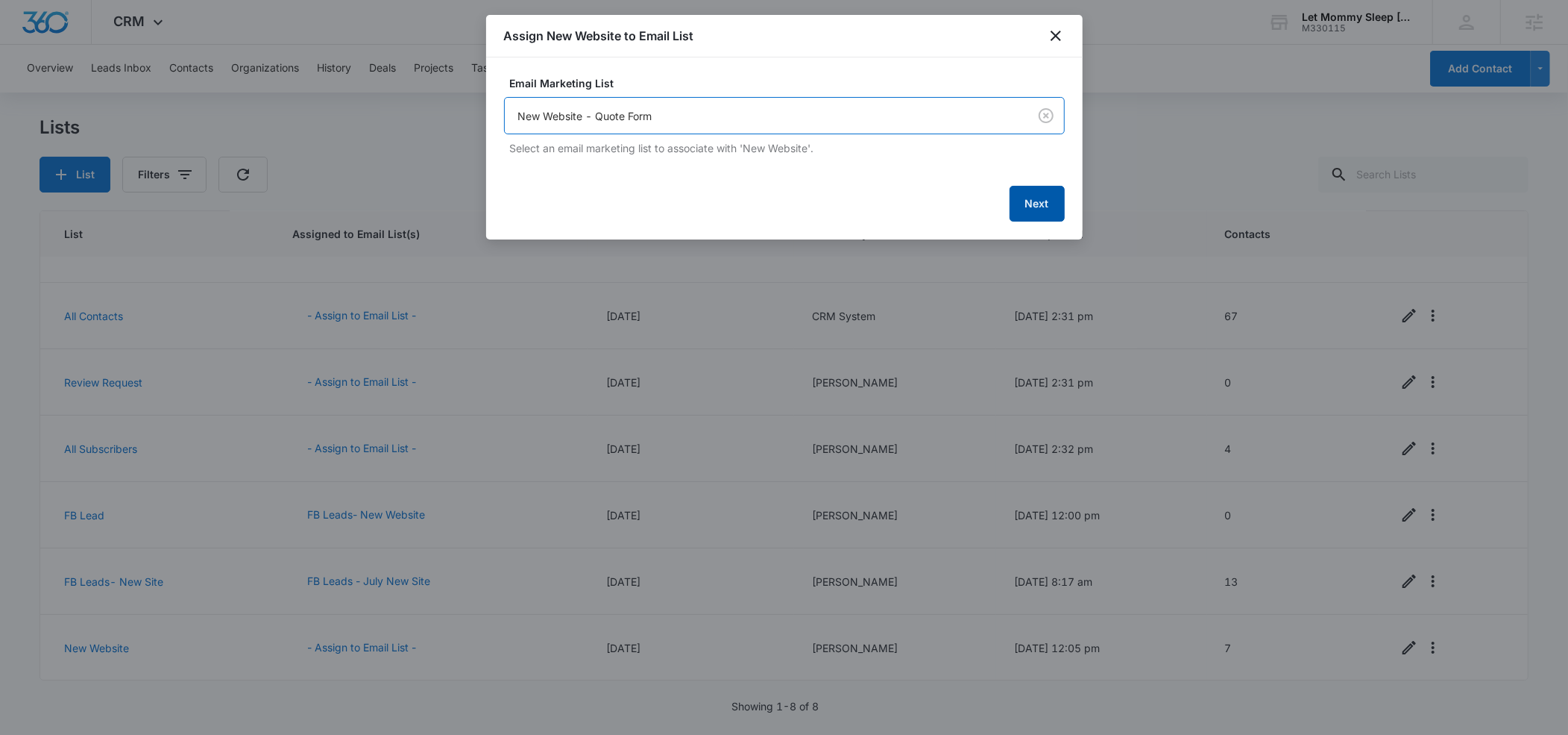
click at [1041, 205] on button "Next" at bounding box center [1037, 204] width 55 height 35
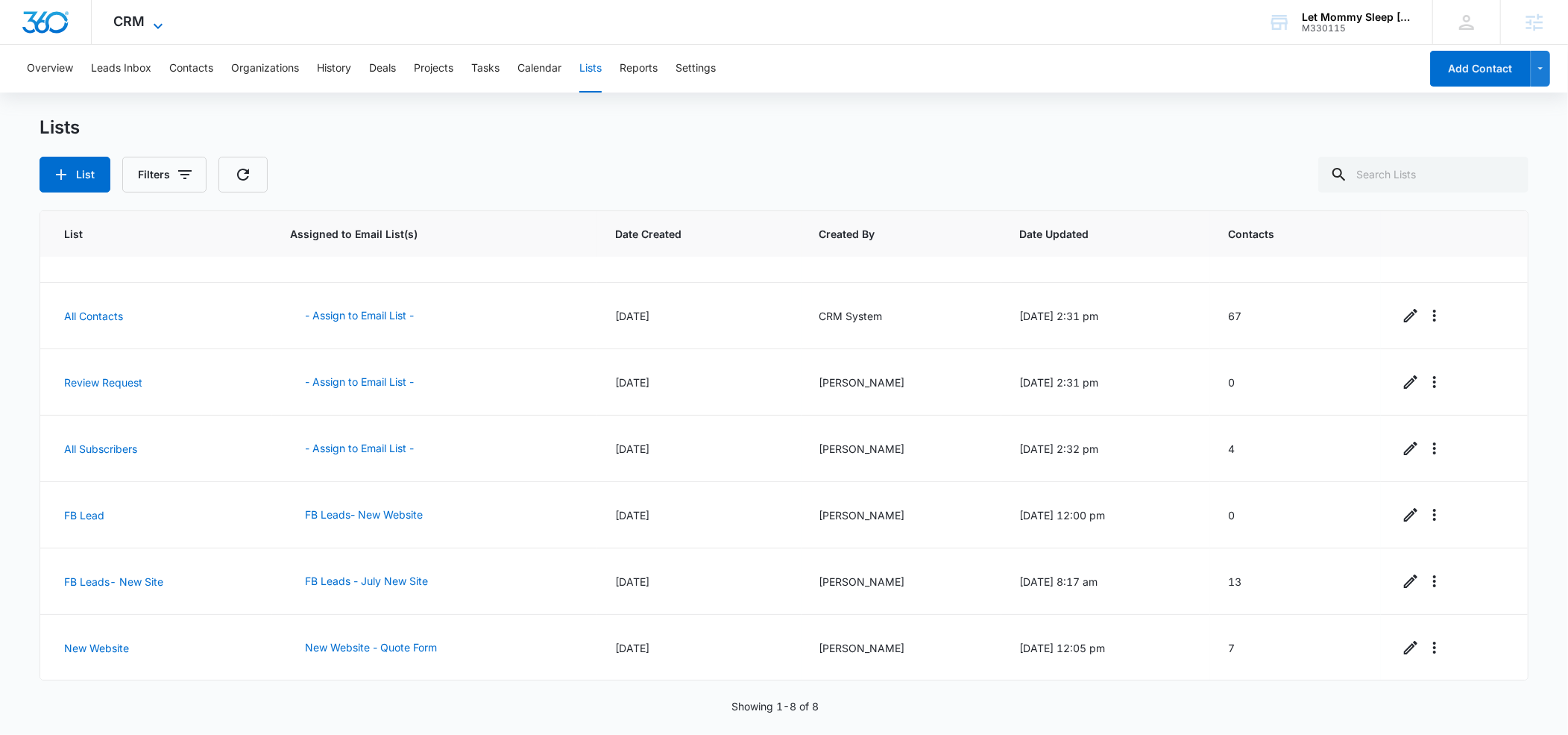
click at [158, 24] on icon at bounding box center [158, 26] width 18 height 18
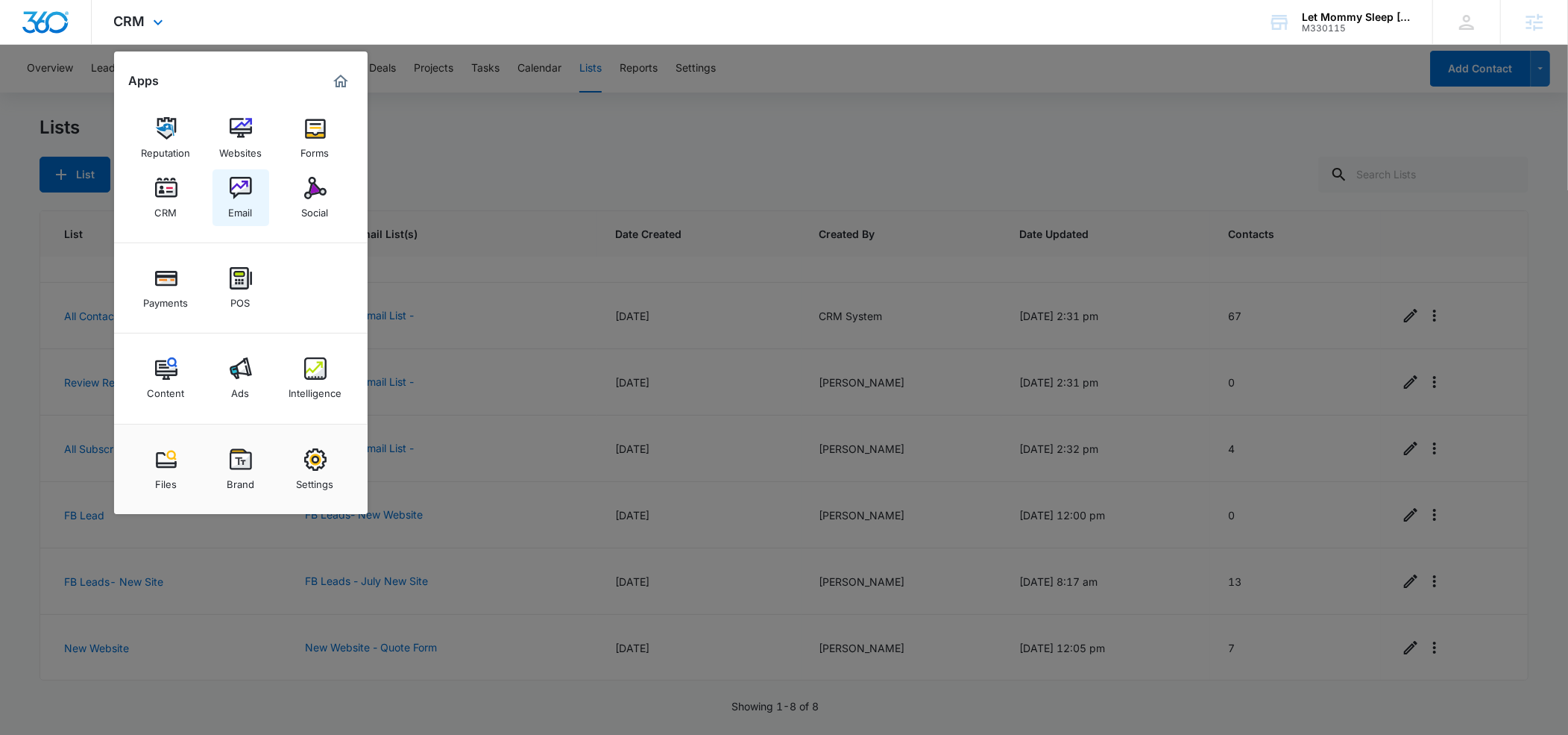
click at [239, 199] on div "Email" at bounding box center [241, 209] width 24 height 20
